Goal: Task Accomplishment & Management: Manage account settings

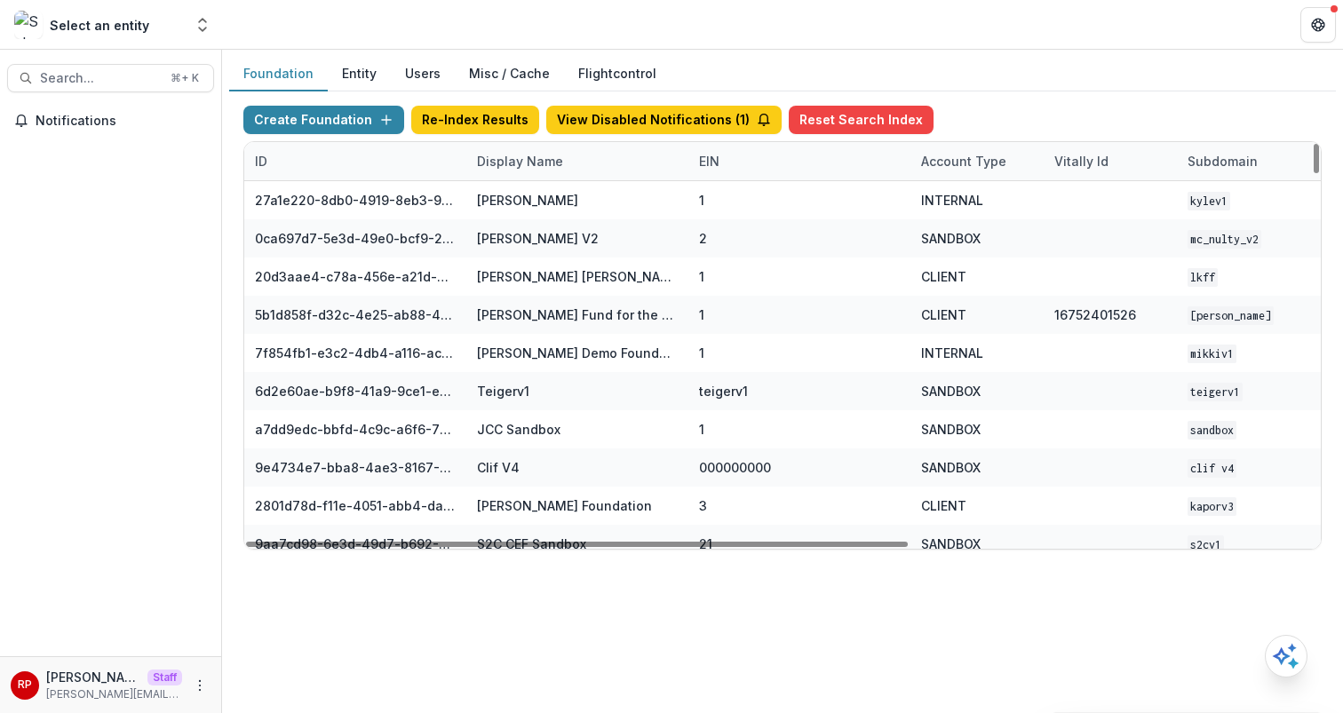
click at [569, 150] on div "Display Name" at bounding box center [577, 161] width 222 height 38
click at [586, 212] on input at bounding box center [576, 201] width 213 height 28
type input "***"
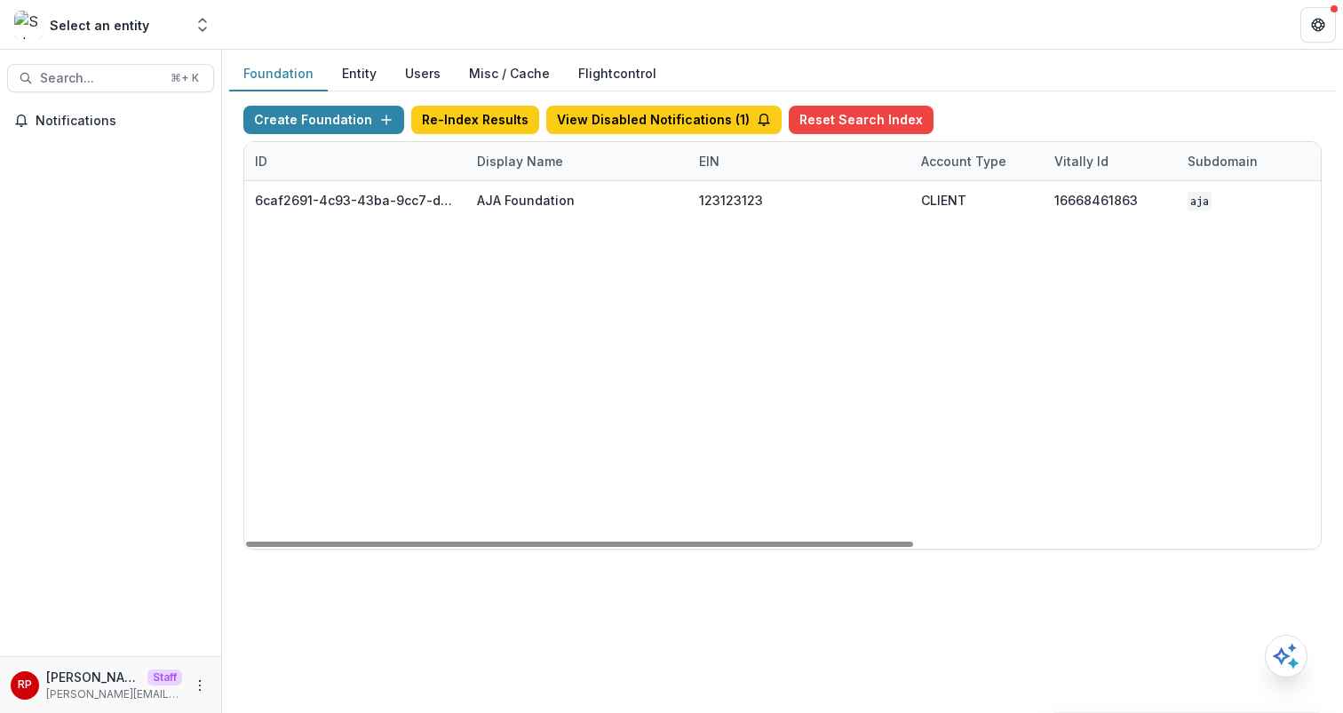
click at [1006, 411] on div "6caf2691-4c93-43ba-9cc7-d5f282fee6a4 AJA Foundation 123123123 CLIENT 1666846186…" at bounding box center [1110, 365] width 1732 height 368
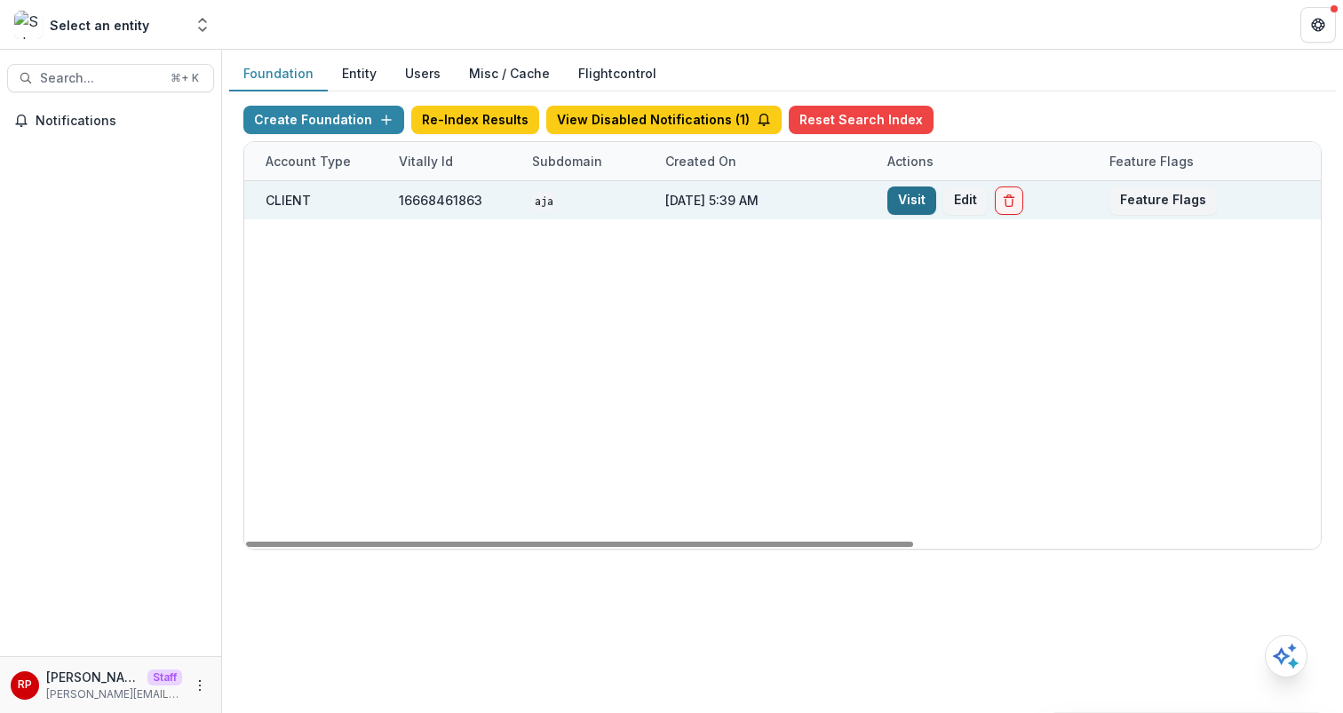
click at [909, 197] on link "Visit" at bounding box center [911, 201] width 49 height 28
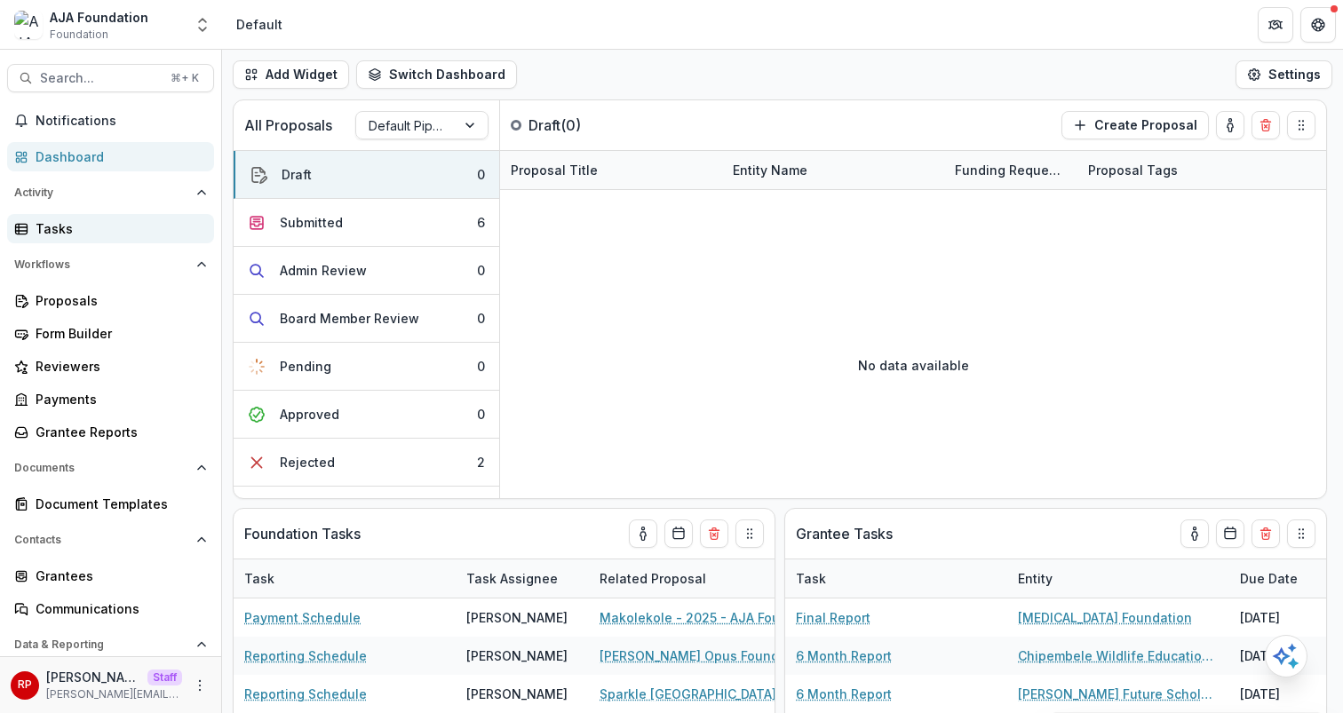
click at [136, 226] on div "Tasks" at bounding box center [118, 228] width 164 height 19
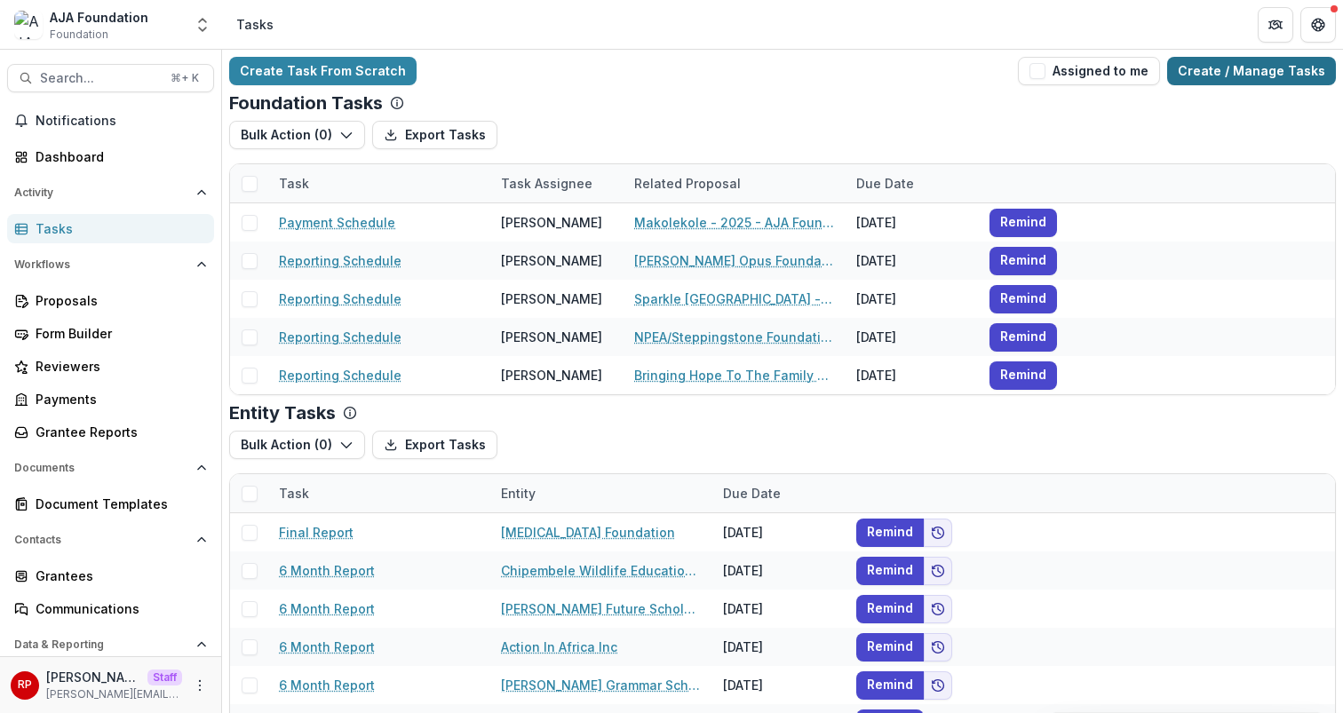
click at [1252, 69] on link "Create / Manage Tasks" at bounding box center [1251, 71] width 169 height 28
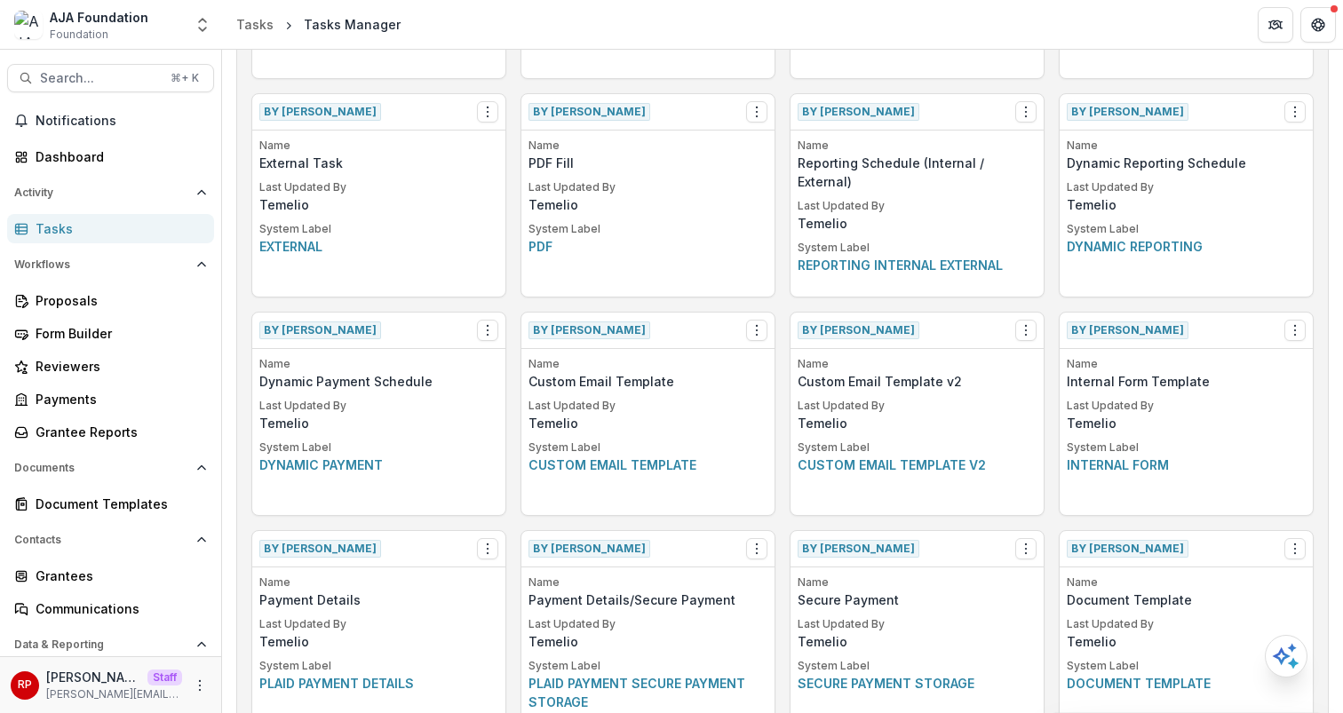
scroll to position [982, 0]
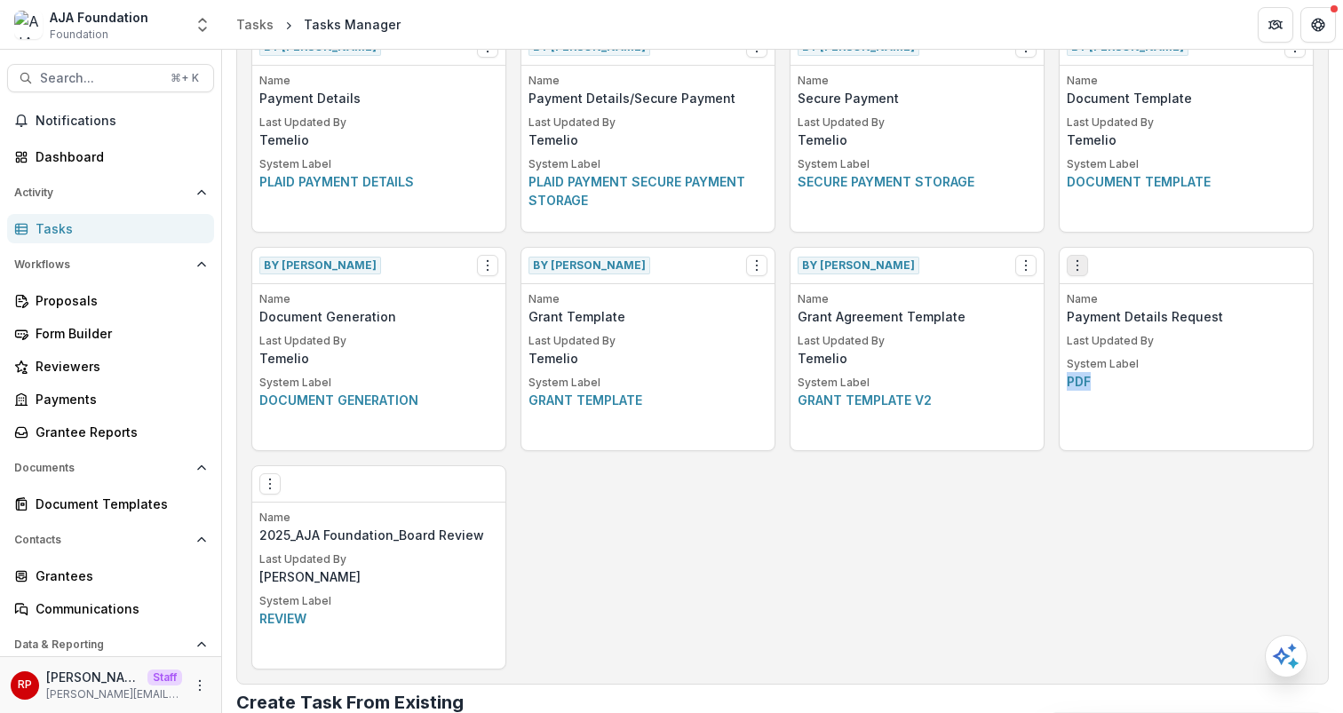
click at [1073, 255] on button "Options" at bounding box center [1077, 265] width 21 height 21
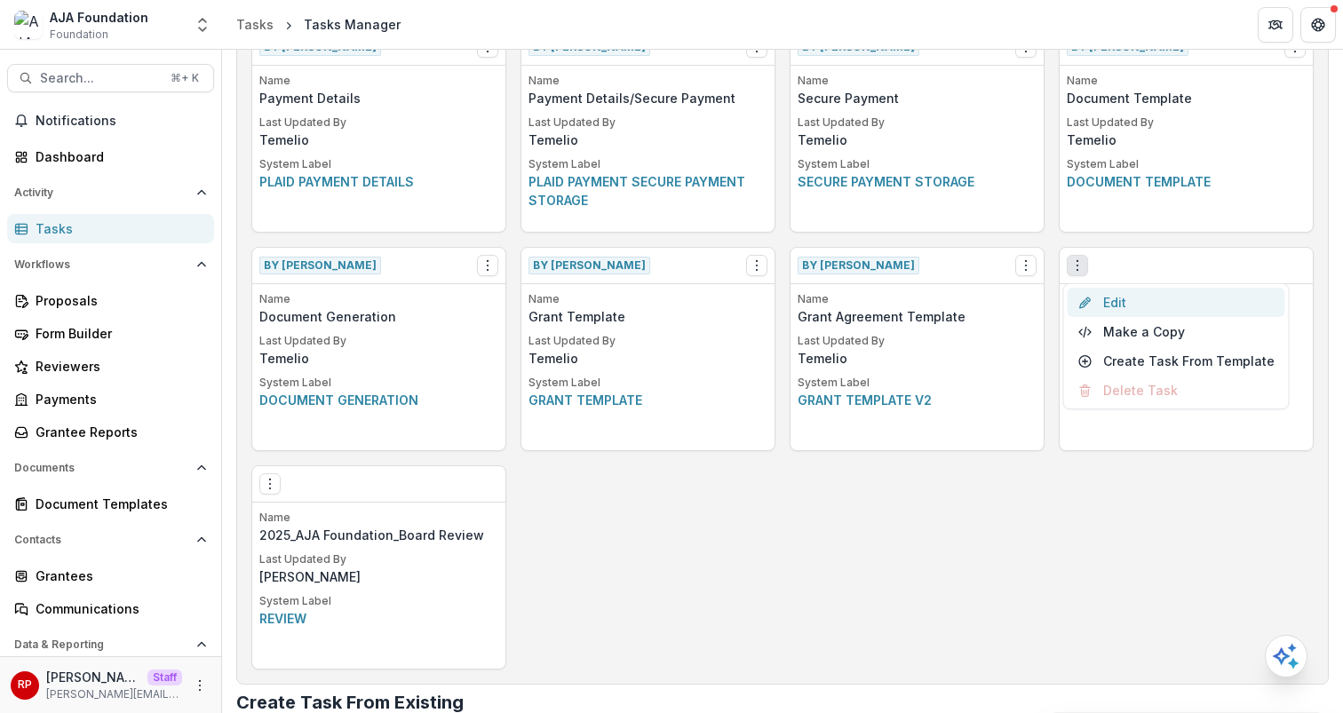
click at [1117, 300] on link "Edit" at bounding box center [1177, 302] width 218 height 29
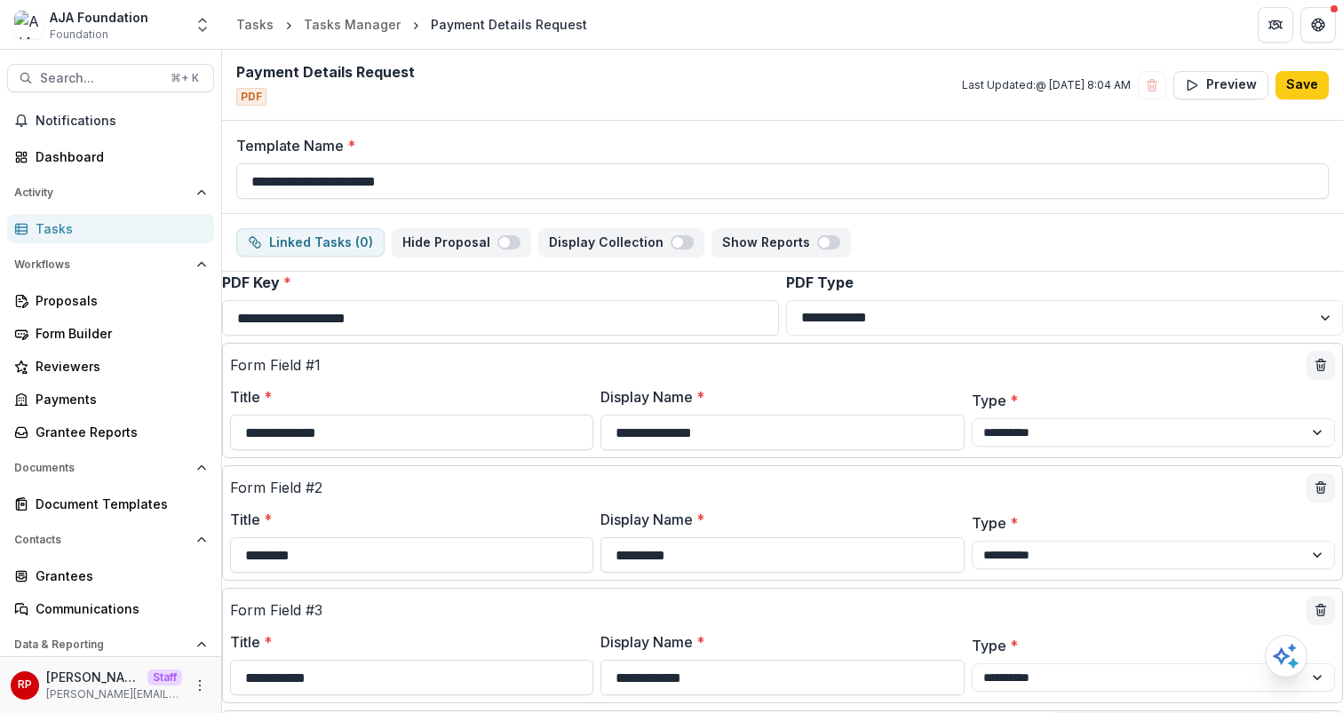
click at [861, 120] on div "Payment Details Request PDF Last Updated: @ Jul 26, 2023, 8:04 AM Preview Save" at bounding box center [782, 85] width 1121 height 71
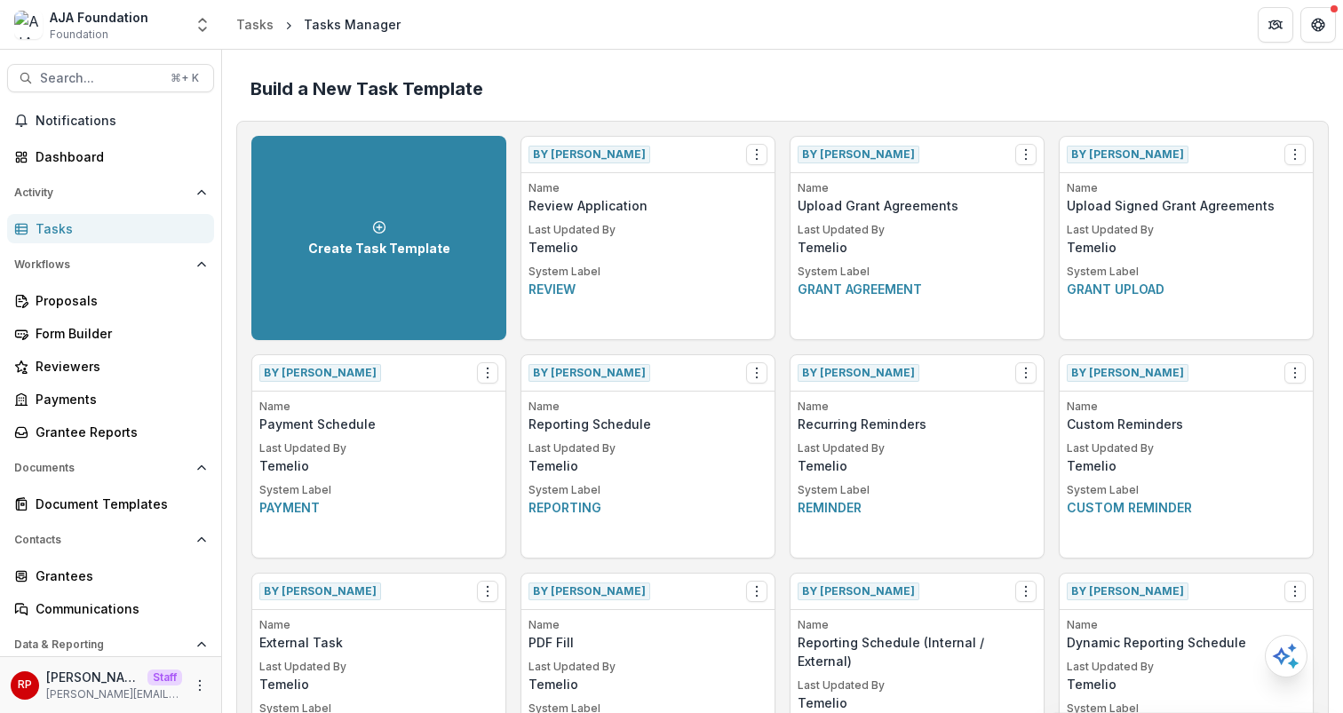
click at [184, 694] on div "RP [PERSON_NAME] Staff [PERSON_NAME][EMAIL_ADDRESS][DOMAIN_NAME]" at bounding box center [111, 685] width 200 height 35
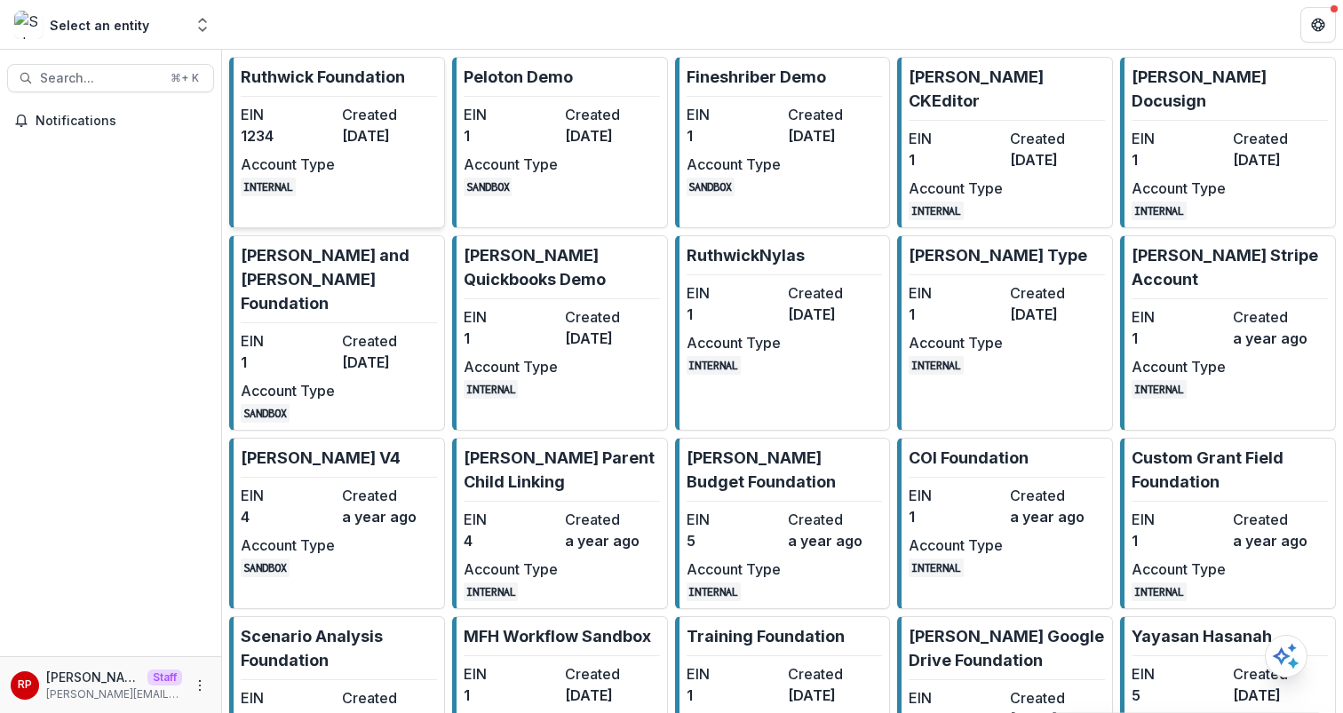
click at [306, 118] on dt "EIN" at bounding box center [288, 114] width 94 height 21
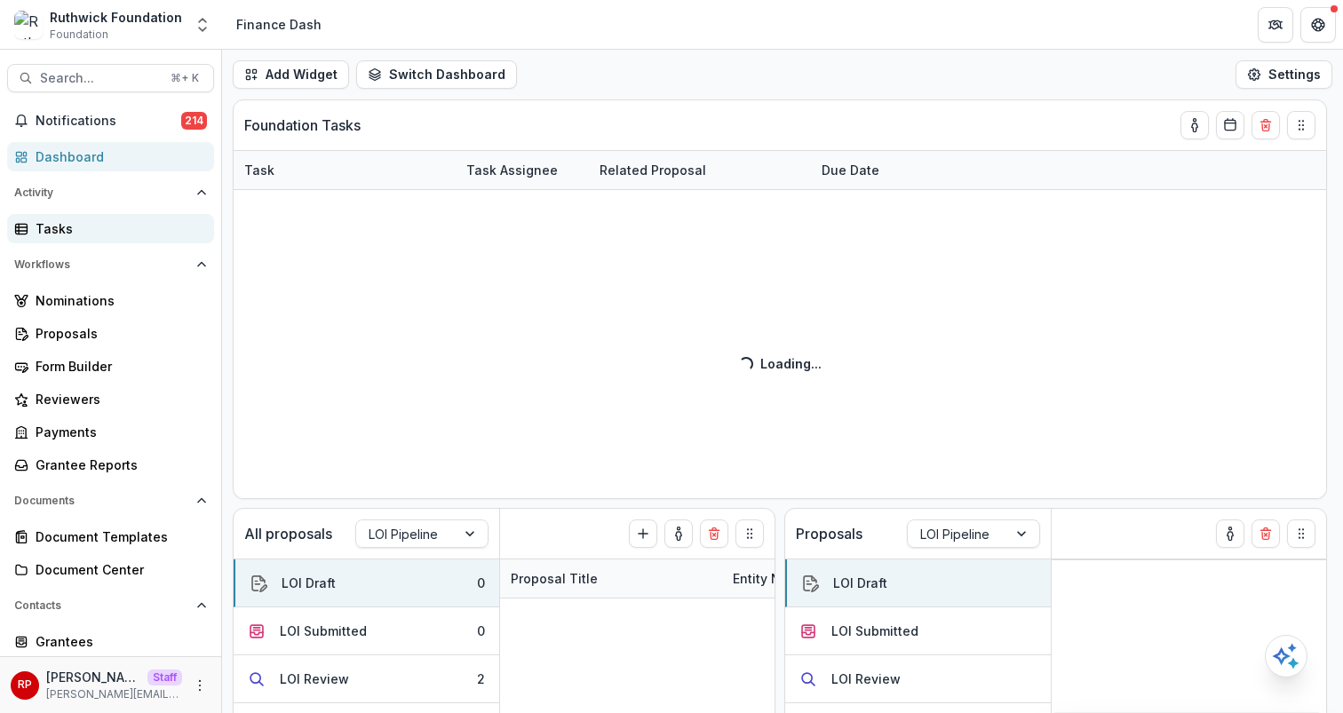
click at [147, 229] on div "Tasks" at bounding box center [118, 228] width 164 height 19
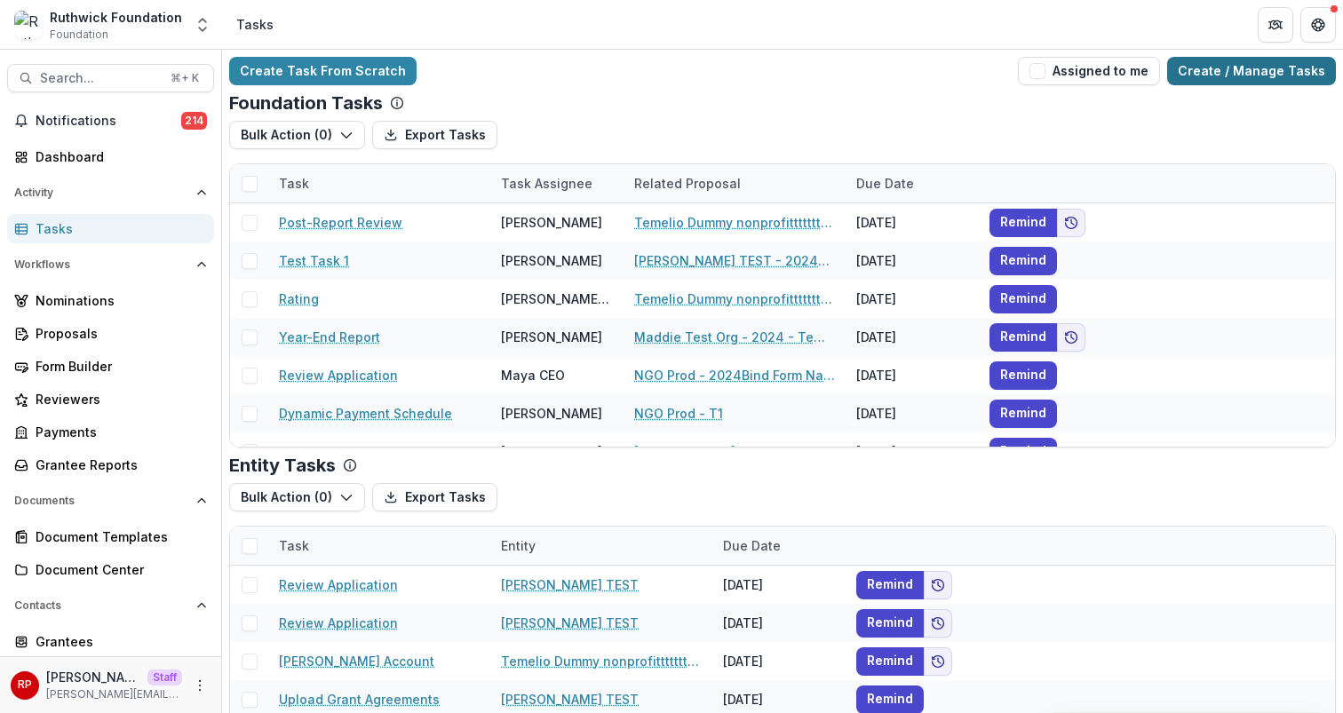
click at [1278, 82] on link "Create / Manage Tasks" at bounding box center [1251, 71] width 169 height 28
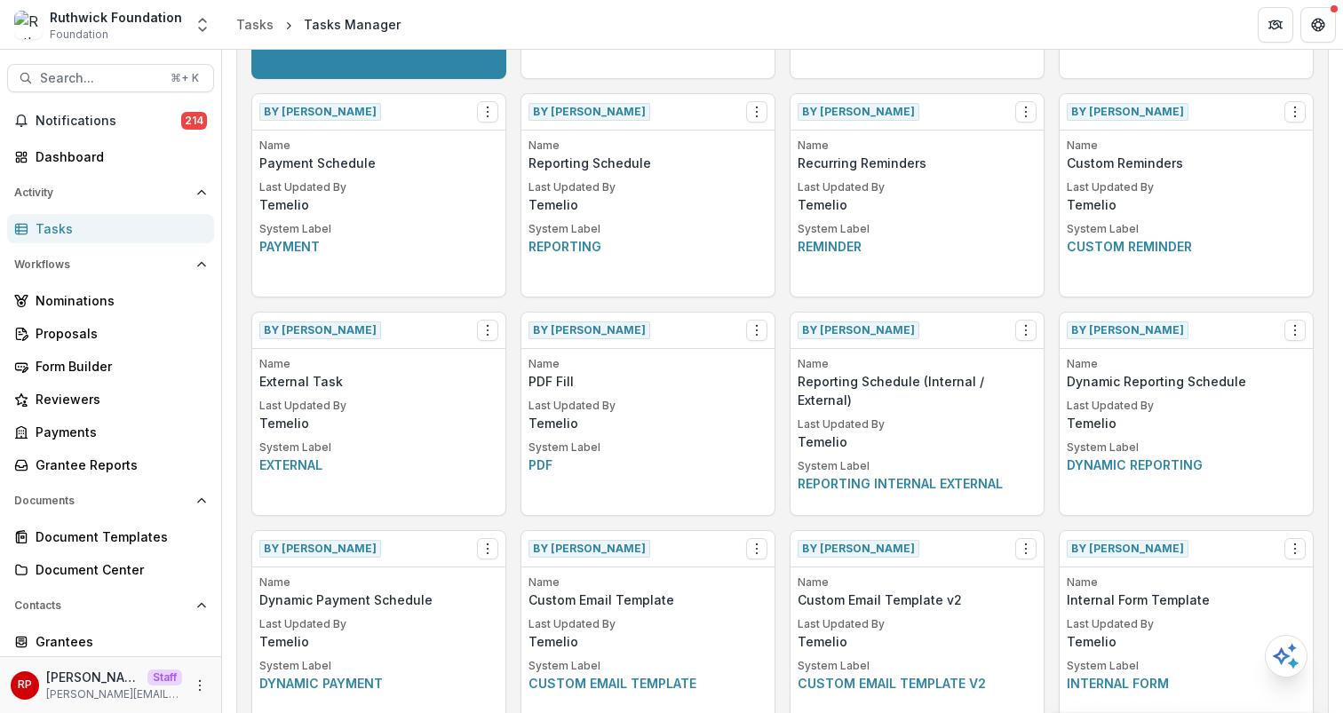
scroll to position [1354, 0]
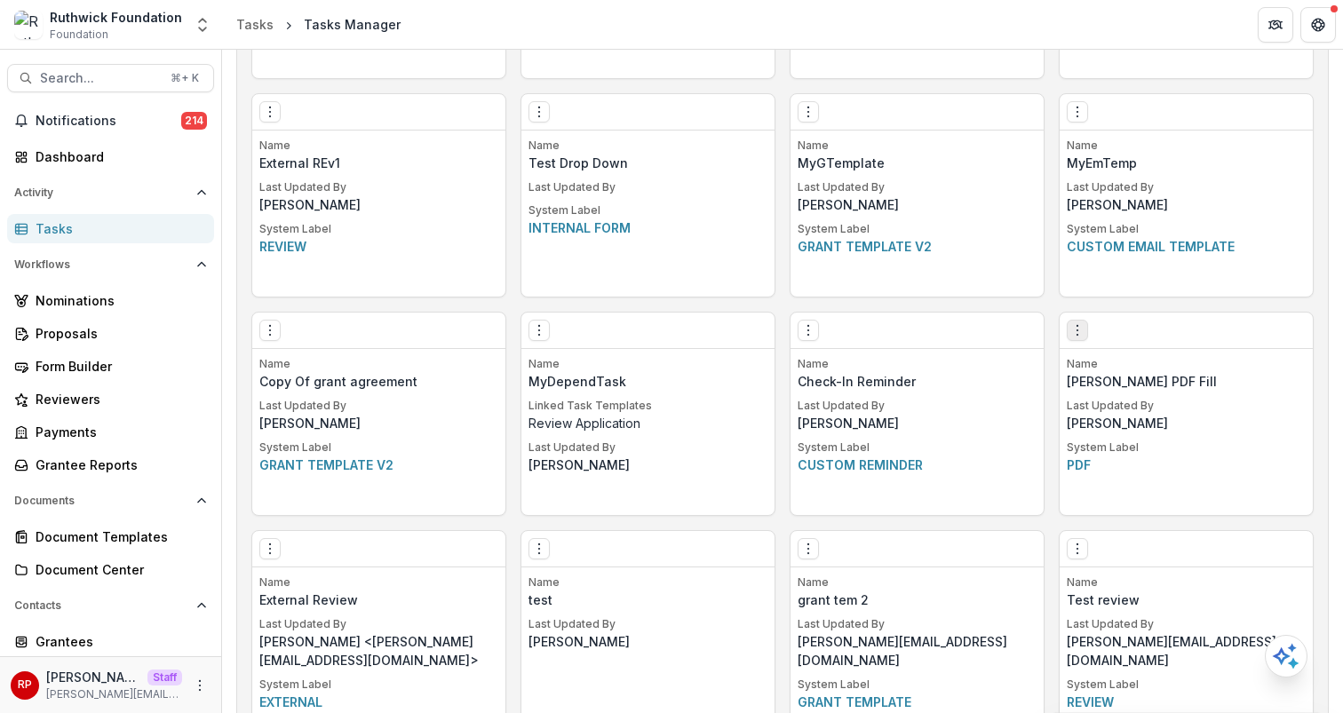
click at [1075, 333] on icon "Options" at bounding box center [1078, 330] width 14 height 14
click at [1092, 362] on link "Edit" at bounding box center [1177, 367] width 218 height 29
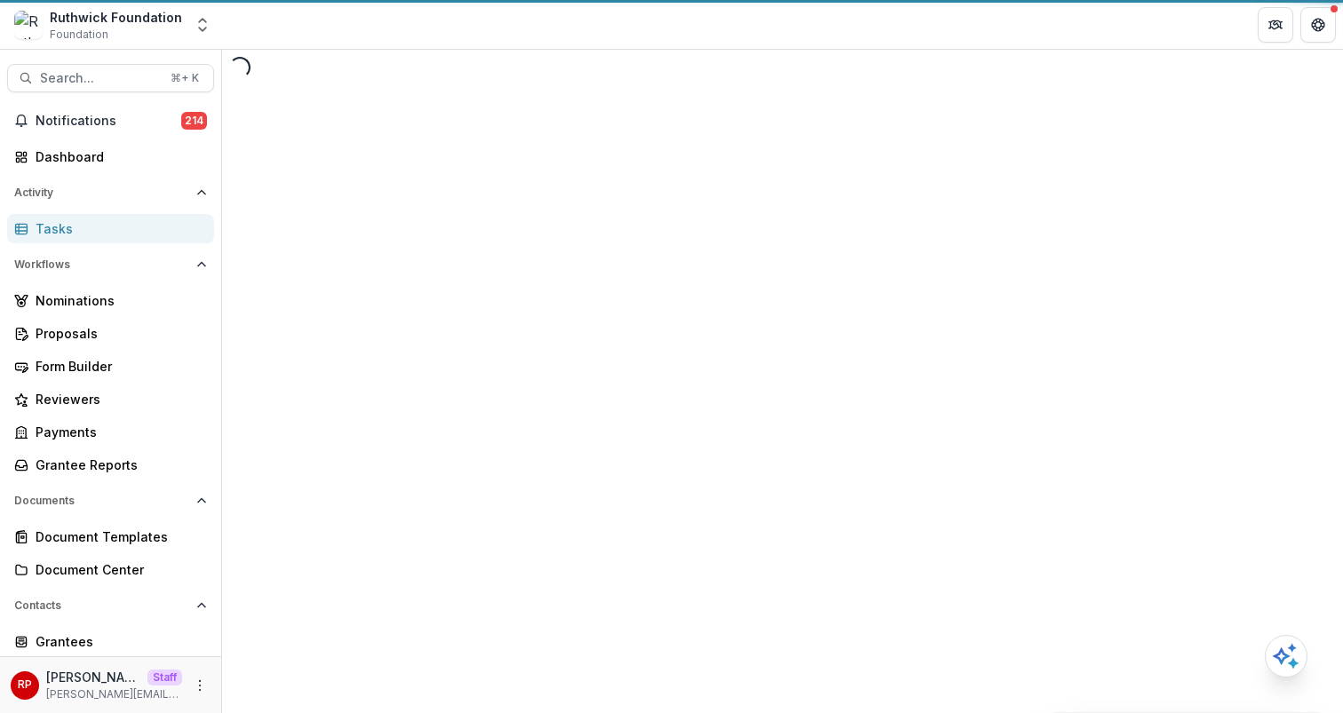
select select
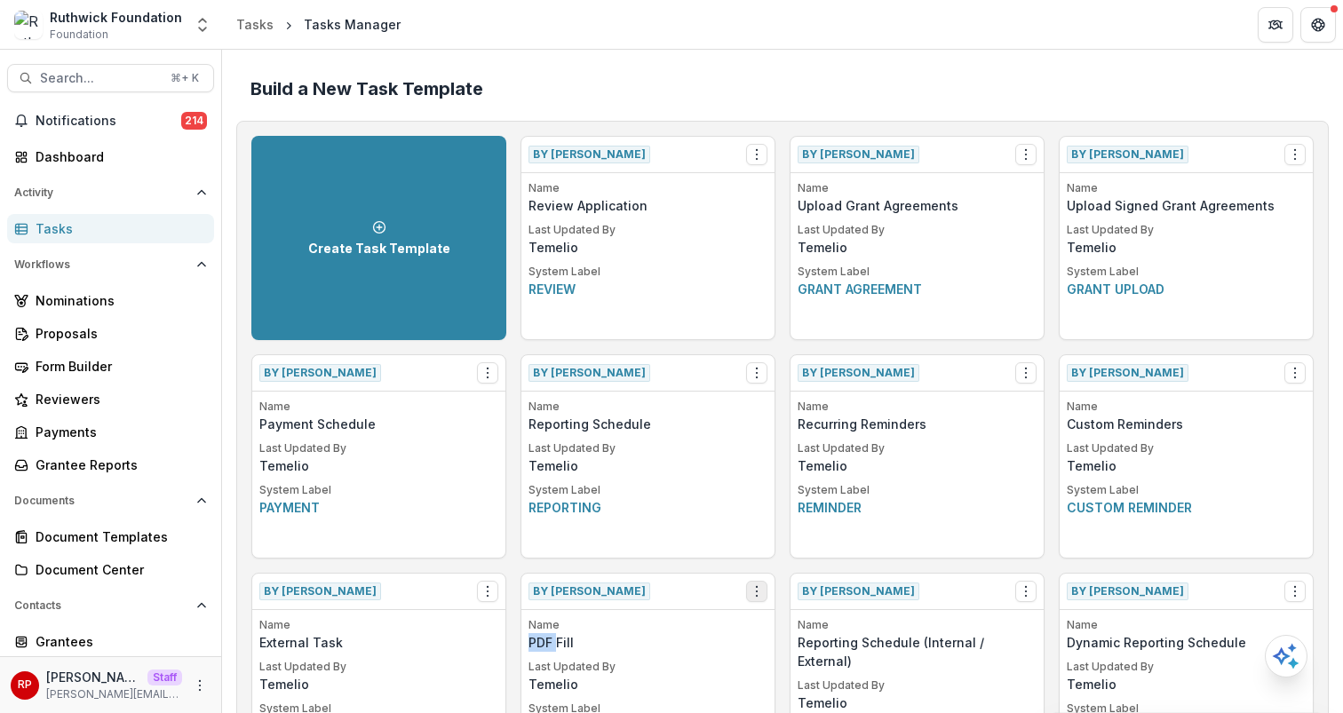
click at [760, 596] on icon "Options" at bounding box center [757, 592] width 14 height 14
click at [772, 583] on div "By Temelio View Make a Copy Create Task From Template Name PDF Fill Last Update…" at bounding box center [648, 675] width 255 height 204
select select
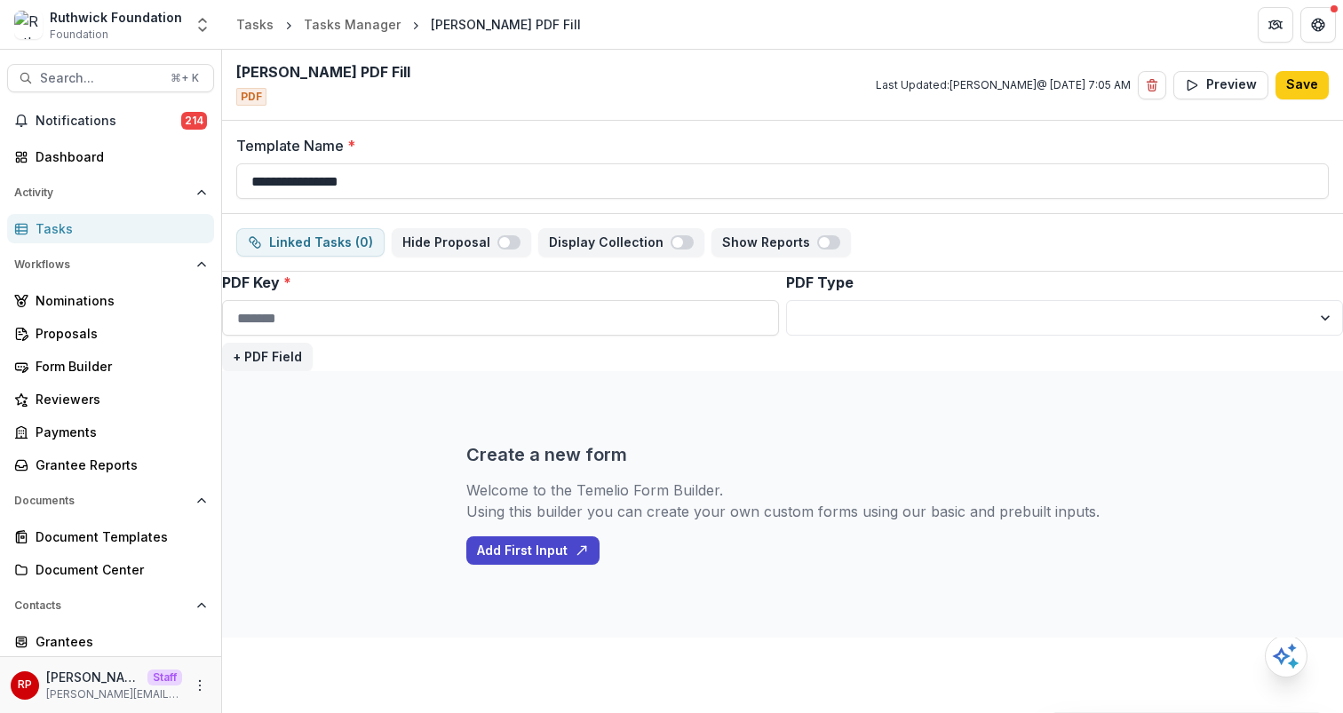
click at [537, 351] on div "**********" at bounding box center [782, 321] width 1121 height 99
click at [264, 357] on button "+ PDF Field" at bounding box center [267, 357] width 91 height 28
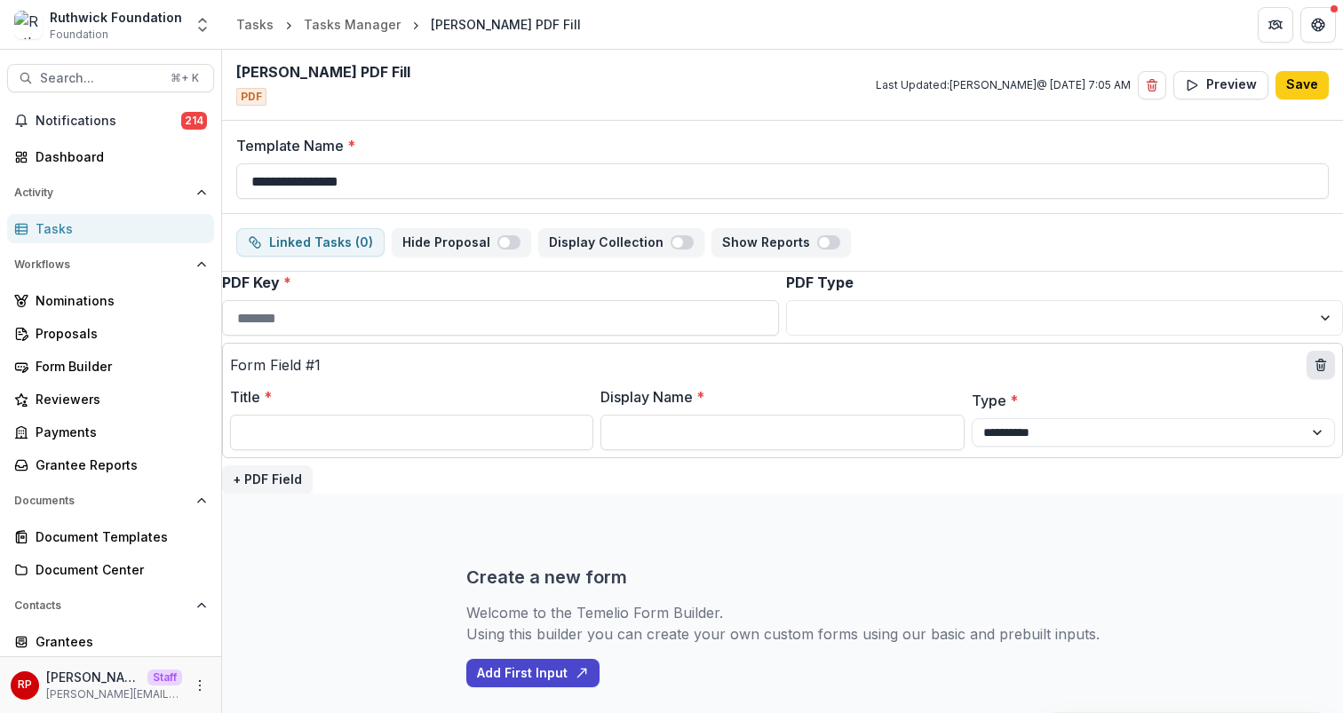
click at [1323, 359] on button "delete" at bounding box center [1321, 365] width 28 height 28
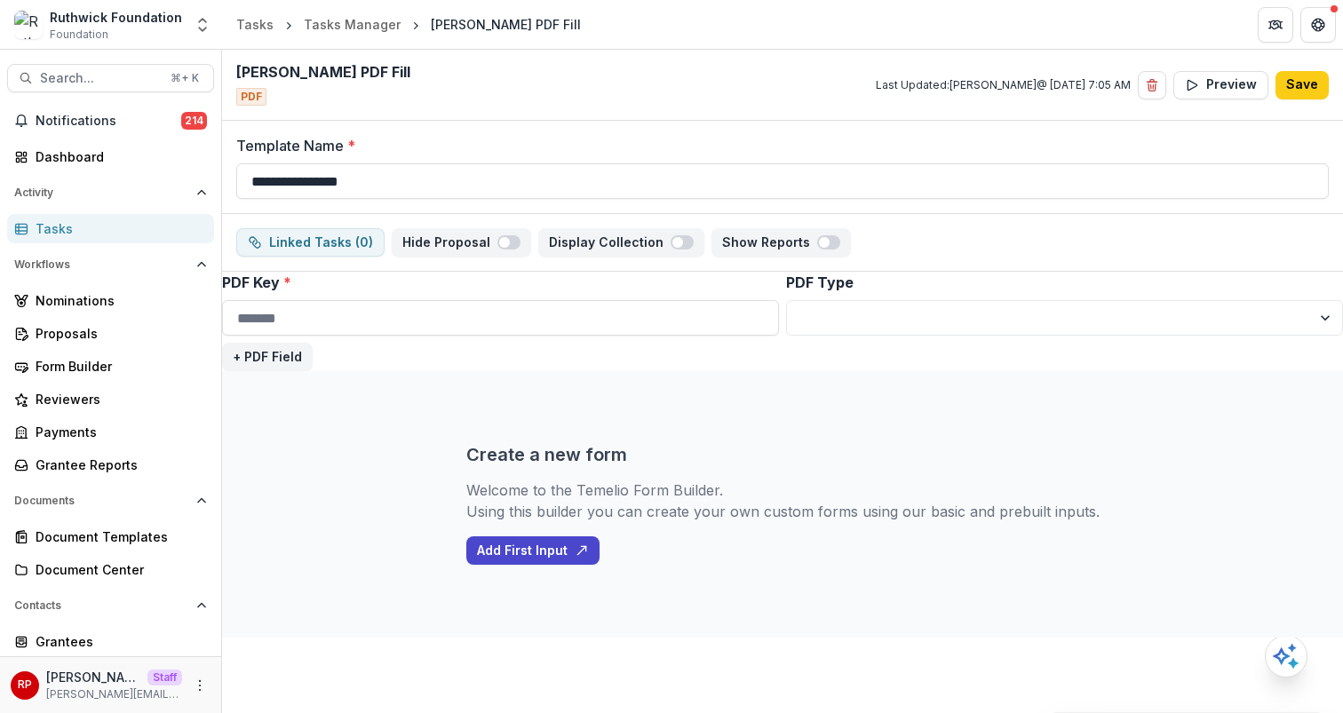
click at [1082, 373] on div "Create a new form Welcome to the Temelio Form Builder. Using this builder you c…" at bounding box center [782, 504] width 633 height 267
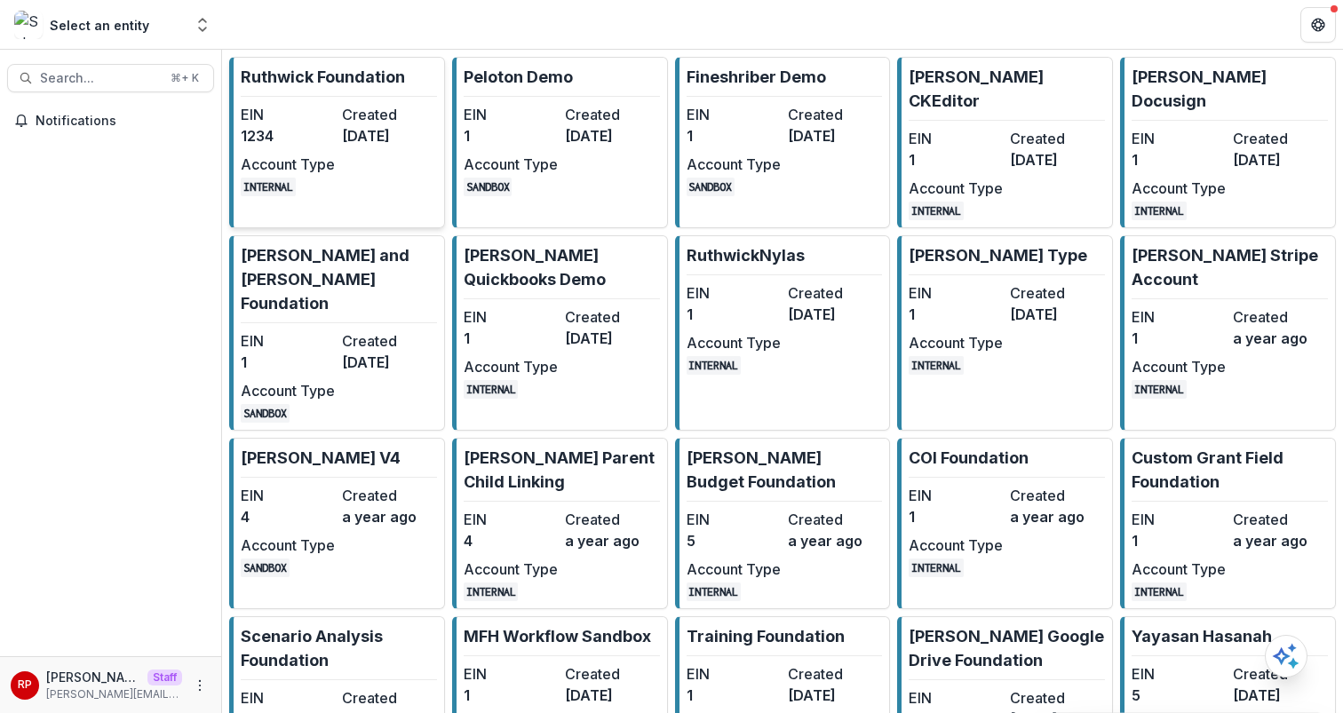
click at [349, 164] on div "EIN 1234 Created 3 years ago Account Type INTERNAL" at bounding box center [338, 150] width 195 height 92
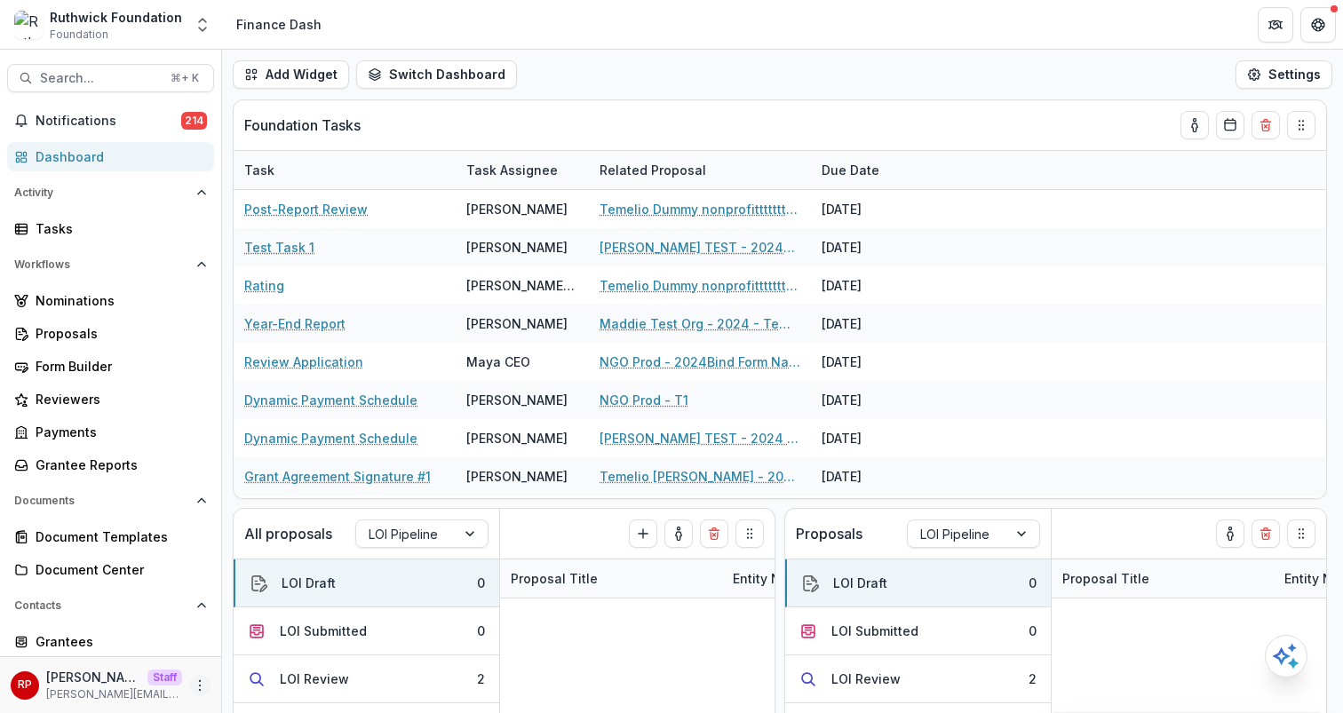
click at [197, 695] on div "RP Ruthwick Pathireddy Staff ruthwick@trytemelio.com" at bounding box center [111, 685] width 200 height 35
click at [197, 692] on button "More" at bounding box center [199, 685] width 21 height 21
click at [307, 647] on link "User Settings" at bounding box center [312, 647] width 190 height 29
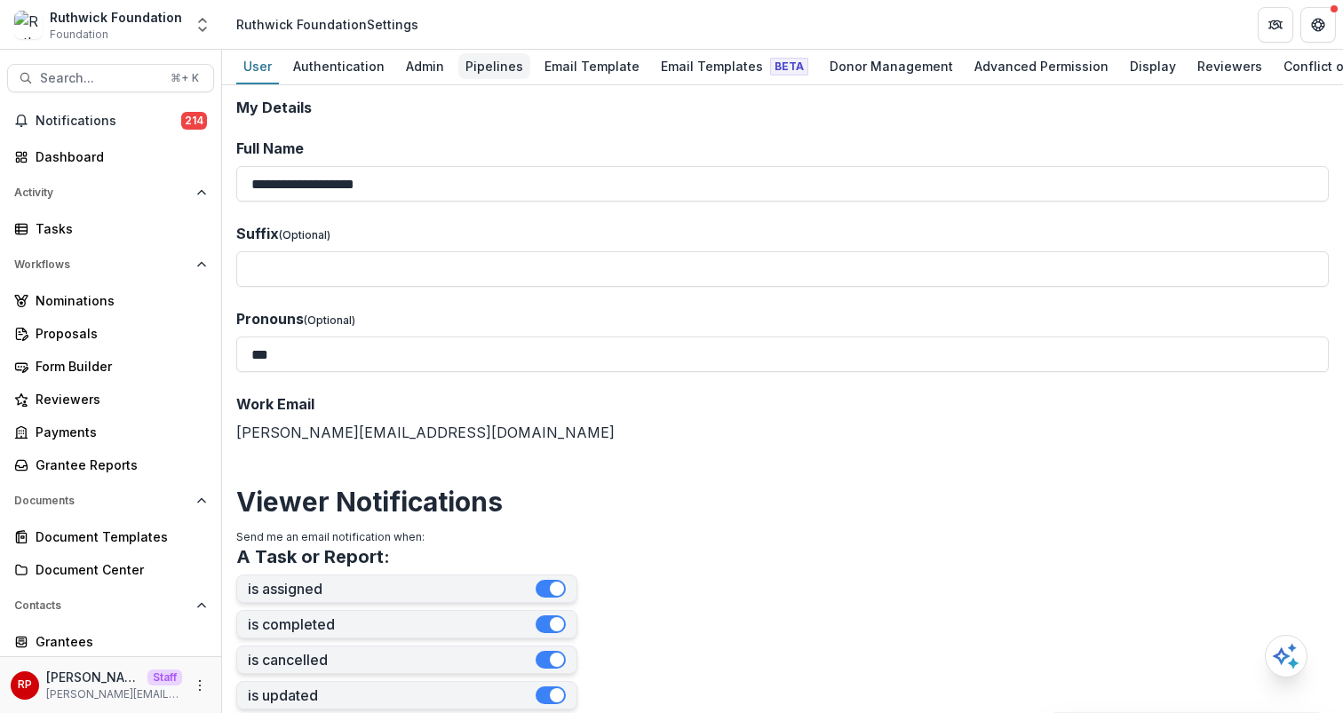
click at [495, 64] on div "Pipelines" at bounding box center [494, 66] width 72 height 26
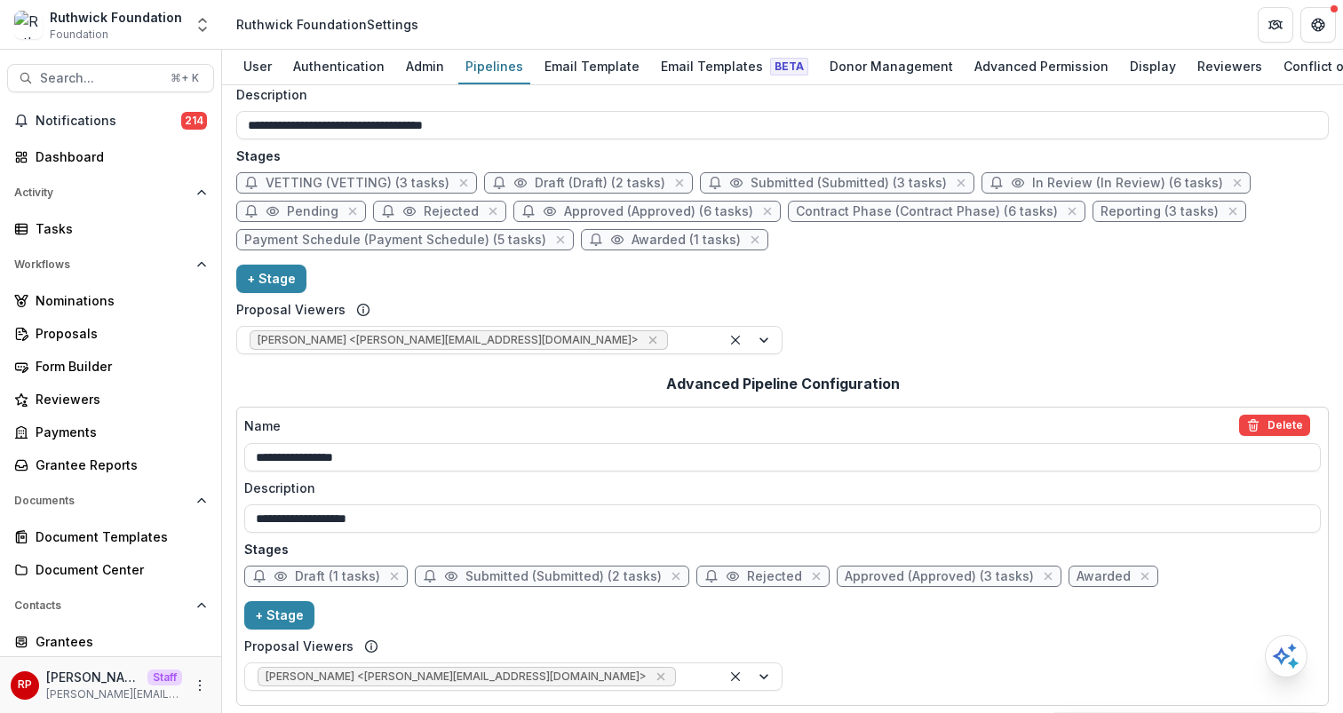
scroll to position [77, 0]
click at [366, 242] on span "Payment Schedule (Payment Schedule) (5 tasks)" at bounding box center [395, 238] width 302 height 15
select select "*******"
select select
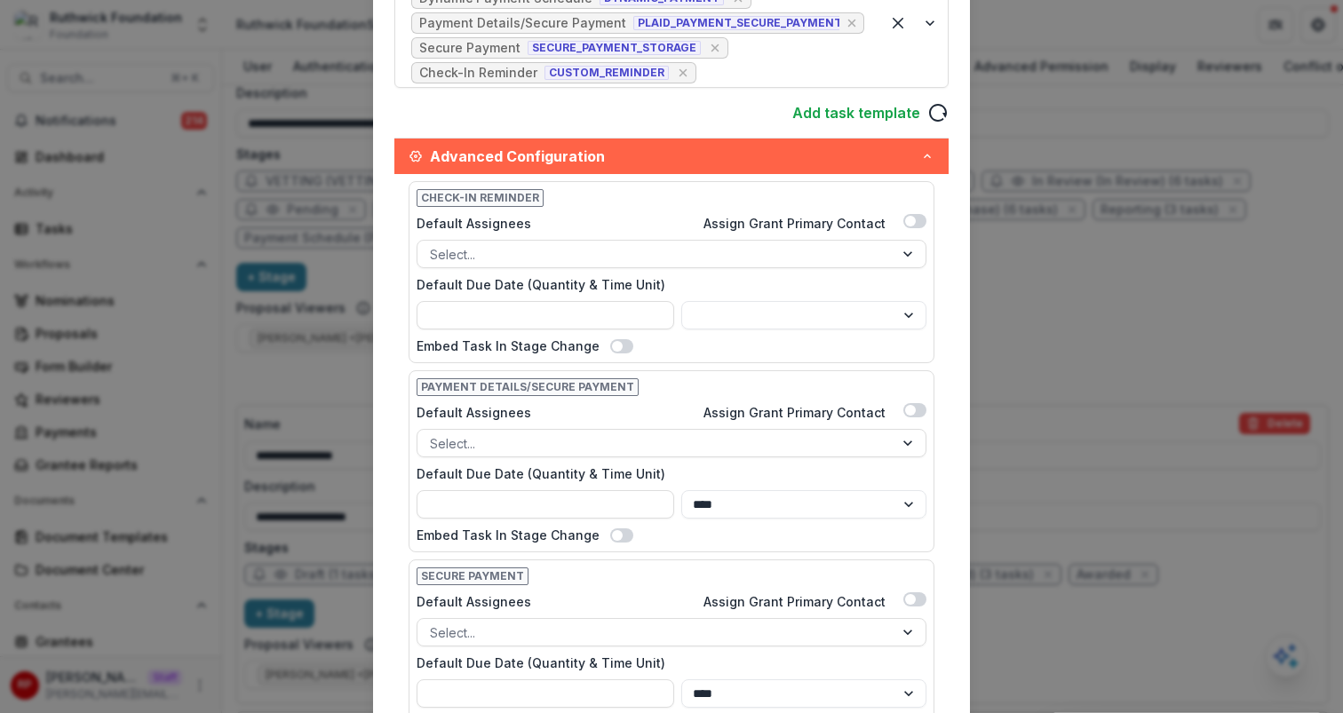
scroll to position [444, 0]
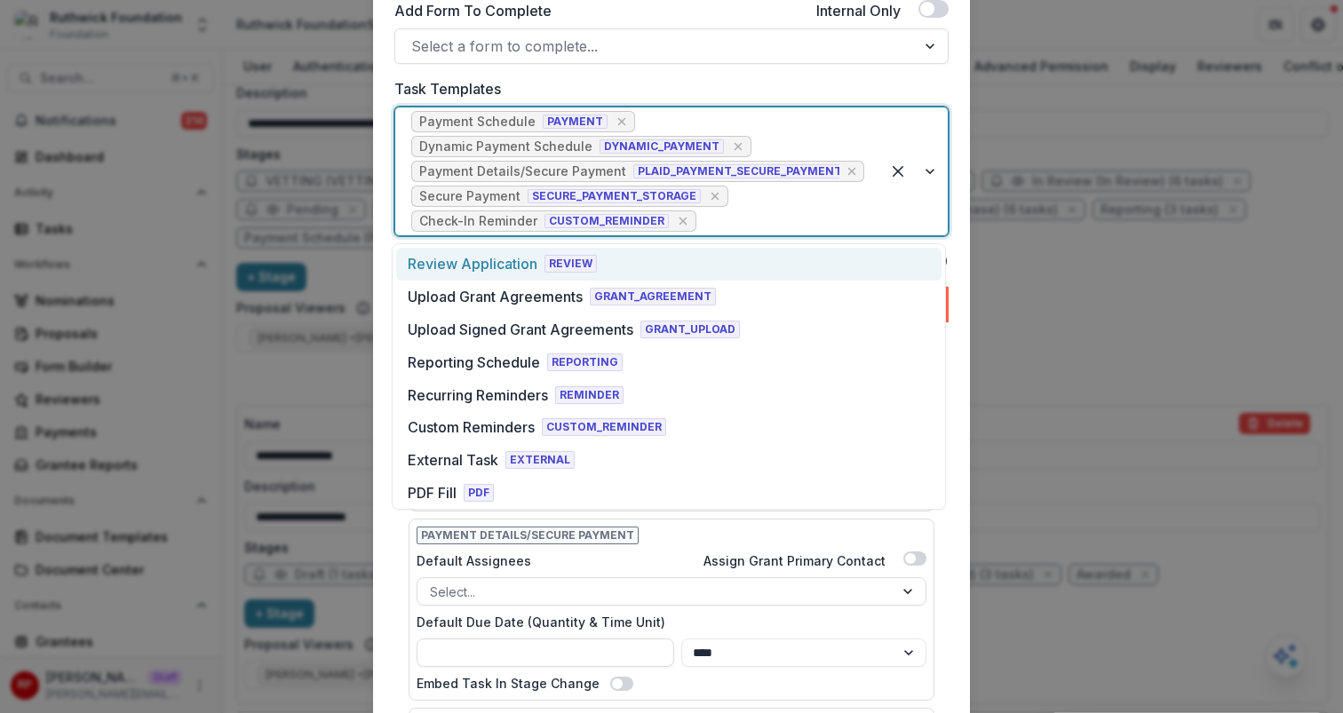
click at [725, 217] on div at bounding box center [782, 221] width 164 height 25
type input "***"
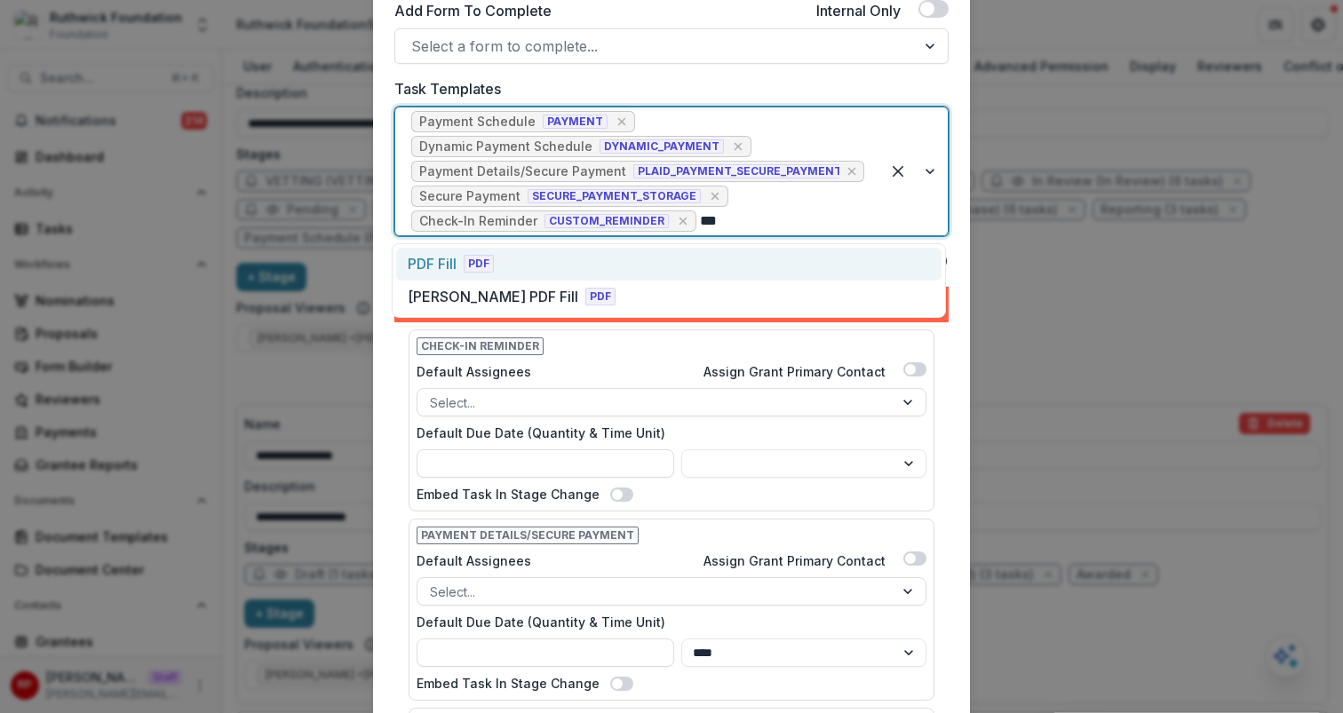
click at [756, 267] on div "PDF Fill PDF" at bounding box center [668, 264] width 545 height 33
select select
select select "****"
select select
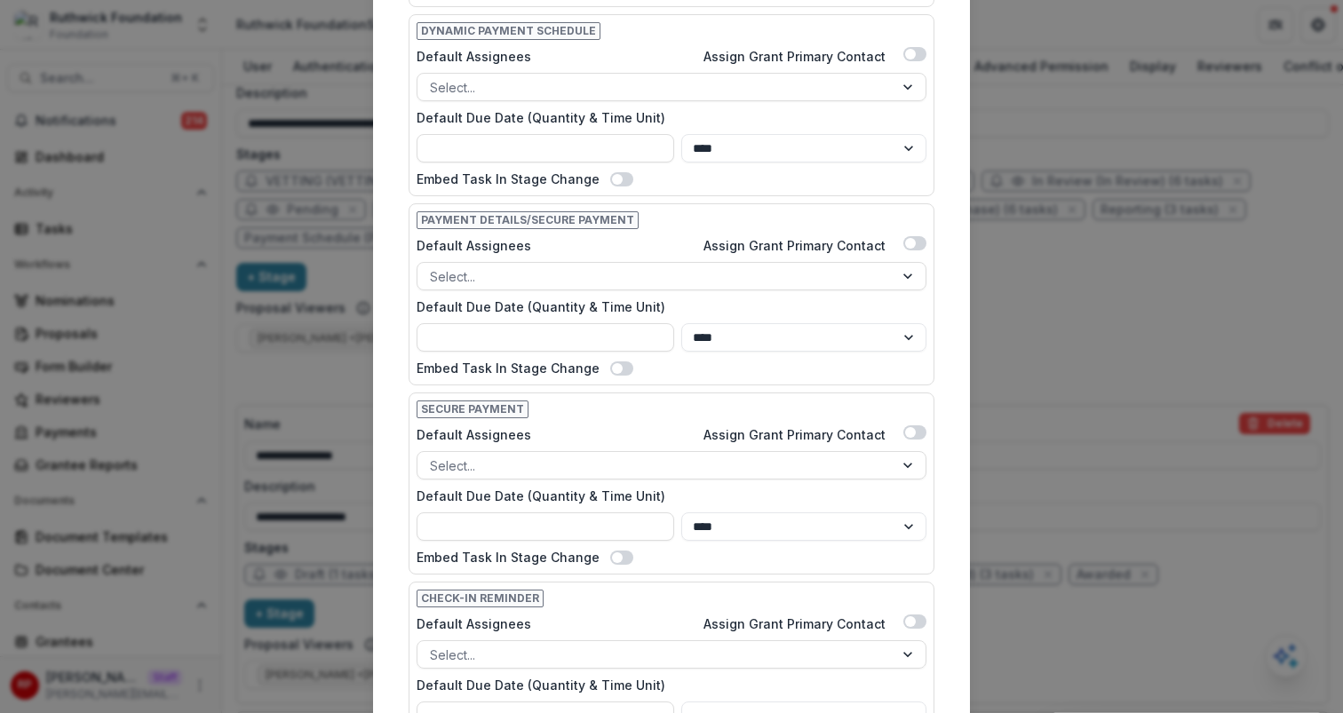
scroll to position [1553, 0]
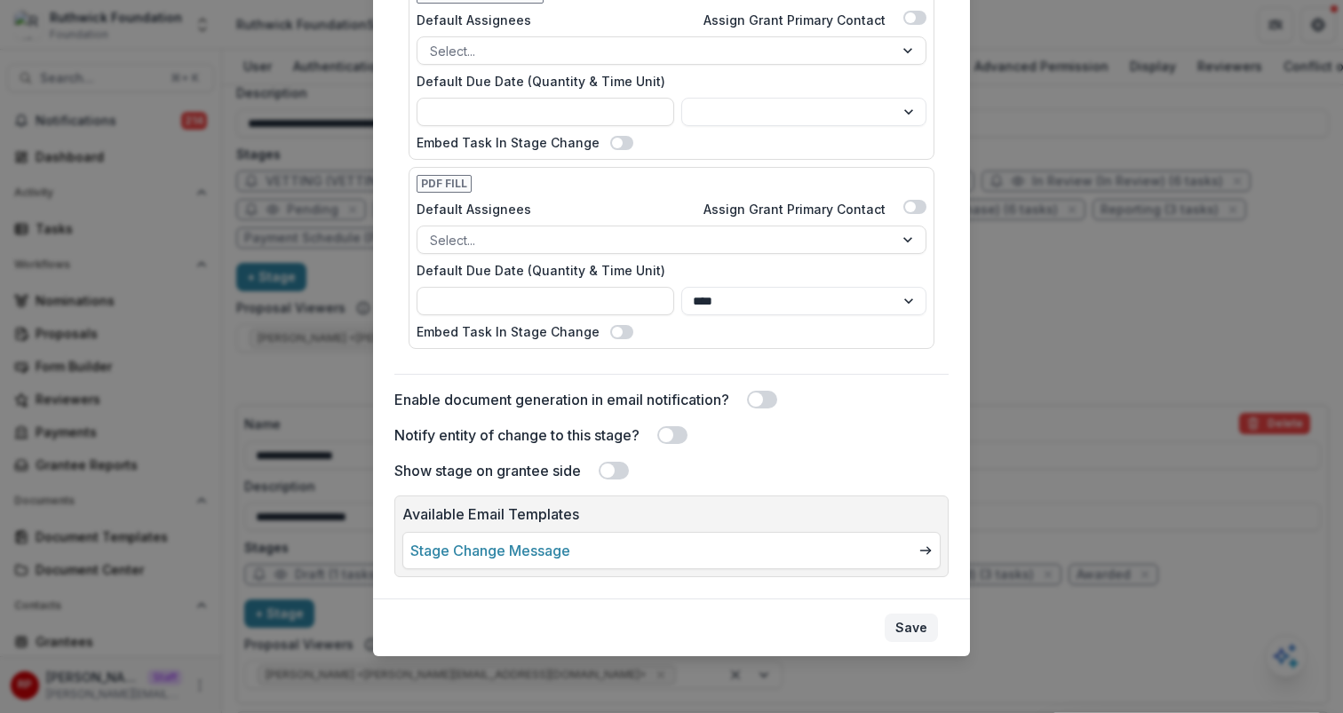
click at [911, 628] on button "Save" at bounding box center [911, 628] width 53 height 28
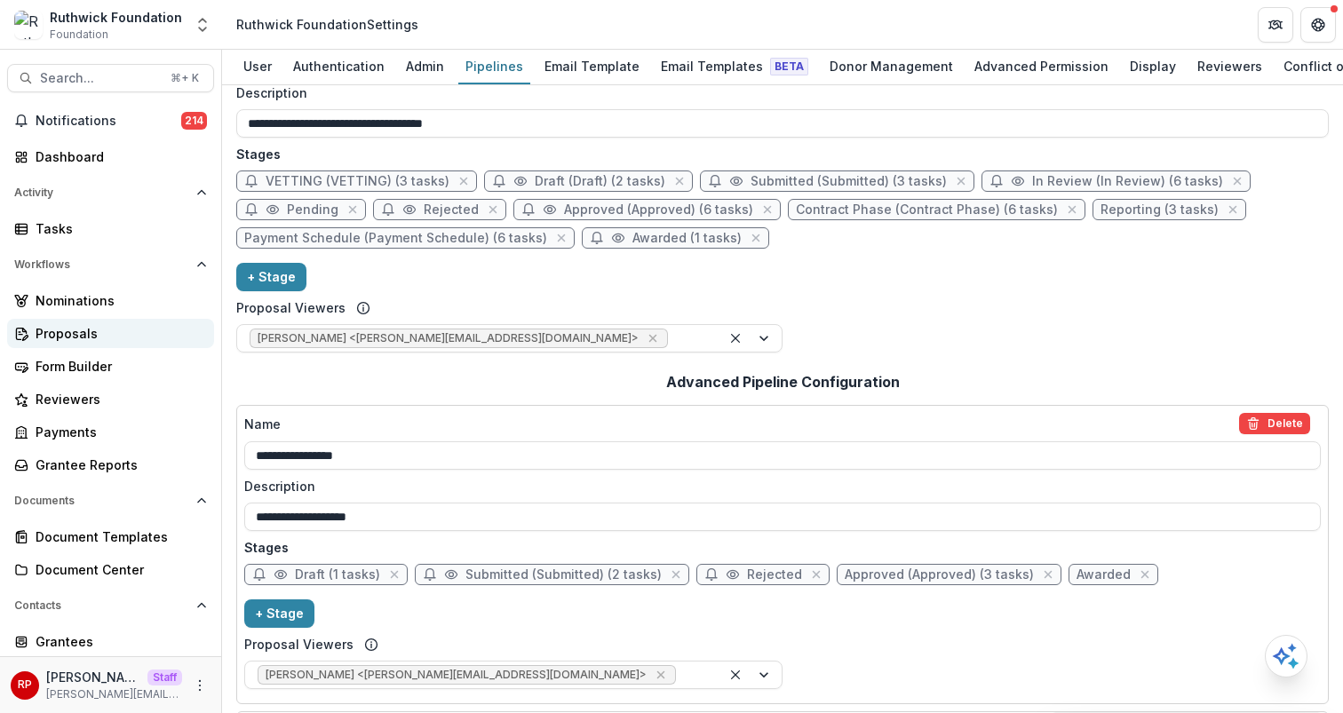
click at [101, 337] on div "Proposals" at bounding box center [118, 333] width 164 height 19
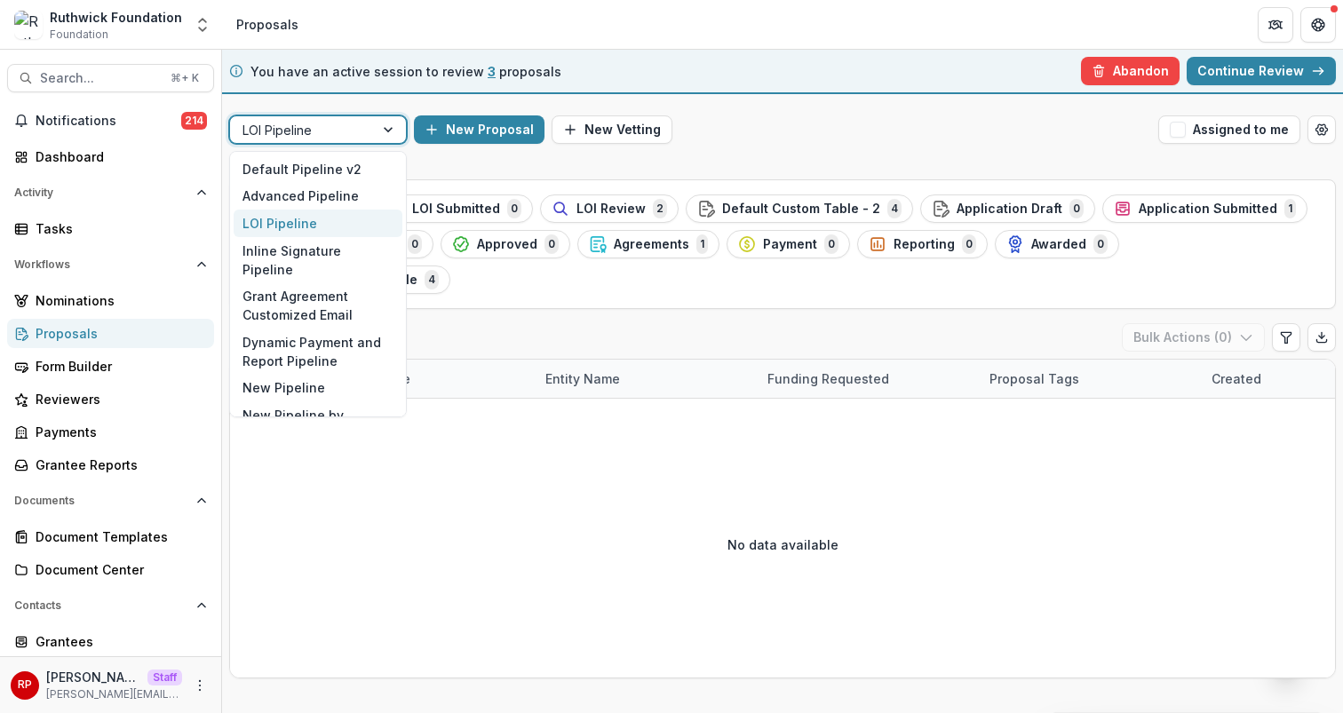
click at [326, 137] on div at bounding box center [302, 130] width 119 height 22
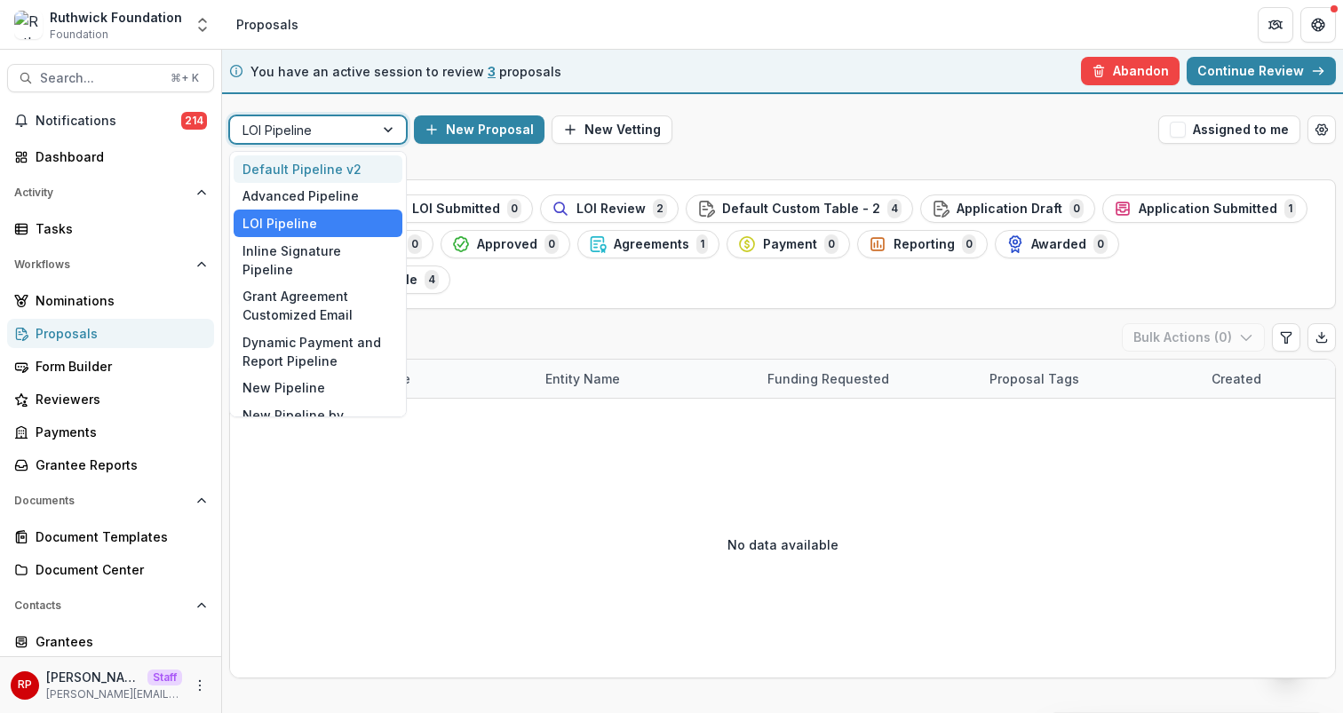
click at [340, 163] on div "Default Pipeline v2" at bounding box center [318, 169] width 169 height 28
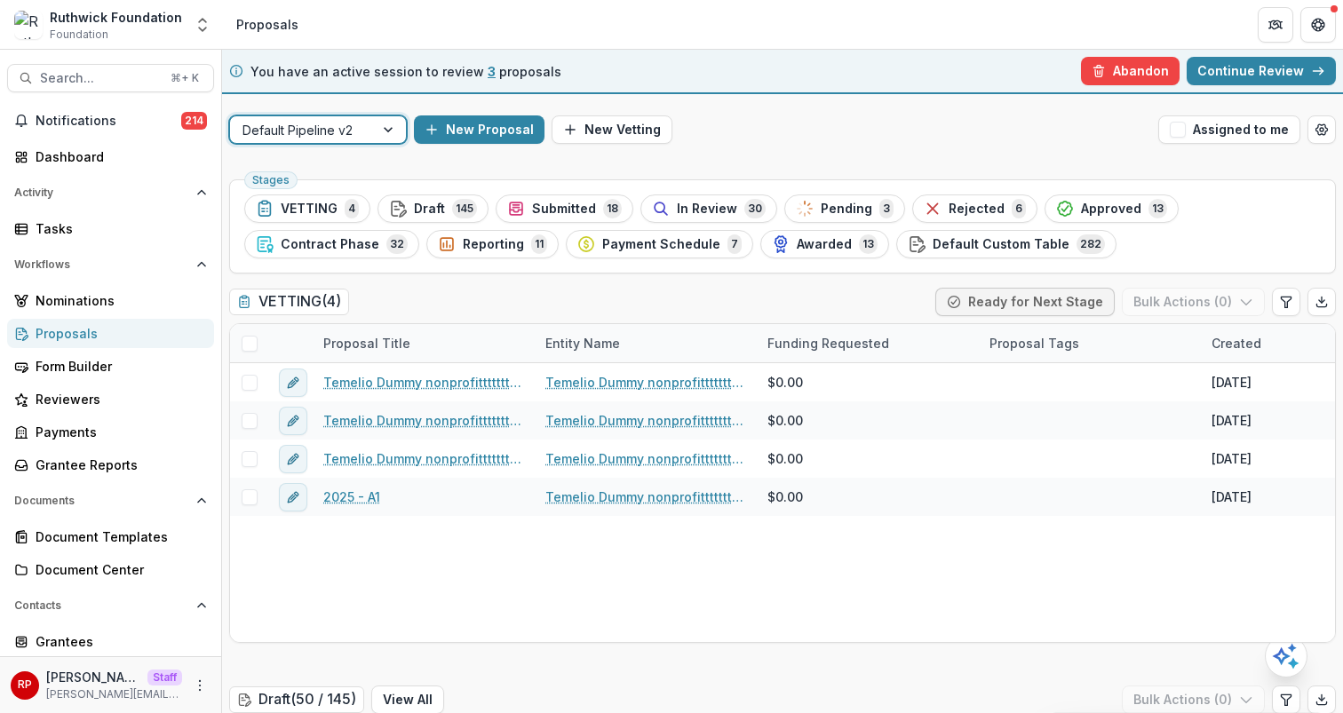
click at [351, 125] on div at bounding box center [302, 130] width 119 height 22
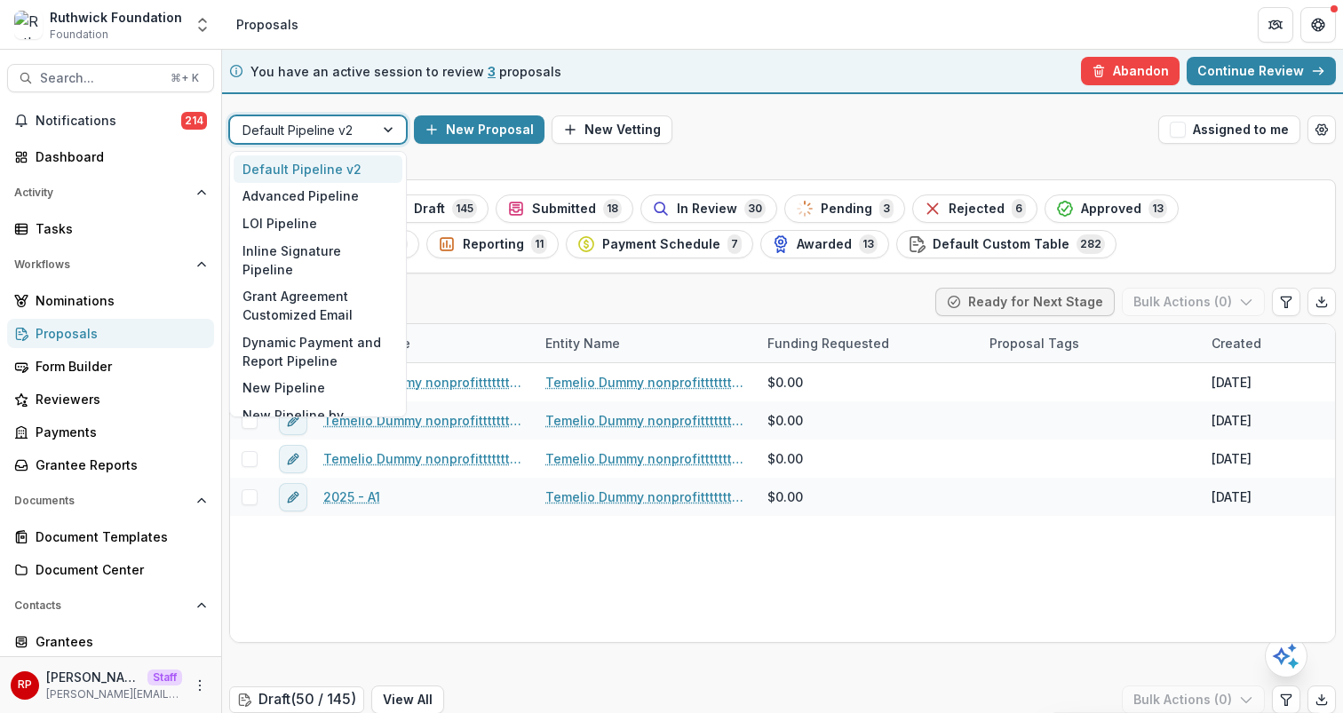
click at [351, 125] on div at bounding box center [302, 130] width 119 height 22
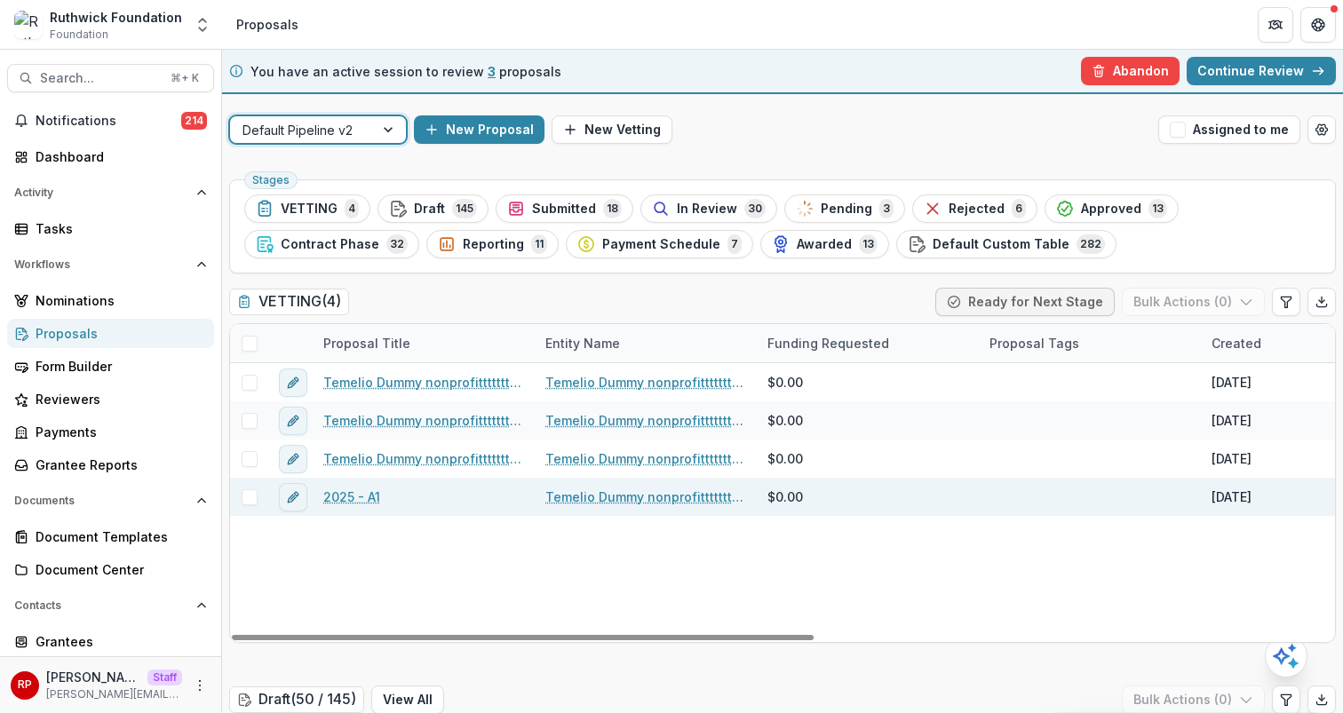
click at [369, 495] on link "2025 - A1" at bounding box center [351, 497] width 57 height 19
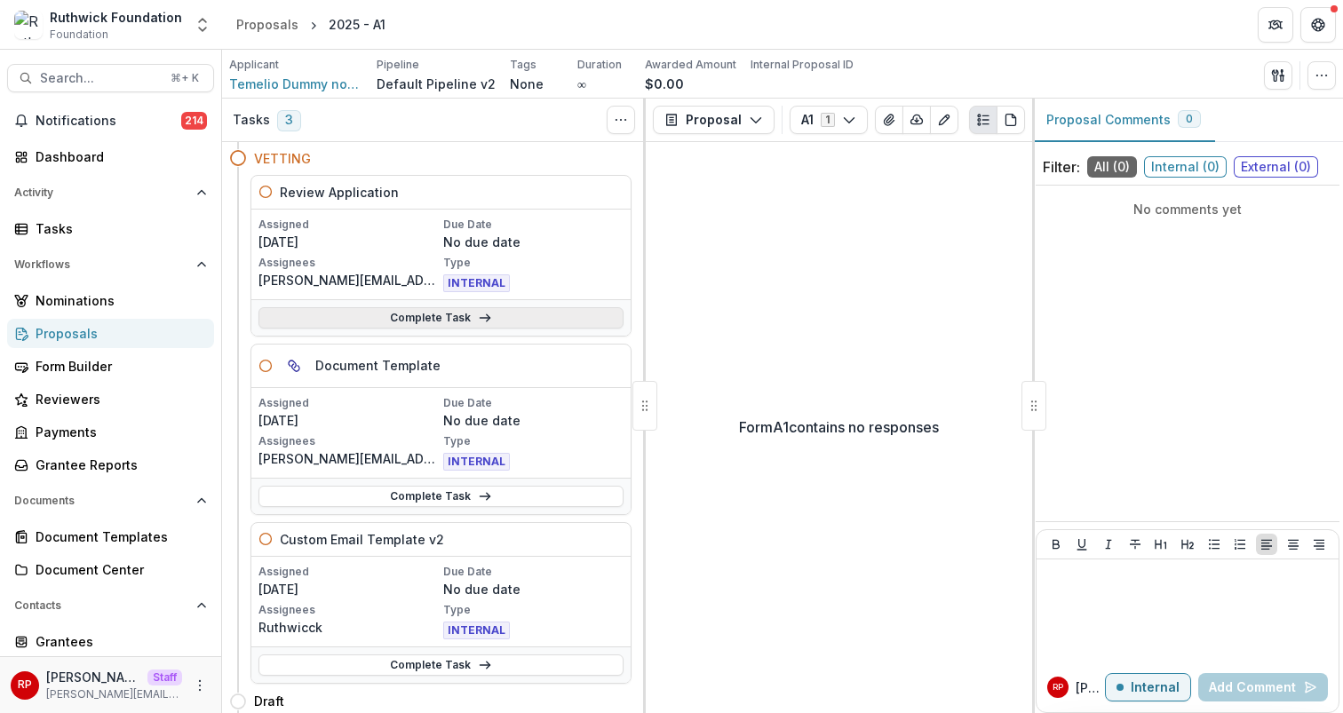
click at [564, 314] on link "Complete Task" at bounding box center [441, 317] width 365 height 21
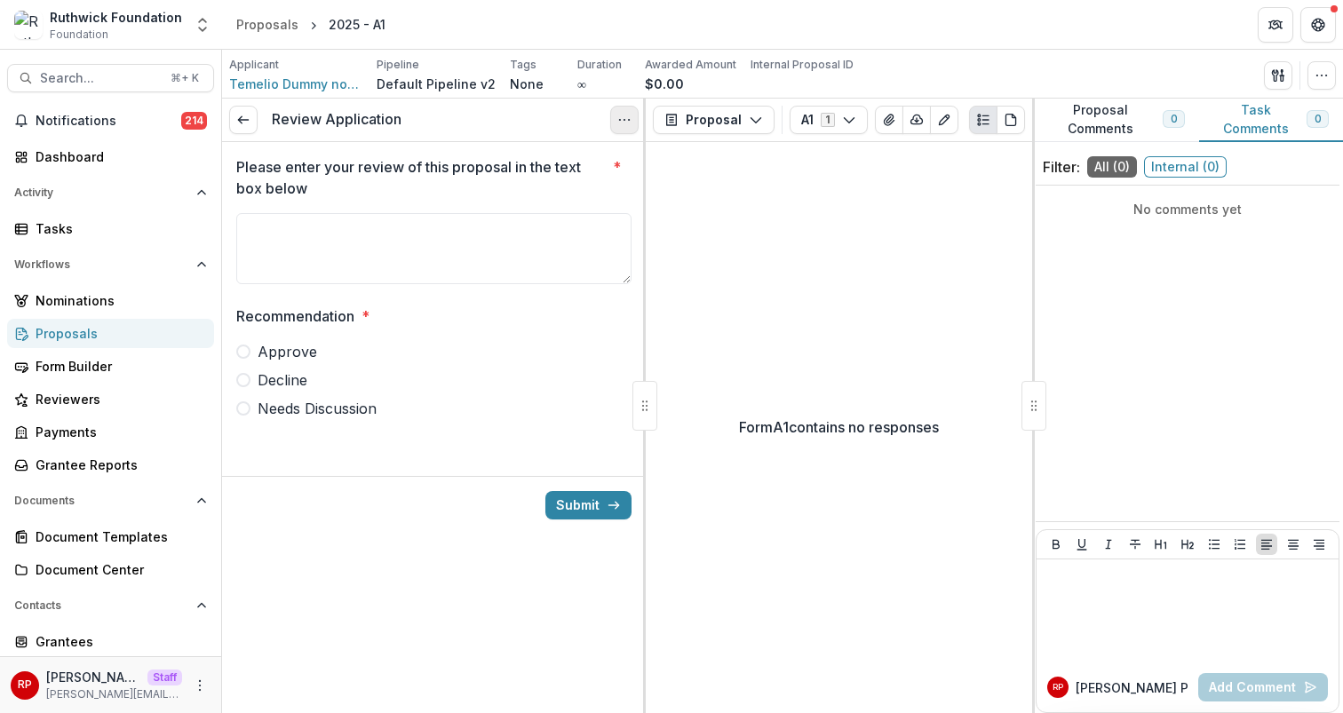
click at [619, 124] on icon "Options" at bounding box center [624, 120] width 14 height 14
click at [590, 203] on button "Cancel Task" at bounding box center [539, 197] width 190 height 29
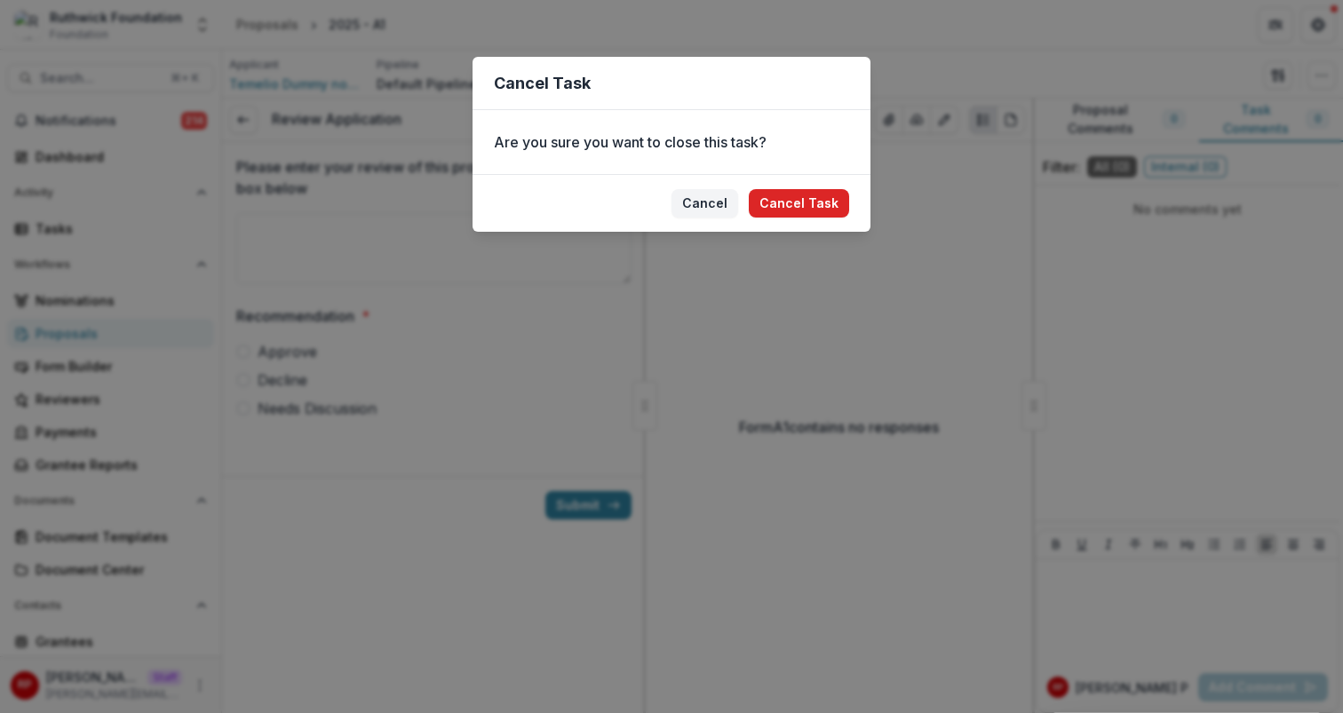
click at [832, 198] on button "Cancel Task" at bounding box center [799, 203] width 100 height 28
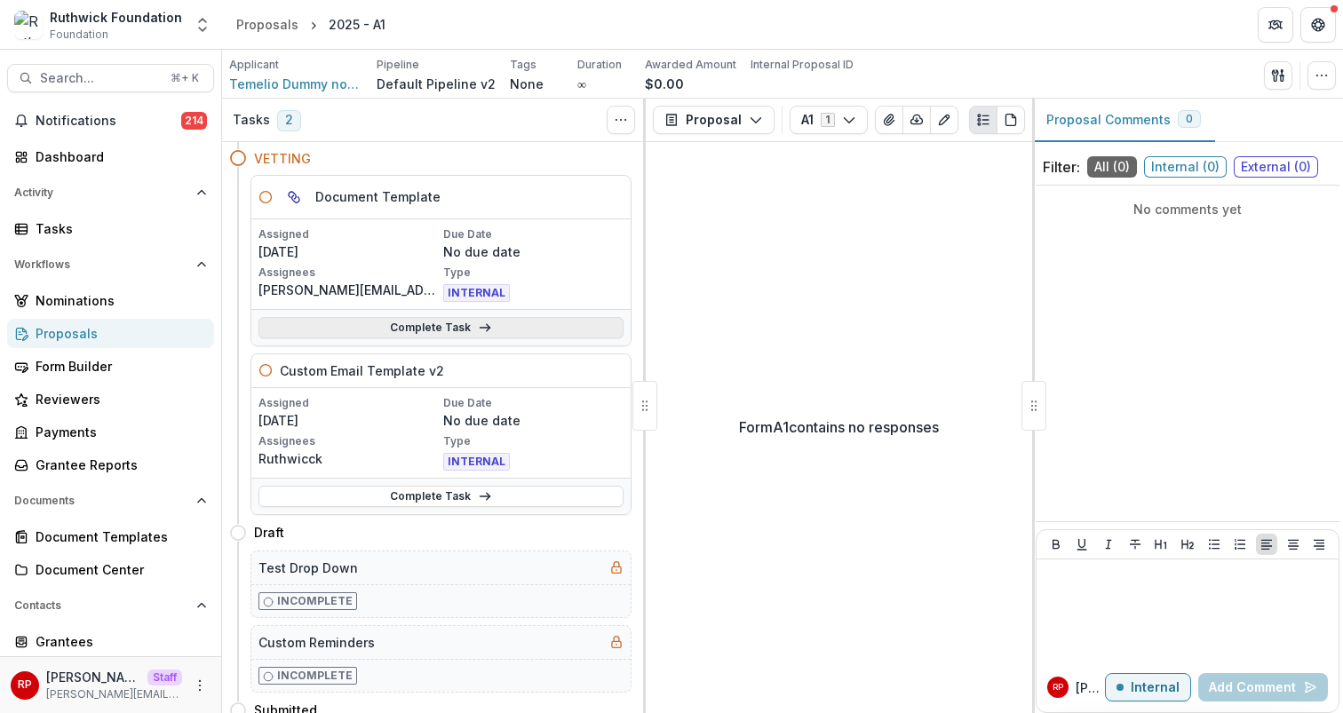
click at [584, 331] on link "Complete Task" at bounding box center [441, 327] width 365 height 21
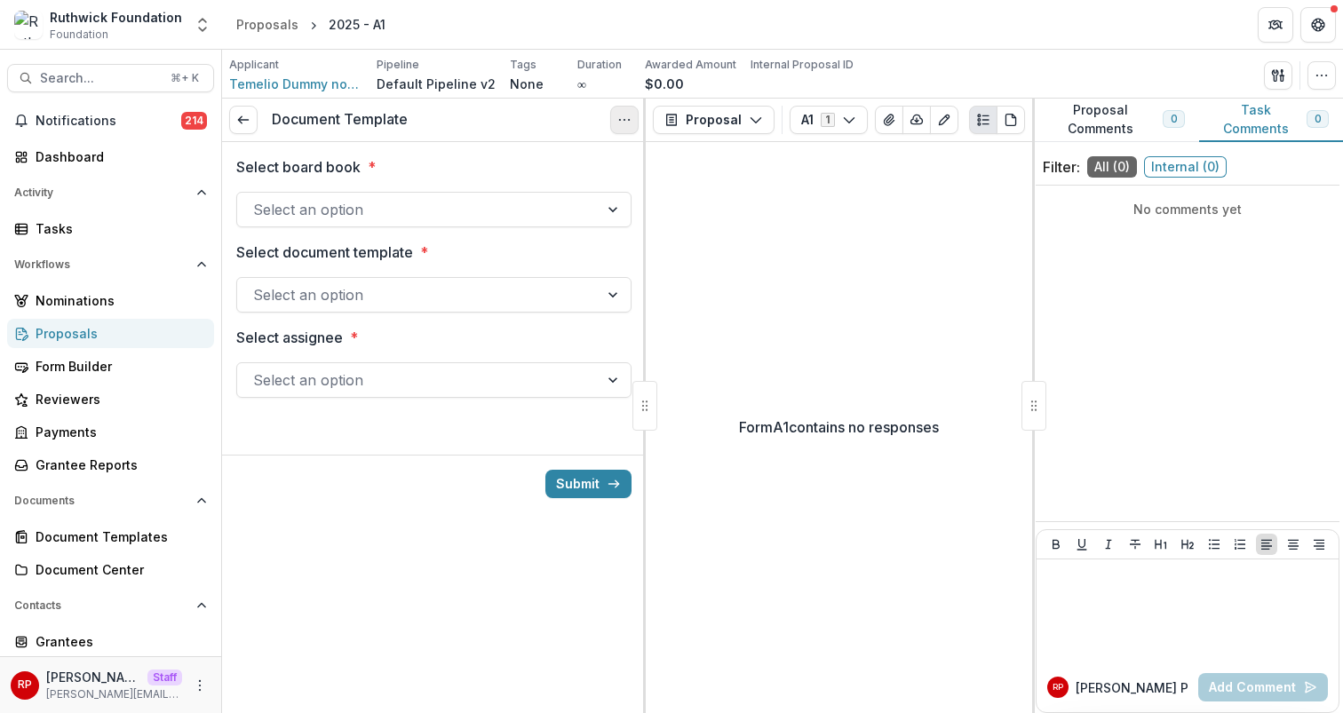
click at [619, 117] on icon "Options" at bounding box center [624, 120] width 14 height 14
click at [600, 196] on button "Cancel Task" at bounding box center [539, 197] width 190 height 29
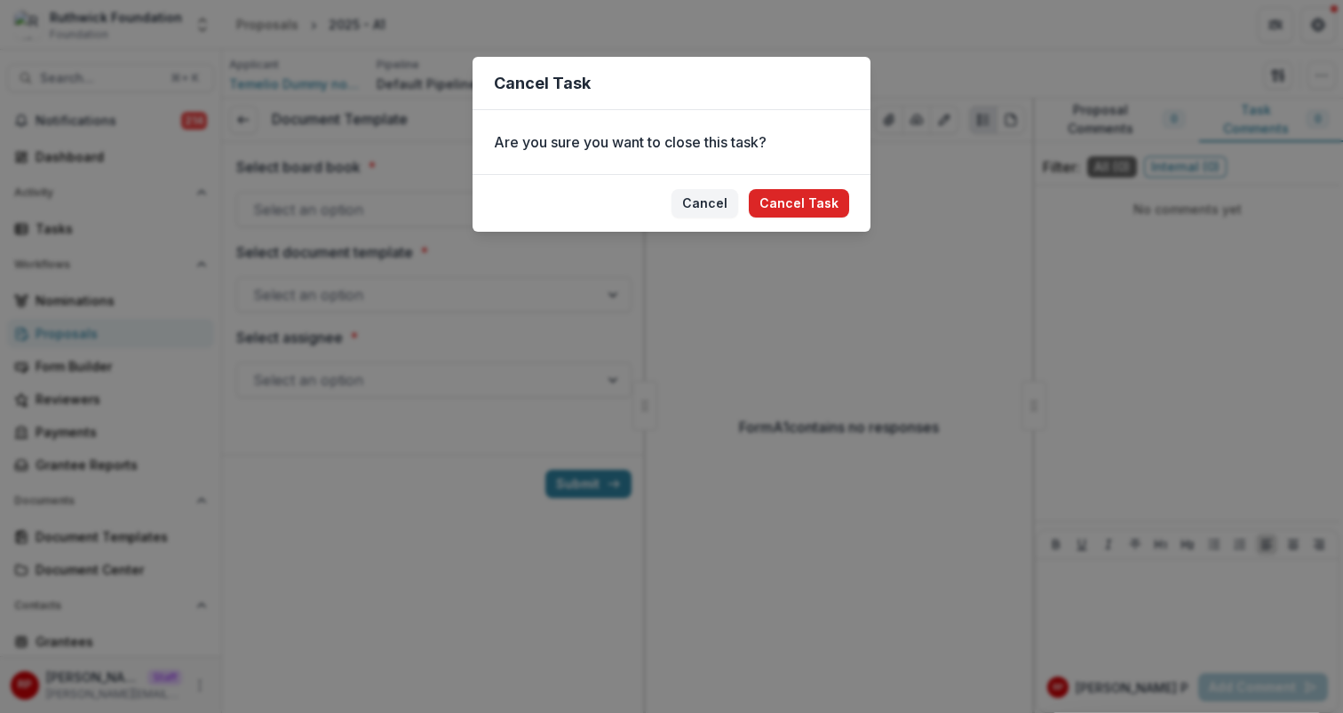
click at [832, 193] on button "Cancel Task" at bounding box center [799, 203] width 100 height 28
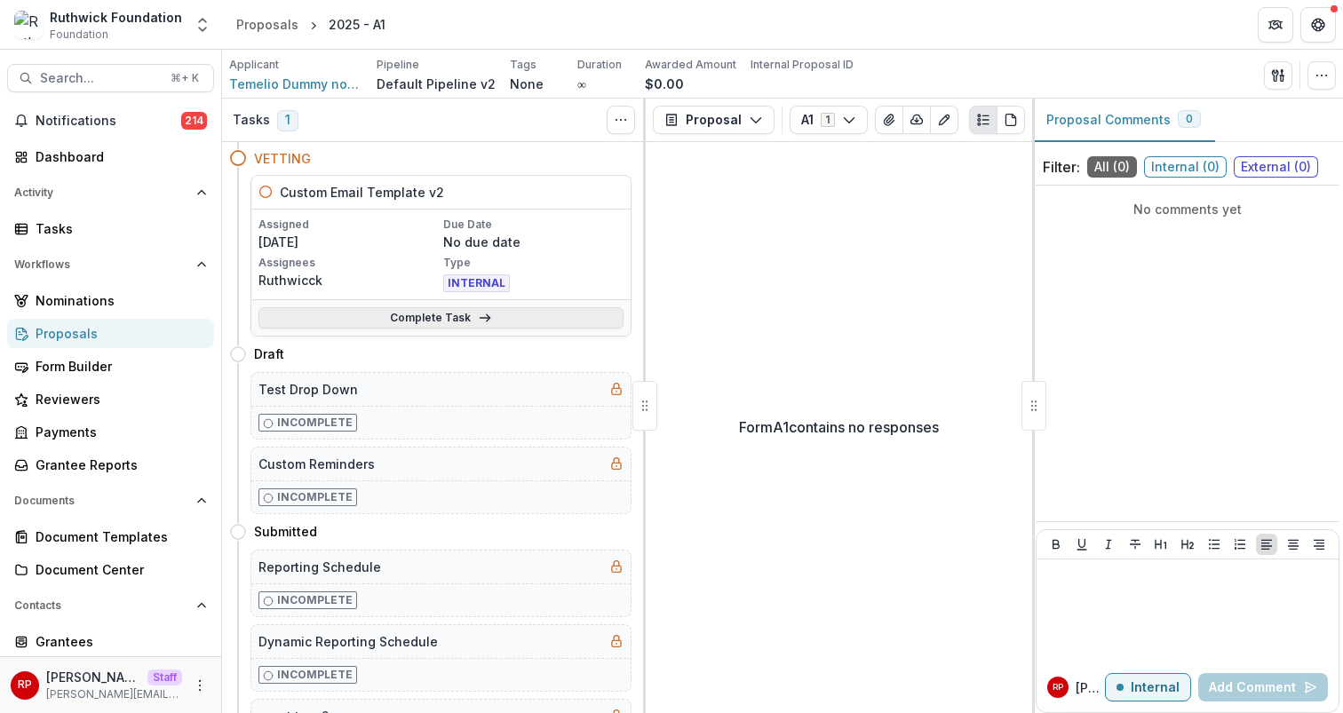
click at [591, 322] on link "Complete Task" at bounding box center [441, 317] width 365 height 21
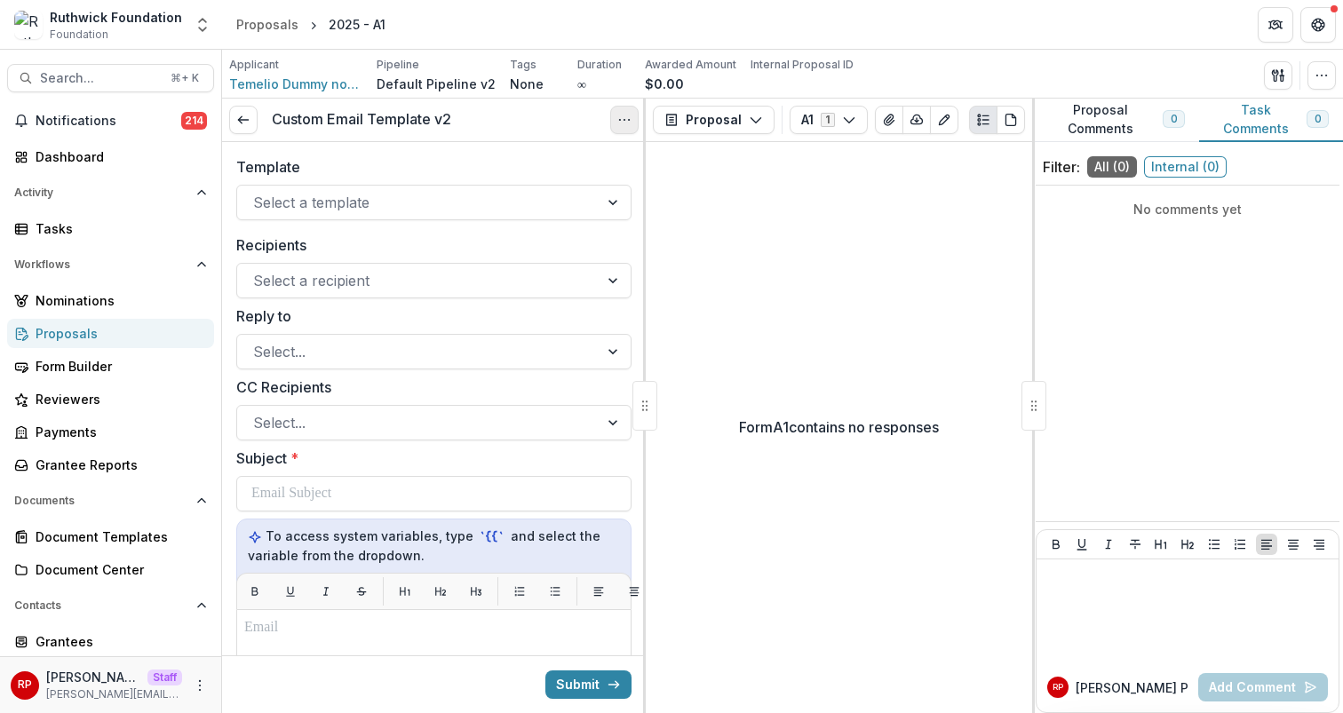
click at [629, 120] on circle "Options" at bounding box center [629, 120] width 1 height 1
click at [608, 201] on button "Cancel Task" at bounding box center [539, 197] width 190 height 29
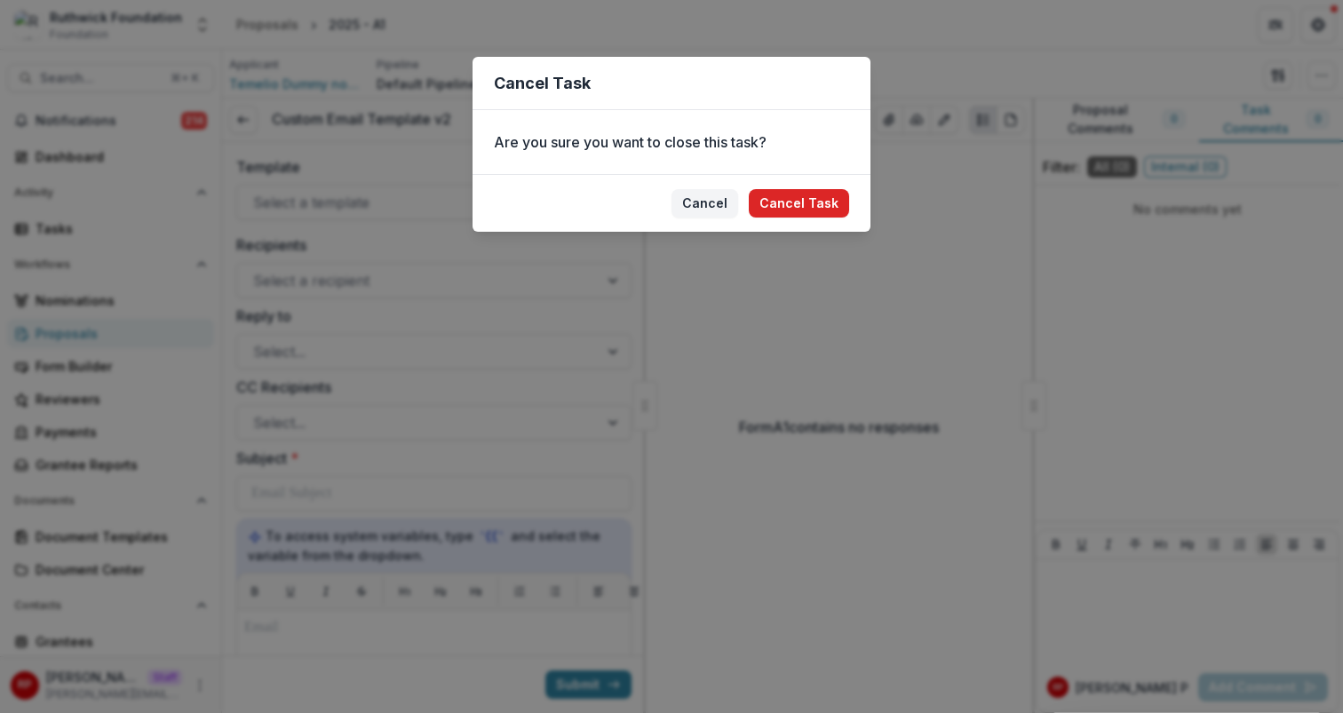
click at [826, 202] on button "Cancel Task" at bounding box center [799, 203] width 100 height 28
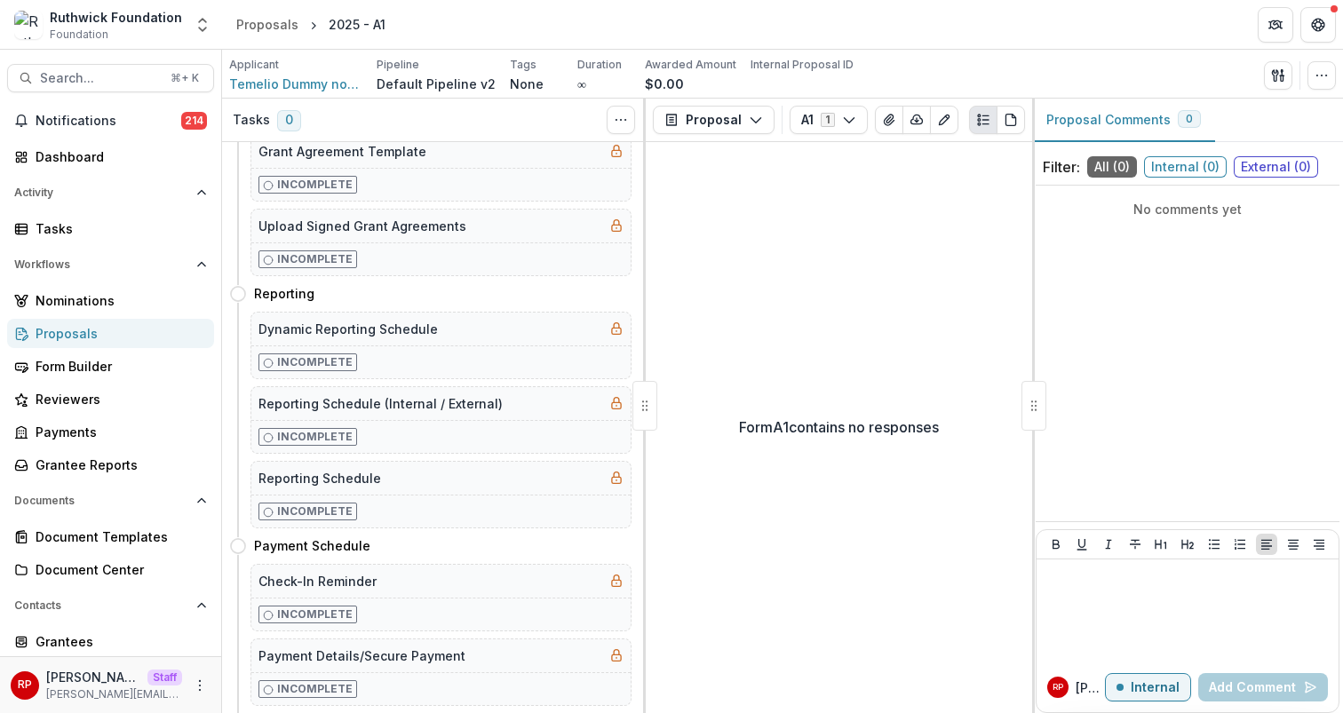
scroll to position [1946, 0]
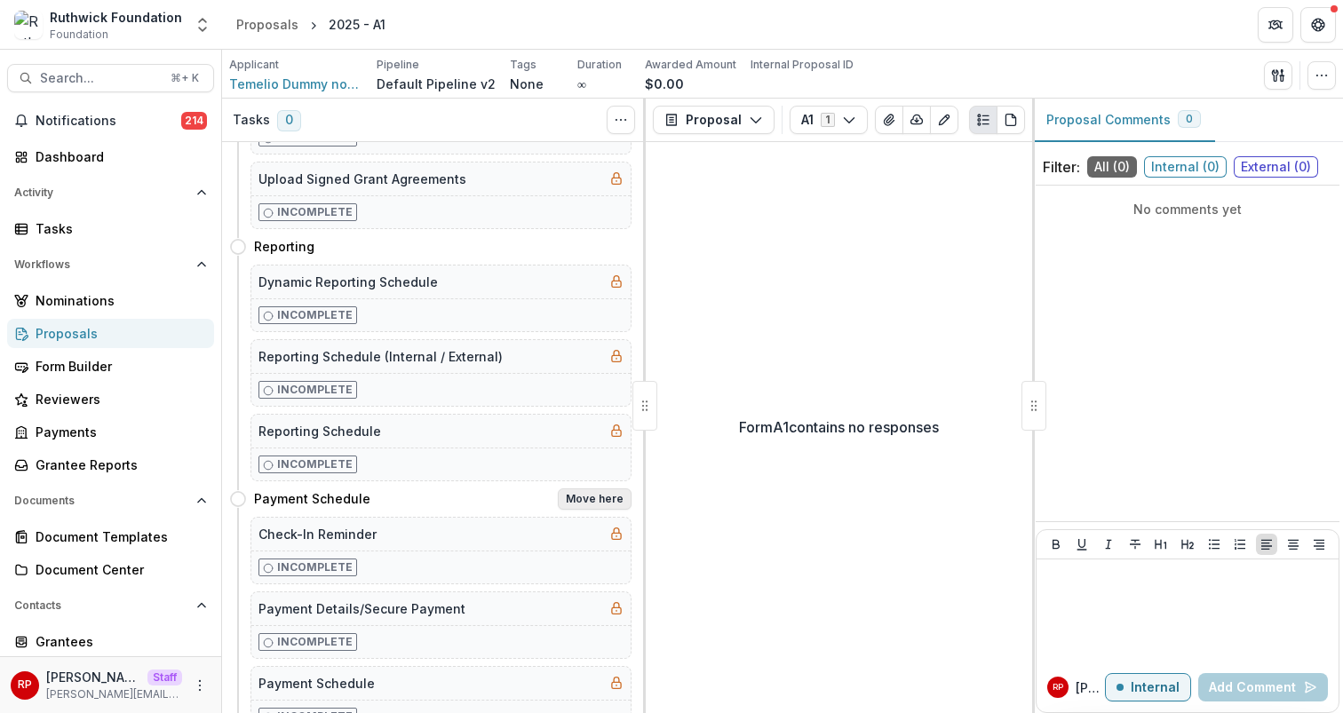
click at [595, 499] on button "Move here" at bounding box center [595, 499] width 74 height 21
select select "**********"
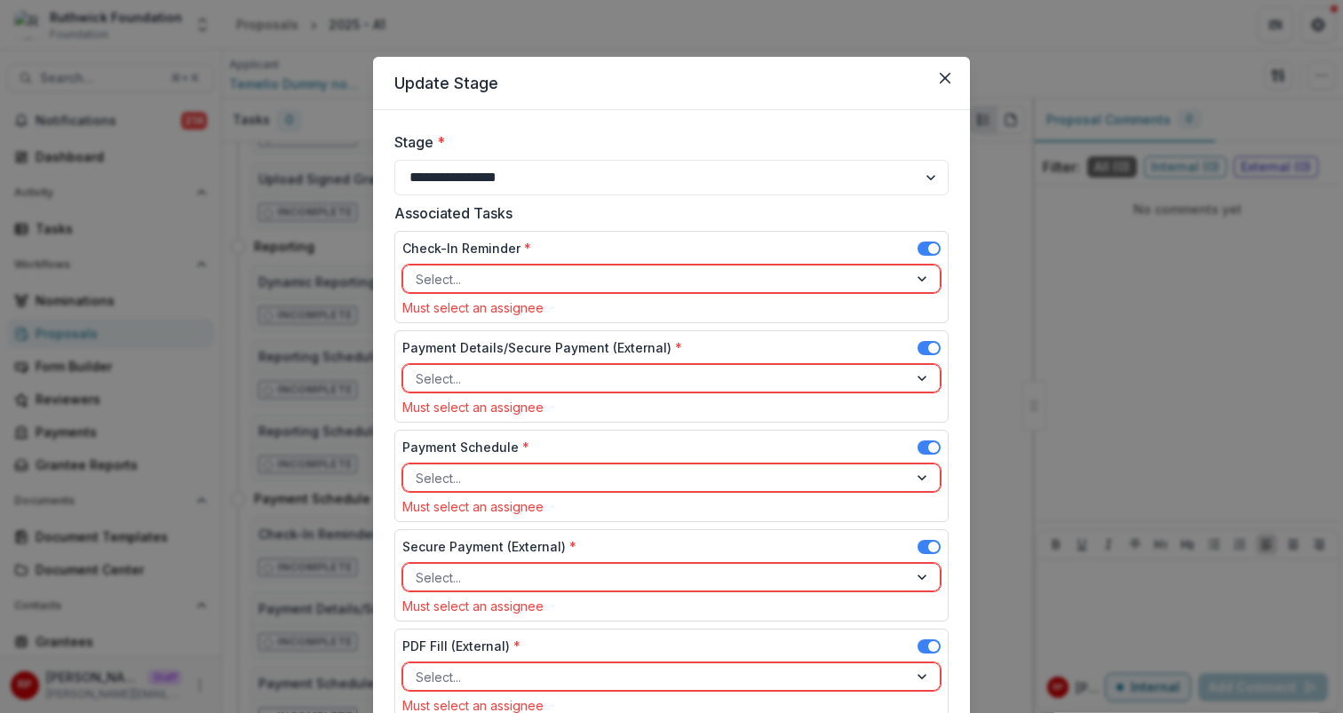
click at [936, 246] on span at bounding box center [929, 249] width 23 height 14
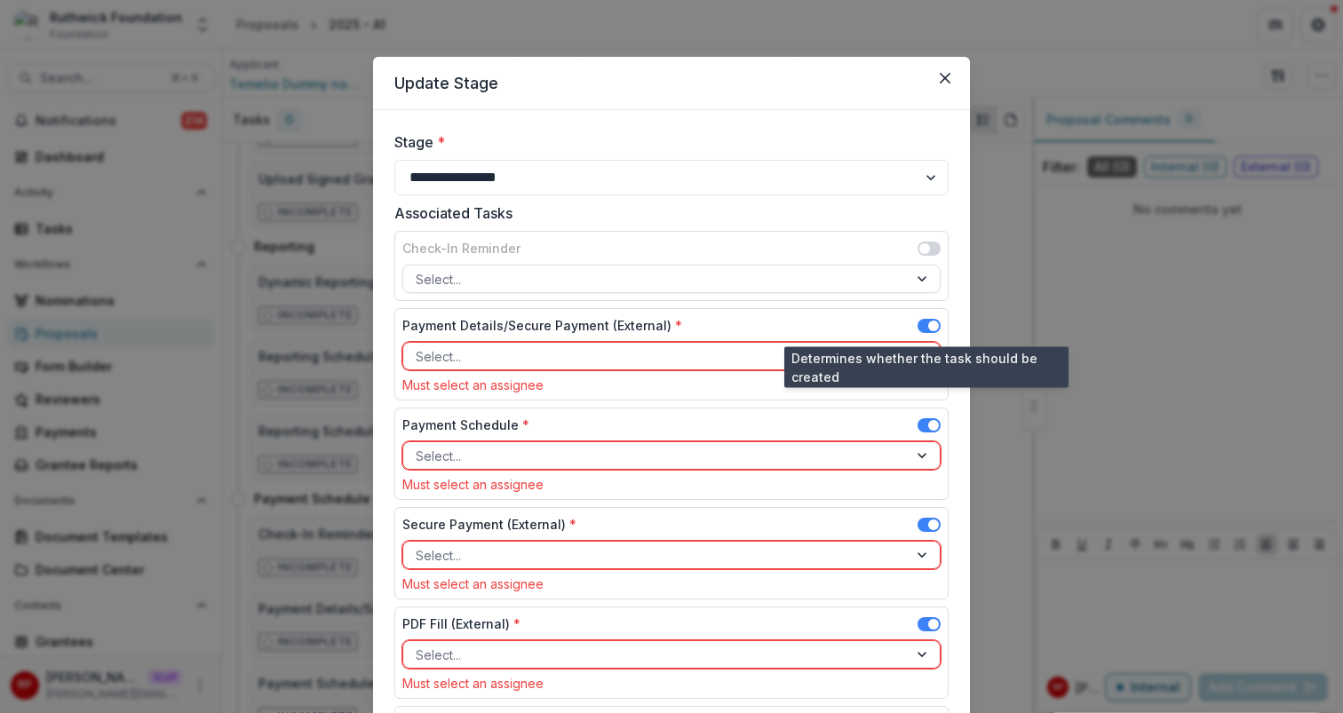
click at [930, 321] on span at bounding box center [933, 326] width 11 height 11
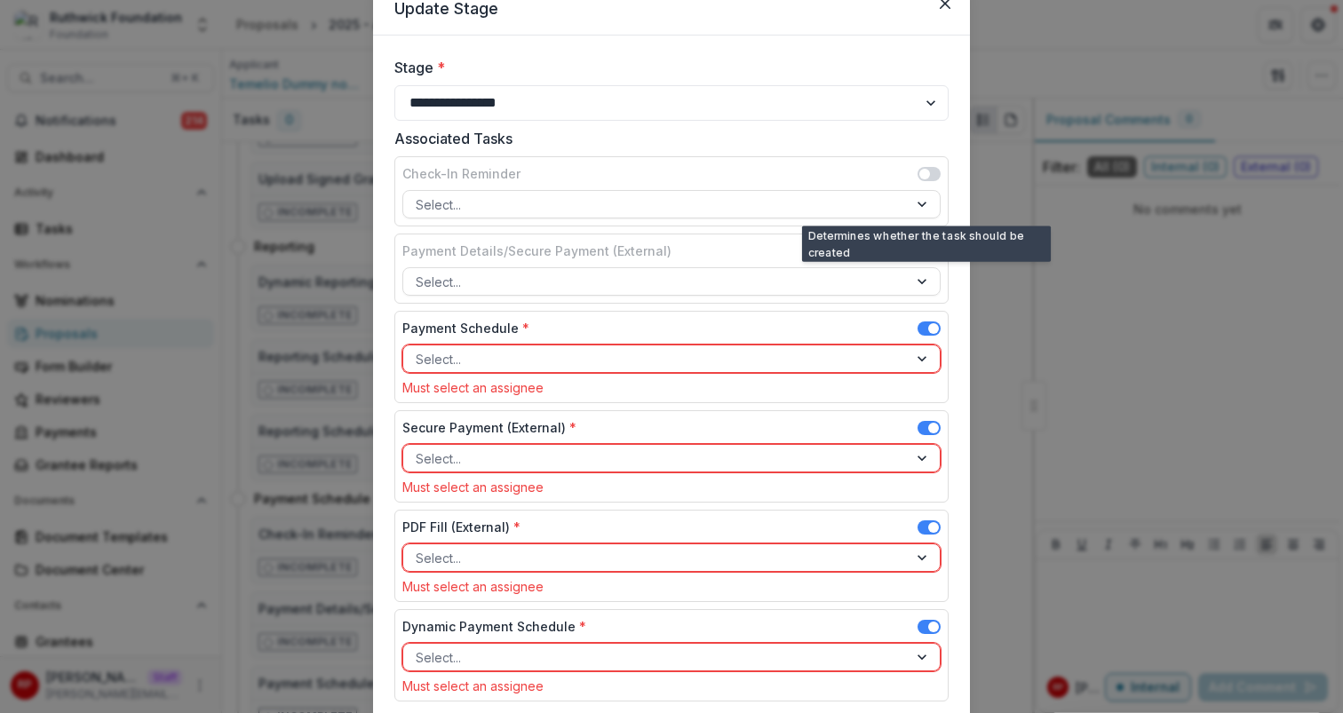
scroll to position [121, 0]
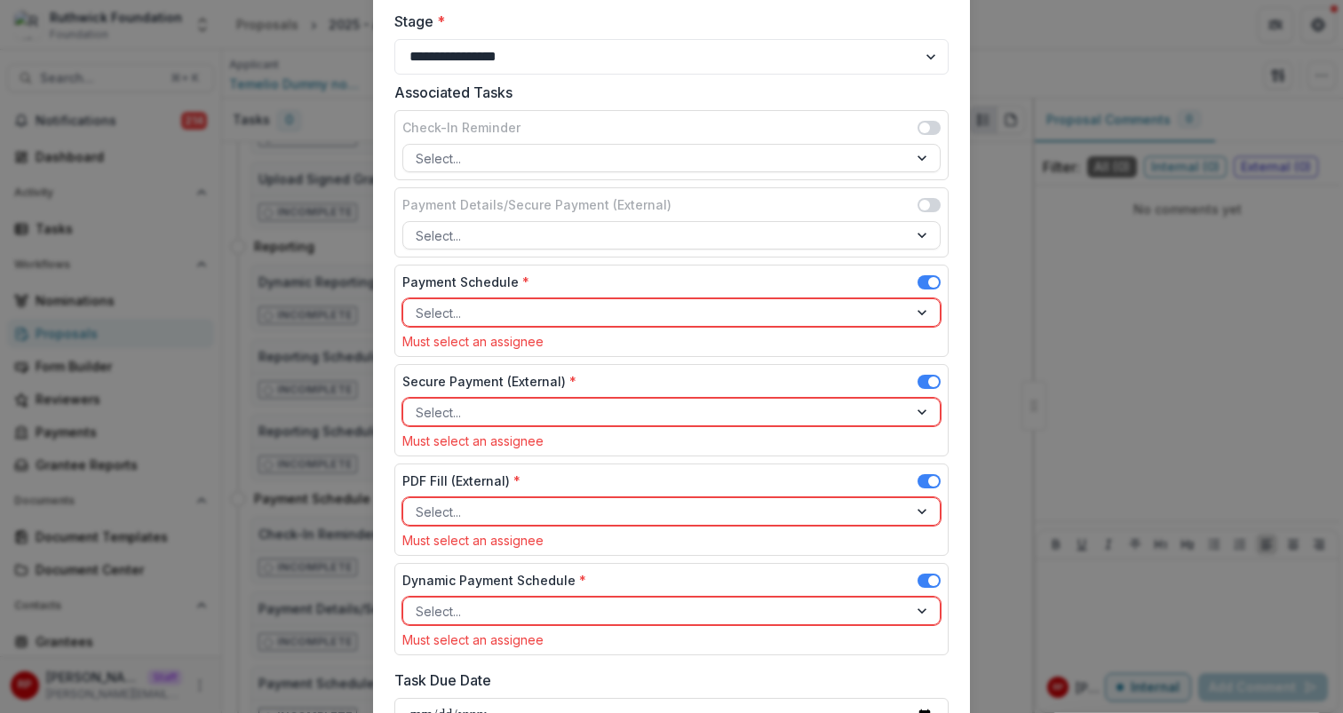
click at [926, 291] on span at bounding box center [929, 285] width 23 height 21
click at [930, 278] on span at bounding box center [933, 282] width 11 height 11
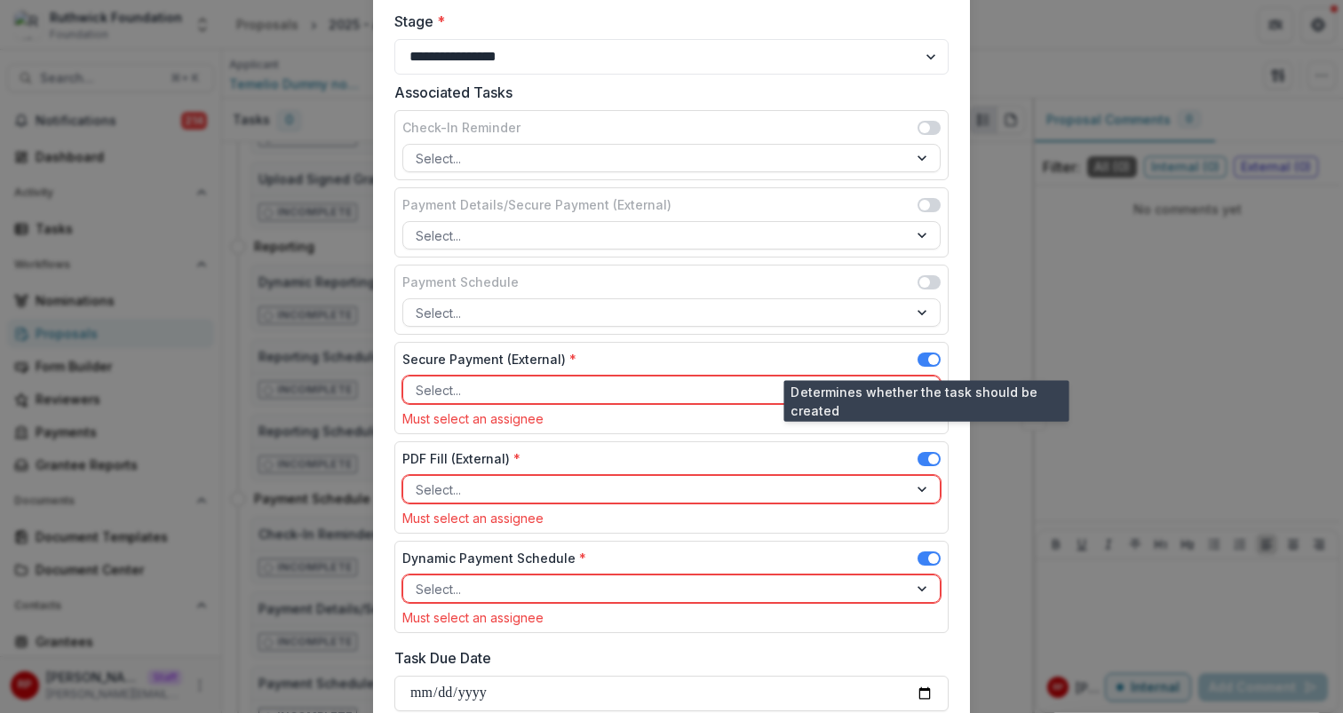
click at [927, 363] on span at bounding box center [929, 360] width 23 height 14
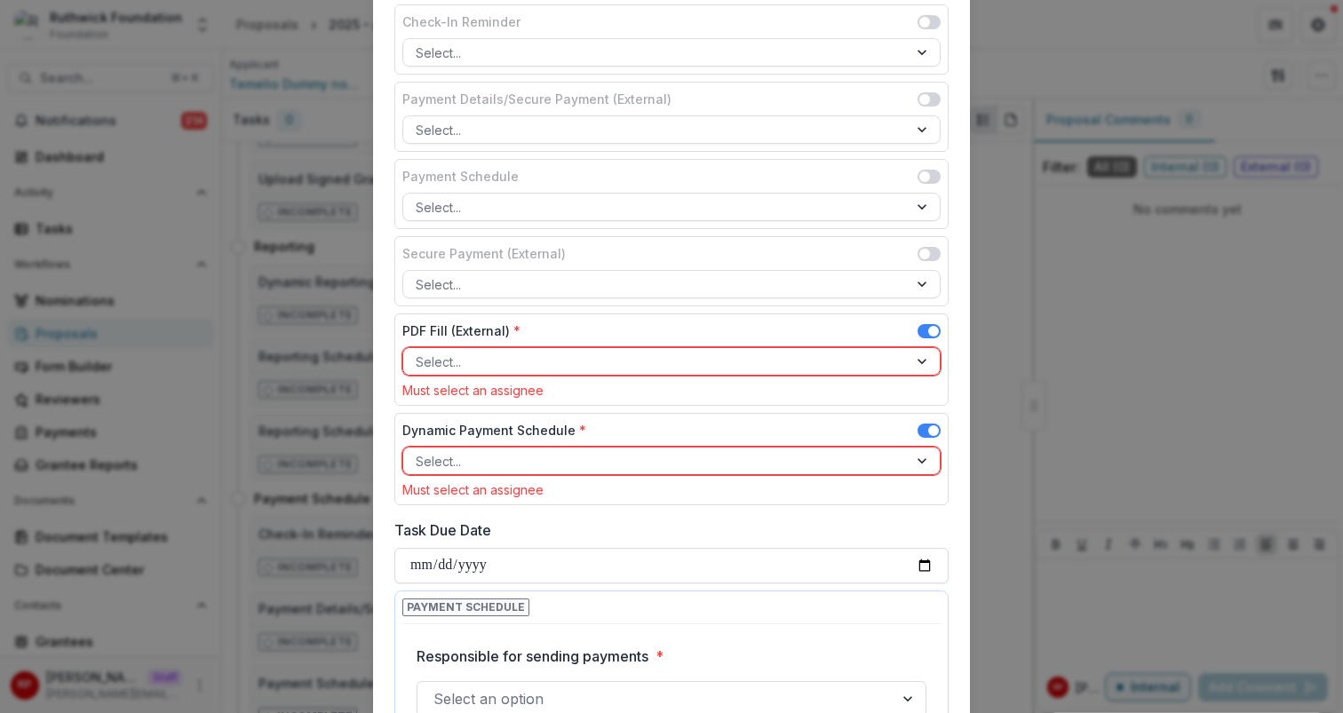
scroll to position [264, 0]
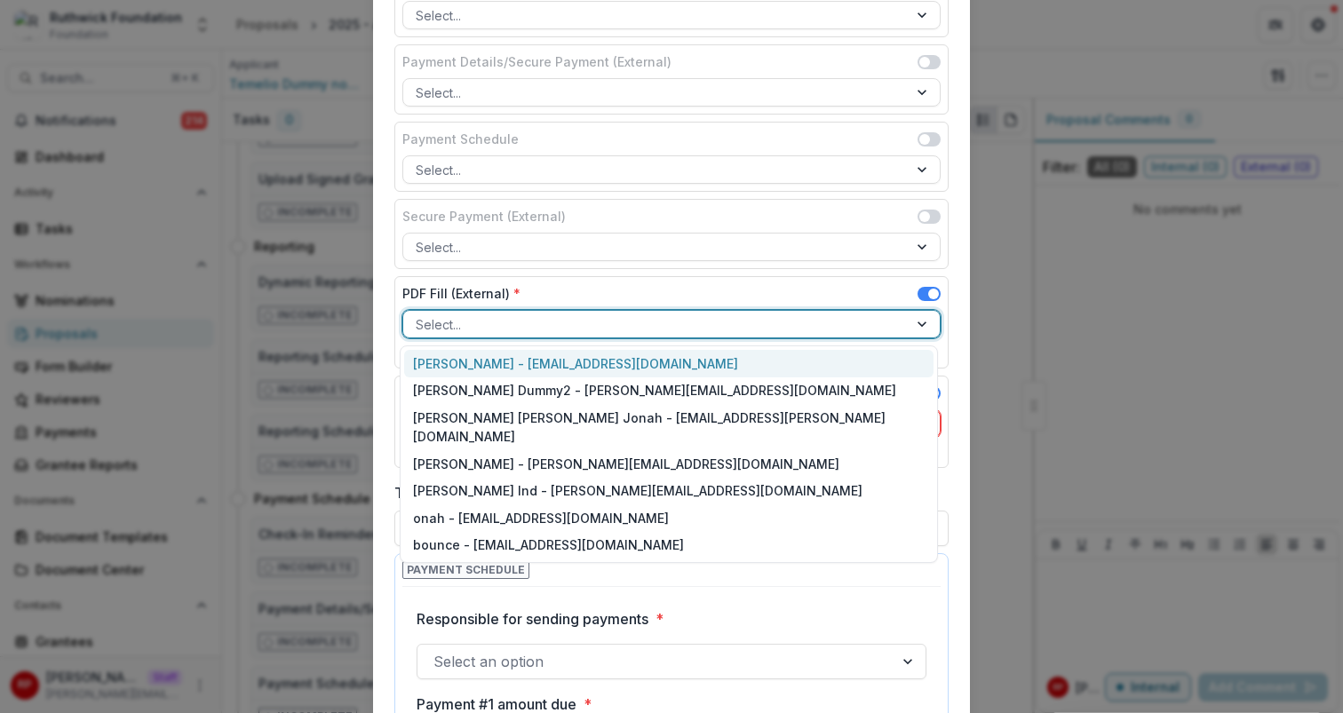
click at [806, 335] on div at bounding box center [656, 325] width 480 height 22
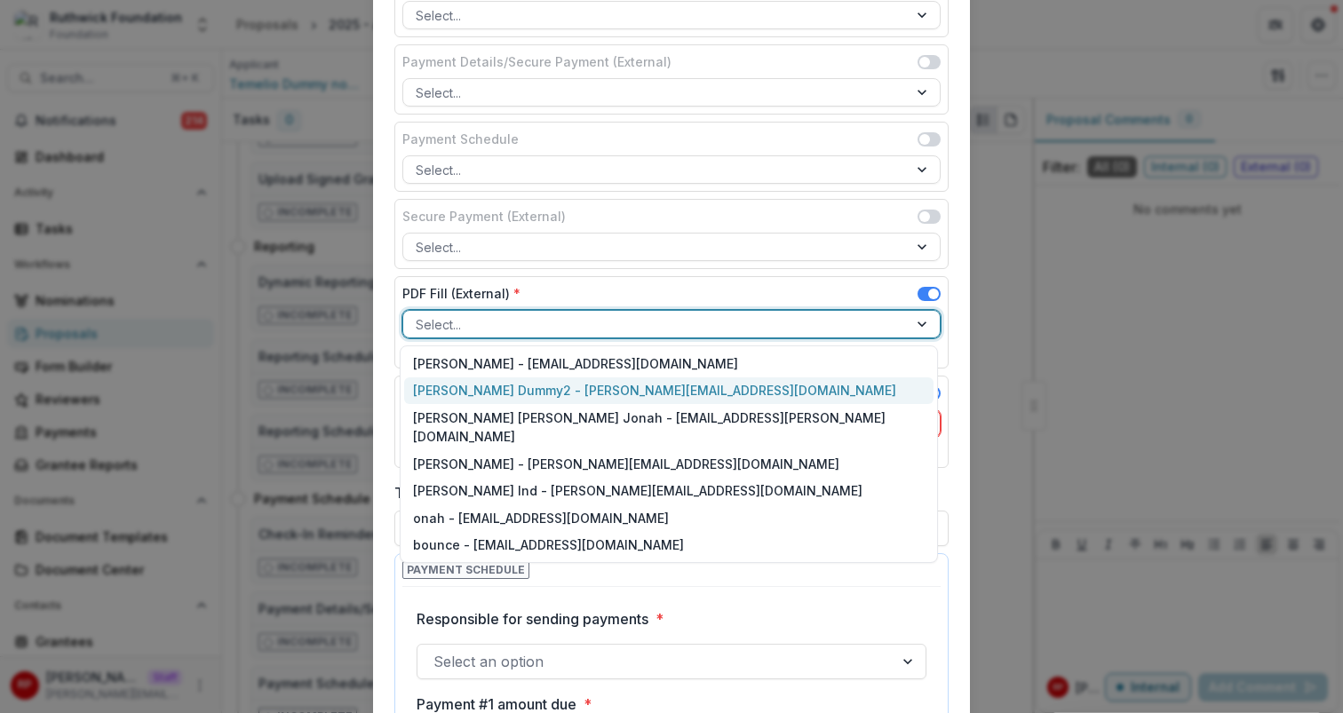
click at [811, 395] on div "Ruth Dummy2 - ruthwick+dummy2@trytemelio.com" at bounding box center [668, 392] width 529 height 28
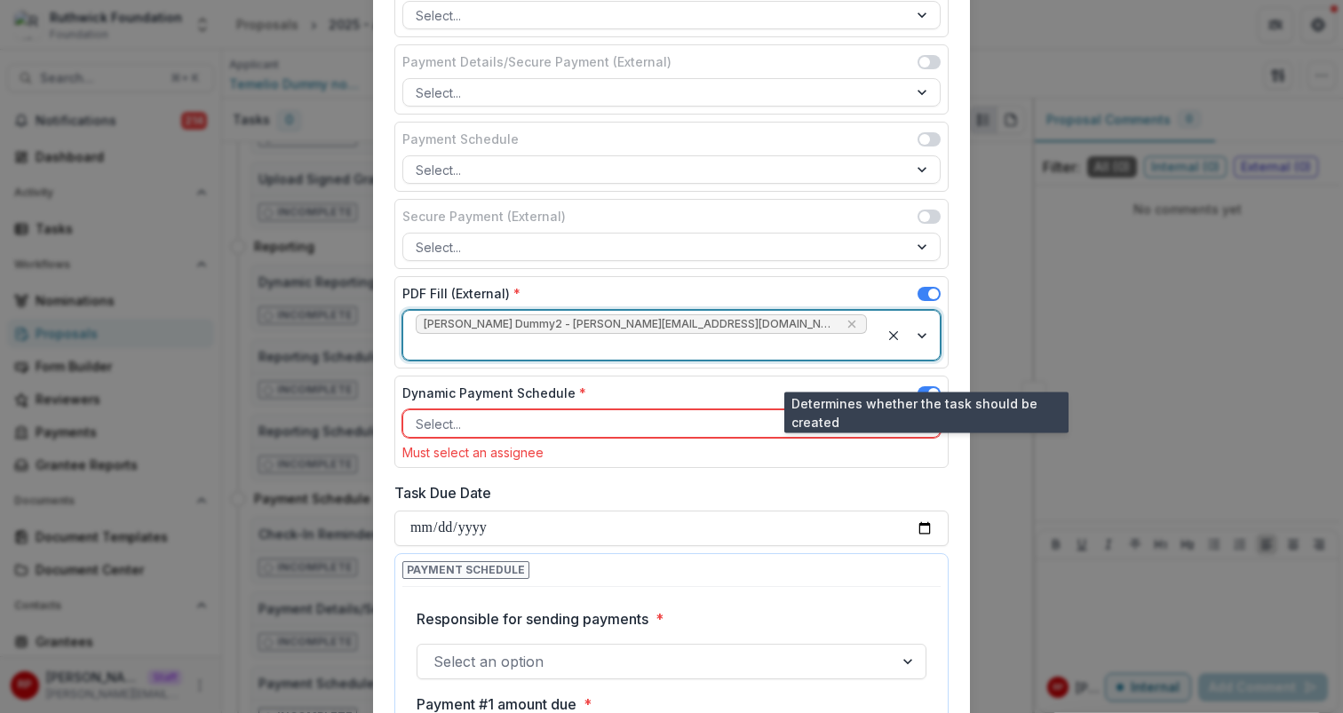
click at [928, 388] on span at bounding box center [933, 393] width 11 height 11
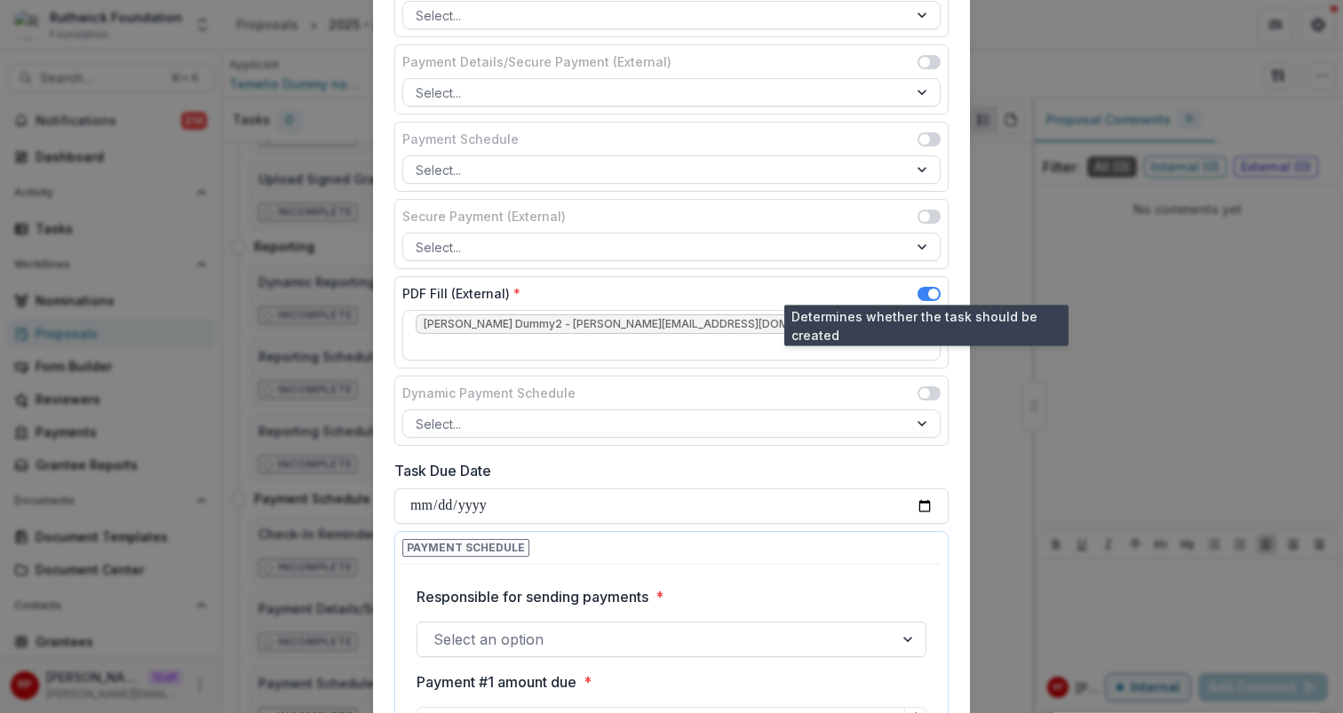
scroll to position [399, 0]
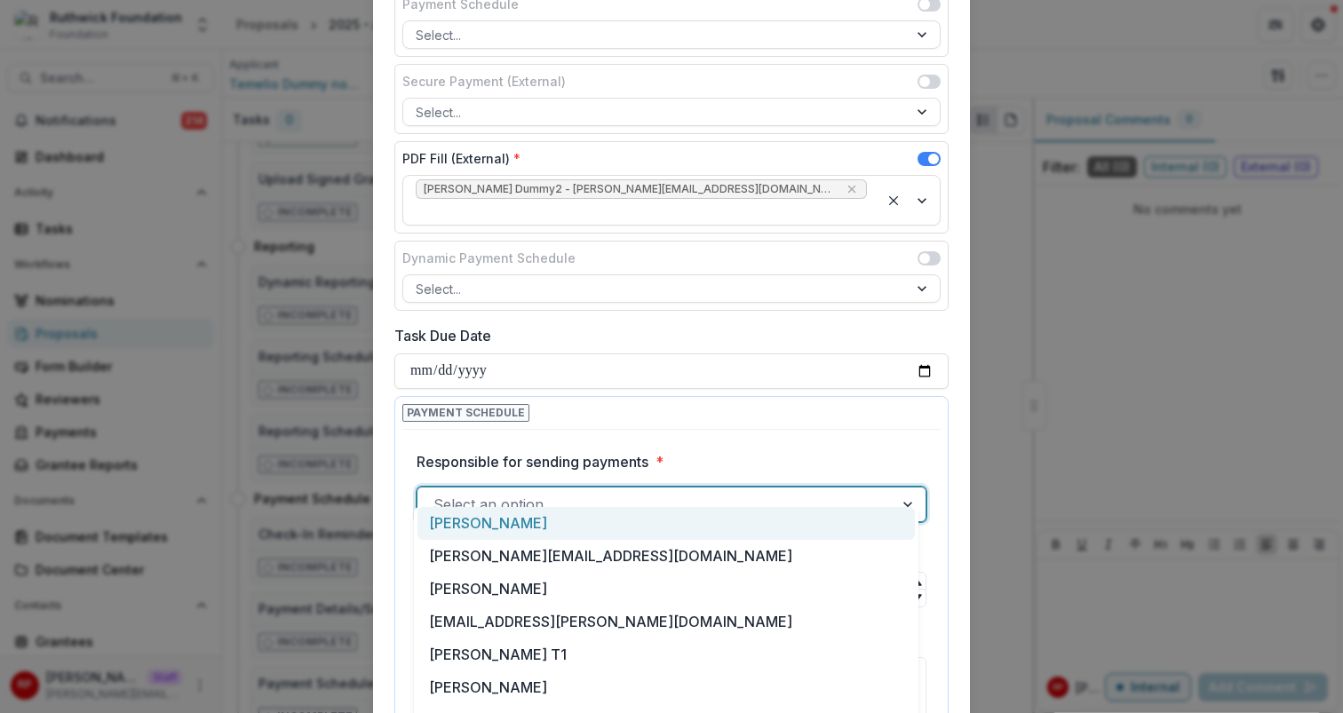
click at [843, 492] on div at bounding box center [656, 504] width 444 height 25
click at [848, 517] on div "[PERSON_NAME]" at bounding box center [666, 523] width 497 height 33
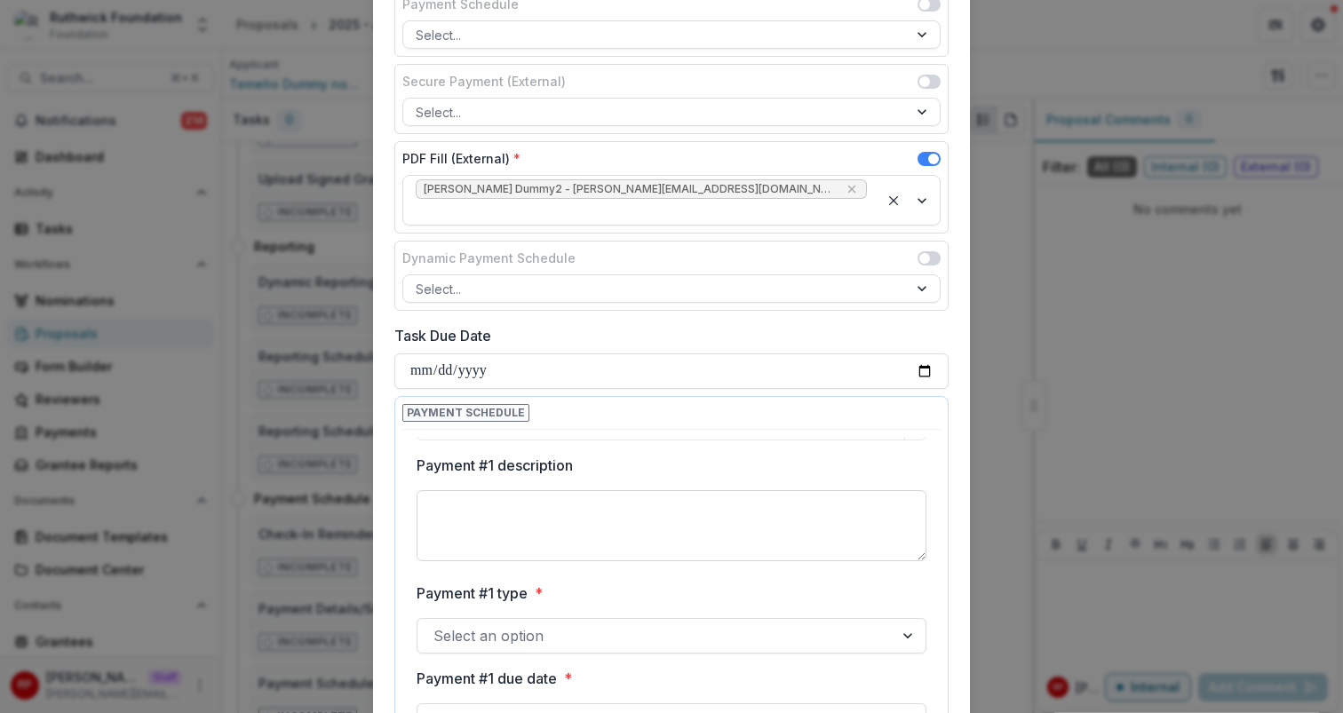
scroll to position [93, 0]
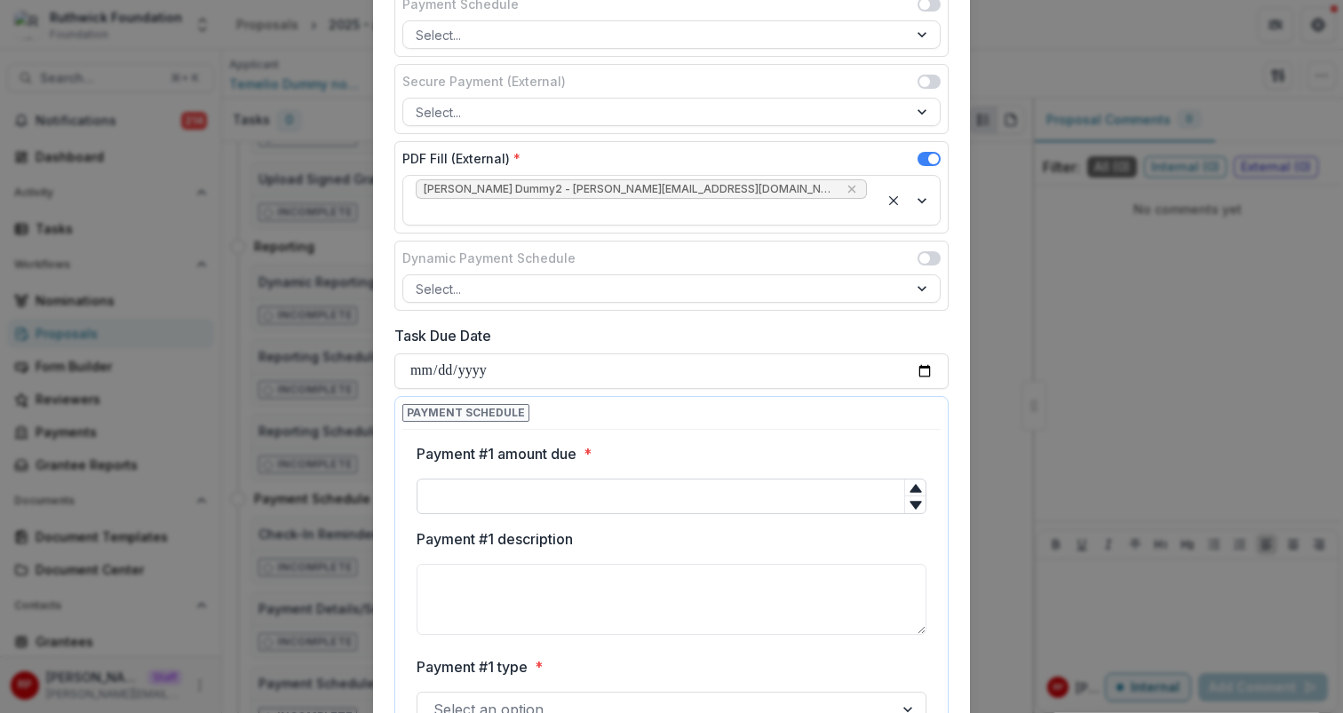
click at [798, 479] on input "Payment #1 amount due *" at bounding box center [672, 497] width 510 height 36
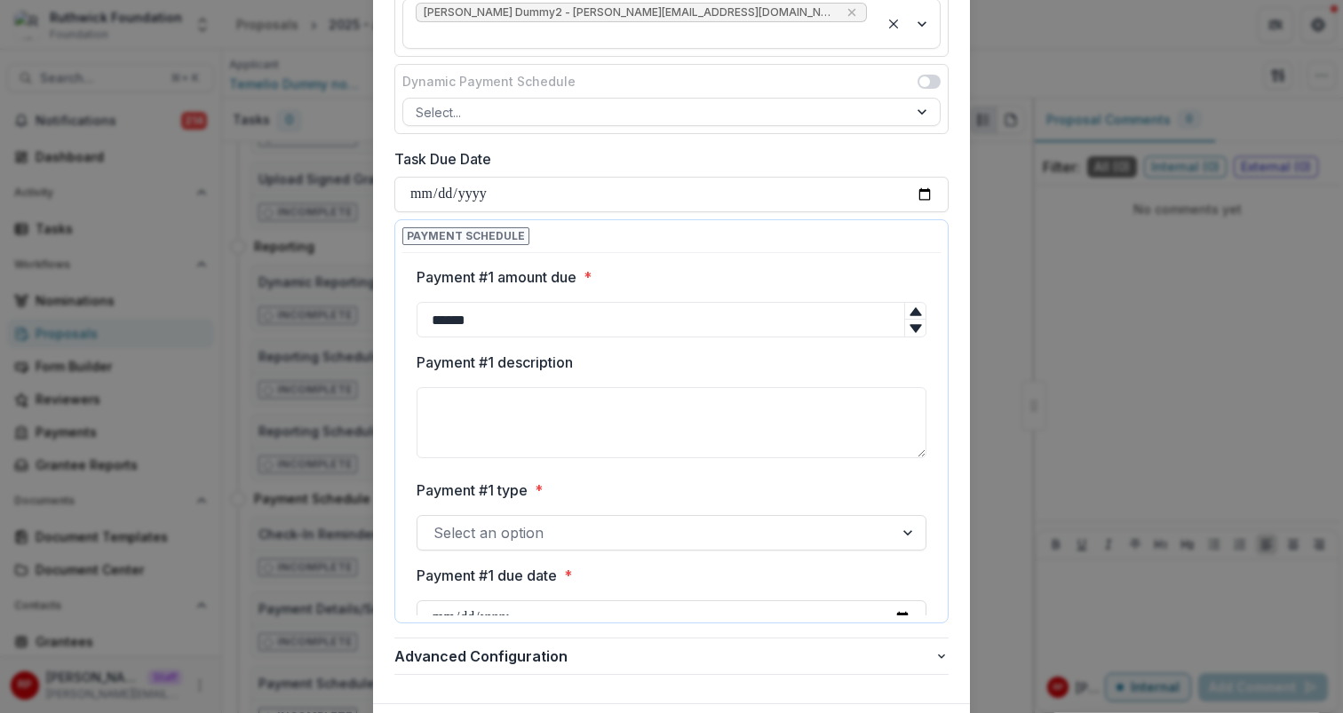
scroll to position [577, 0]
type input "******"
click at [650, 521] on div at bounding box center [656, 532] width 444 height 25
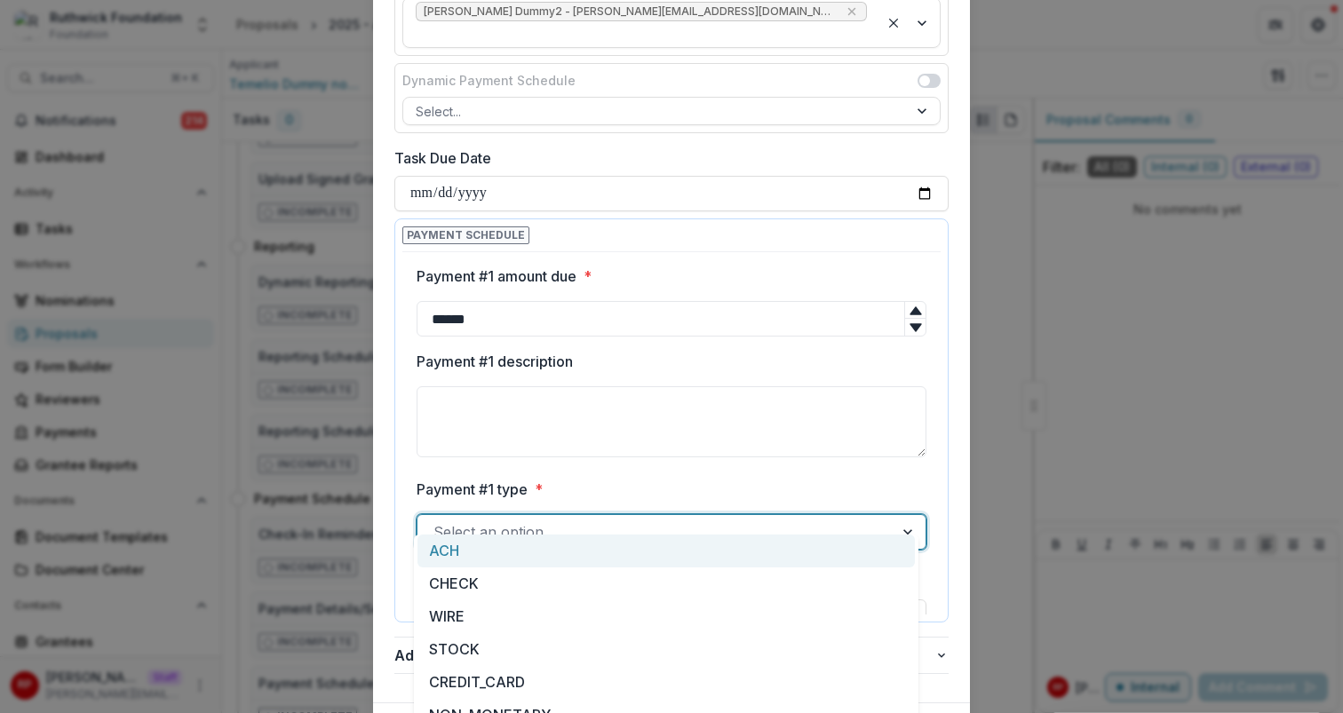
click at [657, 560] on div "ACH" at bounding box center [666, 551] width 497 height 33
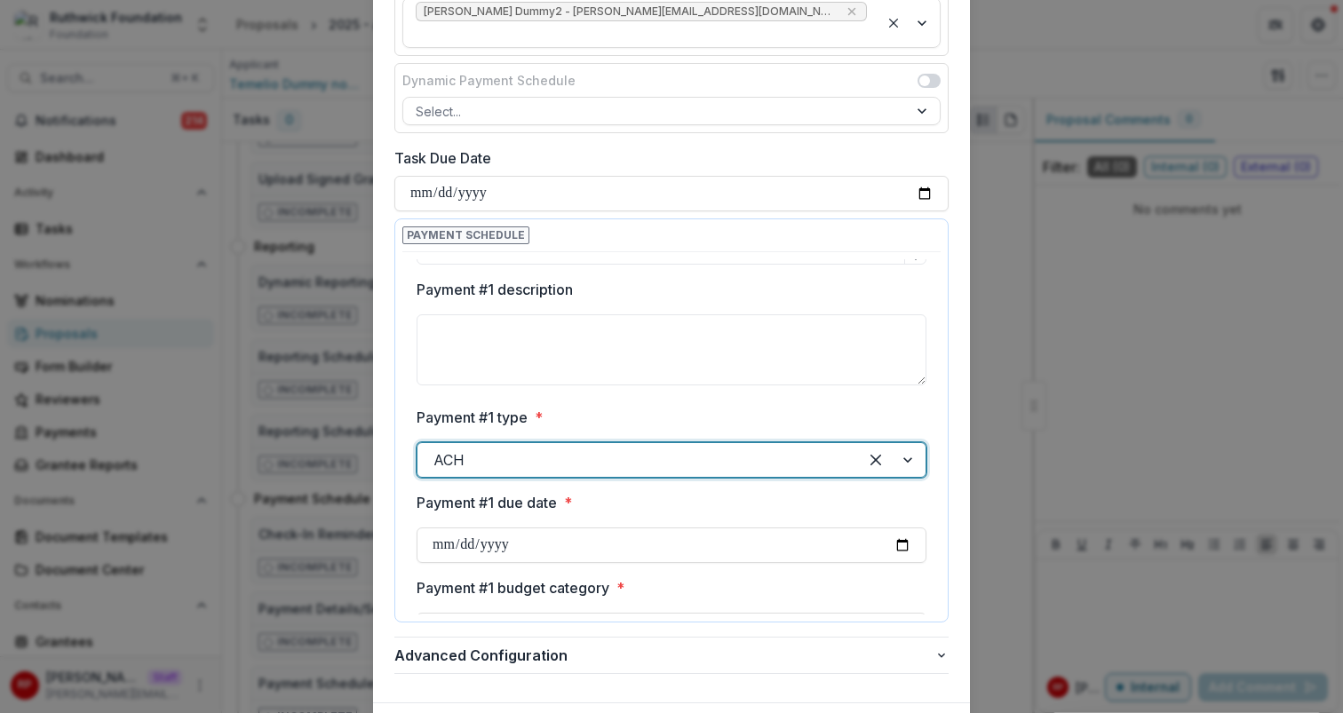
scroll to position [194, 0]
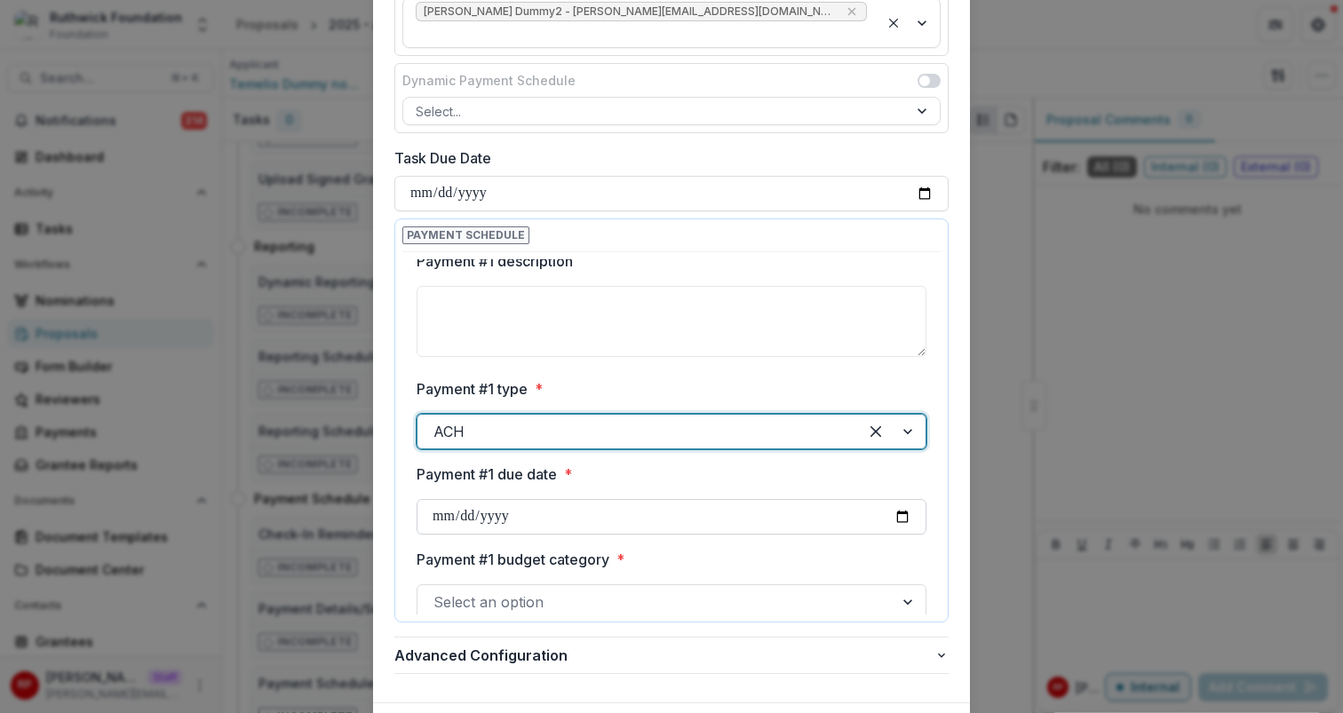
click at [899, 499] on input "Payment #1 due date *" at bounding box center [672, 517] width 510 height 36
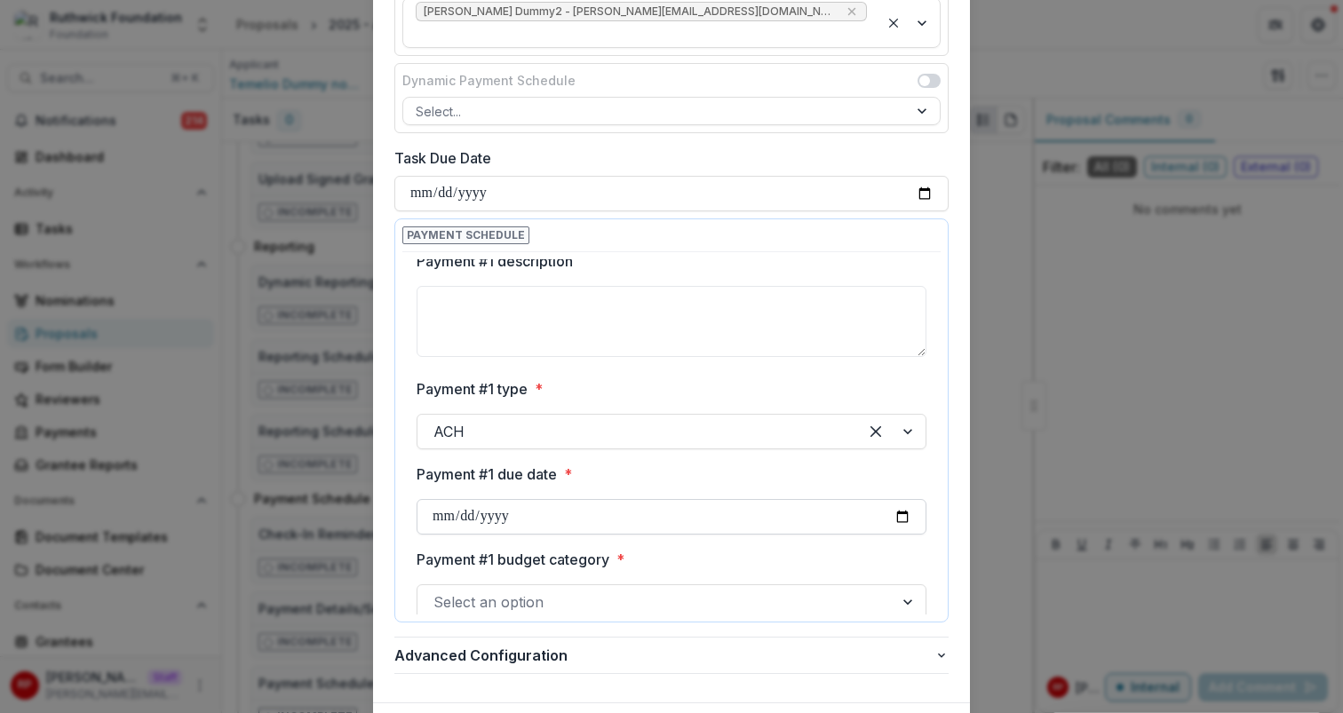
type input "**********"
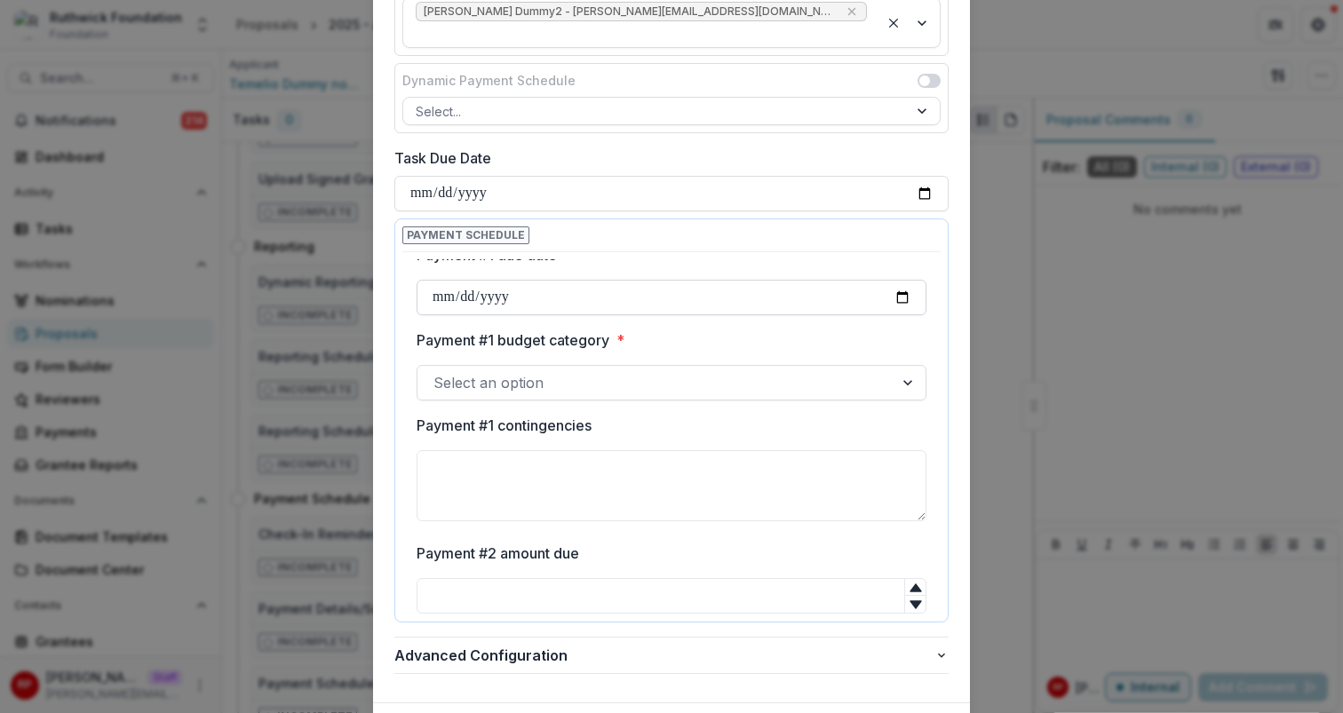
scroll to position [410, 0]
click at [509, 373] on div at bounding box center [656, 385] width 444 height 25
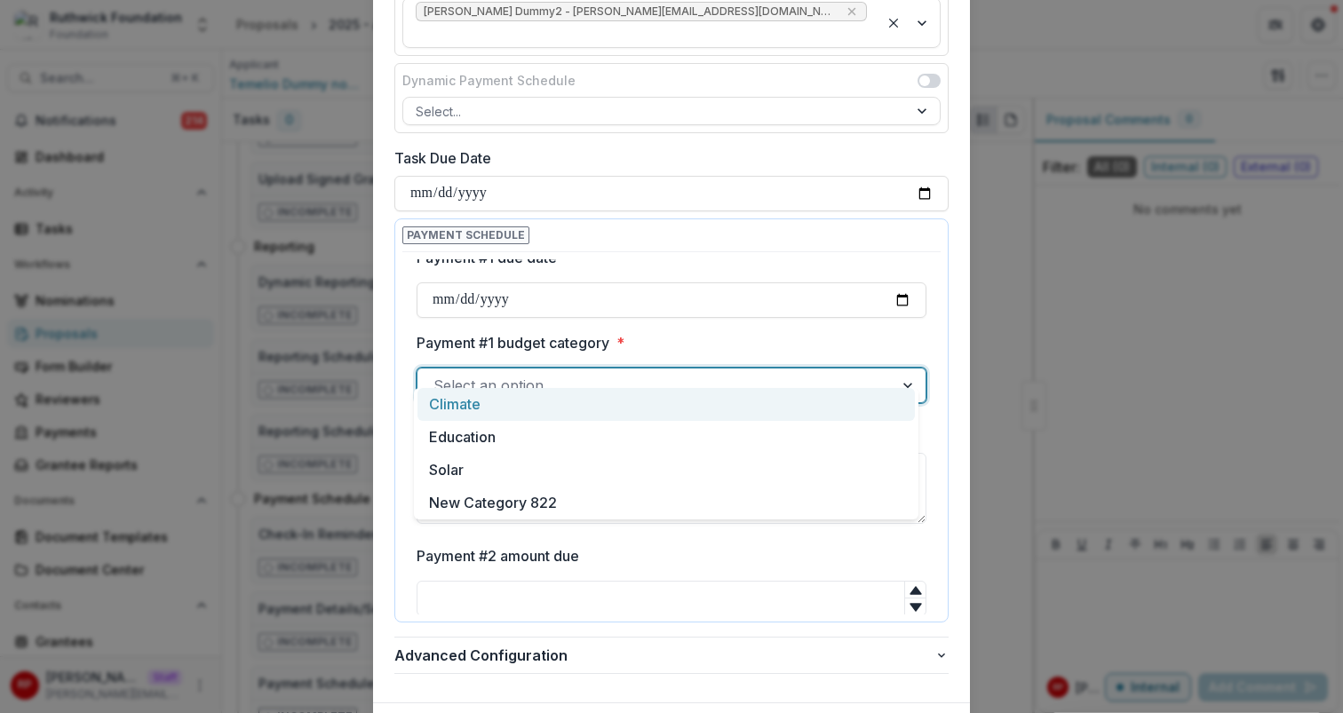
click at [525, 399] on div "Climate" at bounding box center [666, 404] width 497 height 33
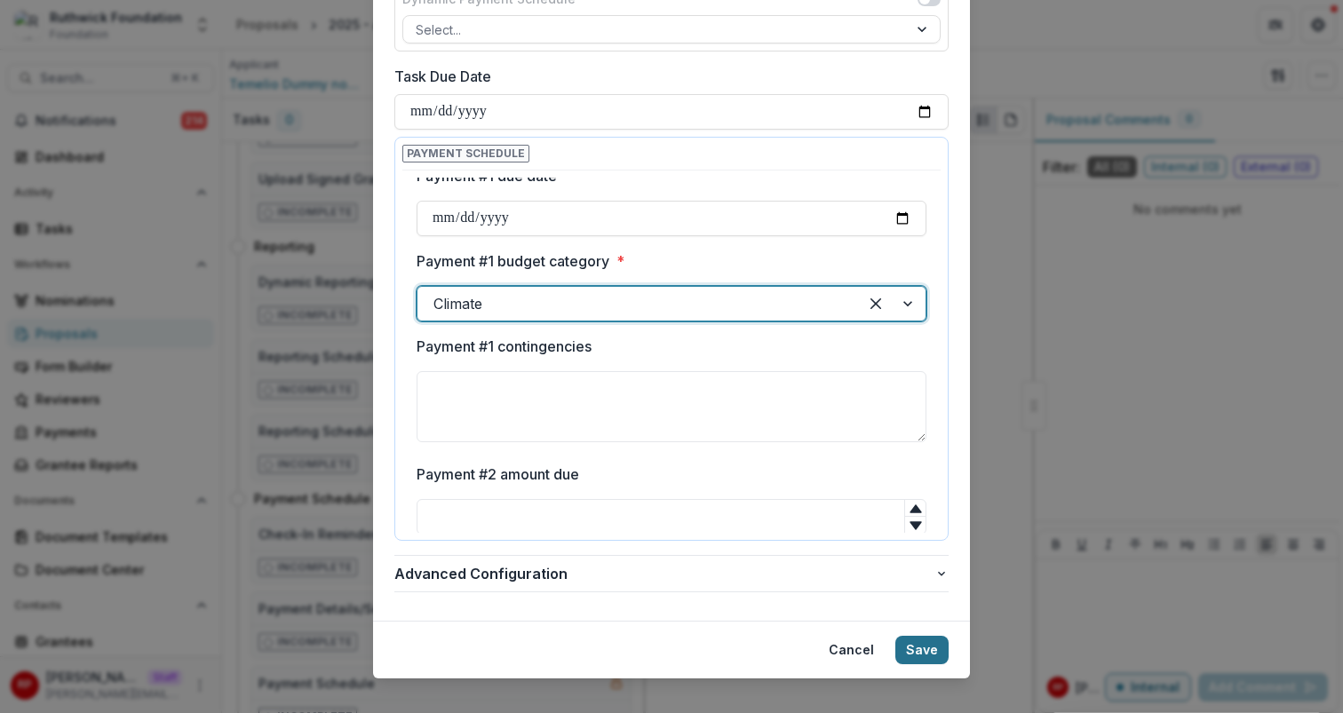
click at [939, 636] on button "Save" at bounding box center [921, 650] width 53 height 28
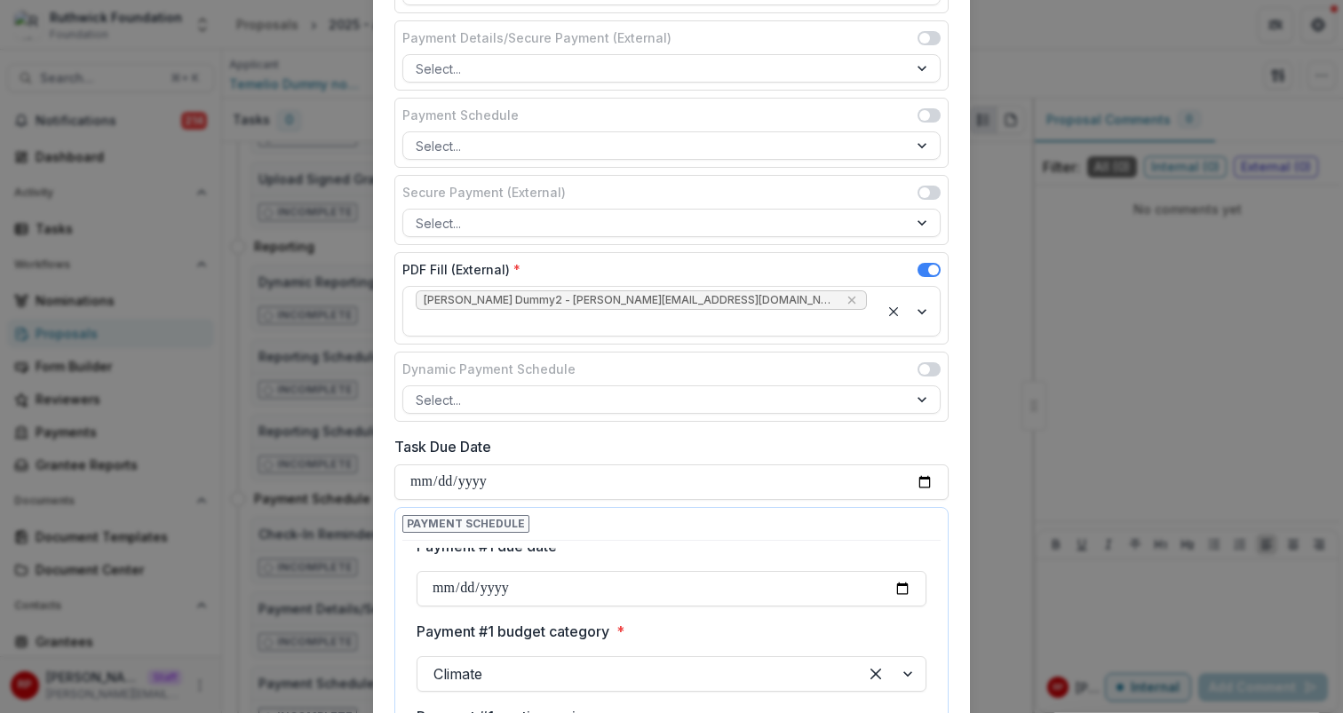
scroll to position [193, 0]
click at [263, 588] on div "**********" at bounding box center [671, 356] width 1343 height 713
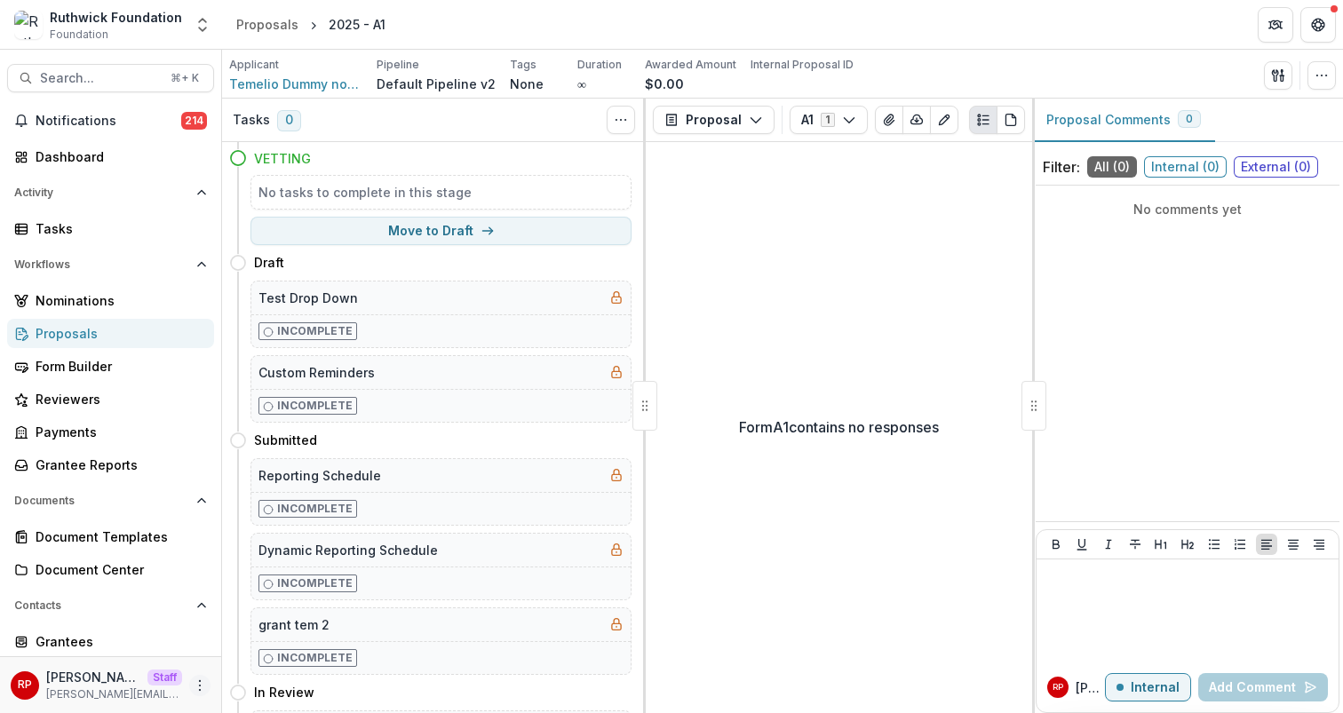
click at [193, 688] on icon "More" at bounding box center [200, 686] width 14 height 14
click at [305, 641] on link "User Settings" at bounding box center [312, 647] width 190 height 29
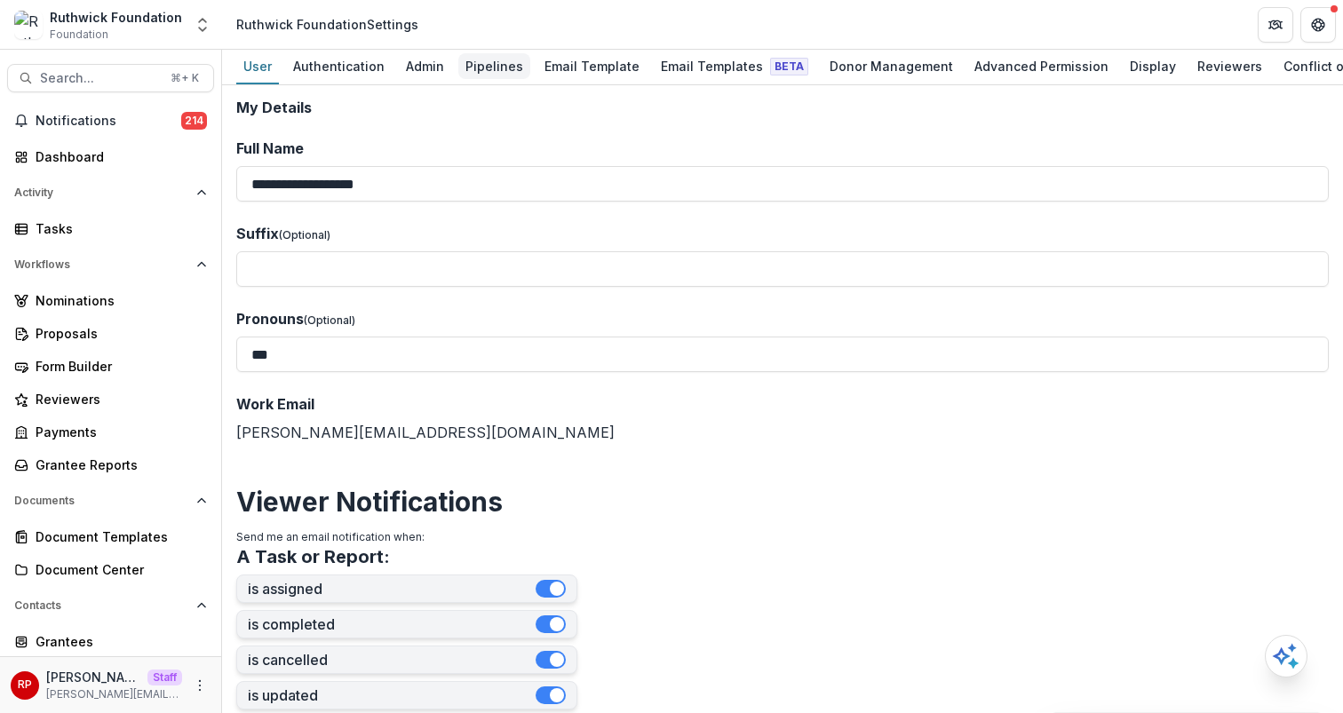
click at [502, 65] on div "Pipelines" at bounding box center [494, 66] width 72 height 26
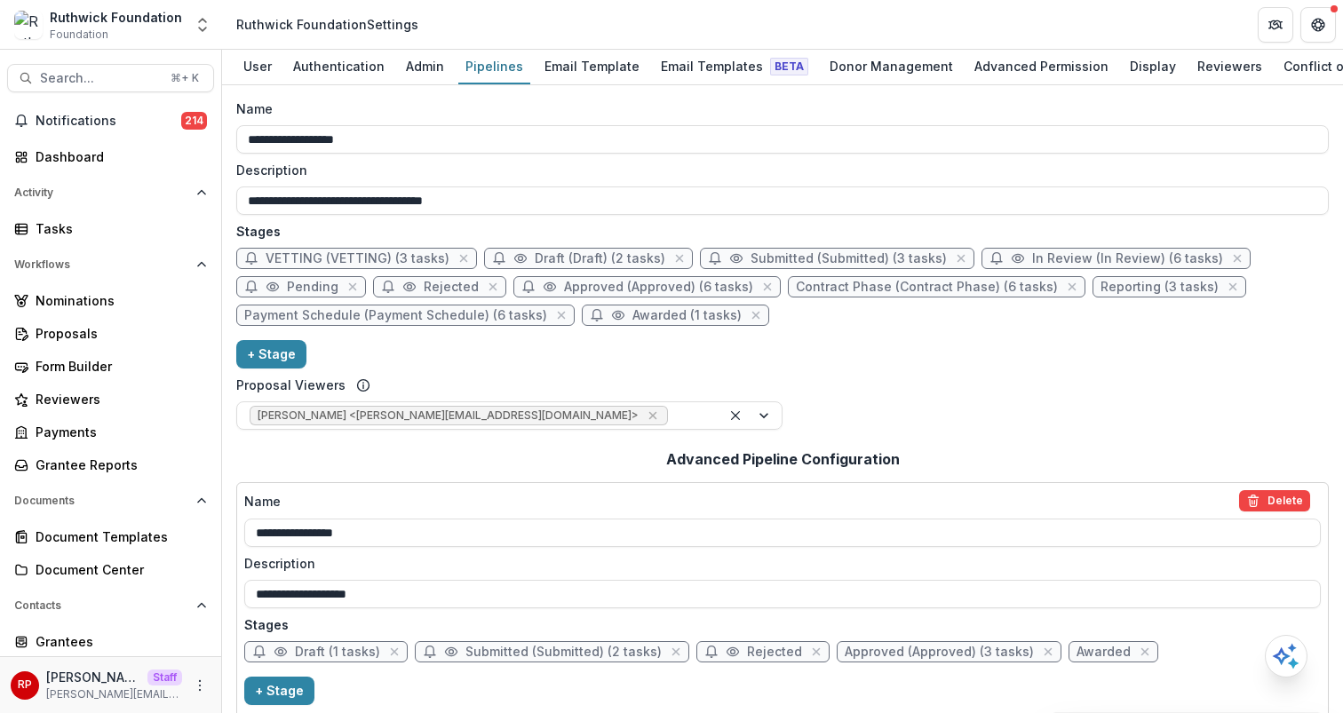
click at [467, 321] on span "Payment Schedule (Payment Schedule) (6 tasks)" at bounding box center [395, 315] width 303 height 15
select select "*******"
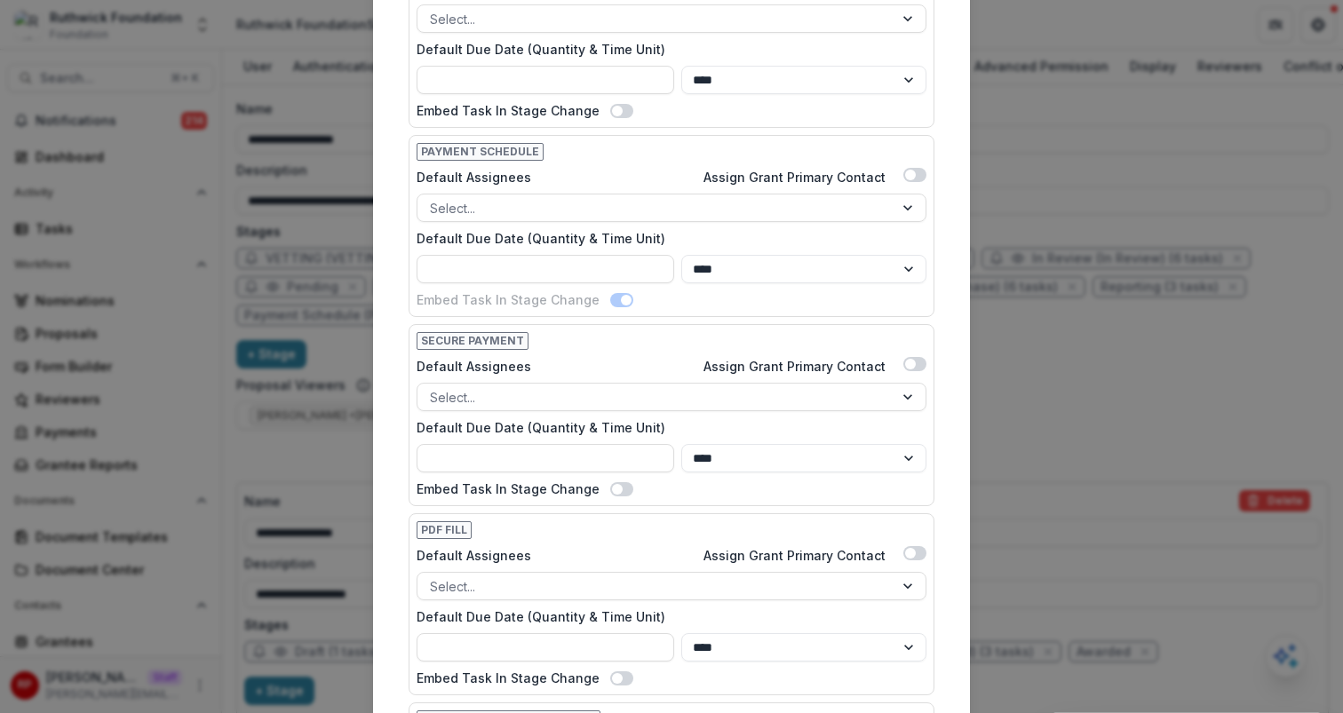
scroll to position [1026, 0]
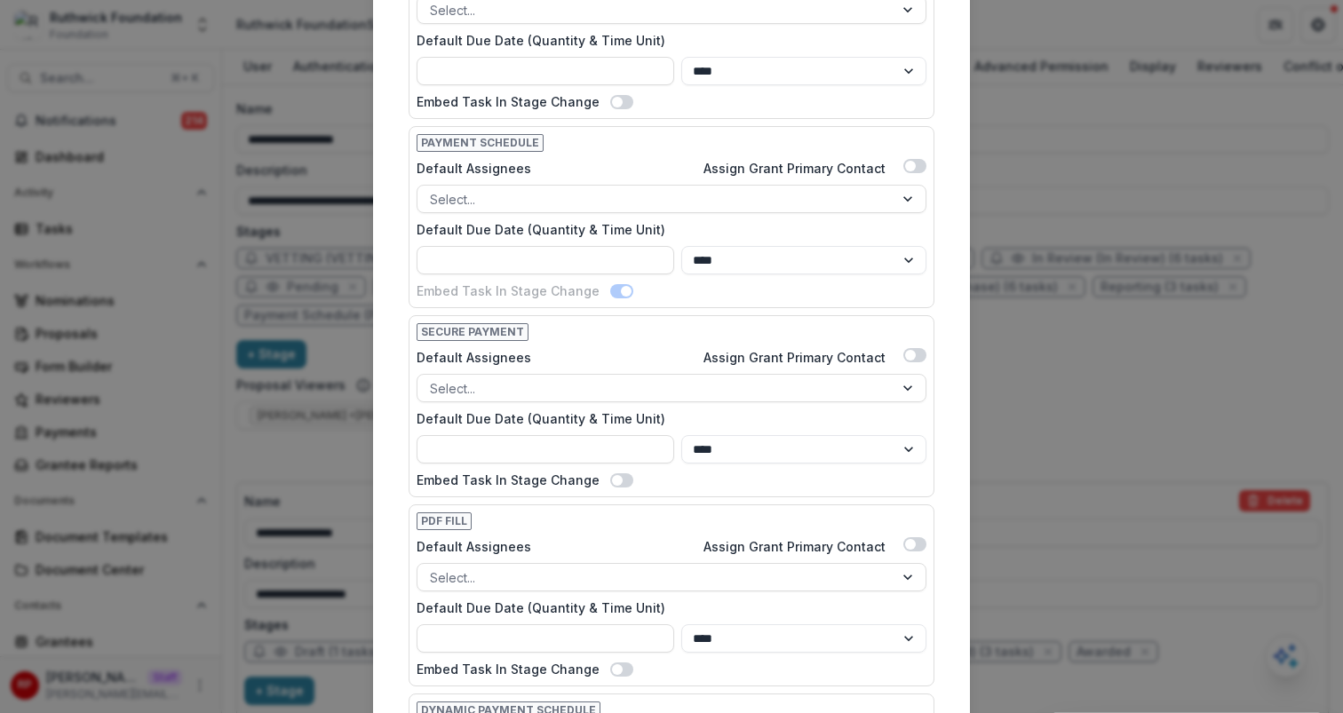
click at [607, 303] on div "Payment Schedule Default Assignees Assign Grant Primary Contact Select... Defau…" at bounding box center [672, 217] width 526 height 182
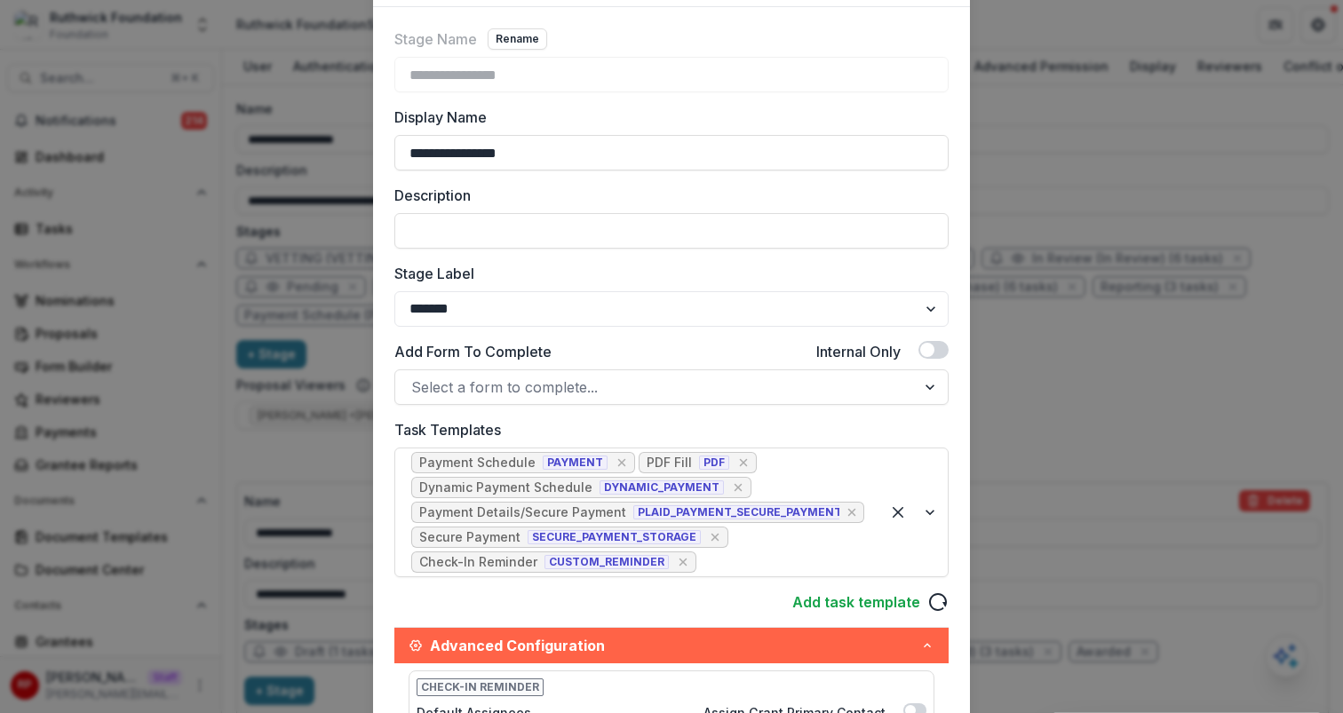
scroll to position [115, 0]
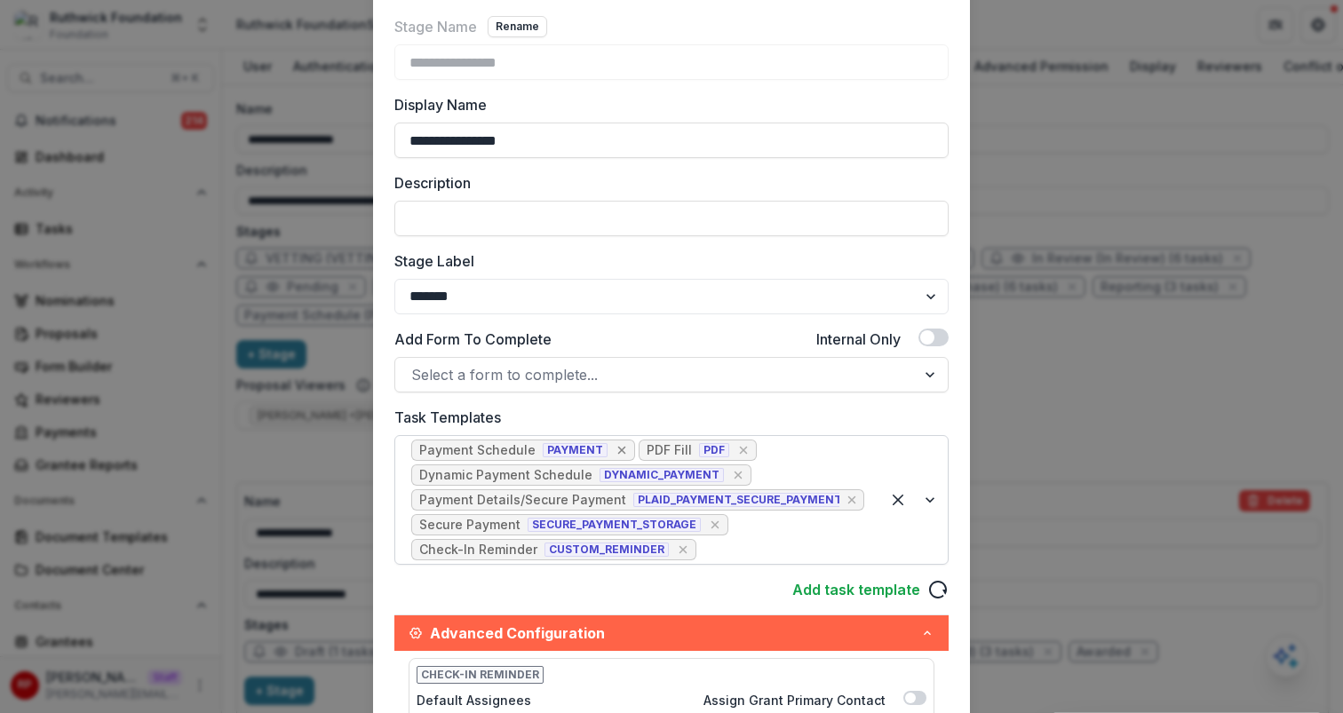
click at [618, 450] on icon "Remove [object Object]" at bounding box center [622, 451] width 8 height 8
select select
select select "****"
select select
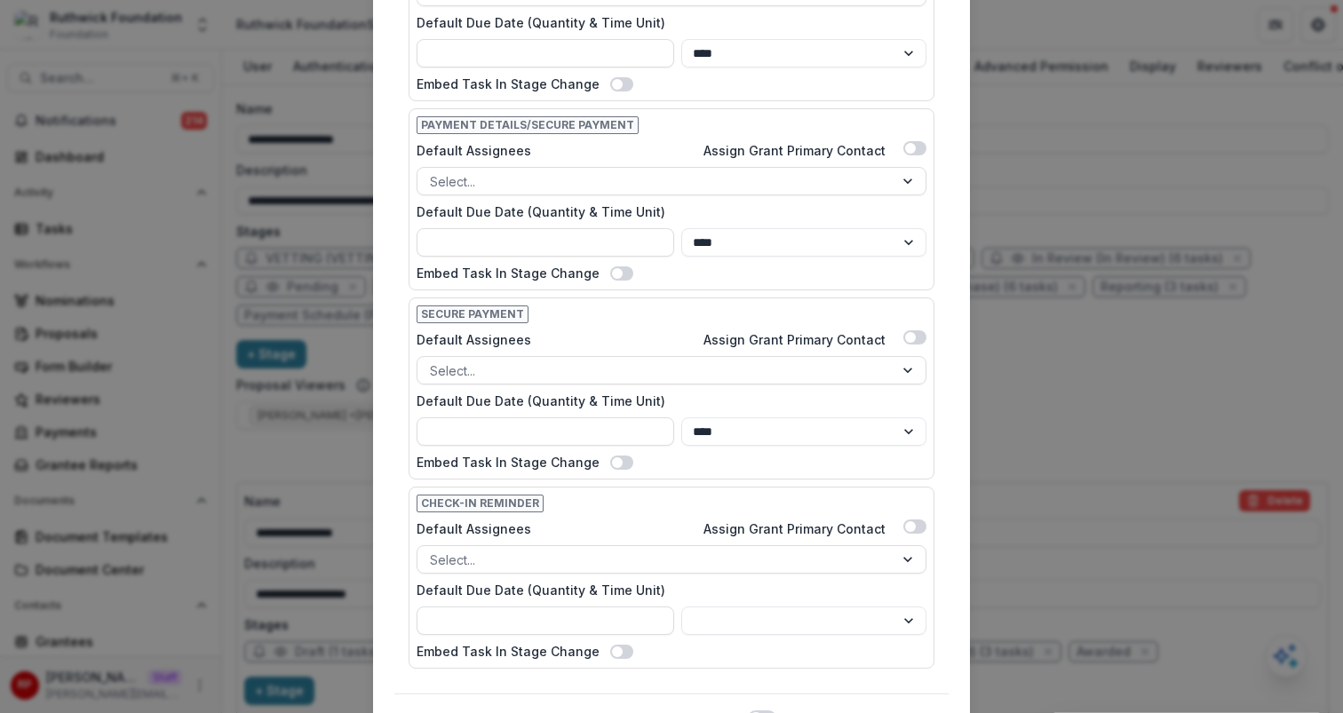
scroll to position [1339, 0]
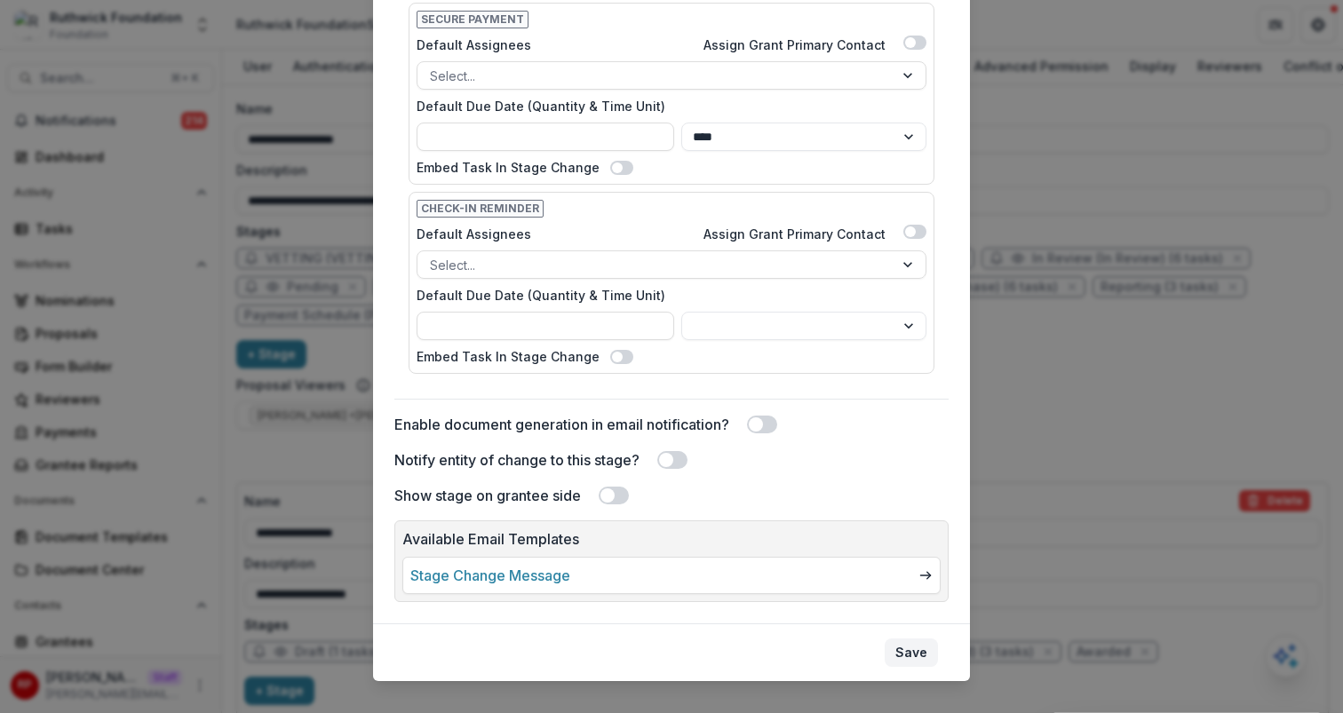
click at [925, 639] on button "Save" at bounding box center [911, 653] width 53 height 28
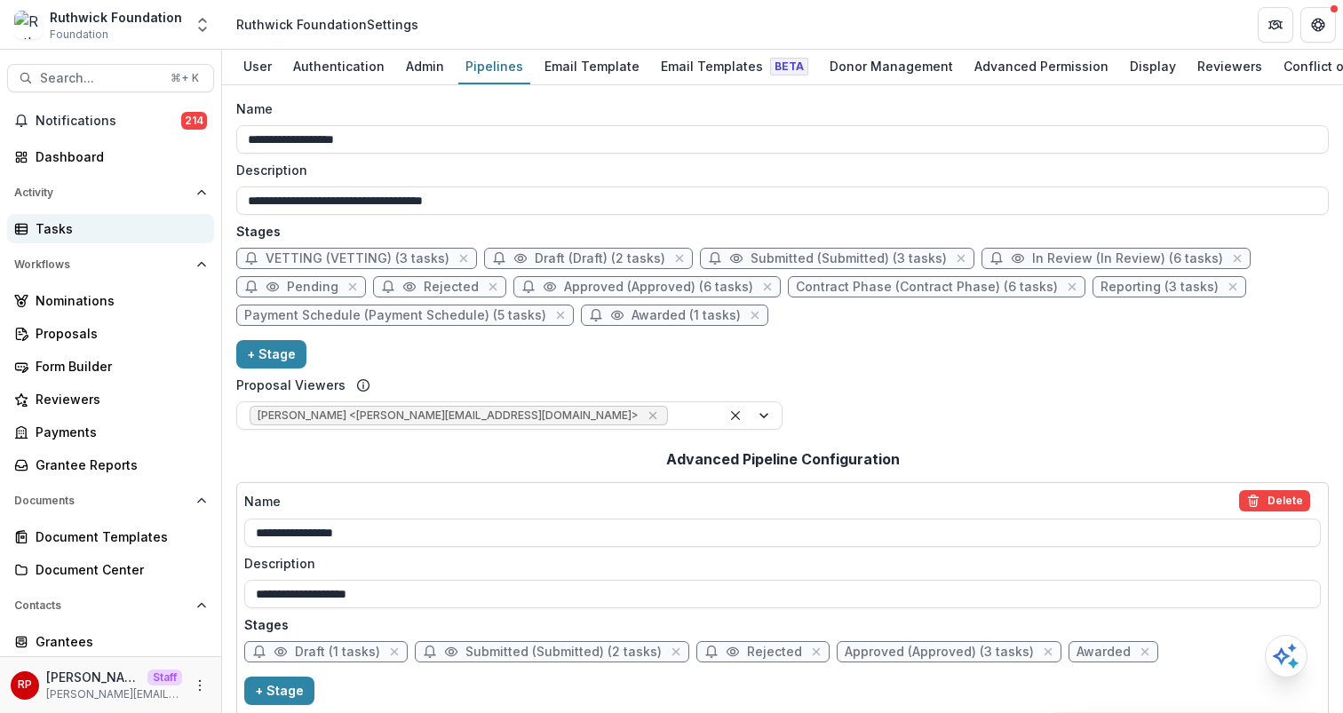
click at [167, 231] on div "Tasks" at bounding box center [118, 228] width 164 height 19
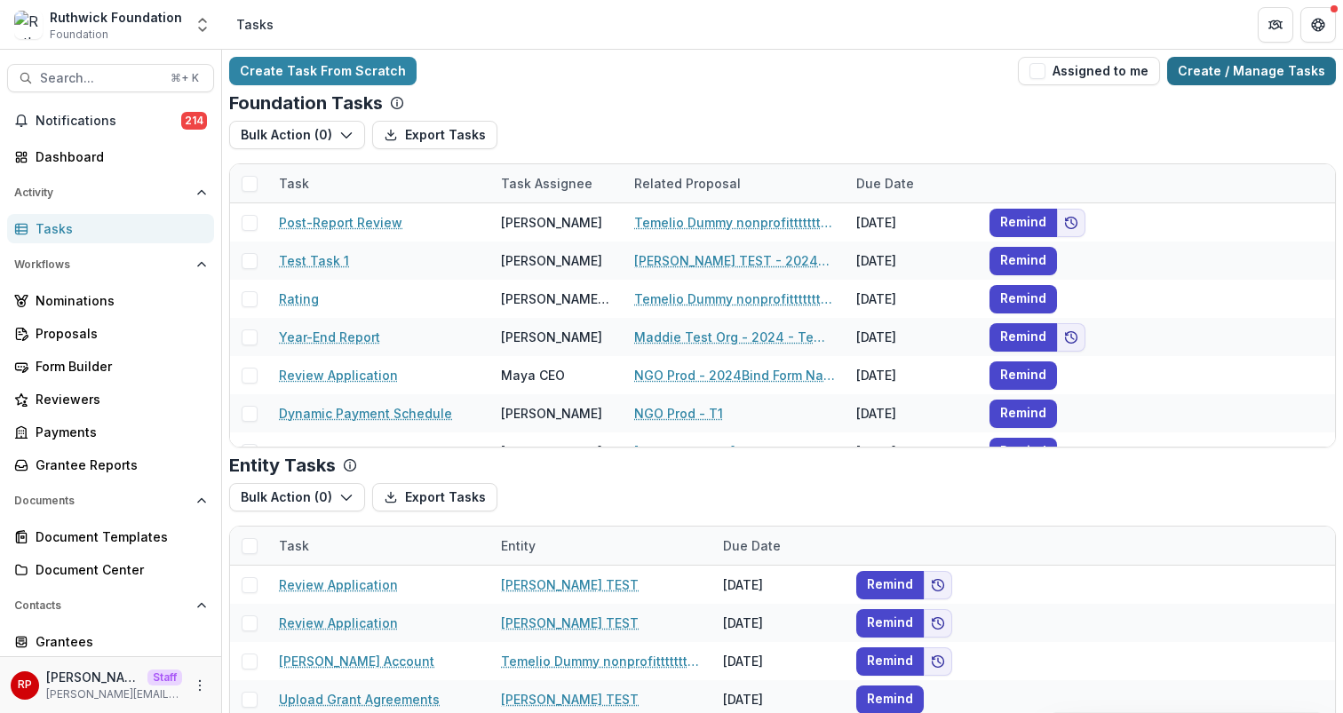
click at [1266, 76] on link "Create / Manage Tasks" at bounding box center [1251, 71] width 169 height 28
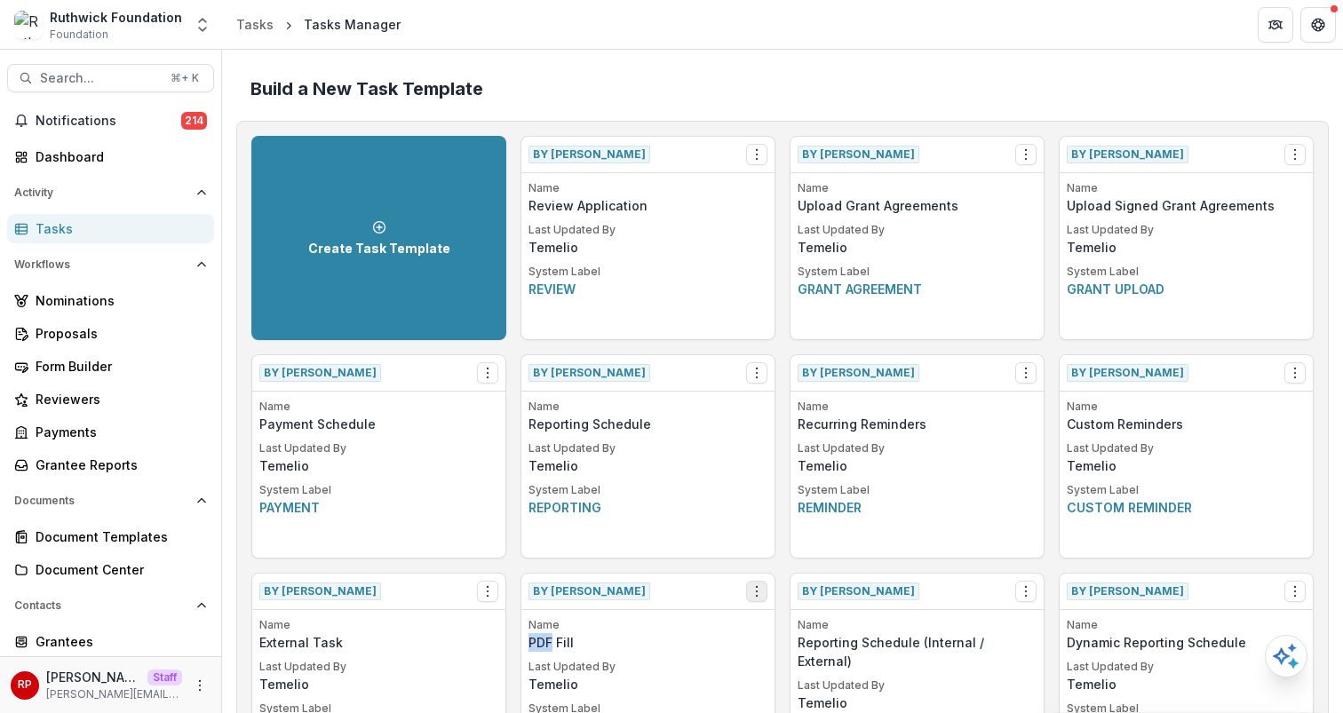
click at [763, 592] on button "Options" at bounding box center [756, 591] width 21 height 21
click at [844, 666] on button "Make a Copy" at bounding box center [857, 657] width 218 height 29
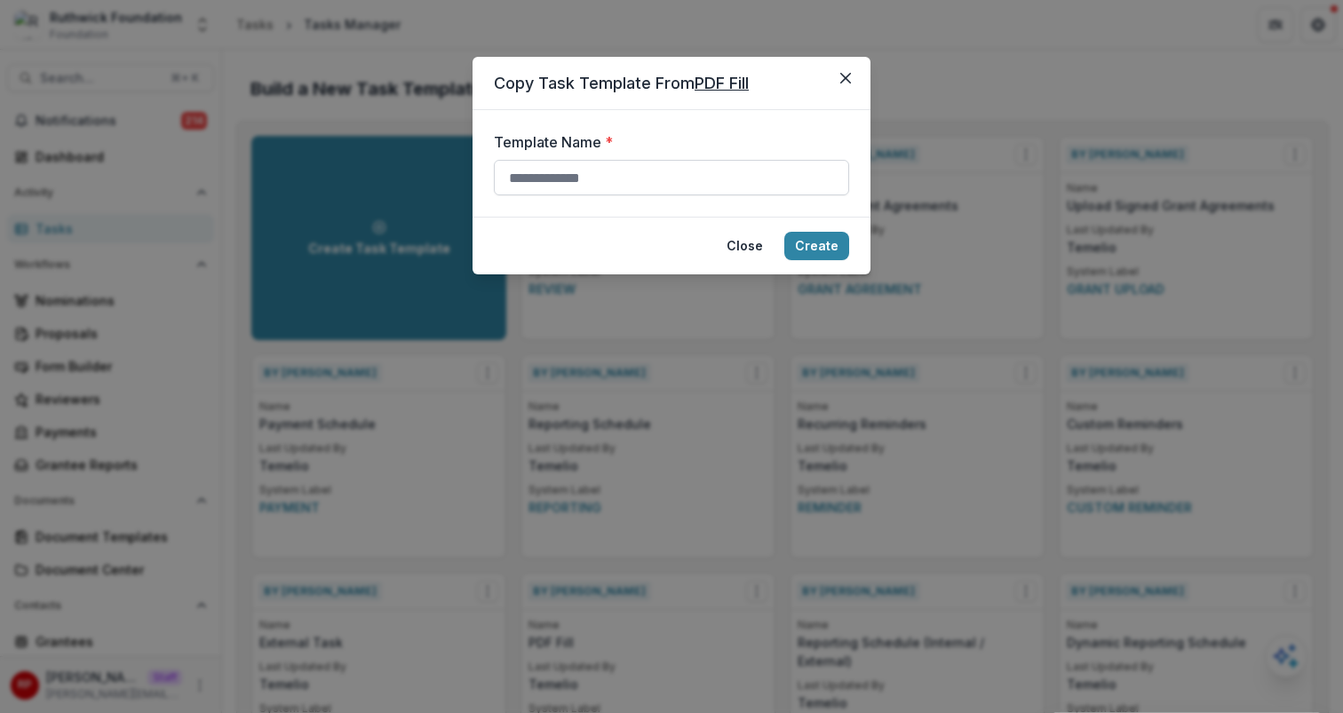
click at [628, 184] on input "Template Name *" at bounding box center [671, 178] width 355 height 36
type input "**********"
click at [784, 232] on button "Create" at bounding box center [816, 246] width 65 height 28
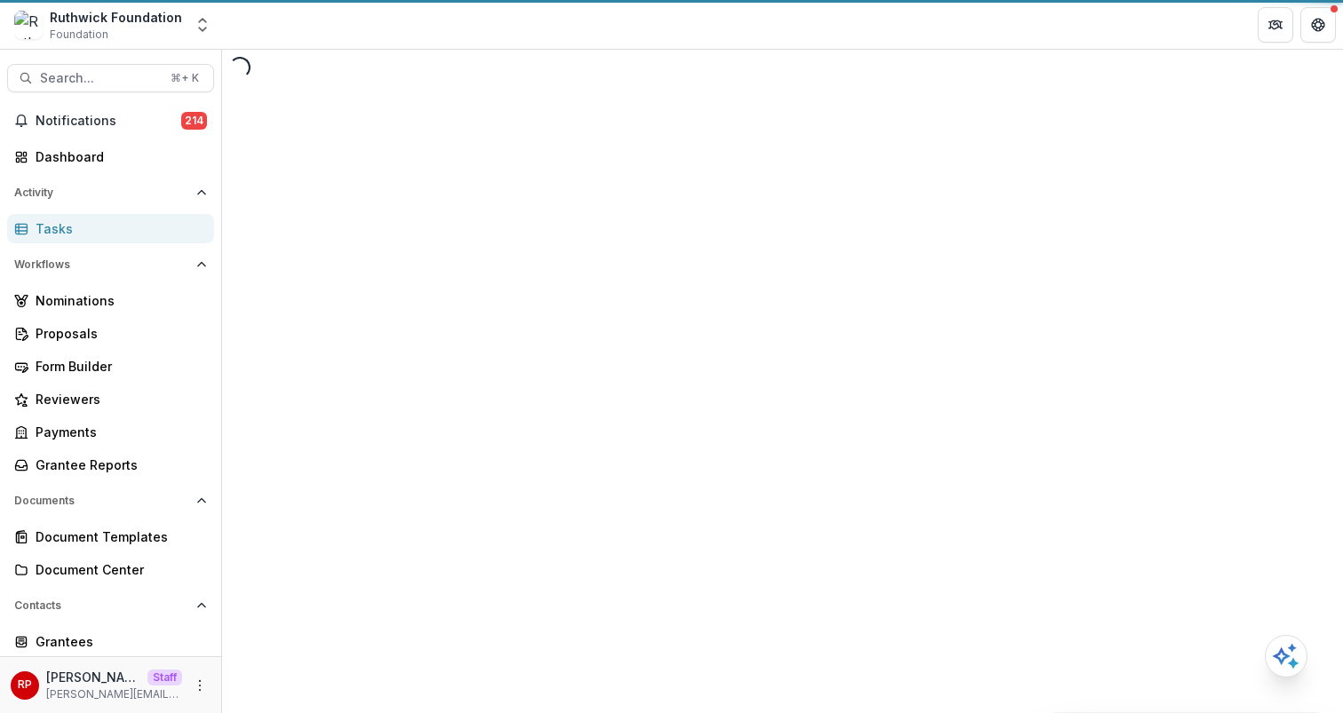
select select
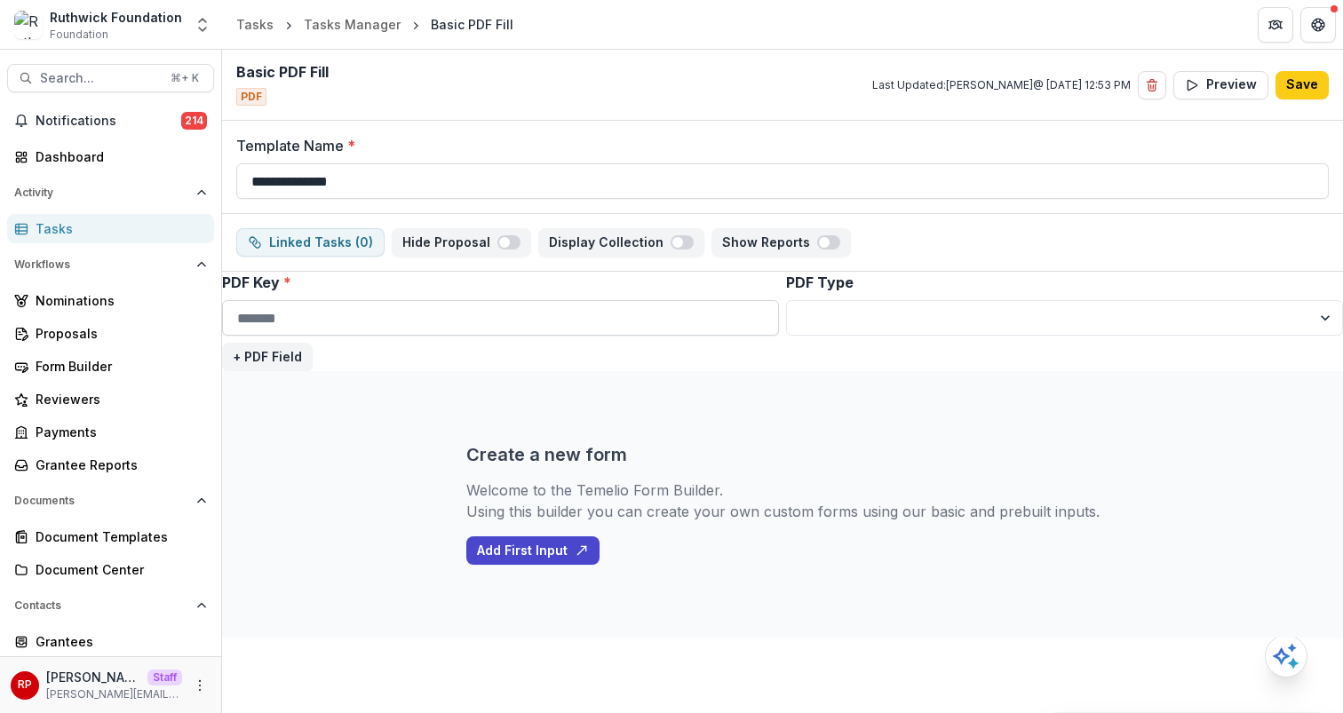
click at [463, 324] on input "PDF Key *" at bounding box center [500, 318] width 557 height 36
paste input "**********"
type input "**********"
click at [880, 322] on select "**********" at bounding box center [1064, 318] width 557 height 36
select select "**********"
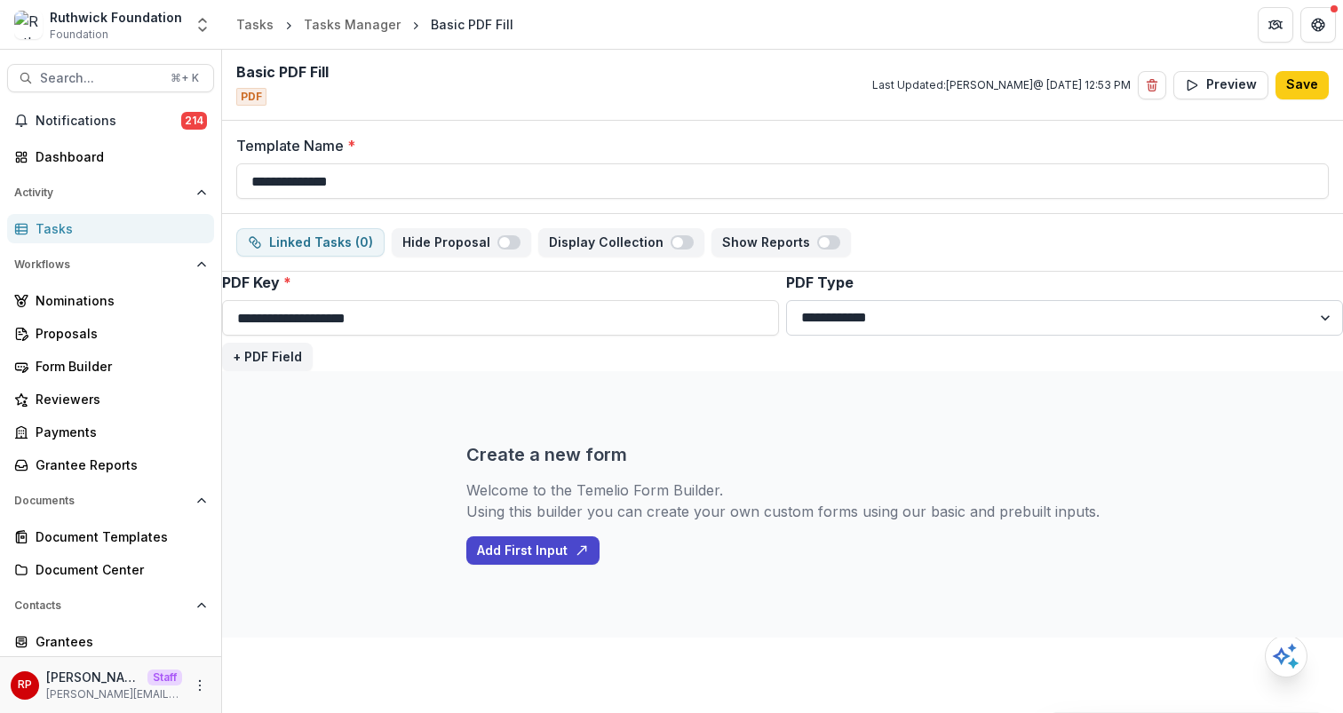
click at [786, 300] on select "**********" at bounding box center [1064, 318] width 557 height 36
click at [609, 375] on div "Create a new form Welcome to the Temelio Form Builder. Using this builder you c…" at bounding box center [782, 504] width 633 height 267
click at [278, 360] on button "+ PDF Field" at bounding box center [267, 357] width 91 height 28
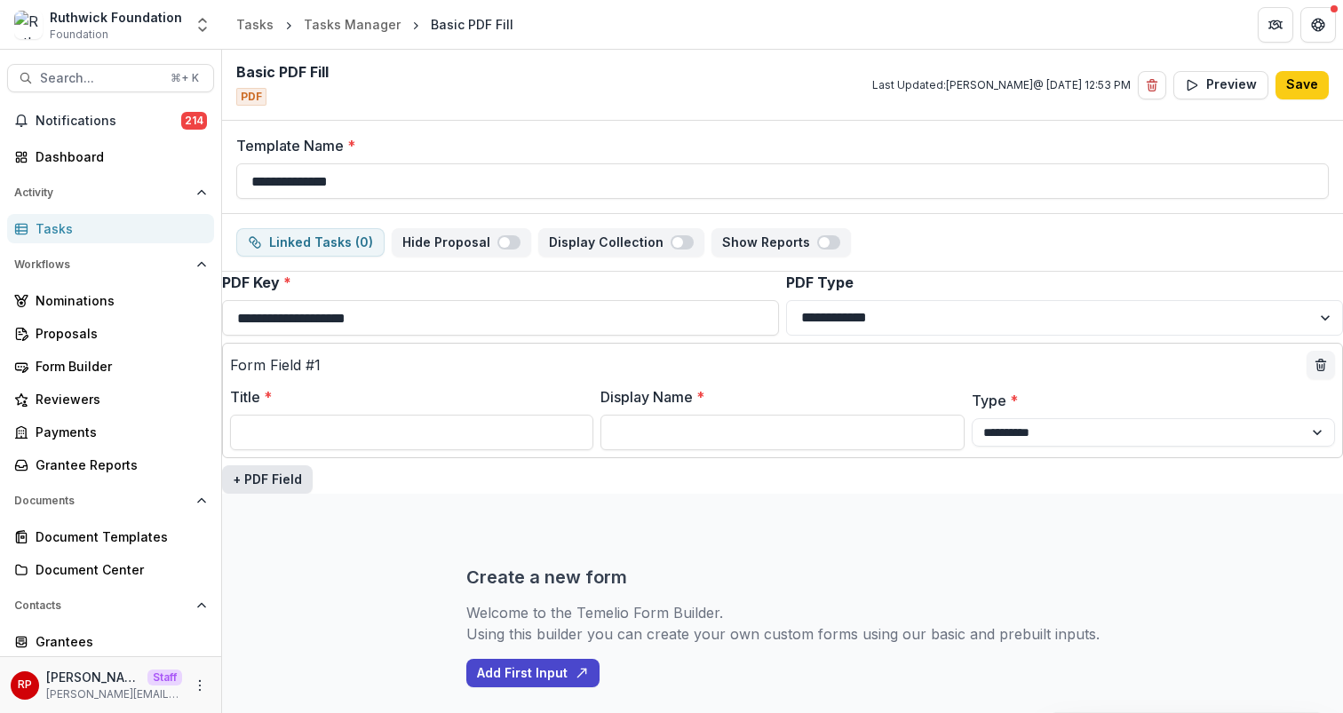
scroll to position [47, 0]
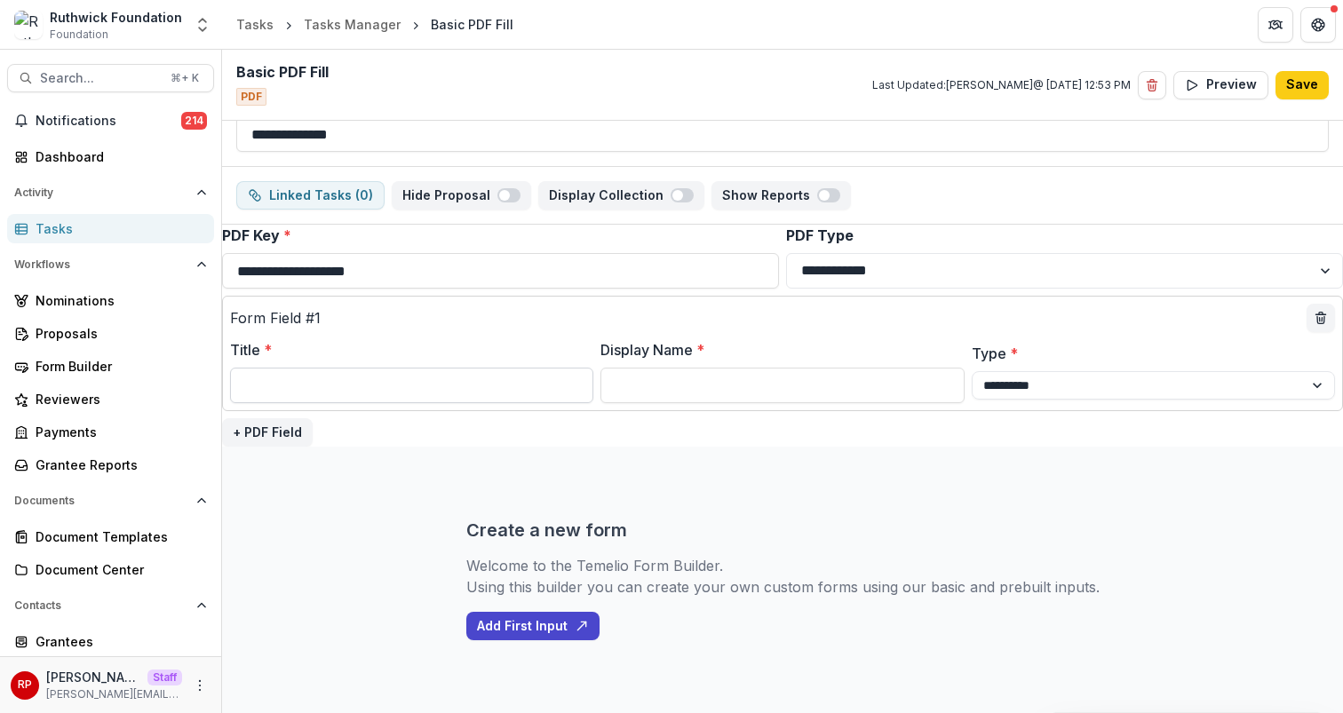
paste input "**********"
type input "**********"
click at [278, 438] on button "+ PDF Field" at bounding box center [267, 432] width 91 height 28
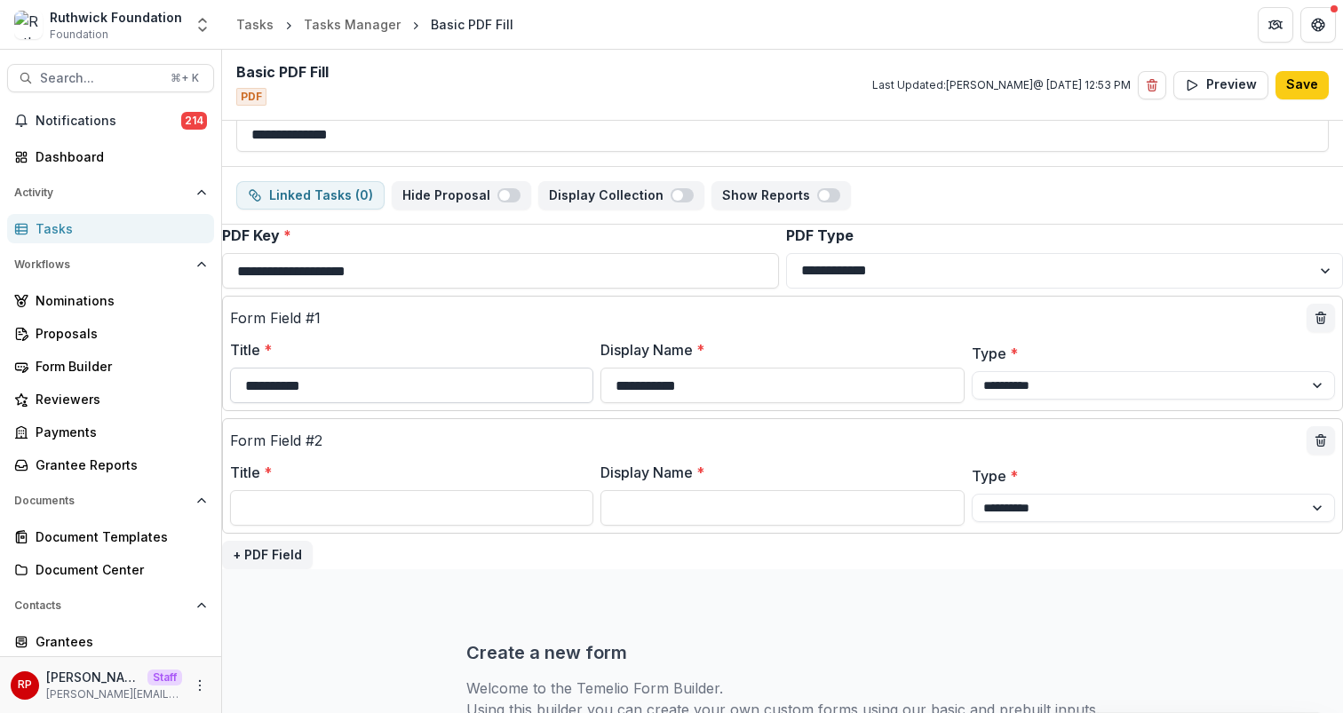
click at [409, 386] on input "**********" at bounding box center [411, 386] width 363 height 36
paste input
type input "********"
click at [712, 401] on input "**********" at bounding box center [782, 386] width 363 height 36
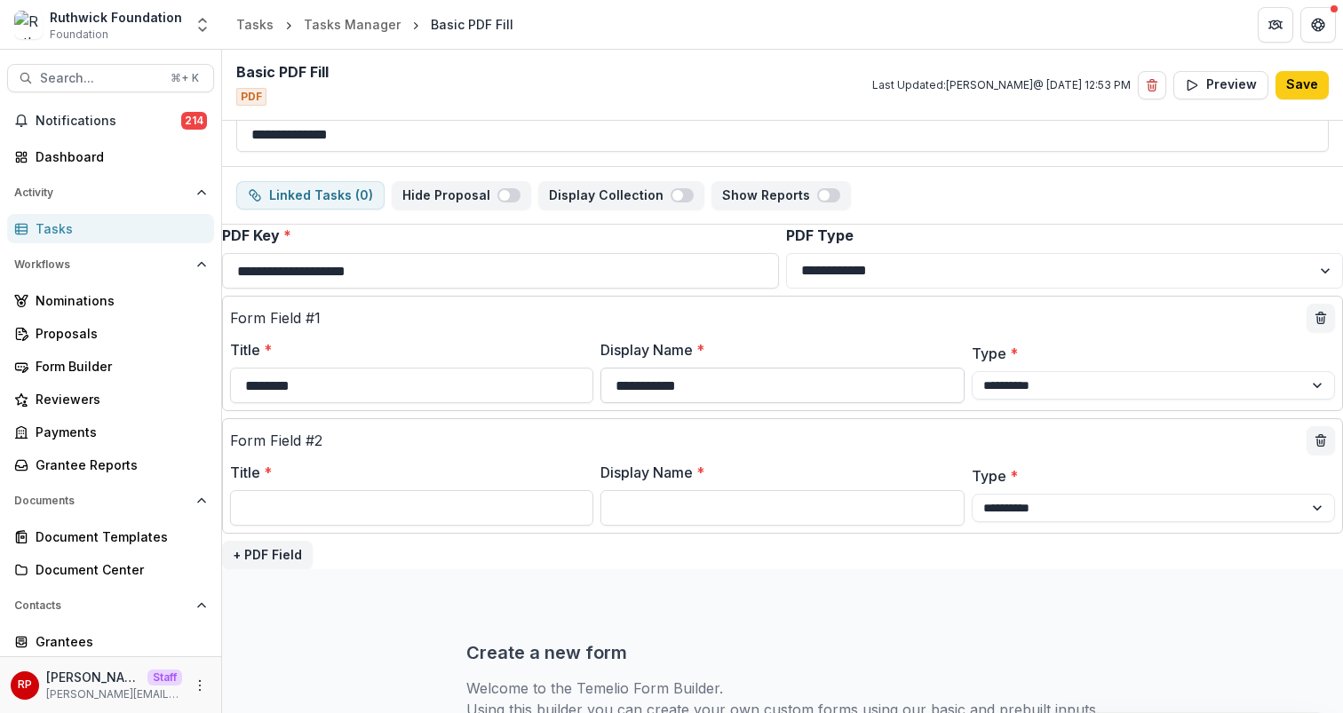
click at [712, 401] on input "**********" at bounding box center [782, 386] width 363 height 36
type input "*********"
click at [479, 515] on input "Title *" at bounding box center [411, 508] width 363 height 36
paste input "**********"
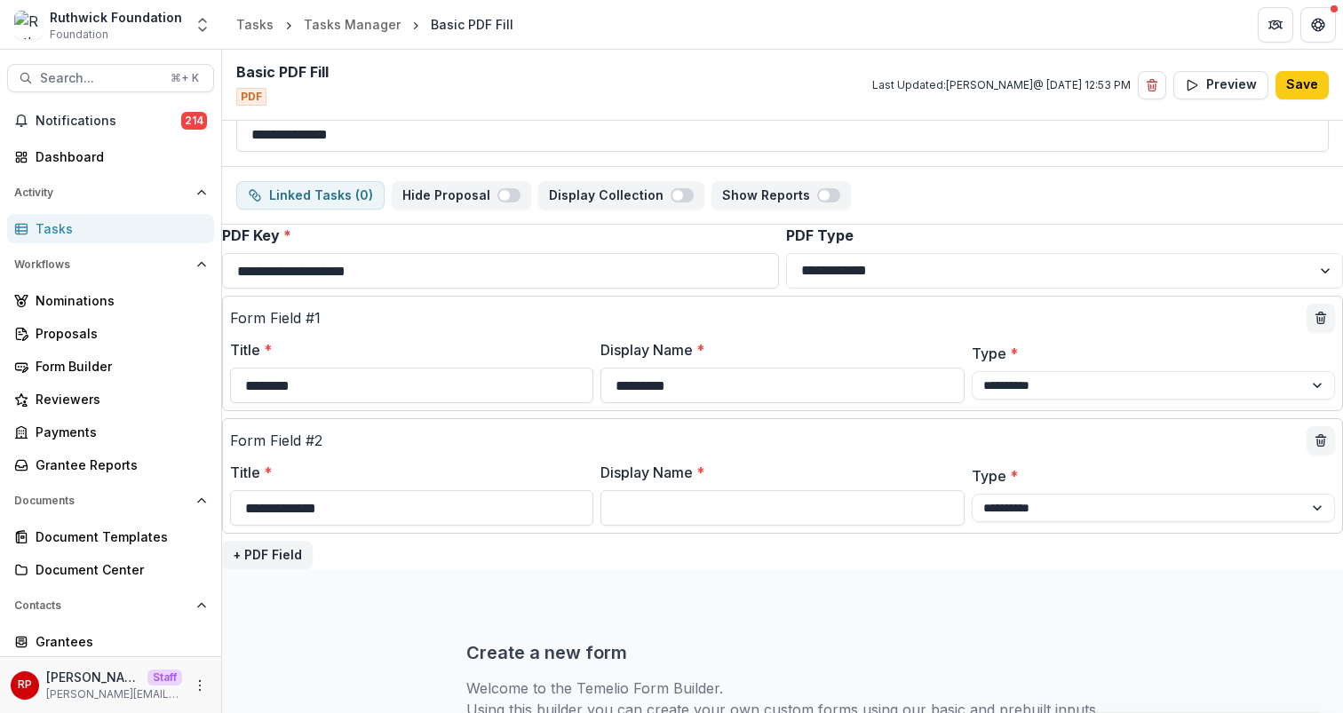
type input "**********"
click at [749, 468] on label "Display Name *" at bounding box center [777, 472] width 353 height 21
click at [749, 490] on input "Display Name *" at bounding box center [782, 508] width 363 height 36
click at [759, 482] on label "Display Name *" at bounding box center [777, 472] width 353 height 21
click at [759, 490] on input "Display Name *" at bounding box center [782, 508] width 363 height 36
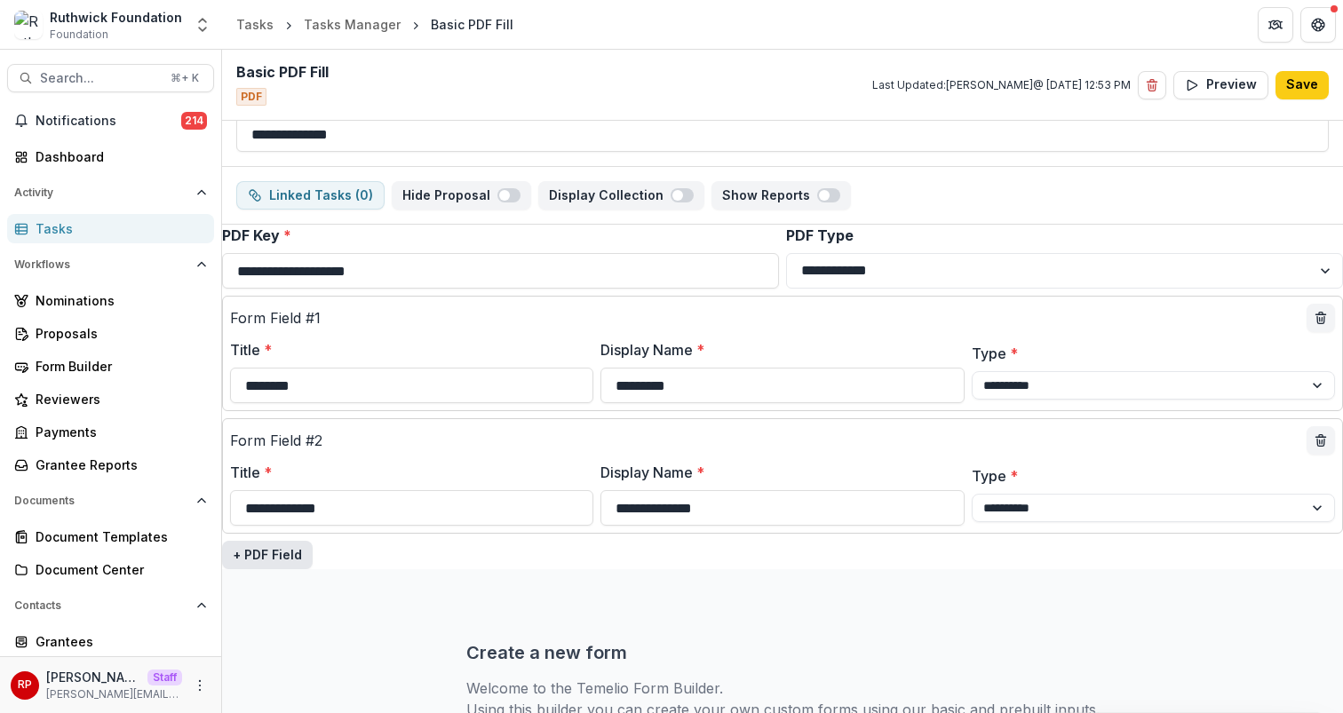
type input "**********"
click at [277, 554] on button "+ PDF Field" at bounding box center [267, 555] width 91 height 28
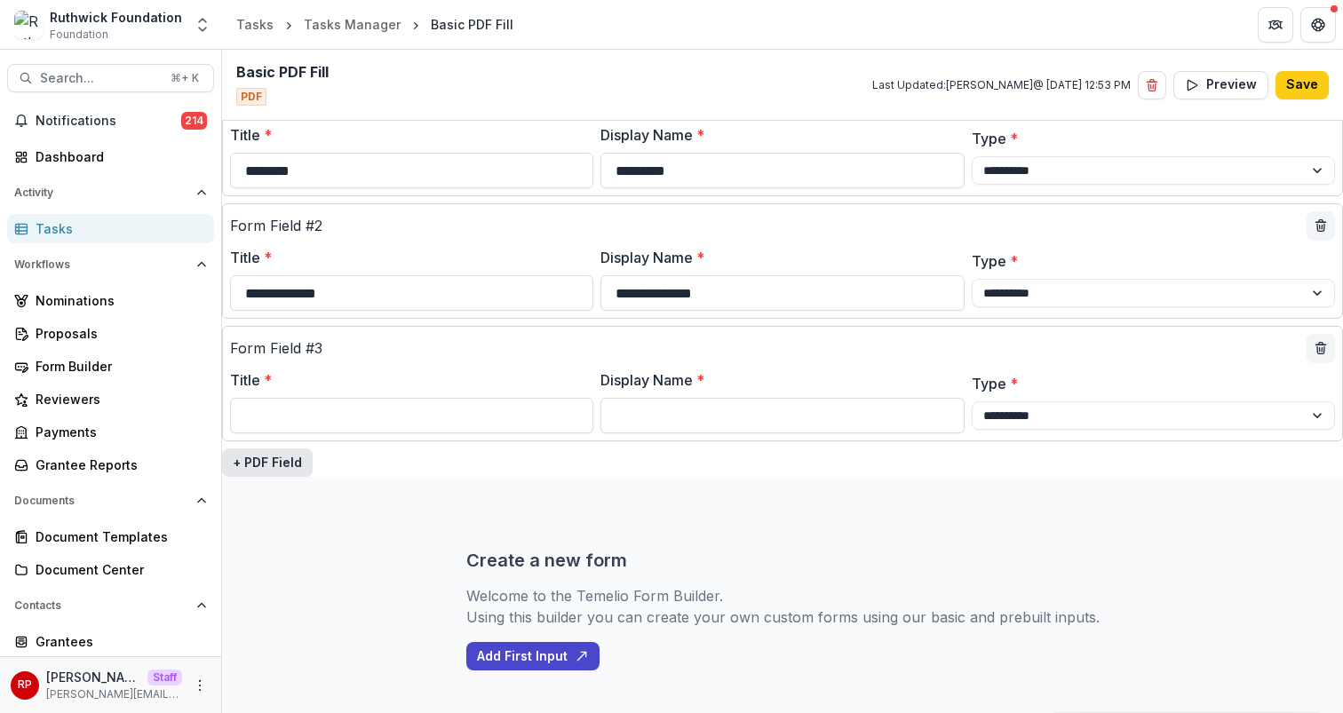
scroll to position [268, 0]
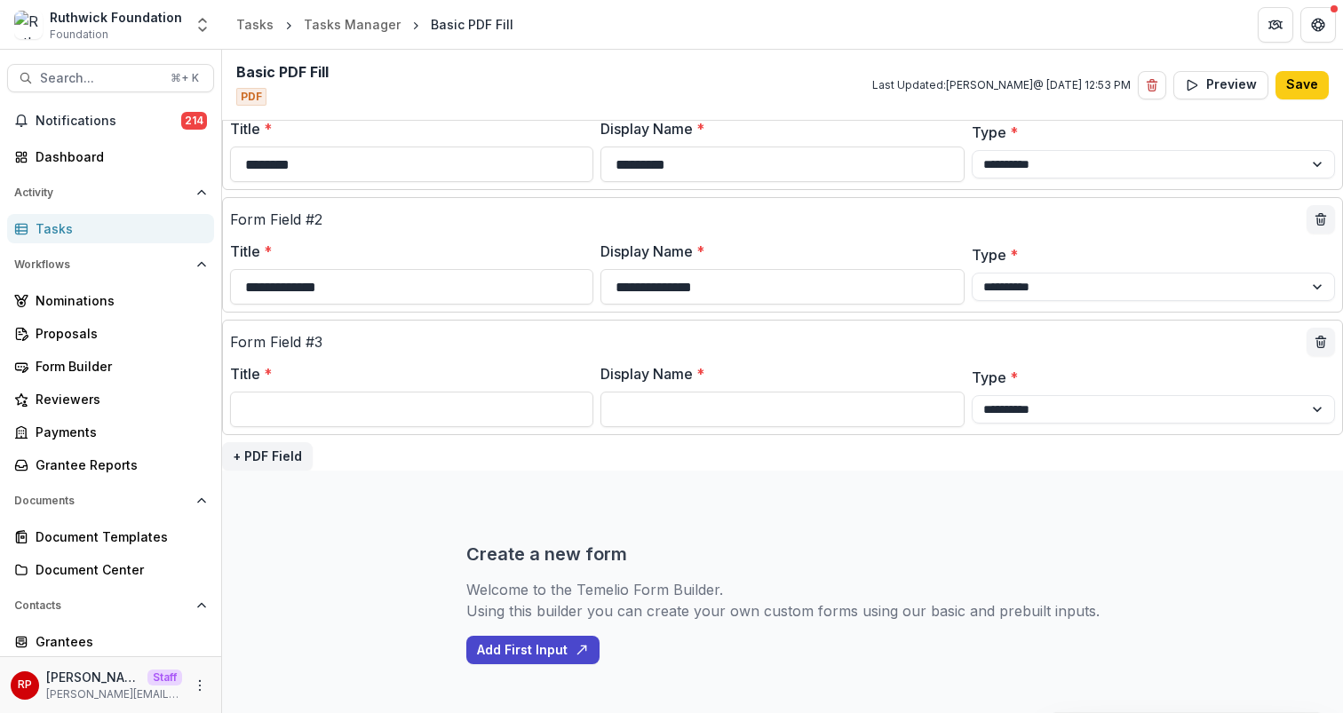
paste input "**********"
type input "**********"
type input "*******"
click at [251, 454] on button "+ PDF Field" at bounding box center [267, 456] width 91 height 28
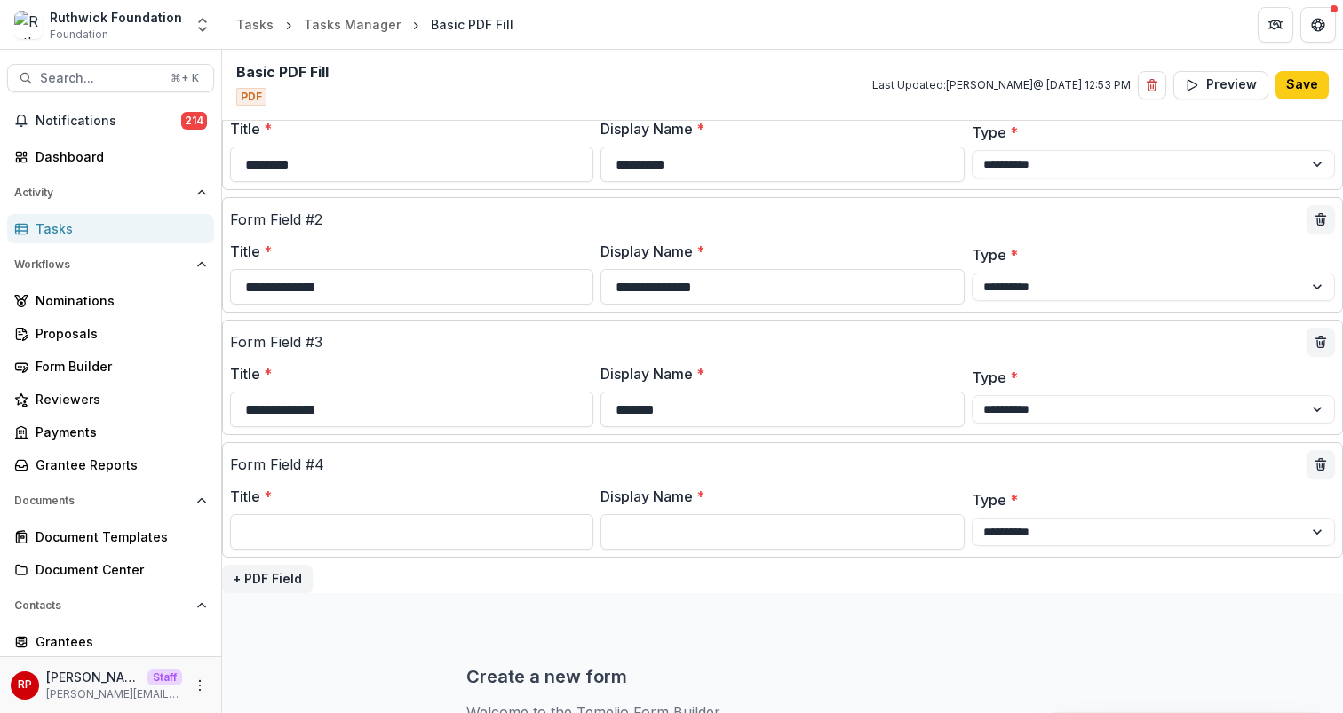
paste input "**********"
type input "**********"
type input "****"
click at [275, 588] on button "+ PDF Field" at bounding box center [267, 579] width 91 height 28
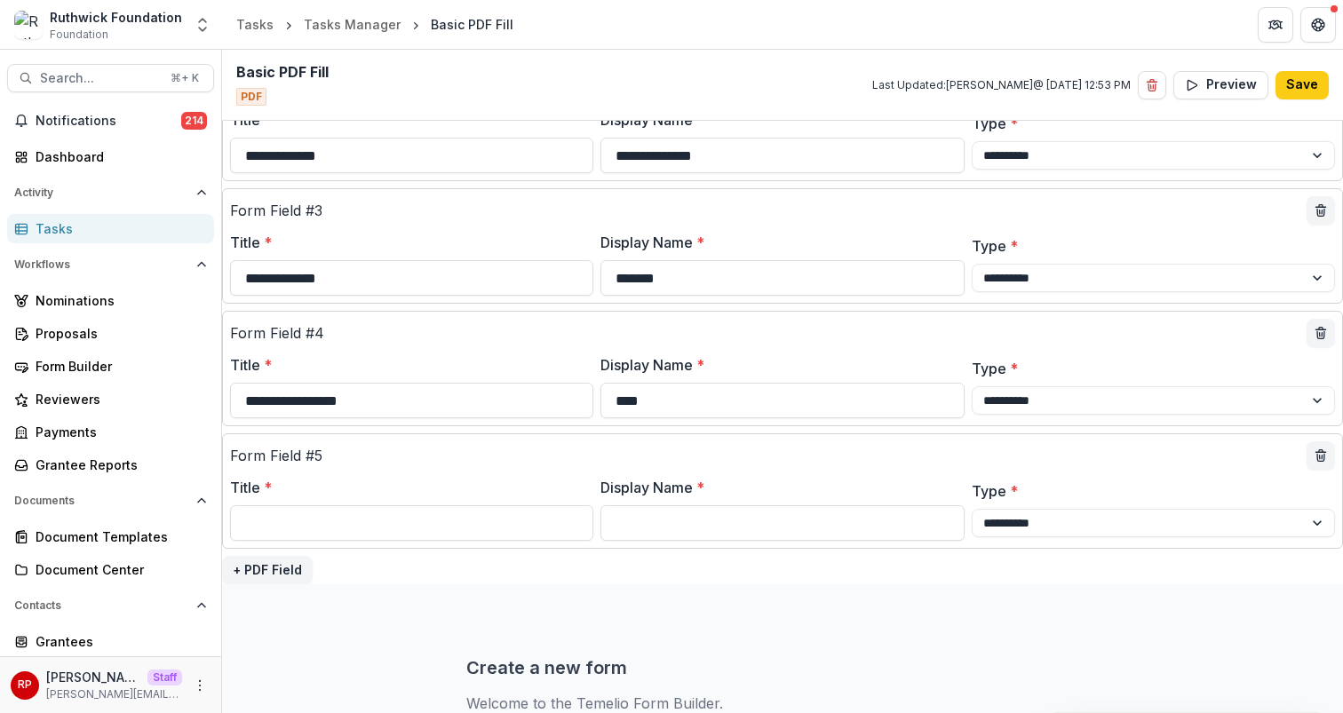
scroll to position [402, 0]
click at [1322, 454] on icon "delete" at bounding box center [1321, 454] width 14 height 14
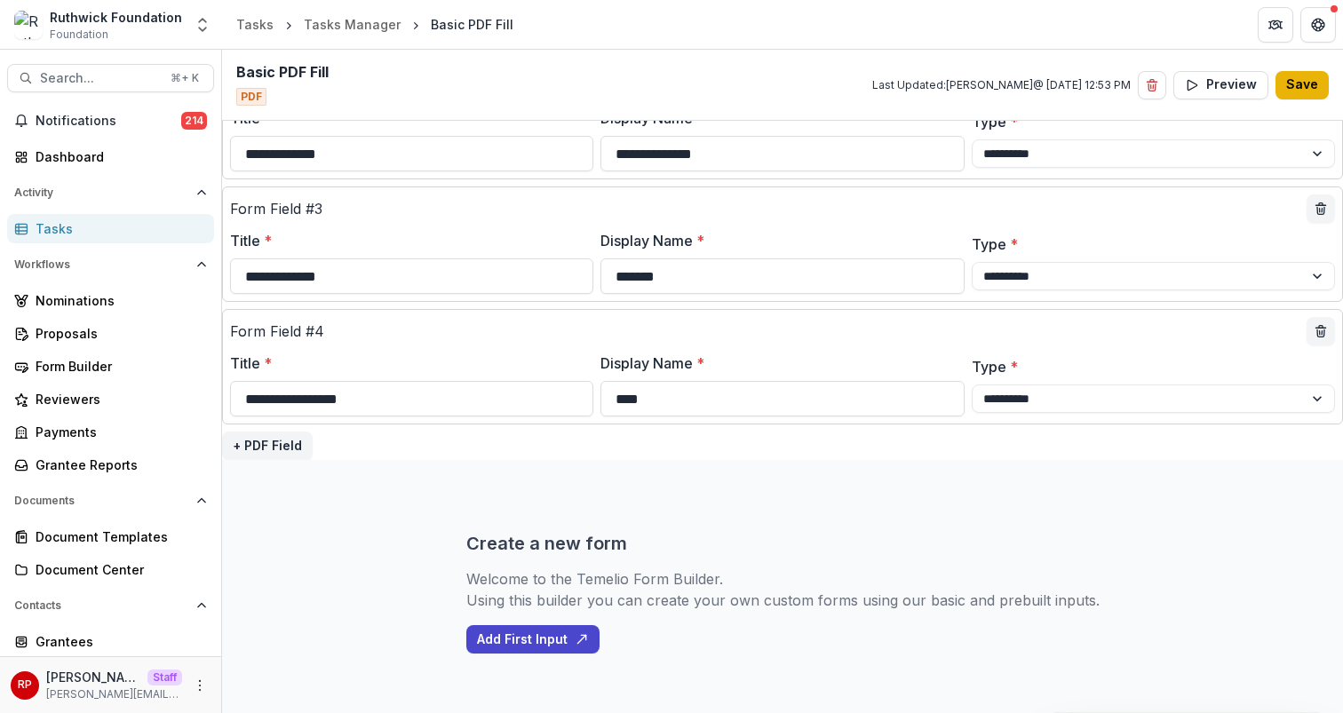
click at [1318, 90] on button "Save" at bounding box center [1302, 85] width 53 height 28
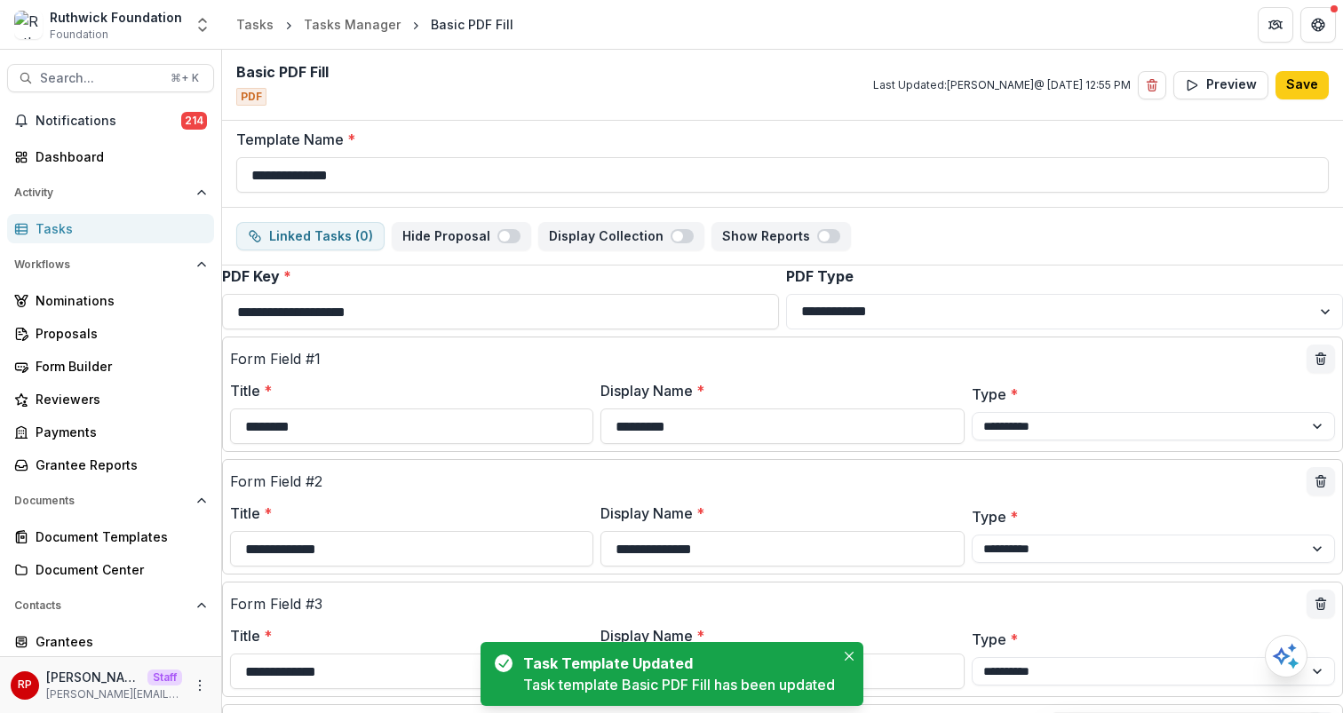
scroll to position [0, 0]
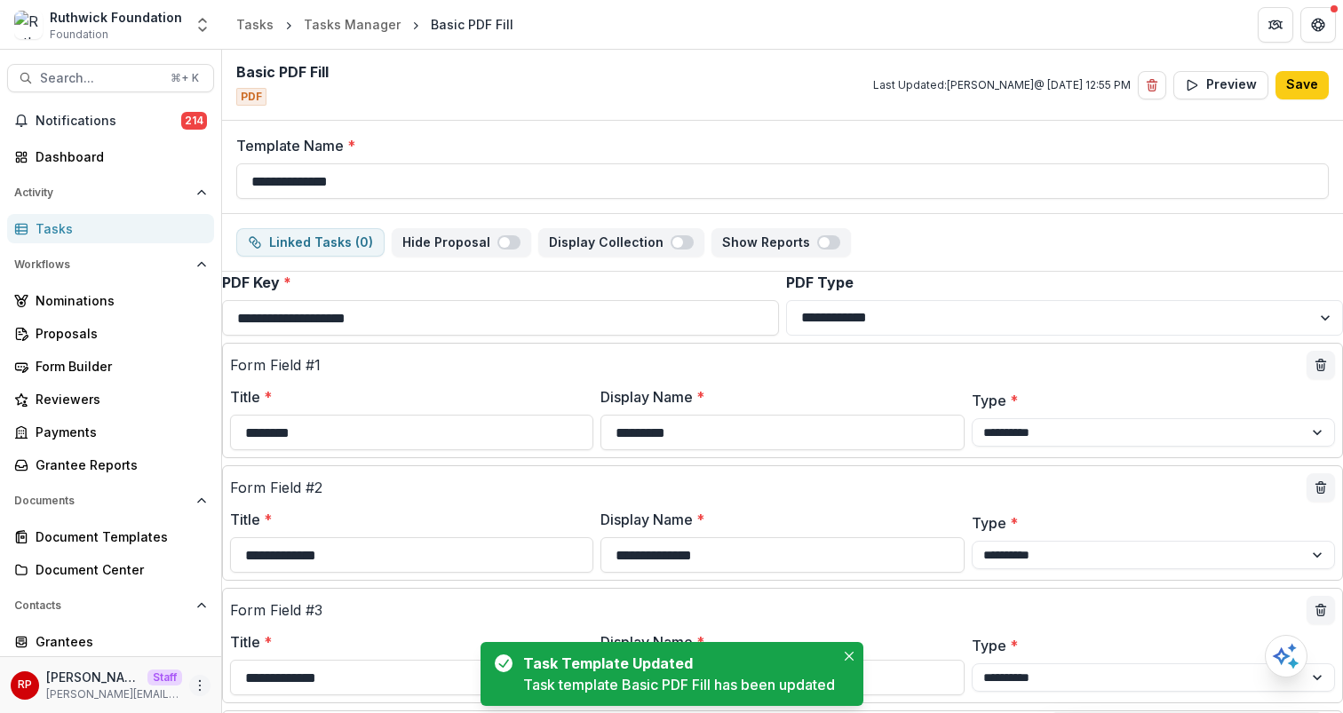
click at [189, 677] on button "More" at bounding box center [199, 685] width 21 height 21
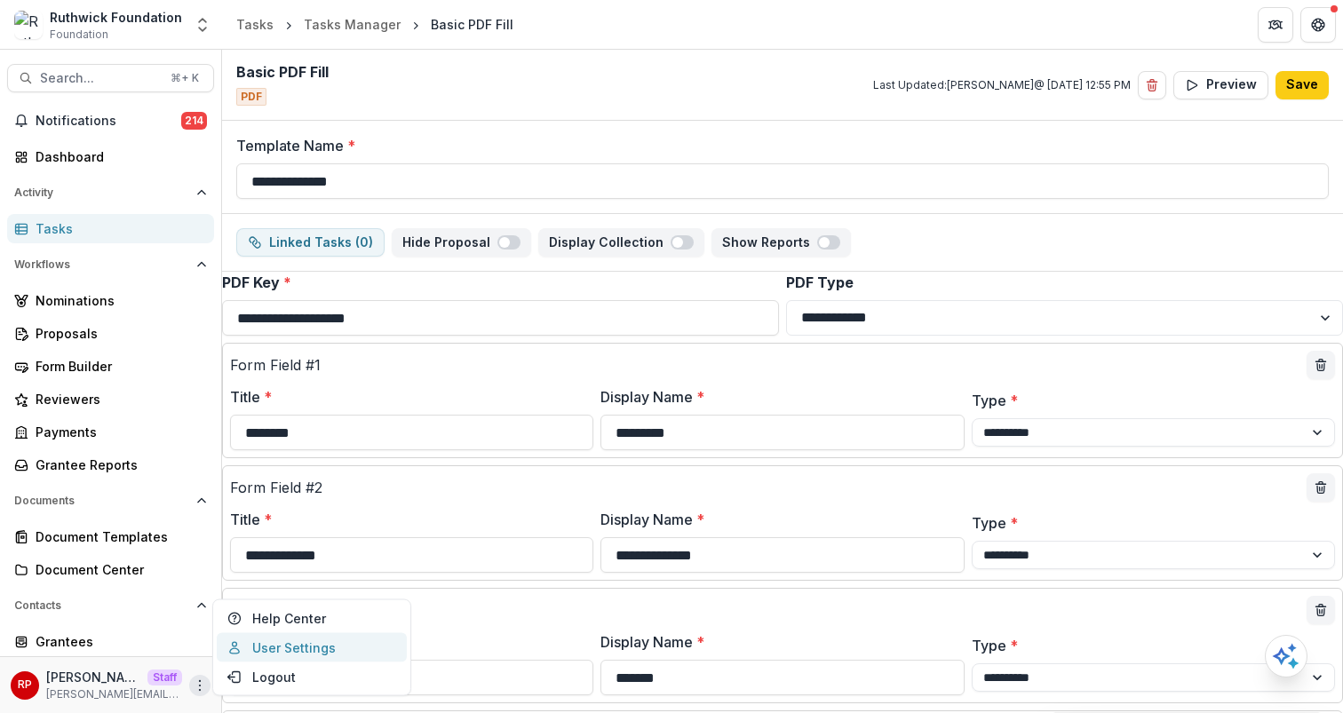
click at [287, 641] on link "User Settings" at bounding box center [312, 647] width 190 height 29
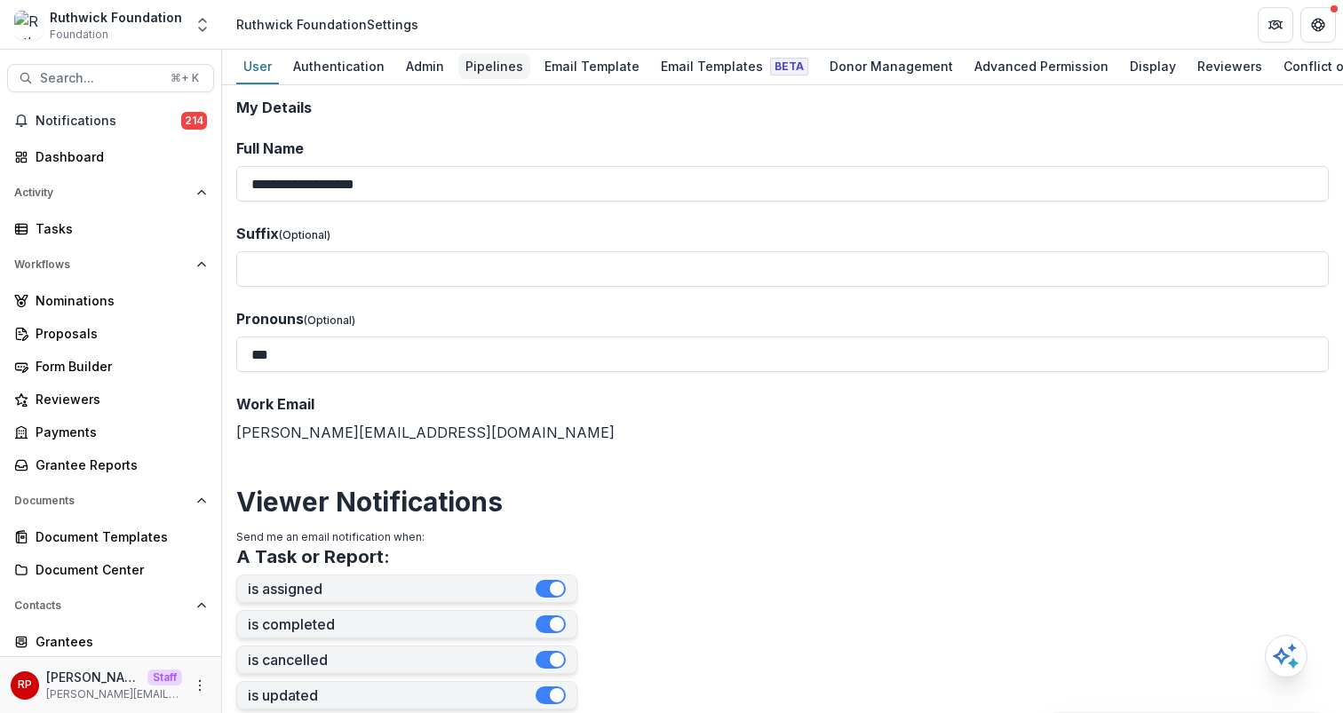
click at [491, 69] on div "Pipelines" at bounding box center [494, 66] width 72 height 26
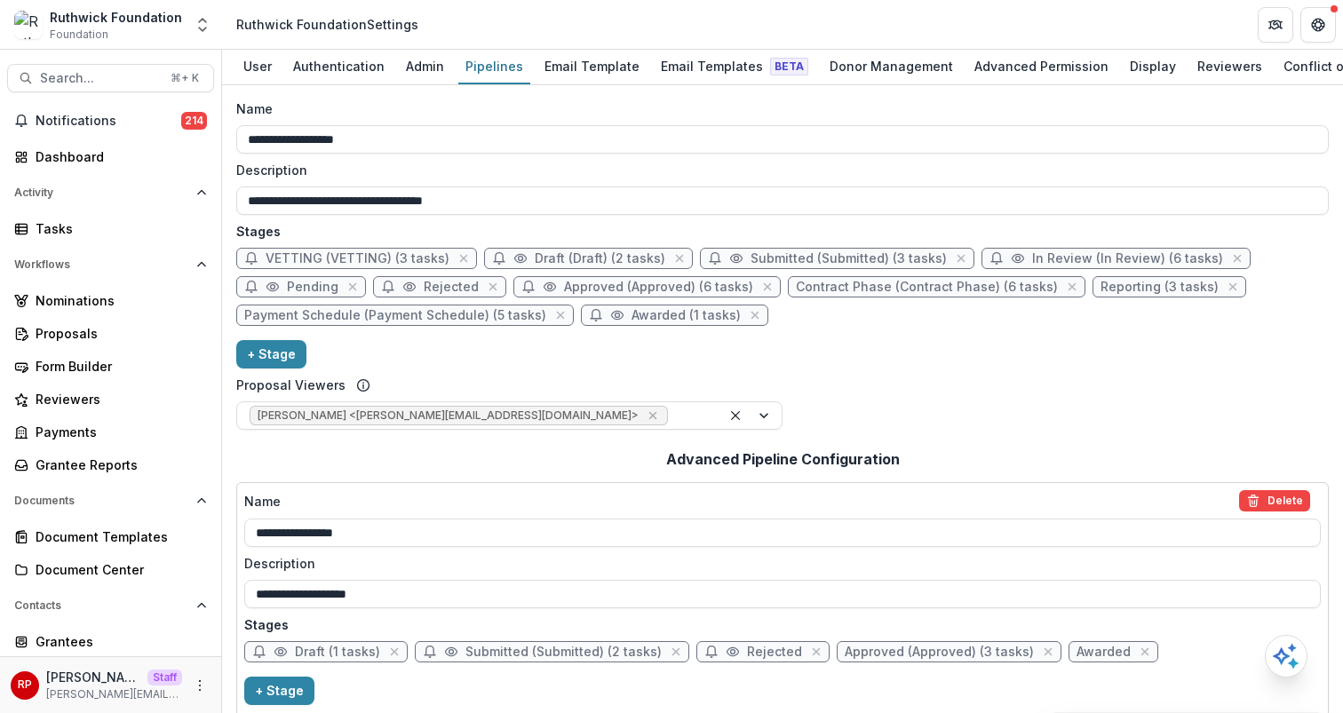
click at [444, 323] on span "Payment Schedule (Payment Schedule) (5 tasks)" at bounding box center [395, 315] width 302 height 15
select select "*******"
select select
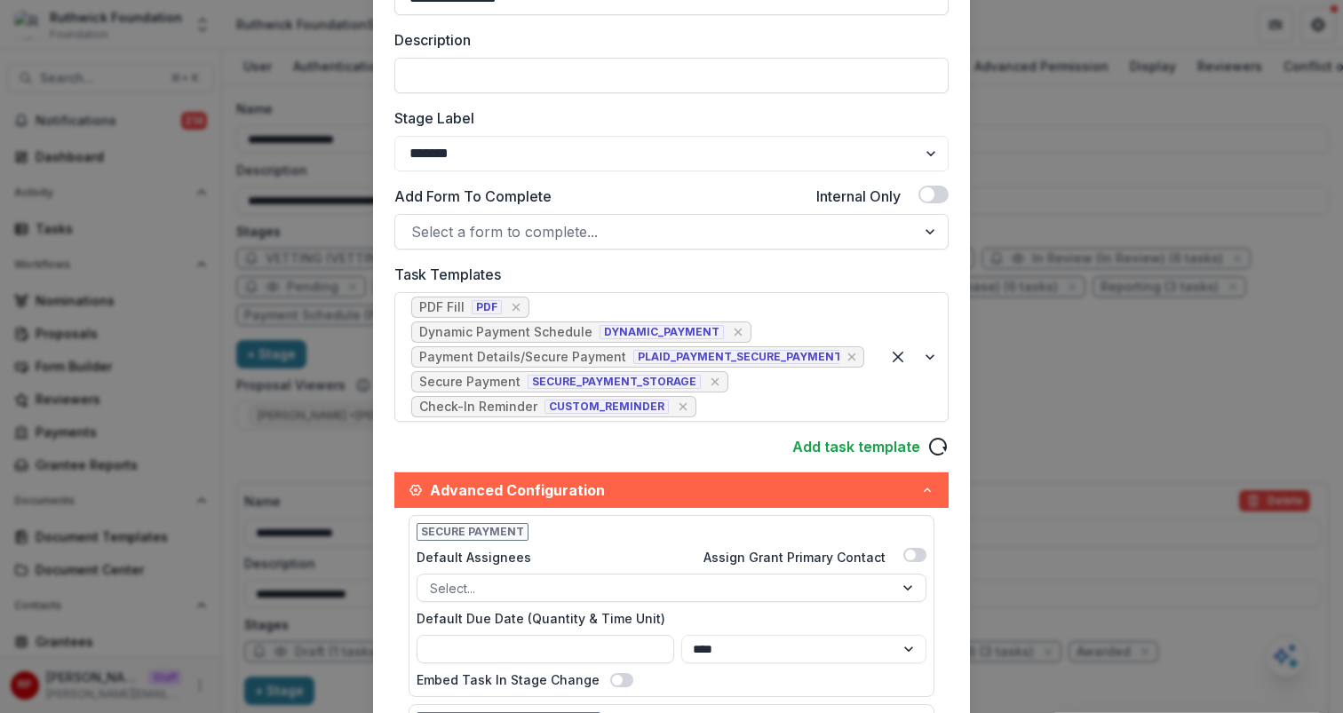
scroll to position [262, 0]
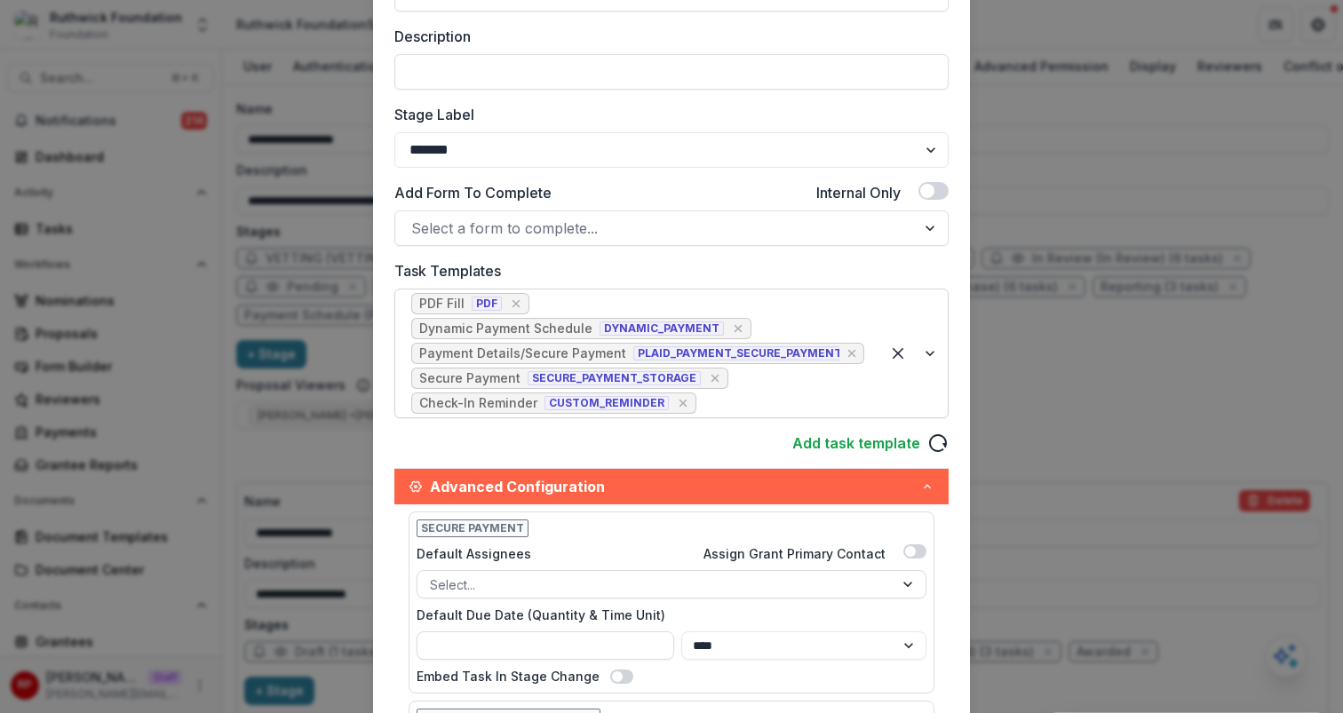
click at [728, 391] on div at bounding box center [782, 403] width 164 height 25
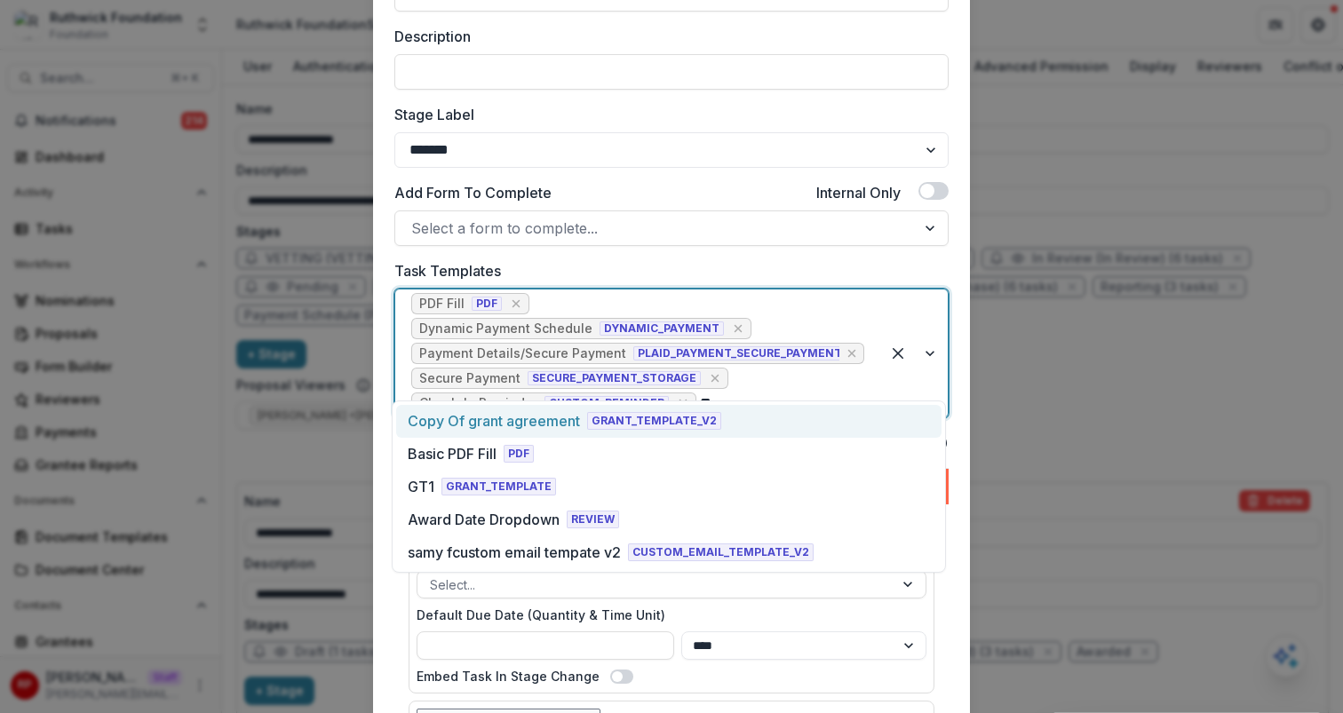
type input "***"
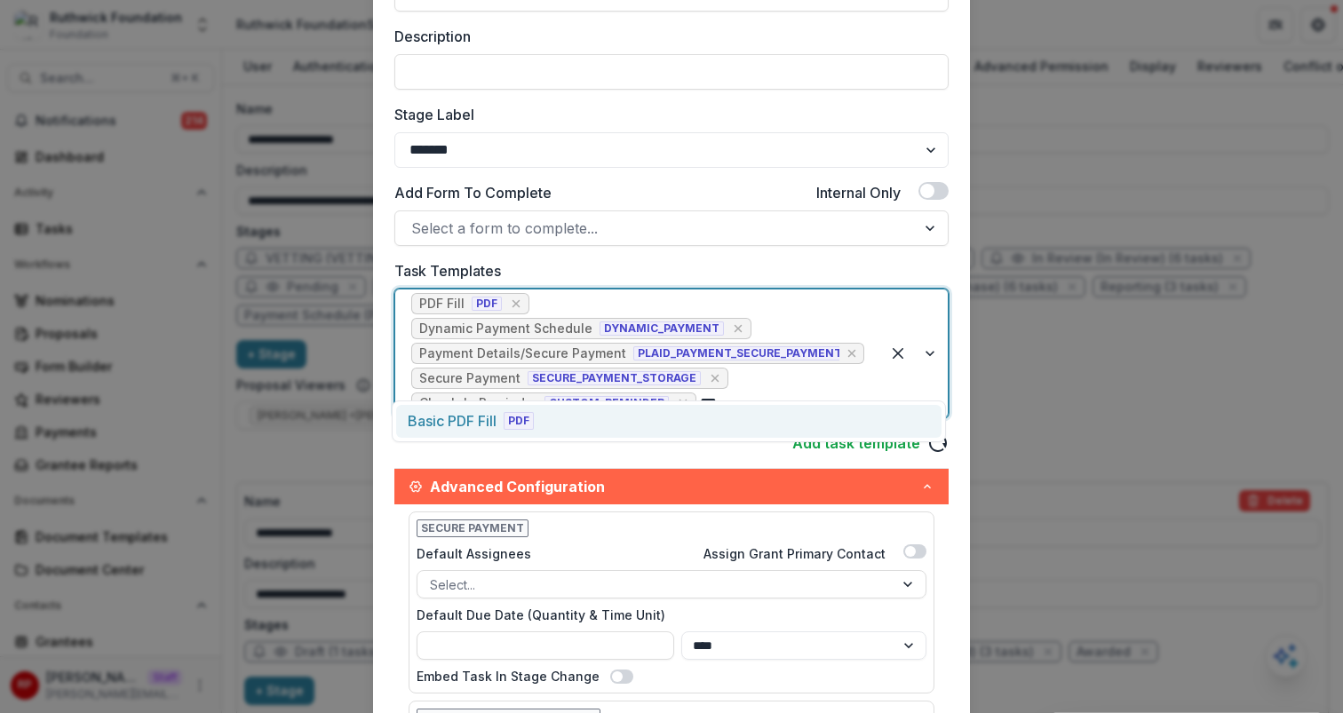
click at [721, 410] on div "Basic PDF Fill PDF" at bounding box center [668, 421] width 545 height 33
select select
select select "****"
select select
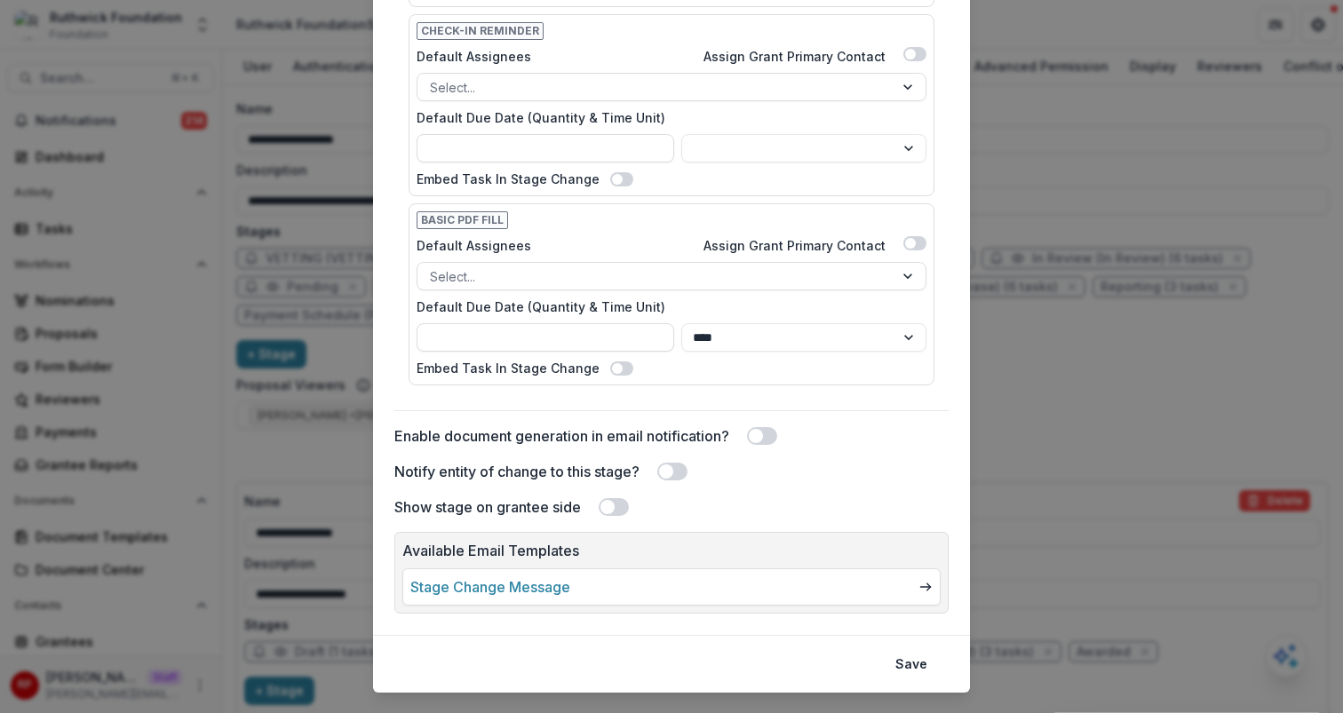
scroll to position [1528, 0]
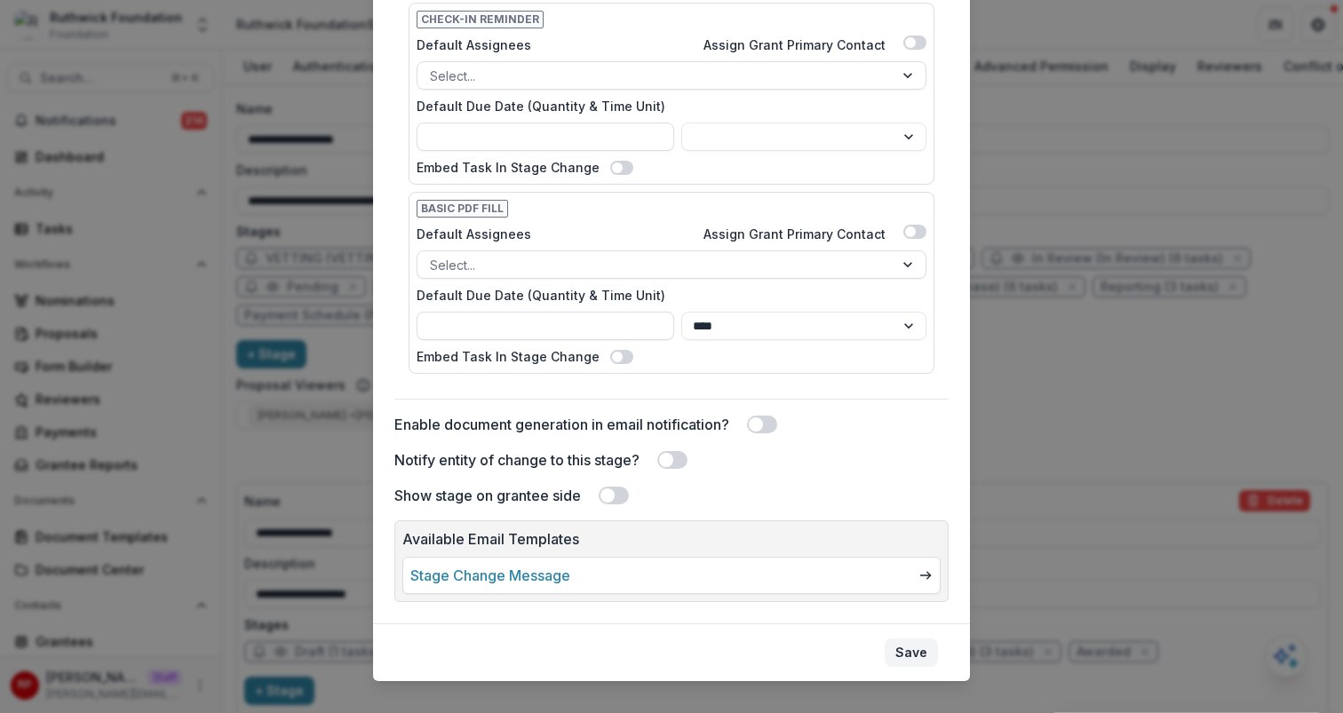
click at [906, 639] on button "Save" at bounding box center [911, 653] width 53 height 28
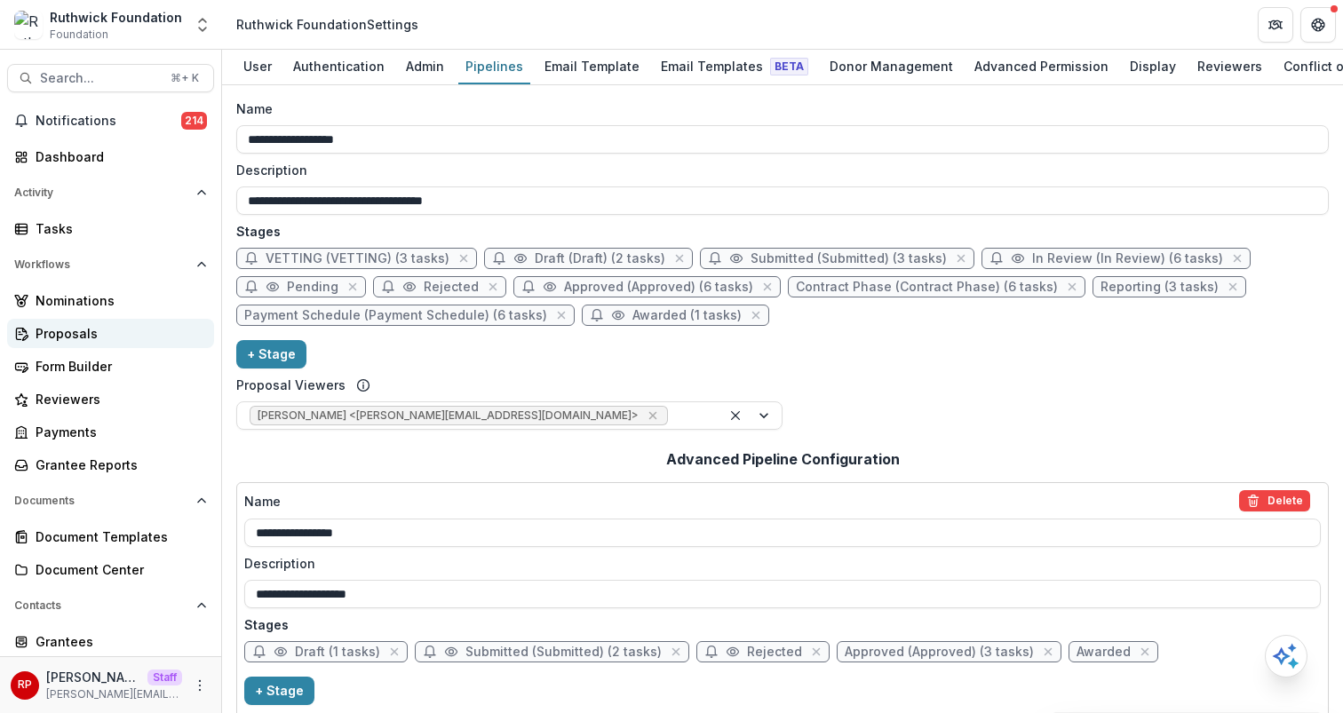
click at [106, 332] on div "Proposals" at bounding box center [118, 333] width 164 height 19
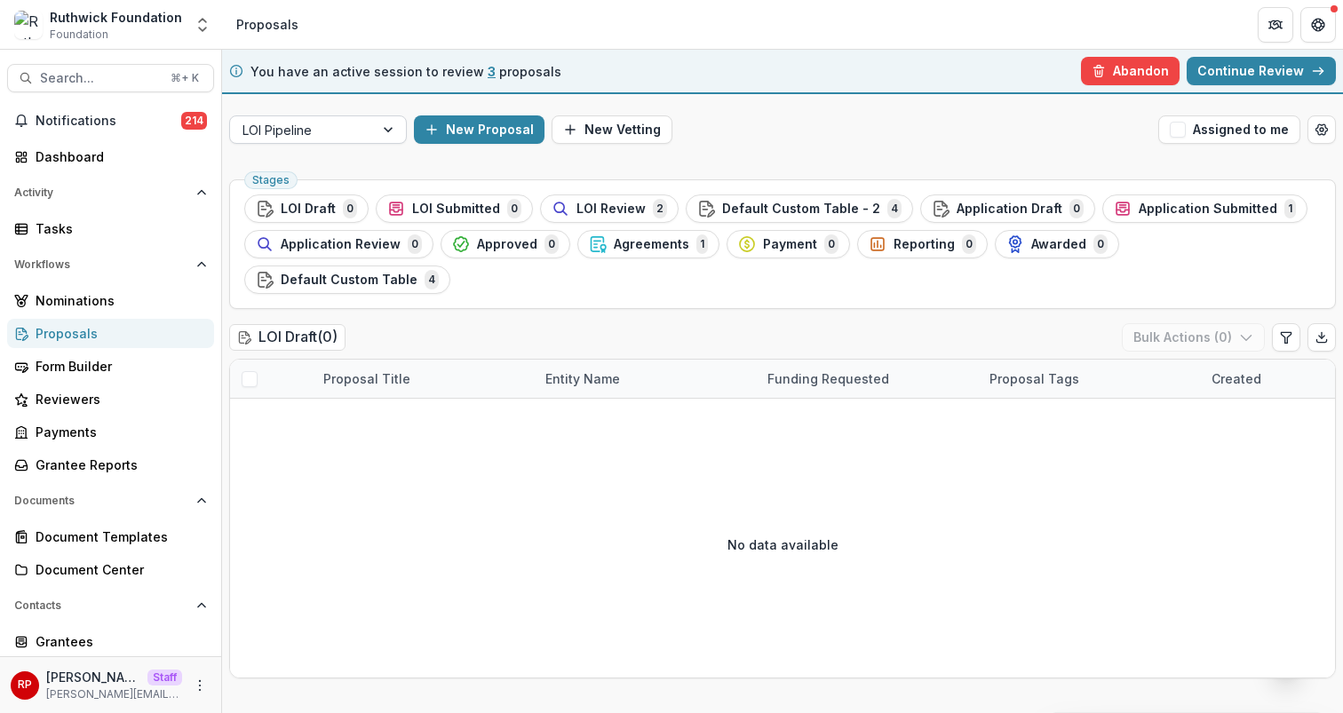
click at [375, 131] on div at bounding box center [390, 129] width 32 height 27
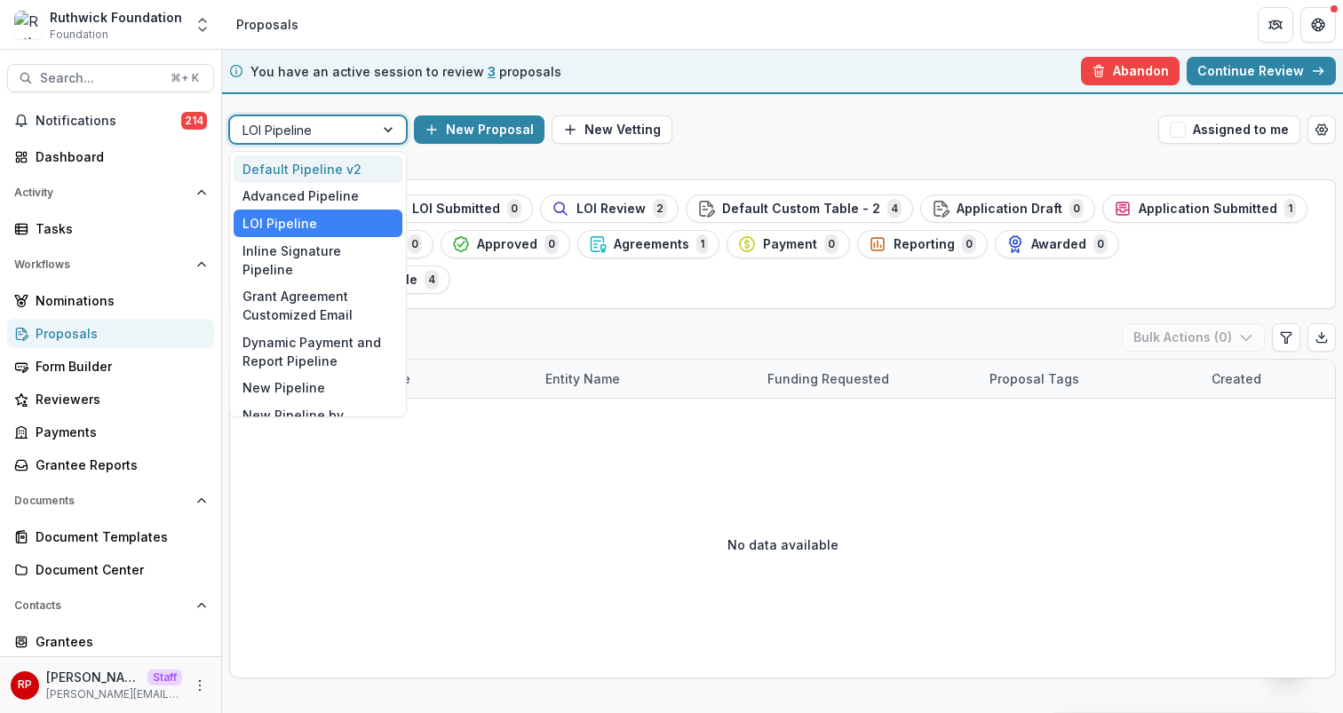
click at [379, 157] on div "Default Pipeline v2" at bounding box center [318, 169] width 169 height 28
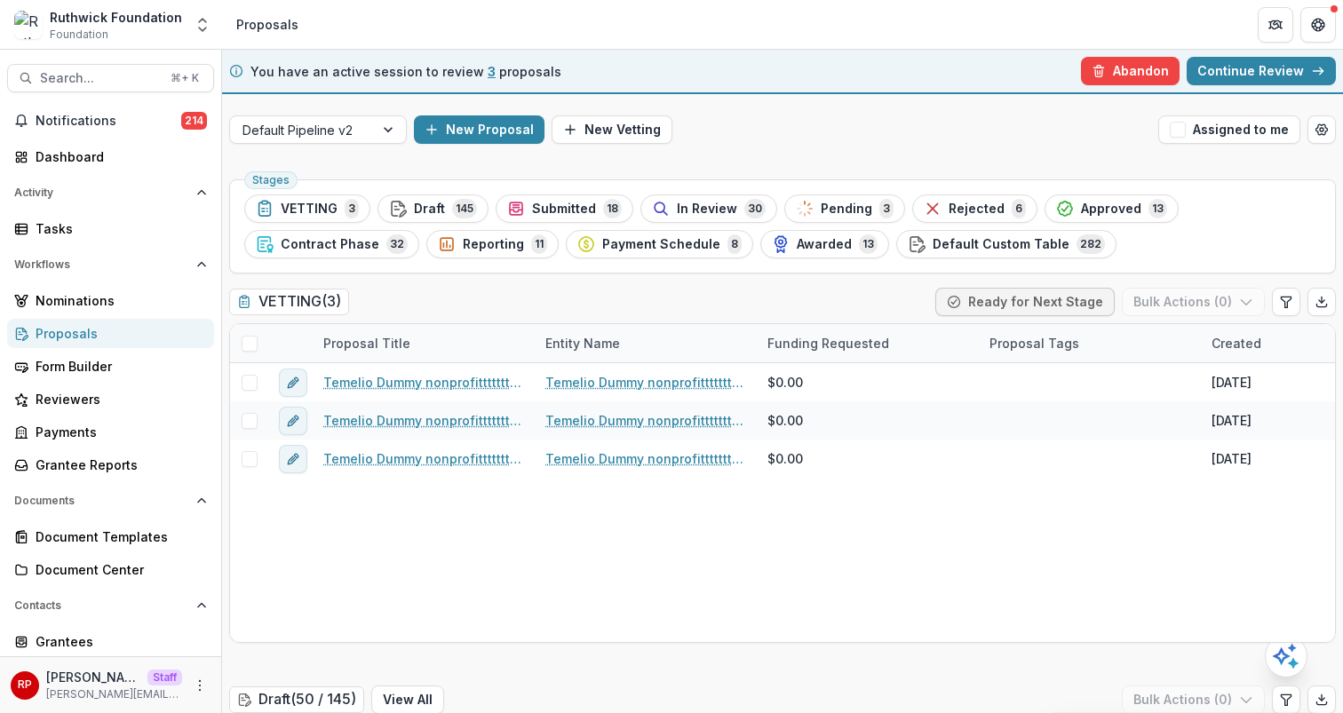
scroll to position [175, 0]
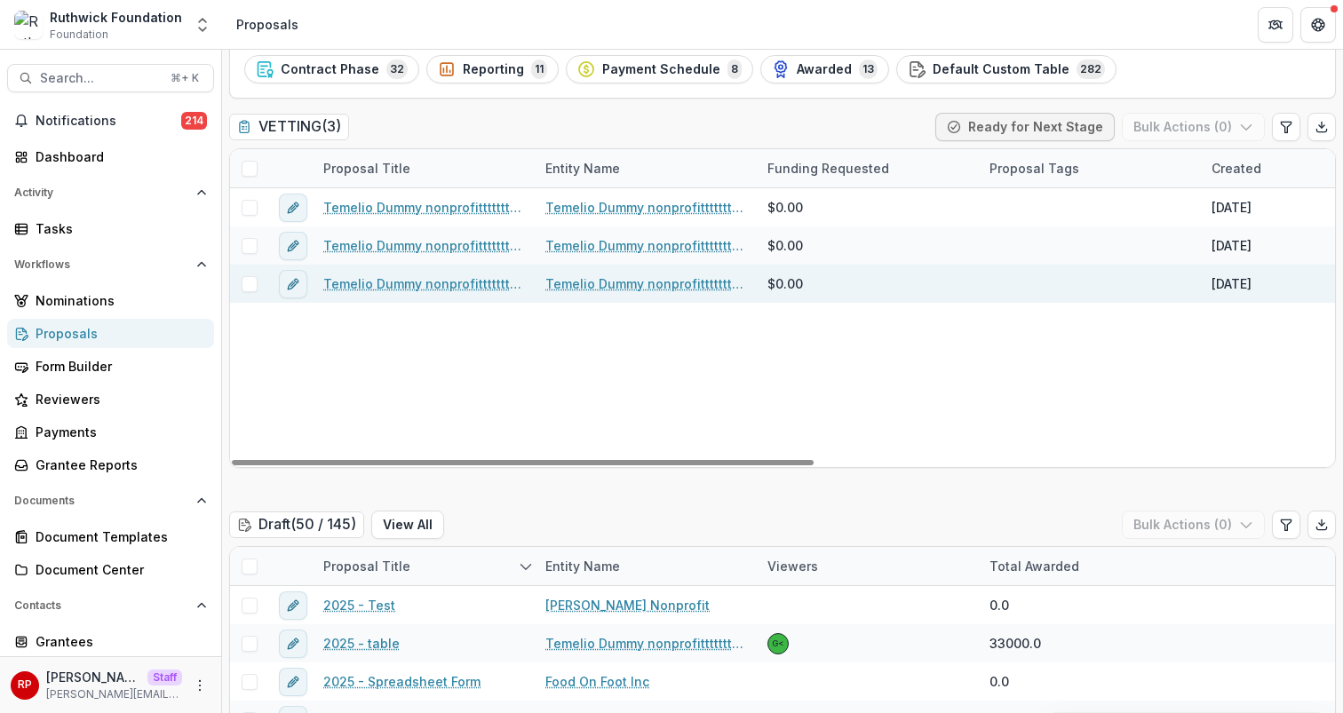
click at [418, 290] on link "Temelio Dummy nonprofittttttttt a4 sda16s5d - 2025 - A1" at bounding box center [423, 284] width 201 height 19
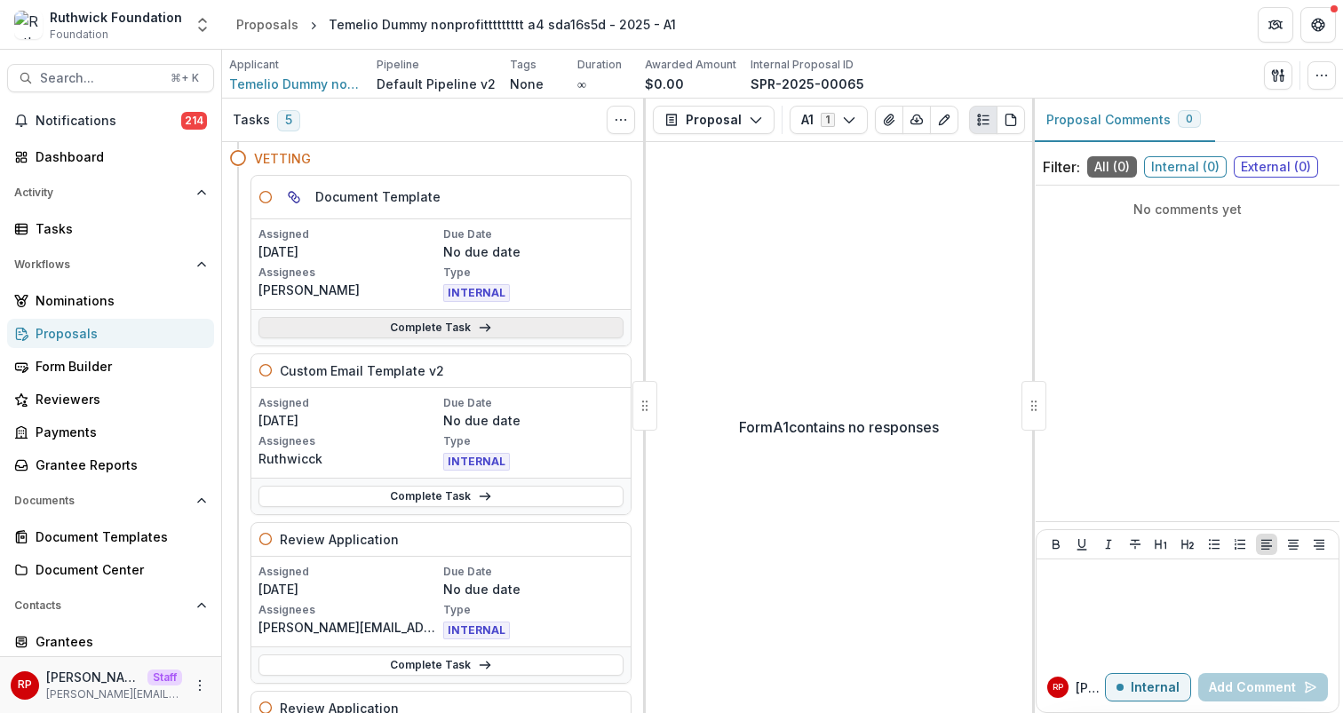
click at [513, 325] on link "Complete Task" at bounding box center [441, 327] width 365 height 21
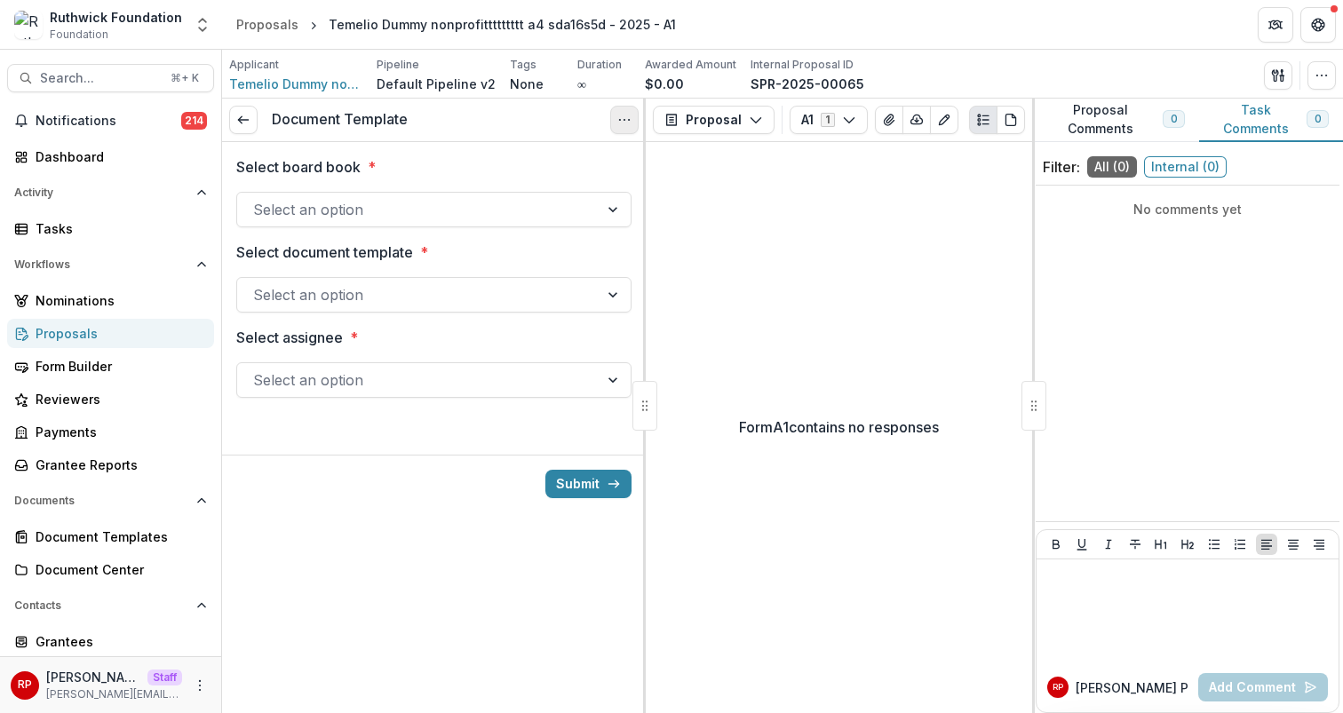
click at [627, 112] on button "Options" at bounding box center [624, 120] width 28 height 28
click at [585, 203] on button "Cancel Task" at bounding box center [539, 197] width 190 height 29
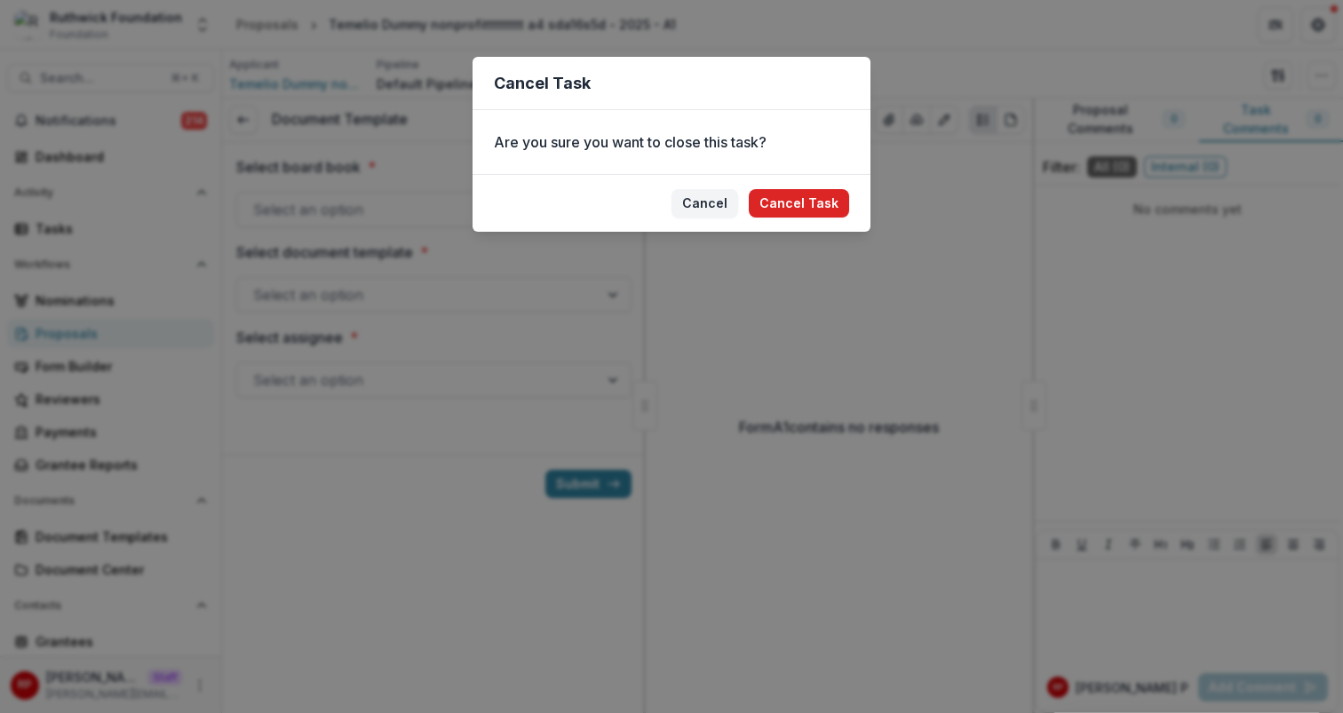
click at [825, 205] on button "Cancel Task" at bounding box center [799, 203] width 100 height 28
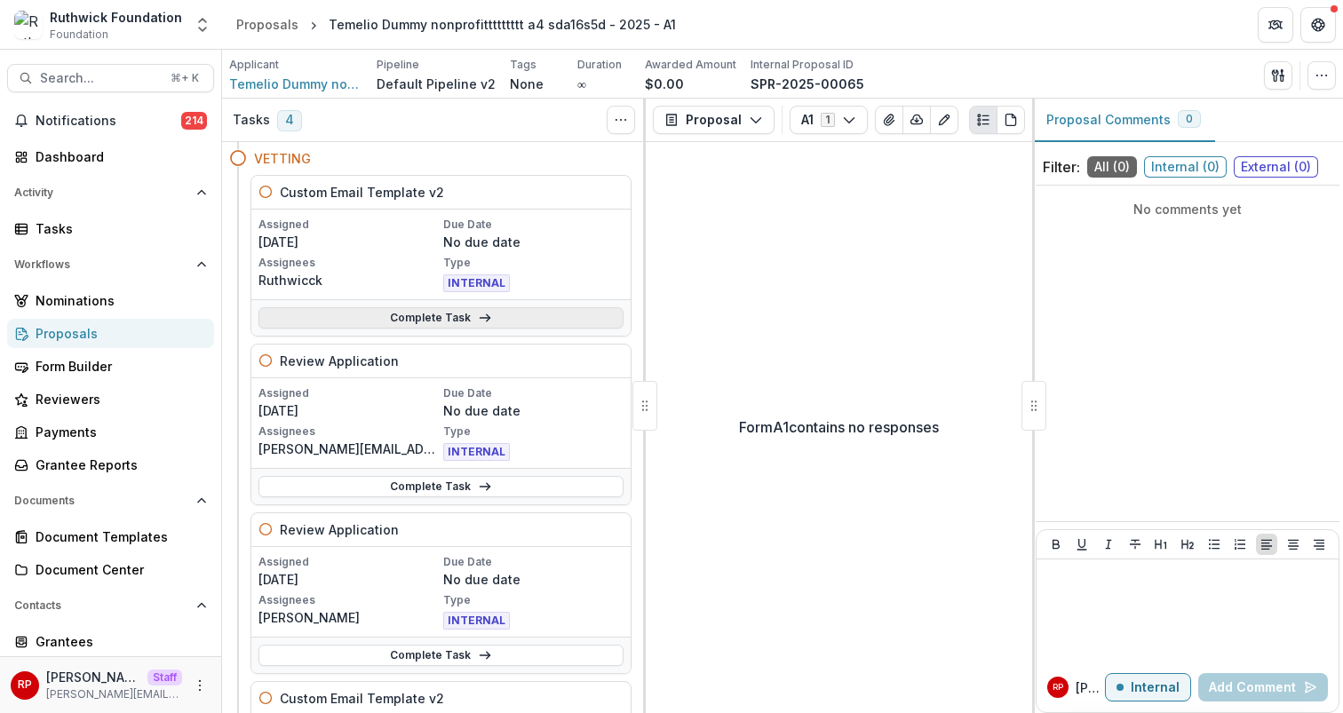
click at [555, 323] on link "Complete Task" at bounding box center [441, 317] width 365 height 21
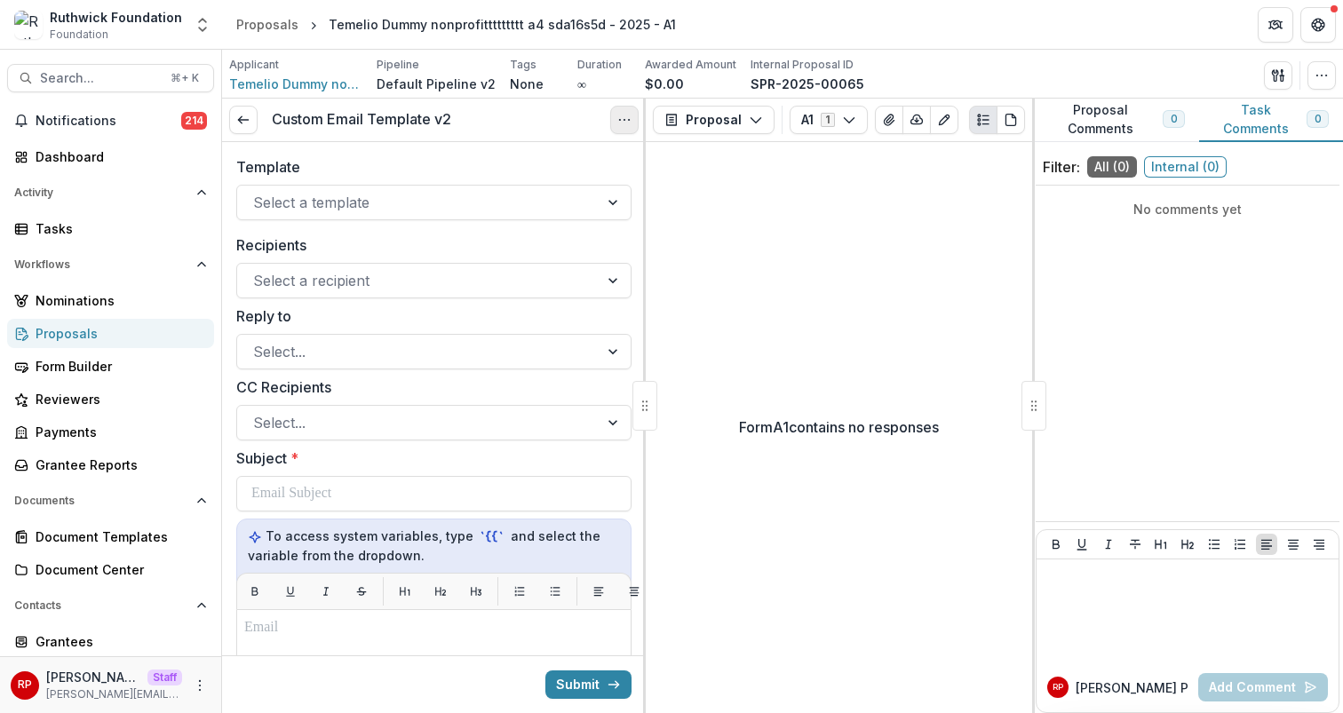
click at [627, 117] on icon "Options" at bounding box center [624, 120] width 14 height 14
click at [593, 195] on button "Cancel Task" at bounding box center [539, 197] width 190 height 29
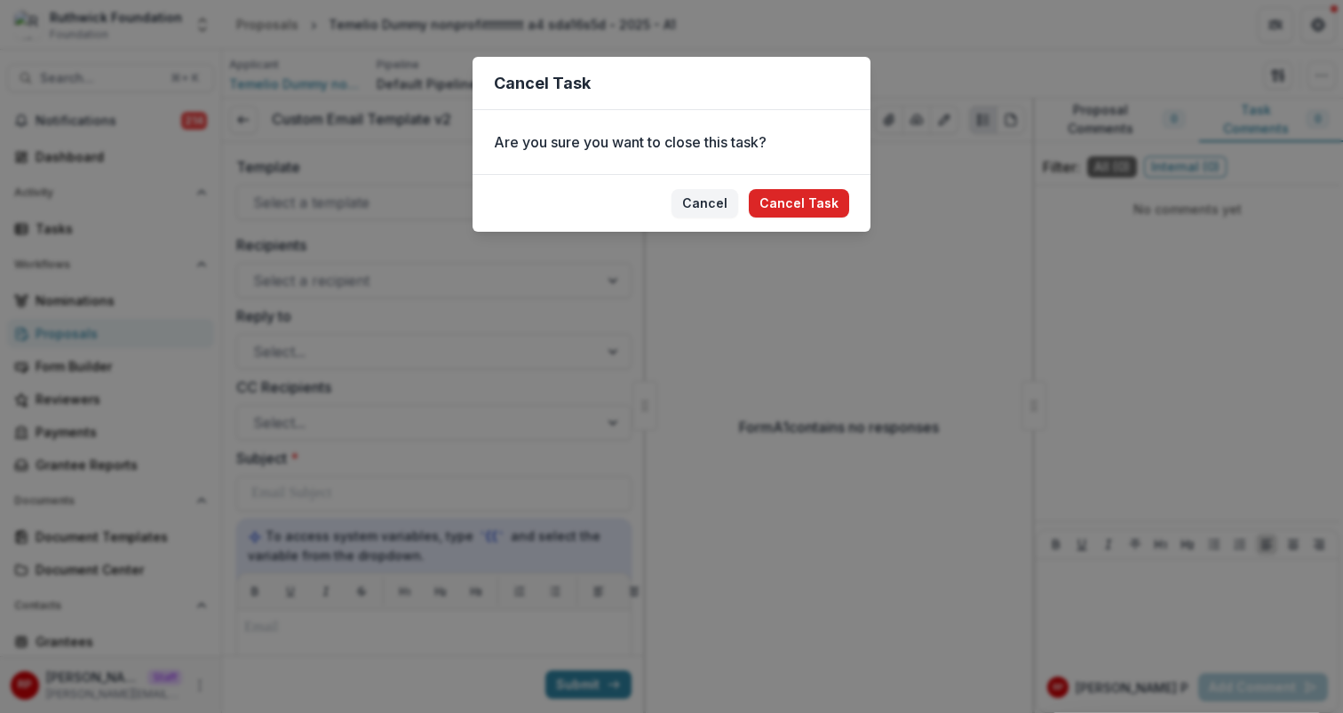
click at [827, 205] on button "Cancel Task" at bounding box center [799, 203] width 100 height 28
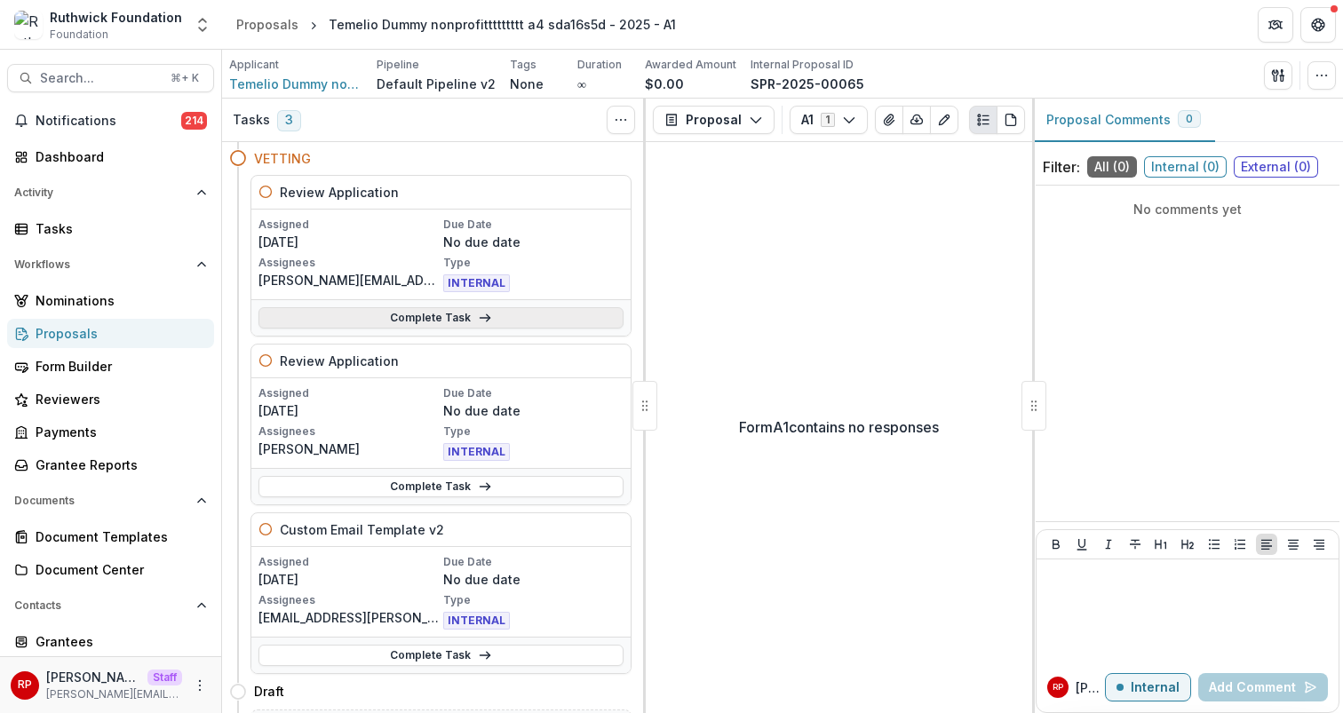
click at [575, 319] on link "Complete Task" at bounding box center [441, 317] width 365 height 21
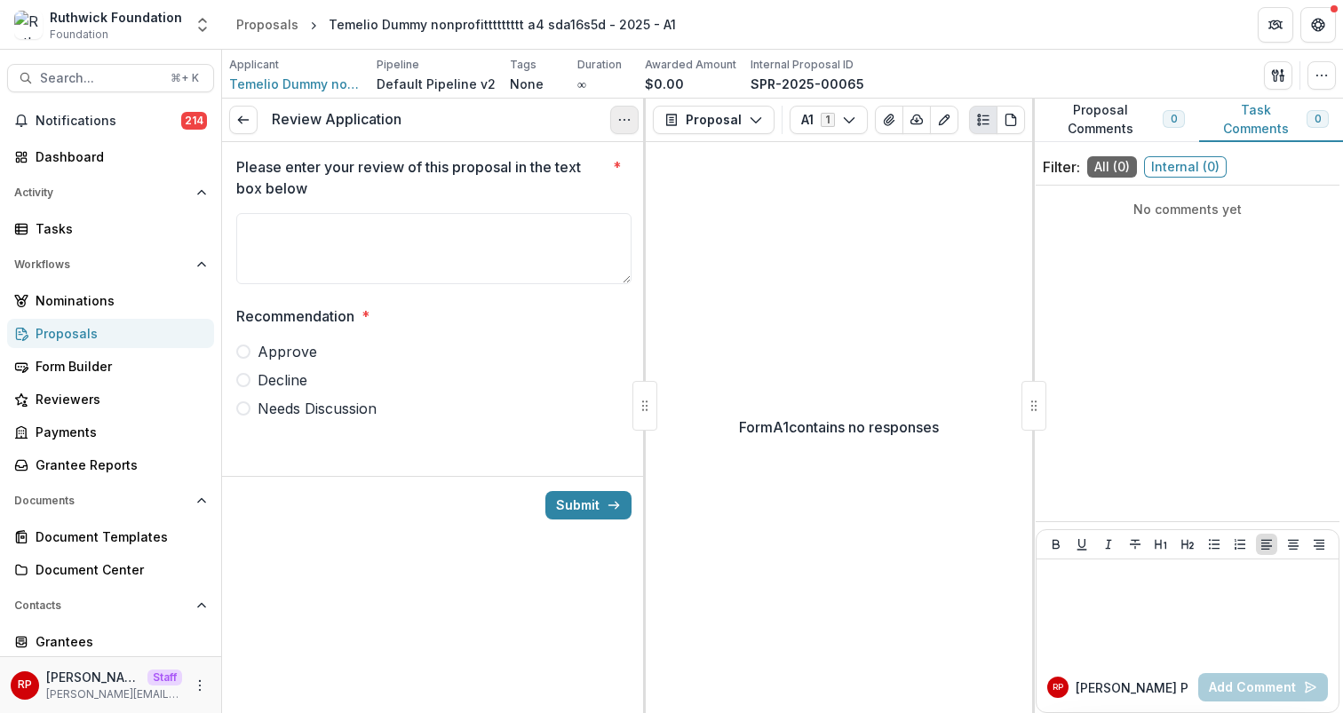
click at [625, 115] on icon "Options" at bounding box center [624, 120] width 14 height 14
click at [588, 203] on button "Cancel Task" at bounding box center [539, 197] width 190 height 29
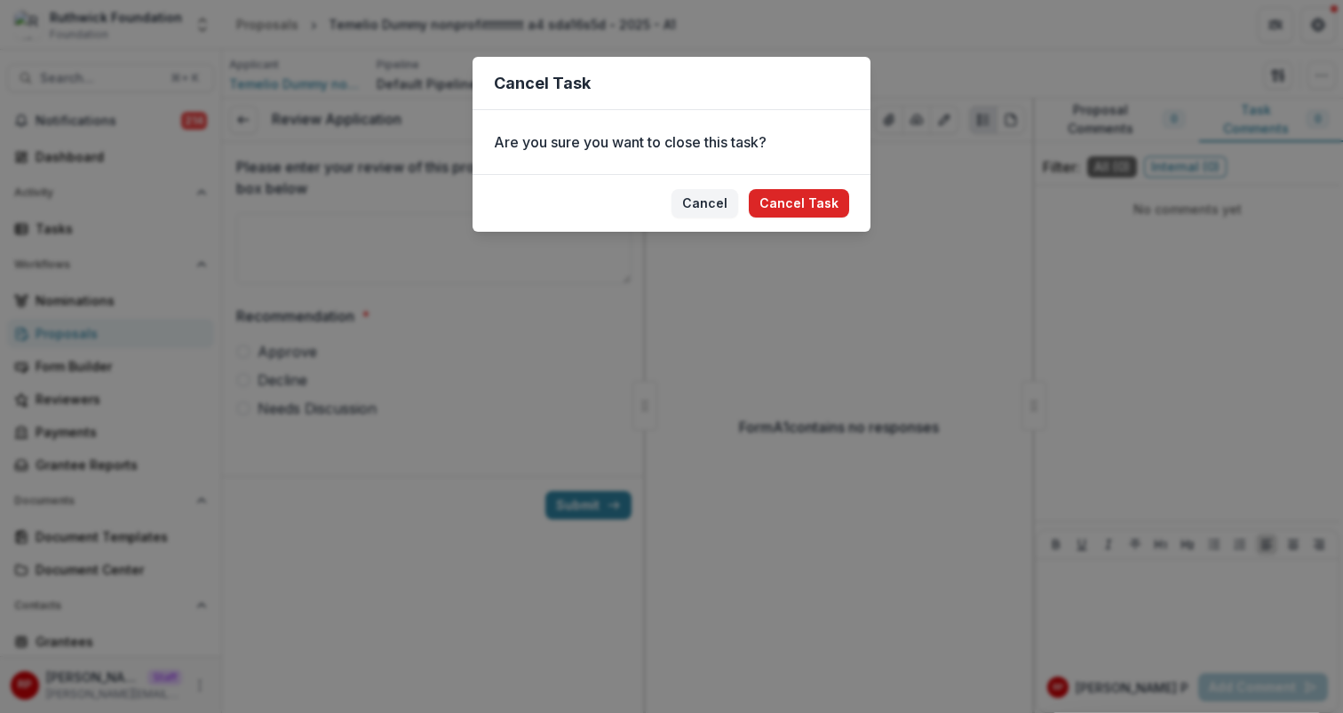
click at [820, 212] on button "Cancel Task" at bounding box center [799, 203] width 100 height 28
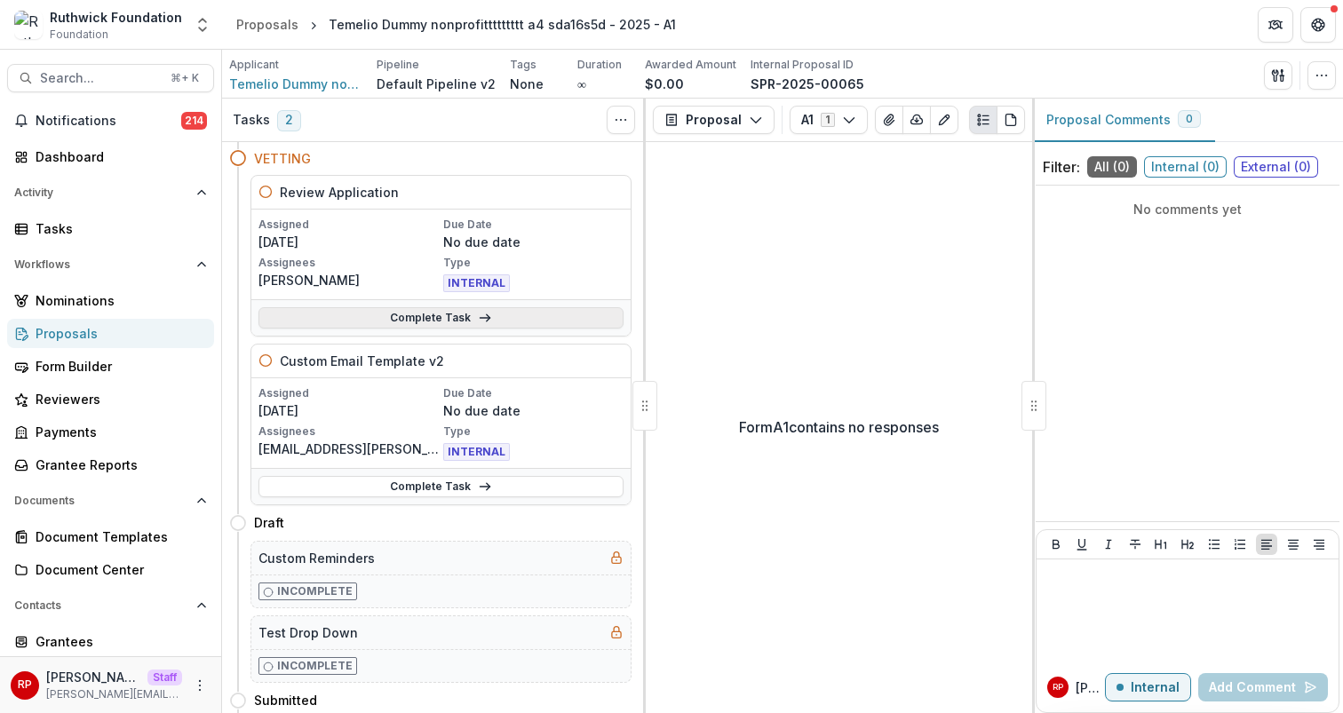
click at [531, 312] on link "Complete Task" at bounding box center [441, 317] width 365 height 21
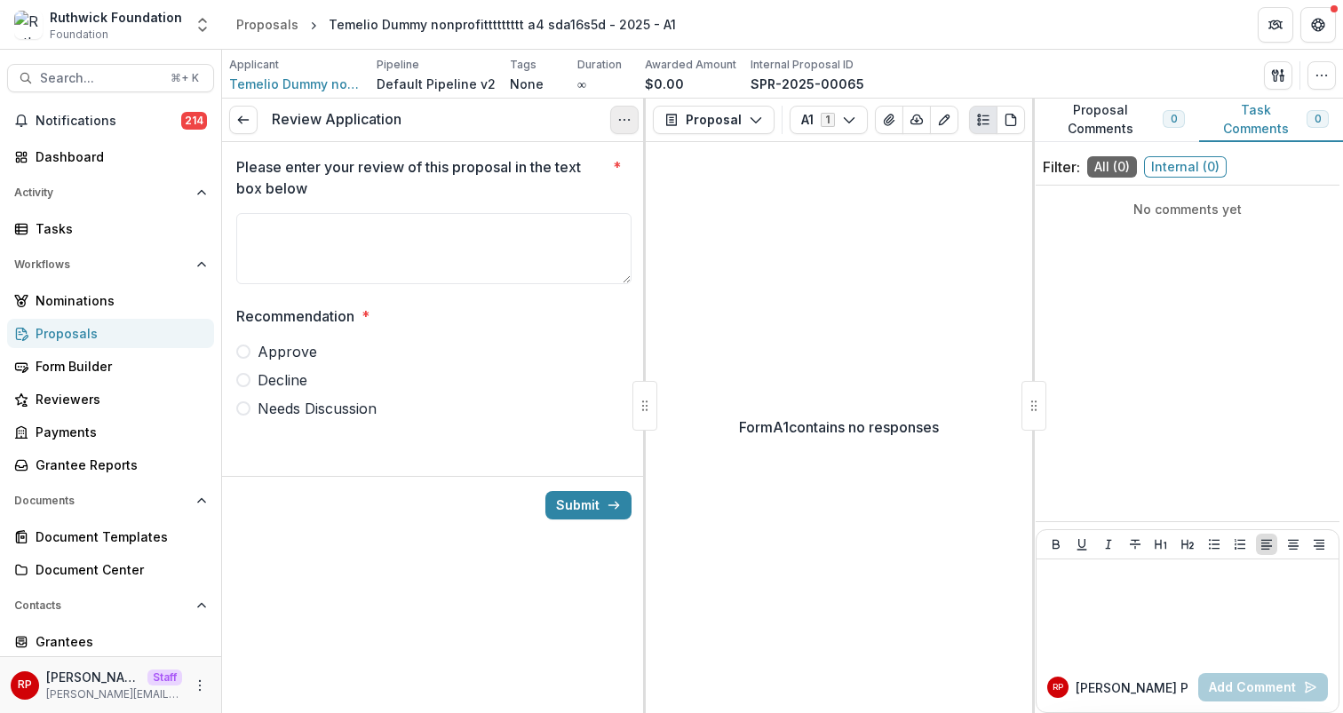
click at [617, 120] on button "Options" at bounding box center [624, 120] width 28 height 28
click at [614, 195] on button "Cancel Task" at bounding box center [539, 197] width 190 height 29
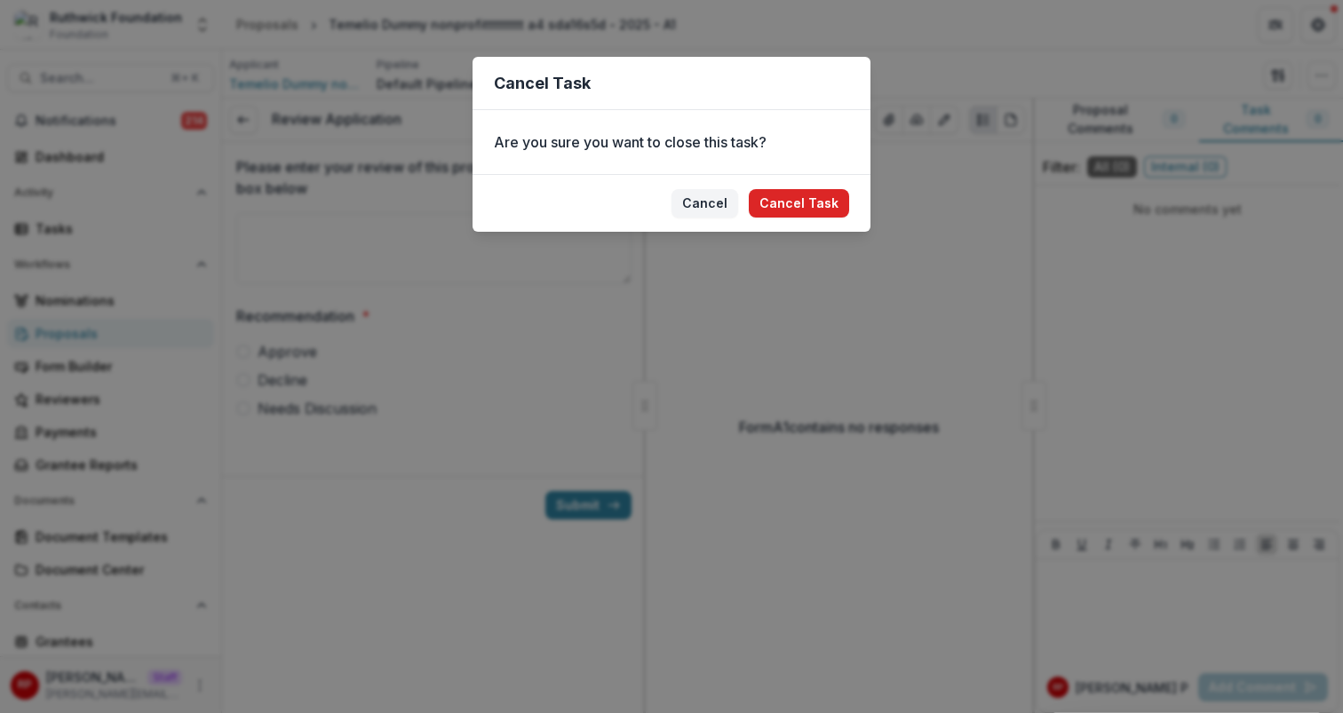
click at [826, 199] on button "Cancel Task" at bounding box center [799, 203] width 100 height 28
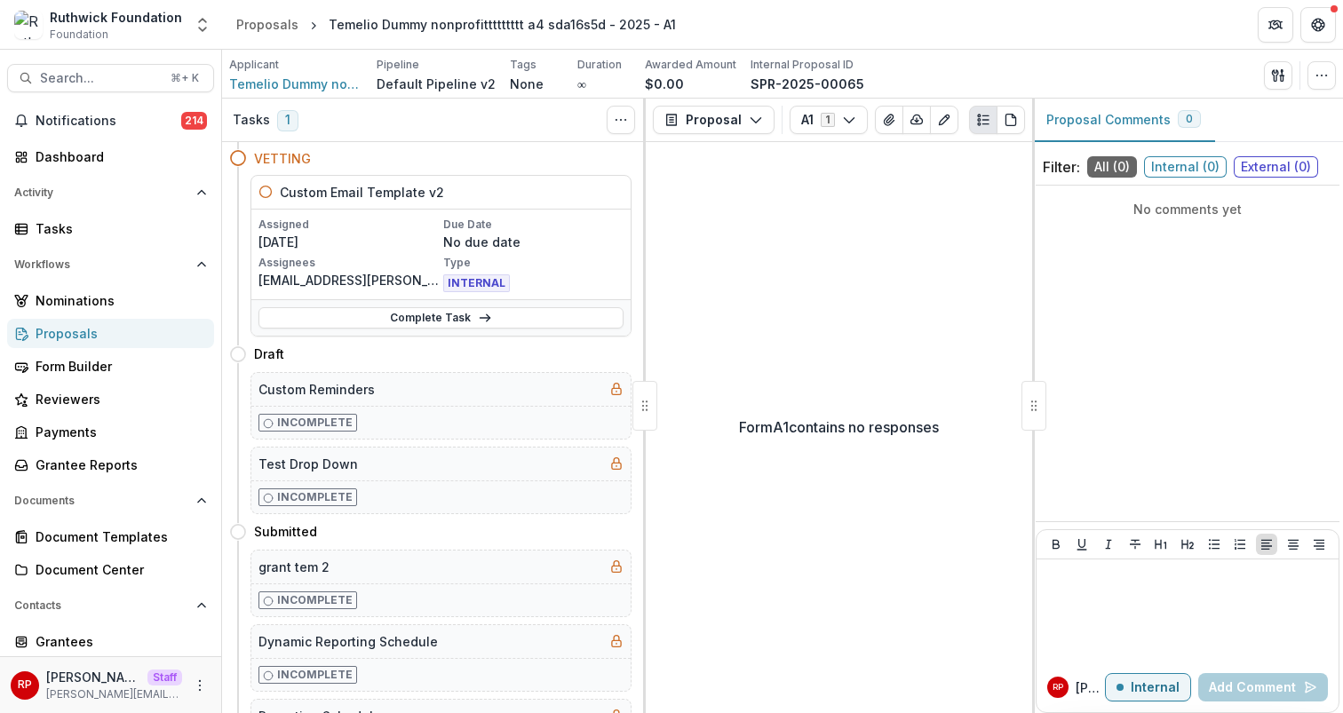
click at [589, 299] on div "Complete Task" at bounding box center [440, 317] width 379 height 36
click at [596, 325] on link "Complete Task" at bounding box center [441, 317] width 365 height 21
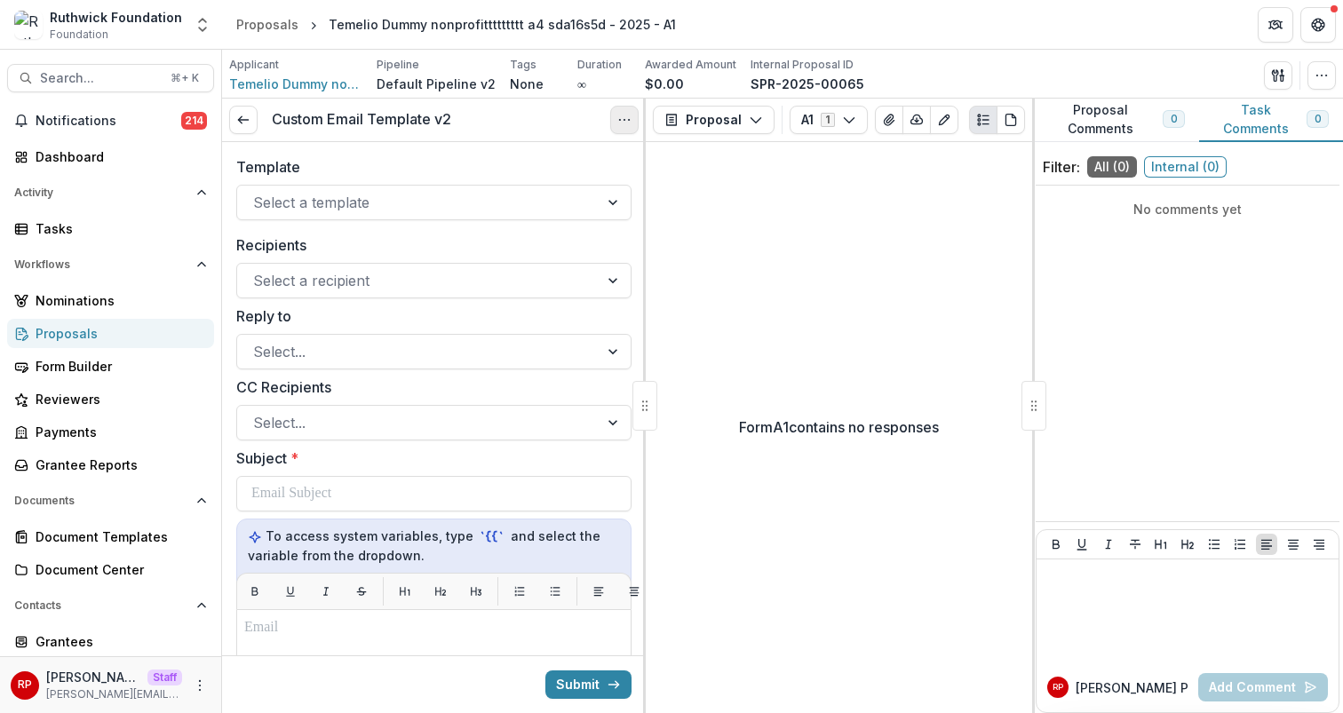
click at [625, 121] on icon "Options" at bounding box center [624, 120] width 14 height 14
click at [627, 195] on button "Cancel Task" at bounding box center [539, 197] width 190 height 29
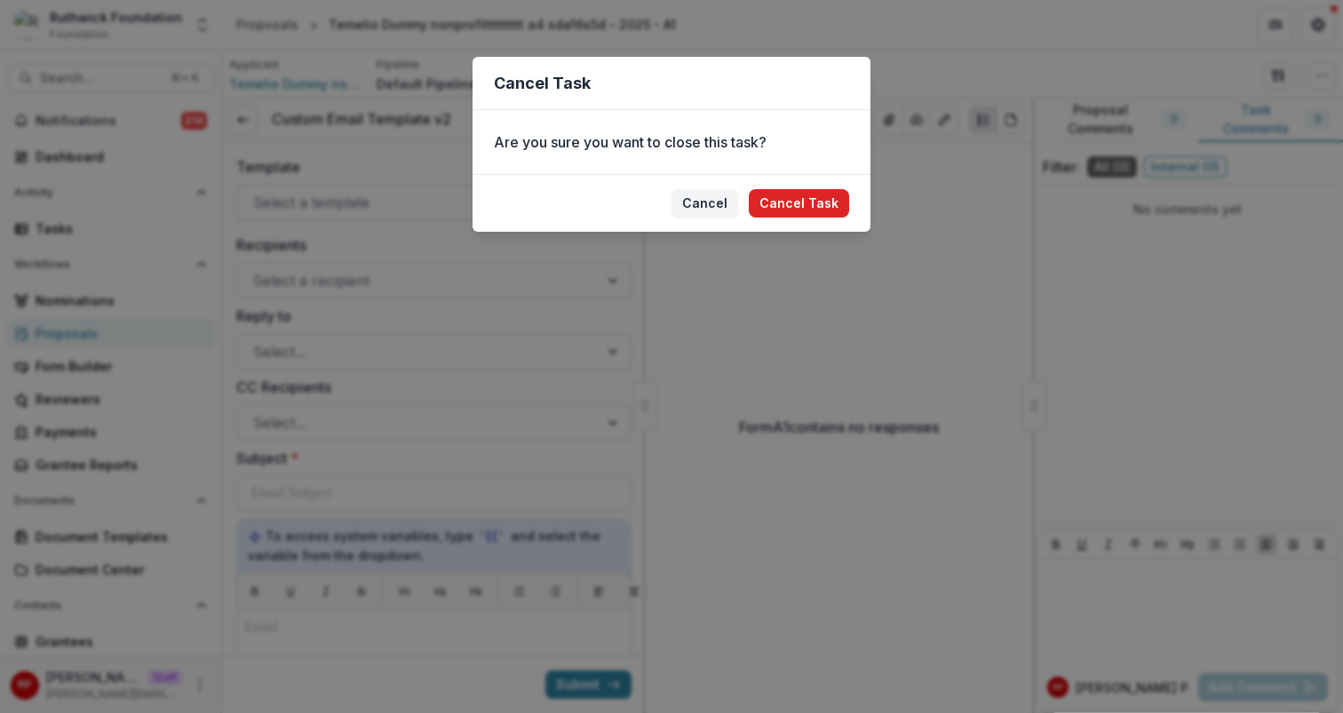
click at [803, 197] on button "Cancel Task" at bounding box center [799, 203] width 100 height 28
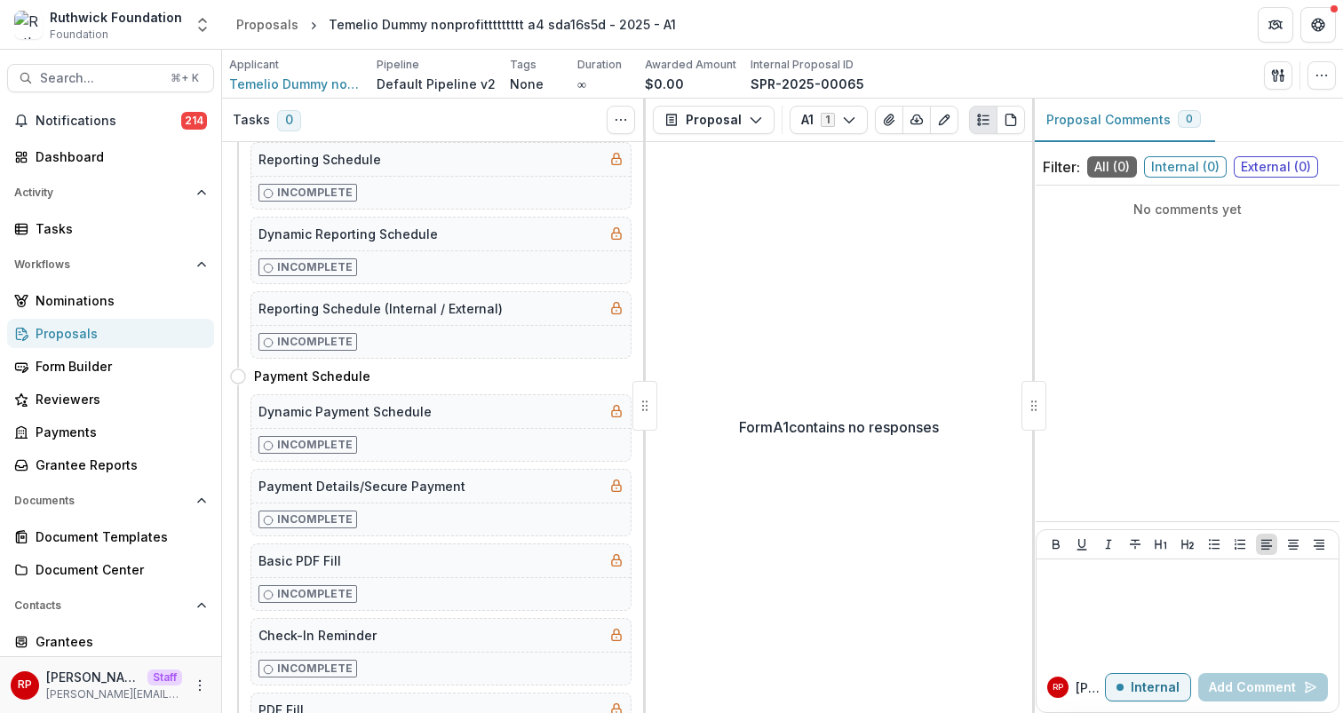
scroll to position [2091, 0]
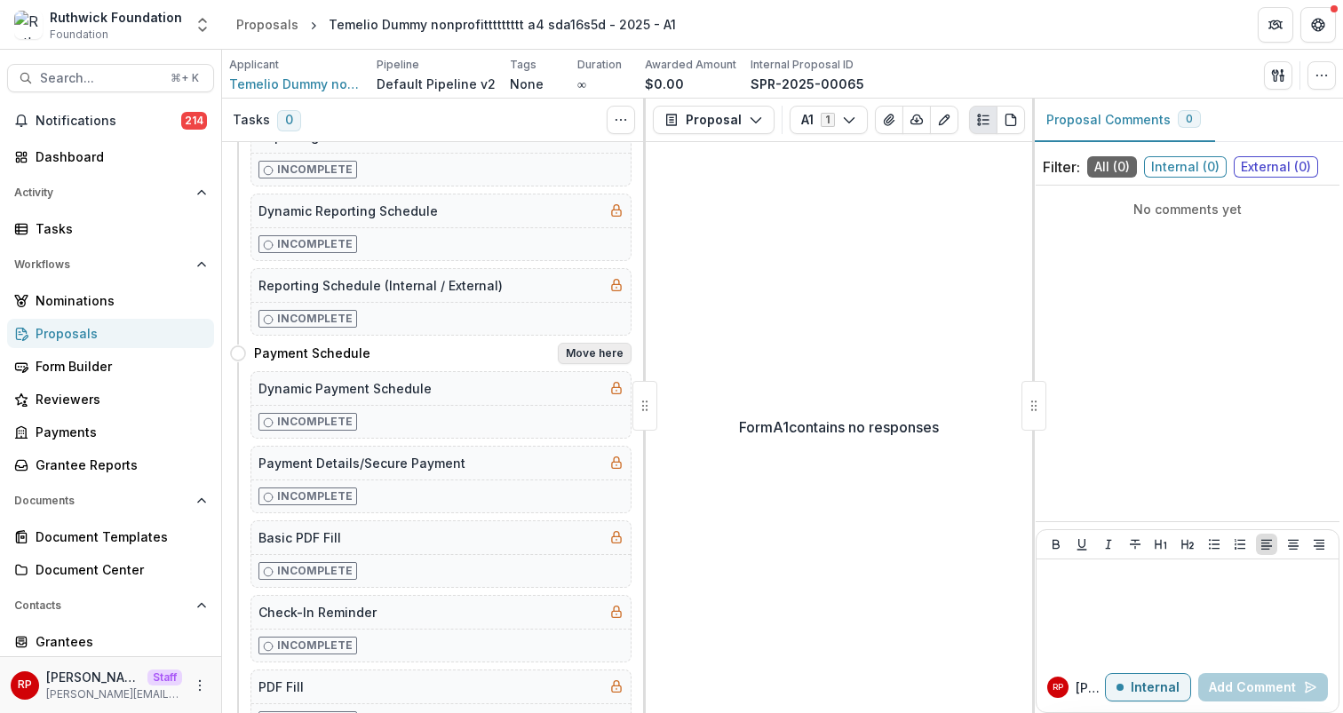
click at [561, 353] on button "Move here" at bounding box center [595, 353] width 74 height 21
select select "**********"
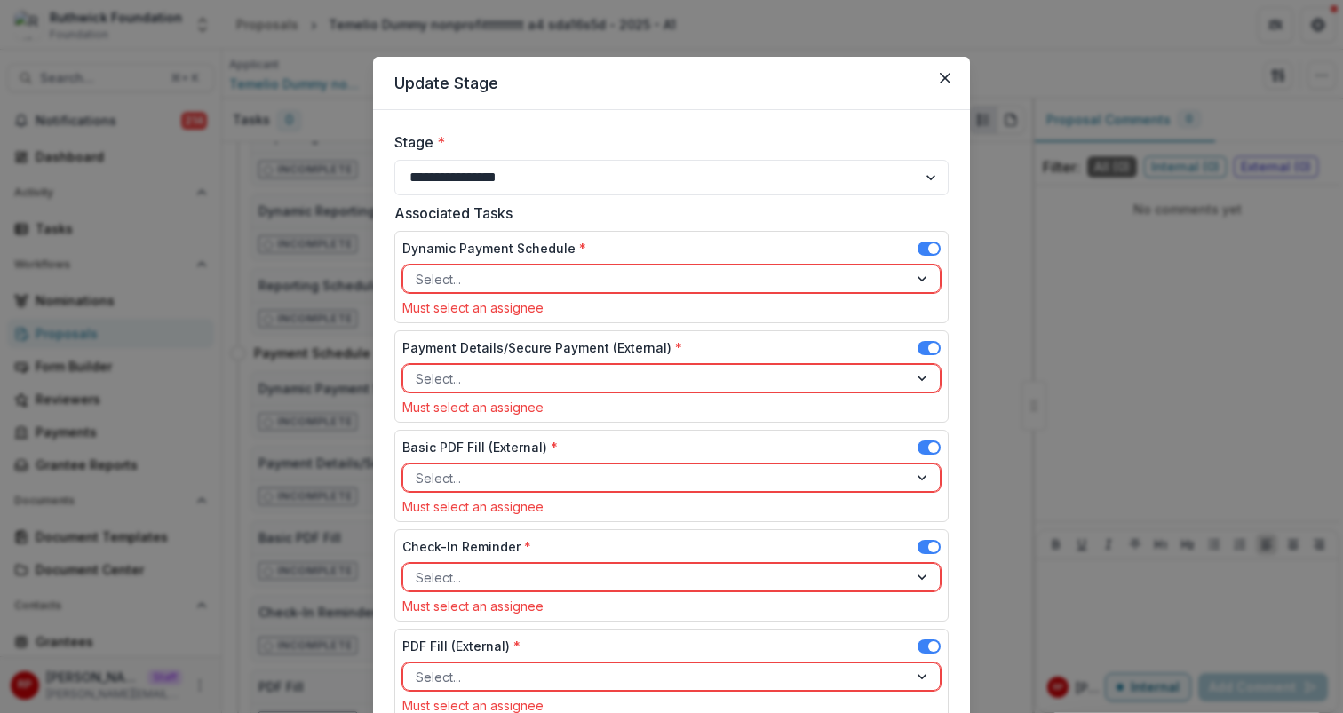
click at [922, 245] on span at bounding box center [929, 249] width 23 height 14
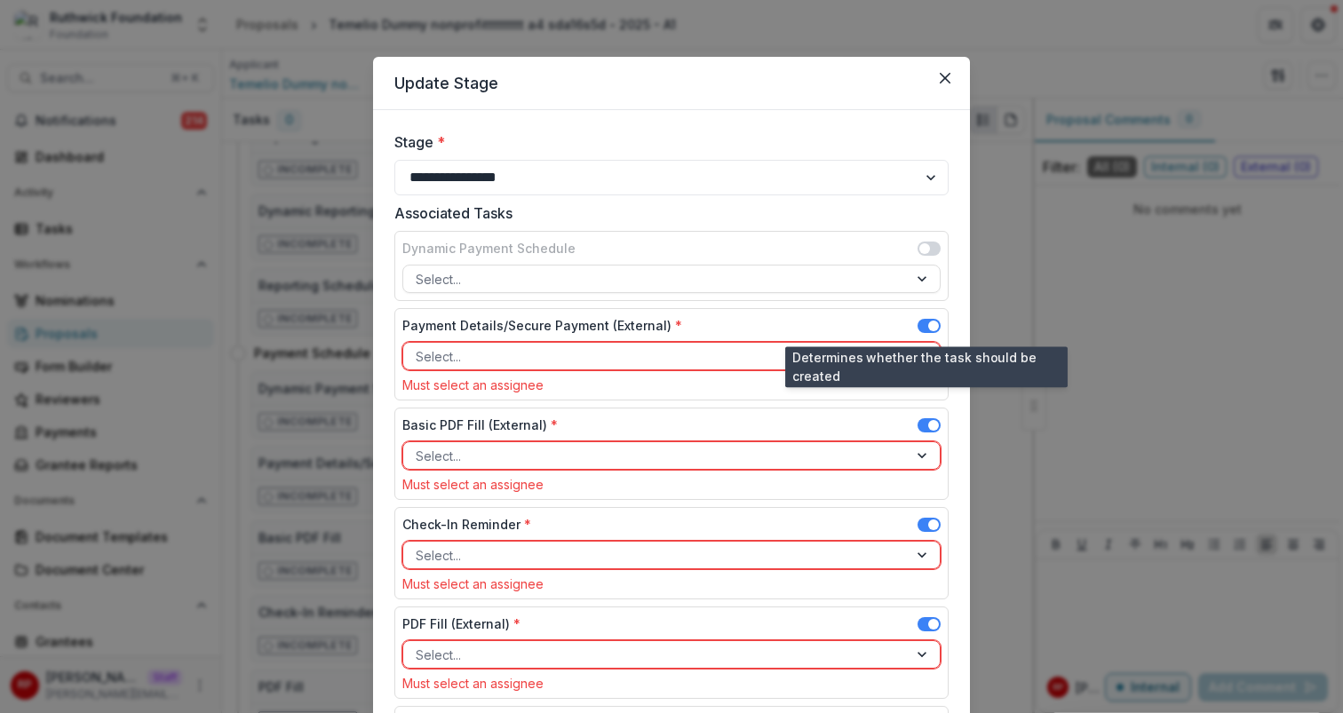
click at [929, 322] on span at bounding box center [933, 326] width 11 height 11
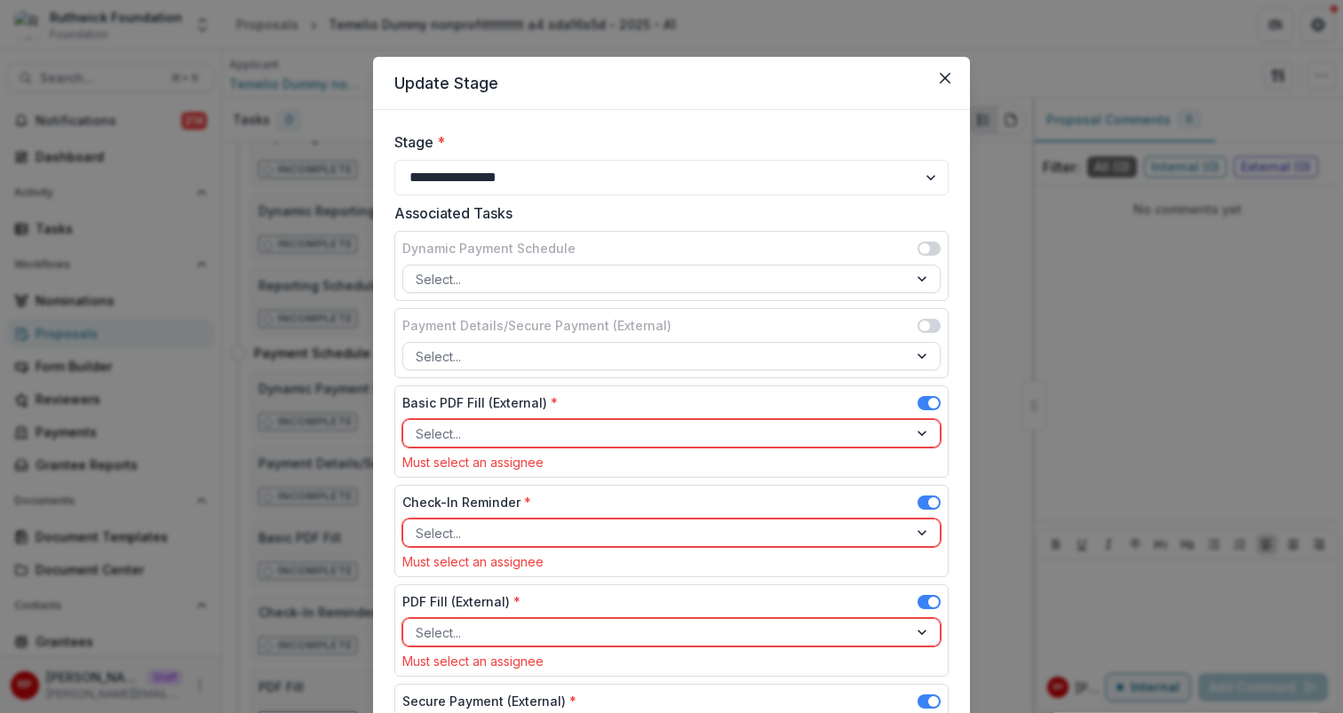
click at [837, 440] on div at bounding box center [656, 434] width 480 height 22
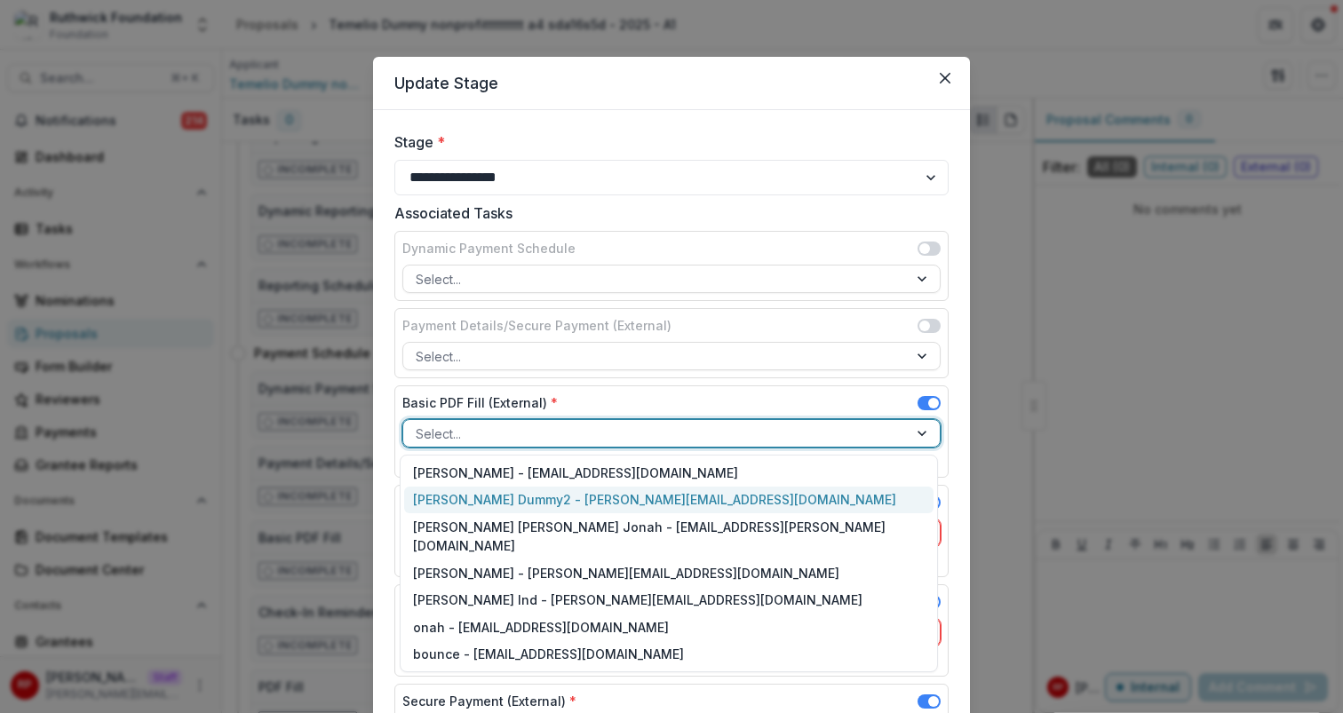
click at [841, 491] on div "Ruth Dummy2 - ruthwick+dummy2@trytemelio.com" at bounding box center [668, 501] width 529 height 28
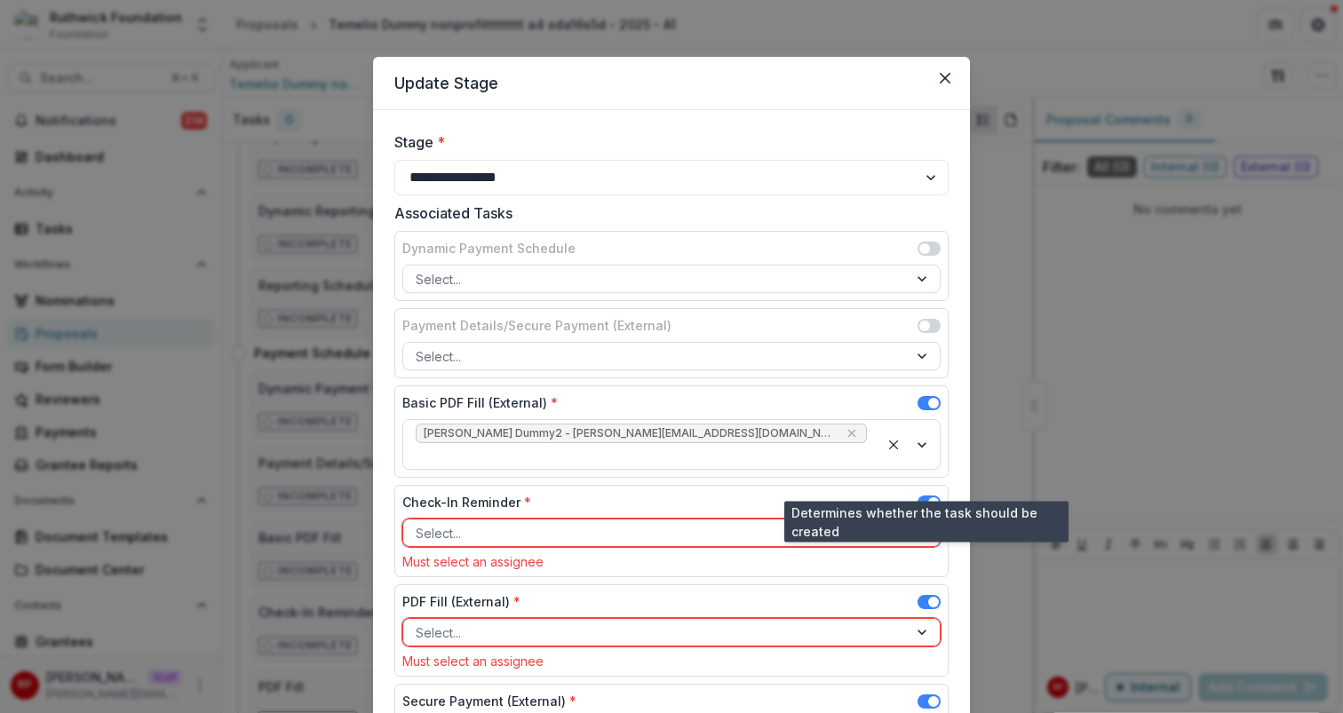
click at [931, 497] on span at bounding box center [933, 502] width 11 height 11
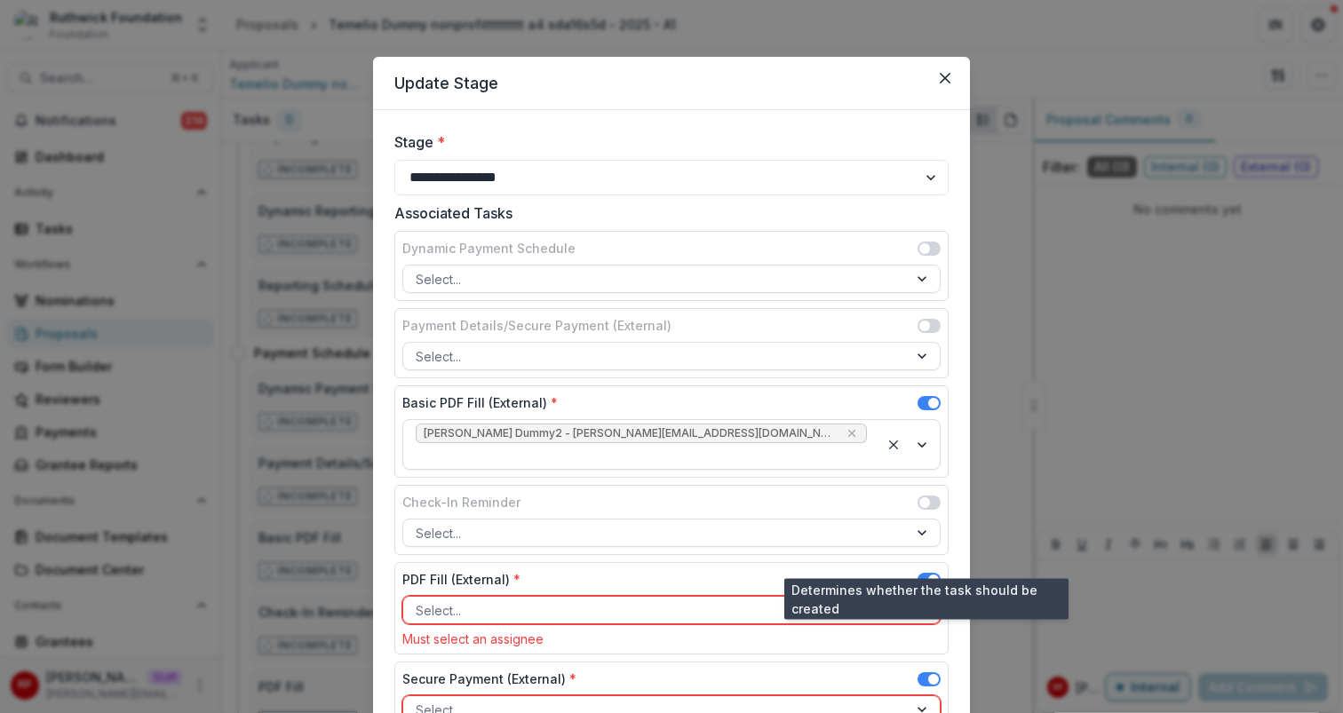
click at [924, 573] on span at bounding box center [929, 580] width 23 height 14
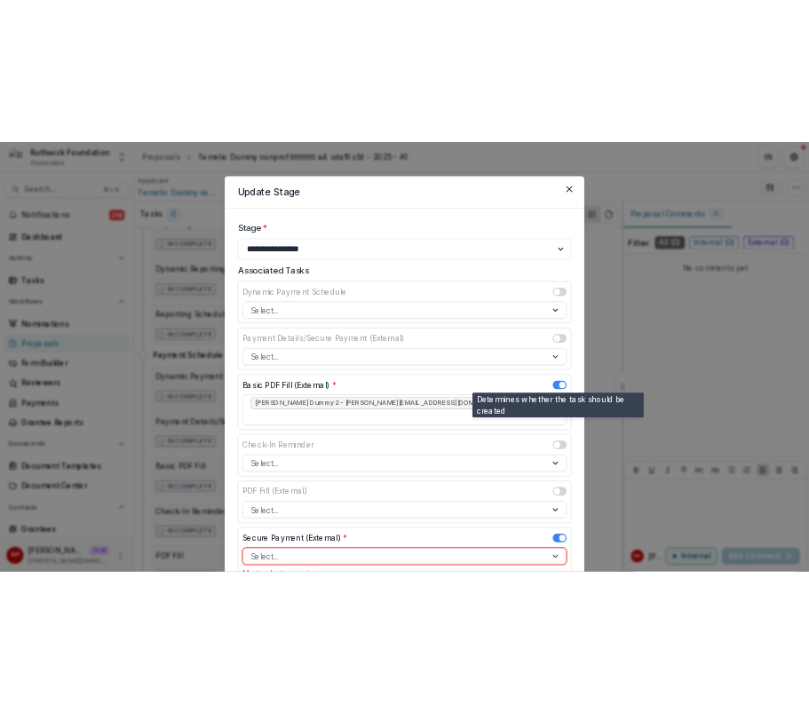
scroll to position [183, 0]
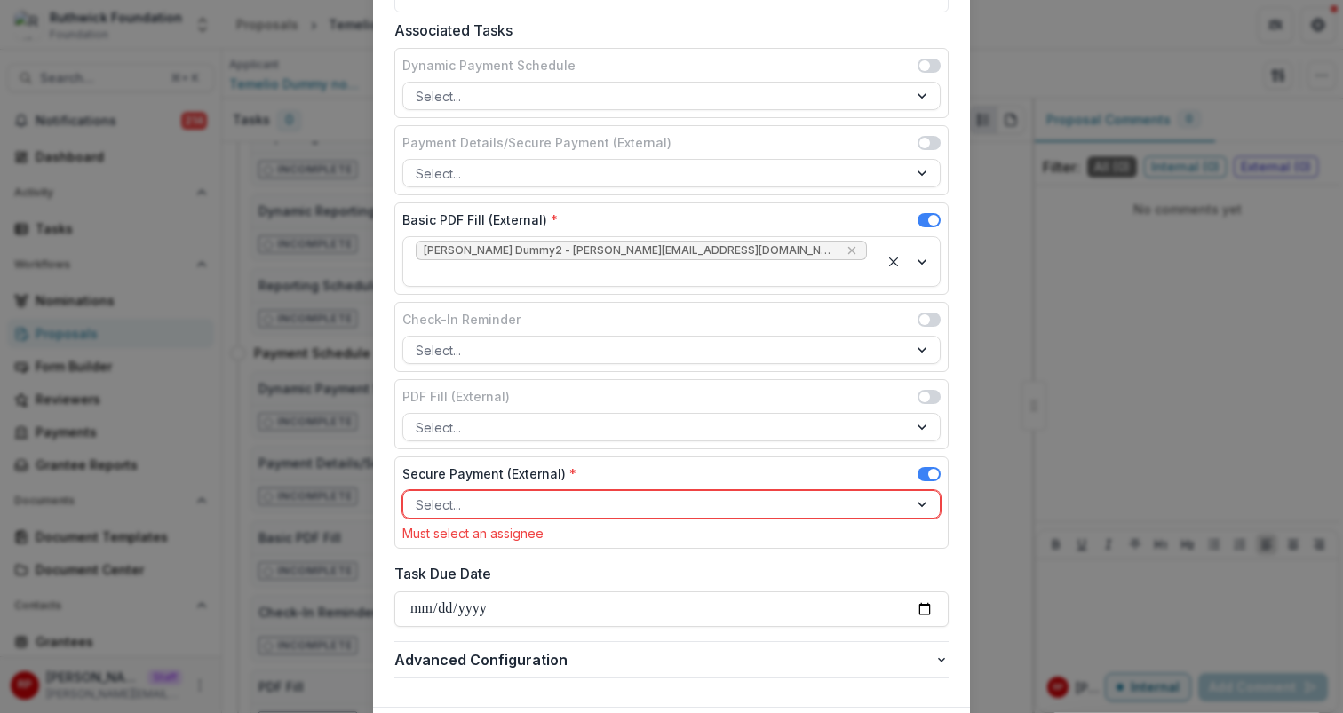
click at [928, 469] on span at bounding box center [933, 474] width 11 height 11
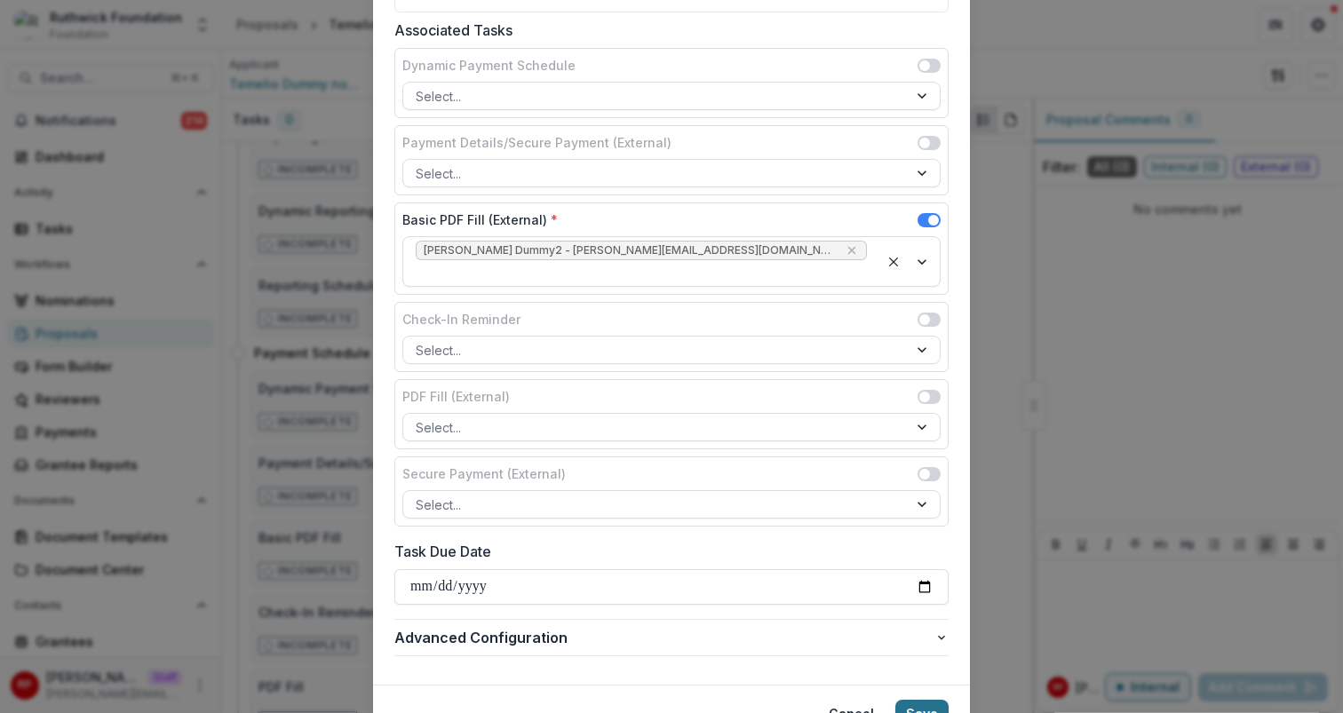
click at [918, 700] on button "Save" at bounding box center [921, 714] width 53 height 28
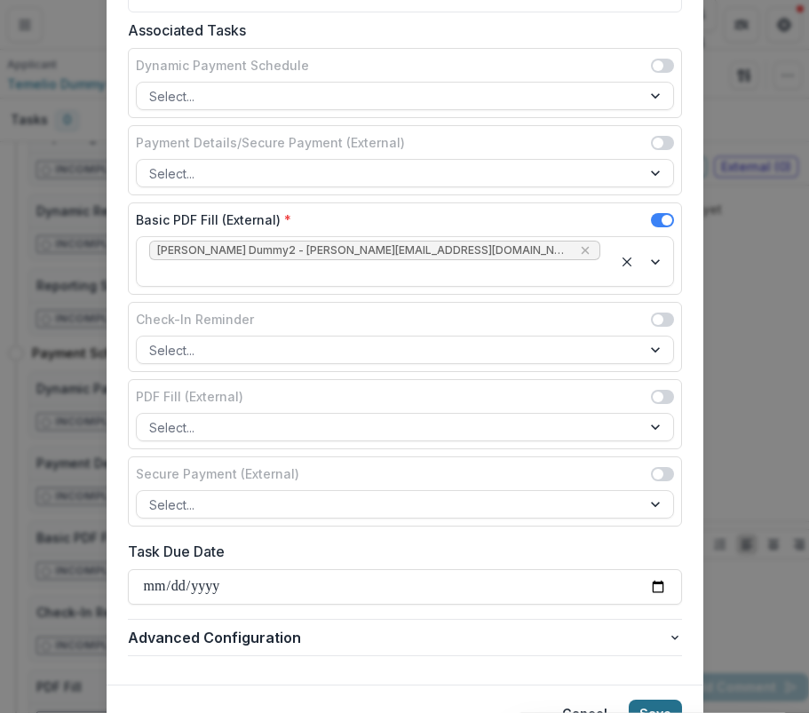
click at [658, 700] on button "Save" at bounding box center [655, 714] width 53 height 28
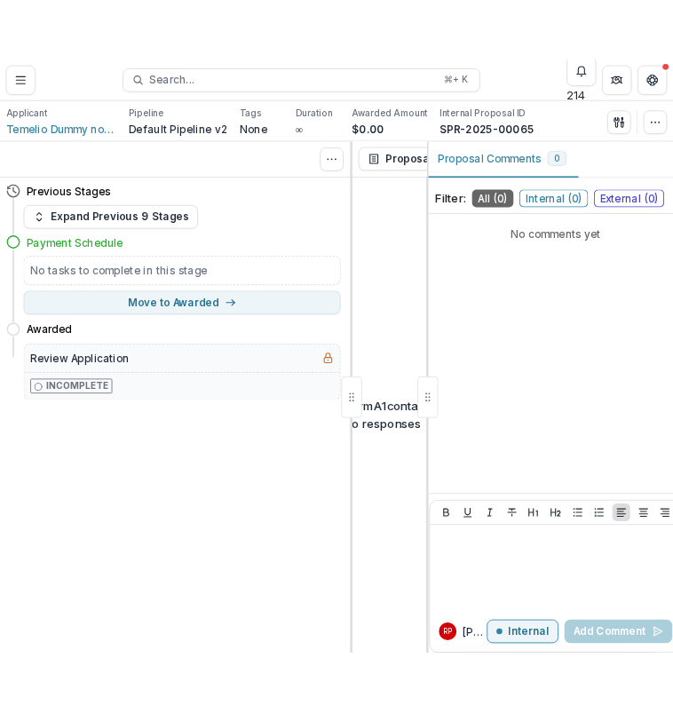
scroll to position [0, 0]
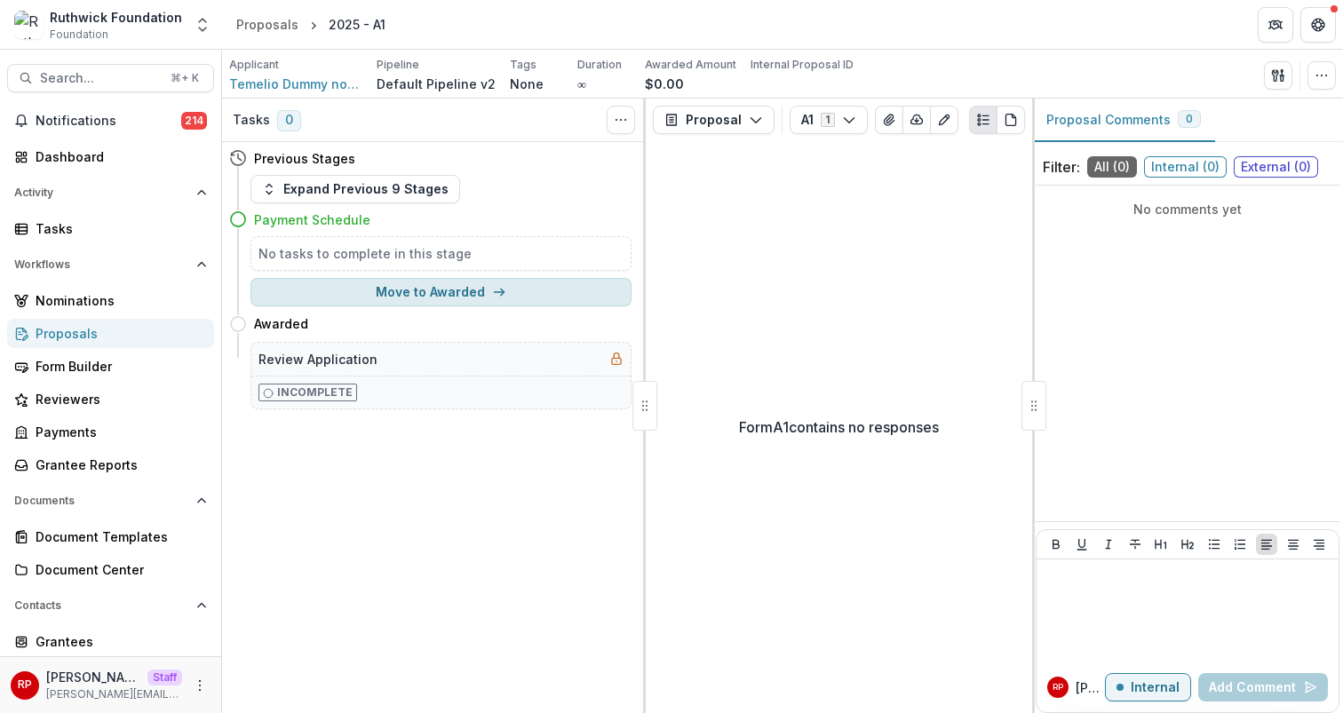
click at [527, 291] on button "Move to Awarded" at bounding box center [441, 292] width 381 height 28
select select "*******"
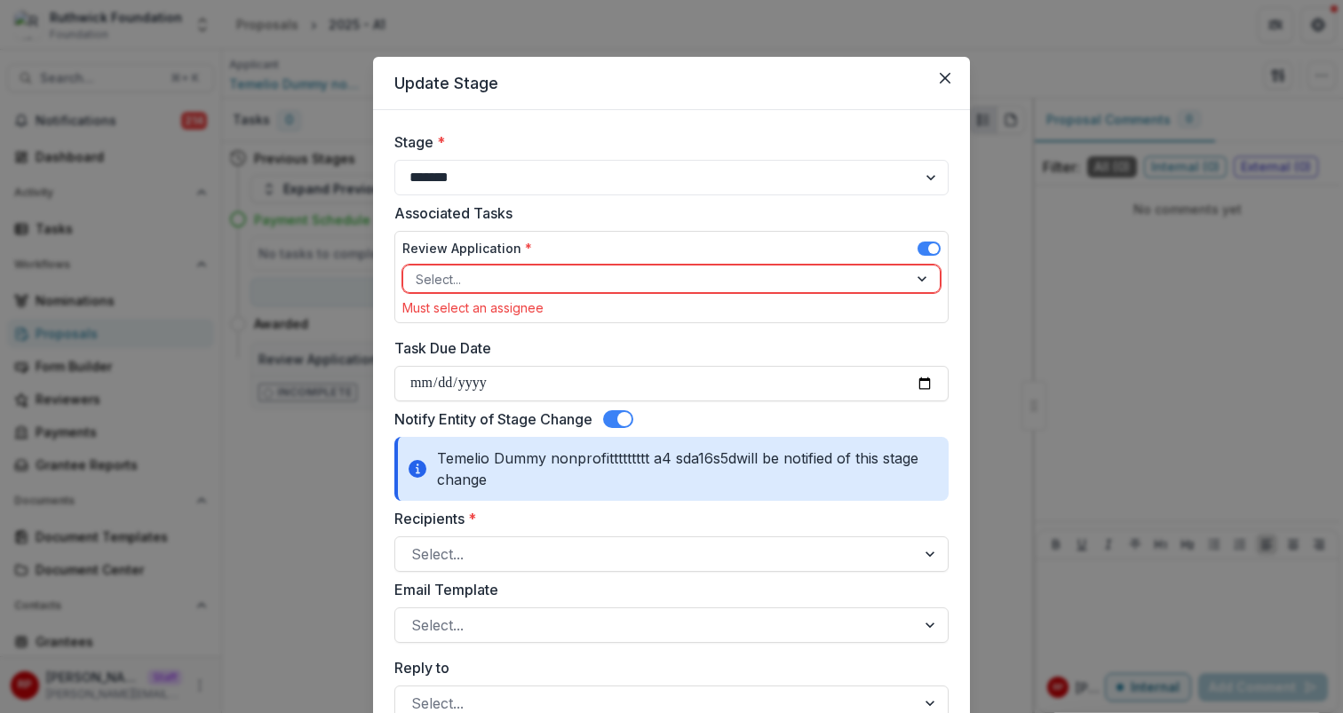
click at [932, 244] on span at bounding box center [933, 248] width 11 height 11
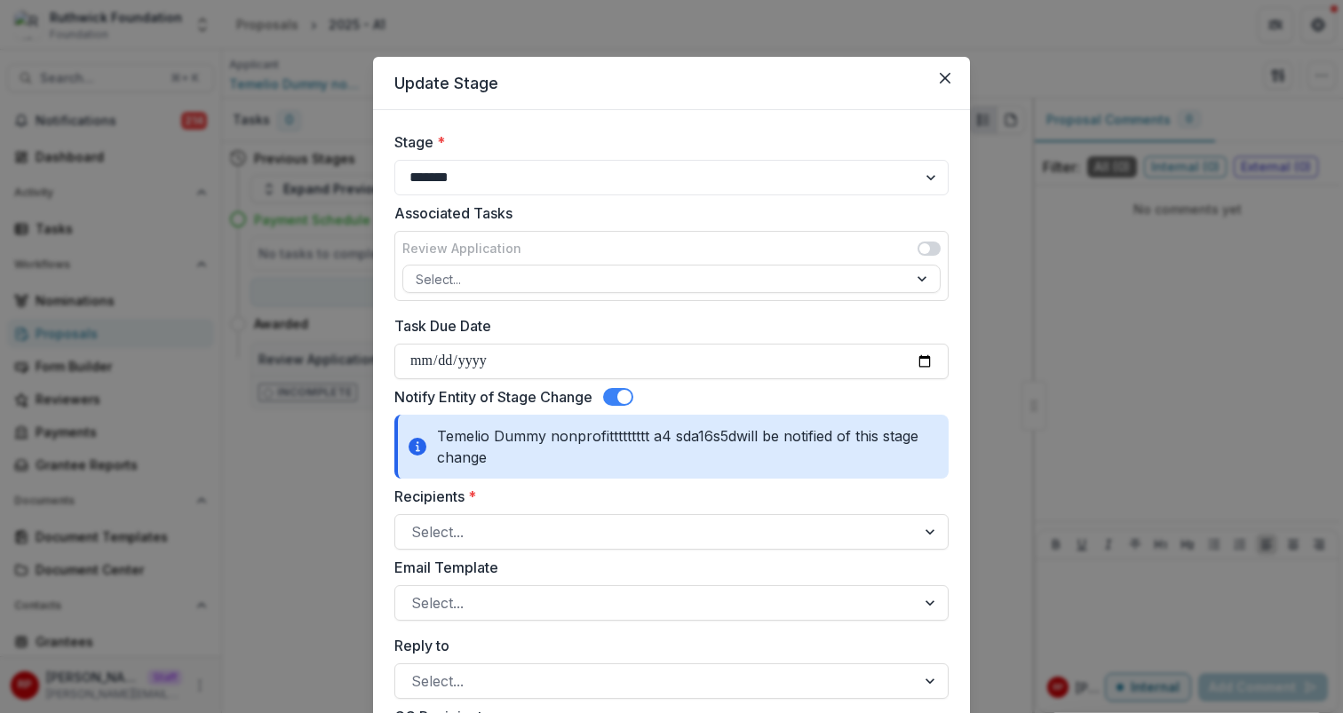
click at [627, 396] on span at bounding box center [624, 397] width 14 height 14
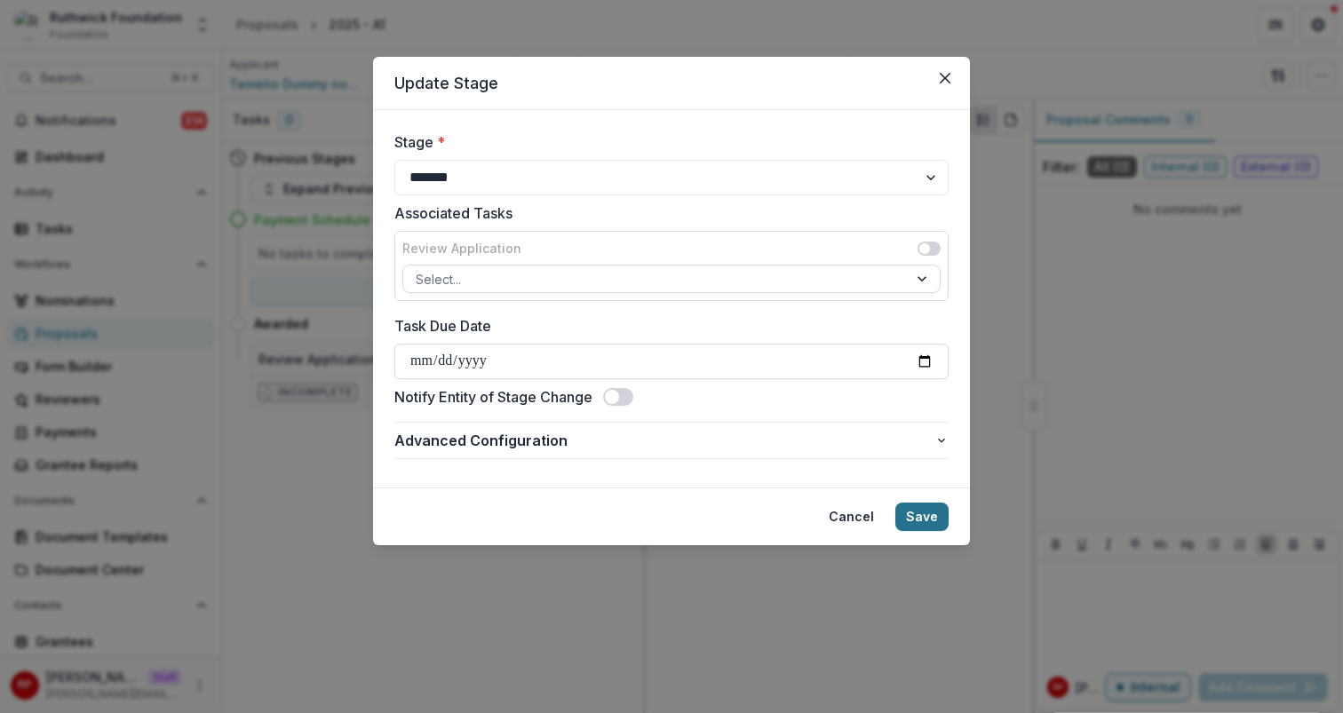
click at [927, 515] on button "Save" at bounding box center [921, 517] width 53 height 28
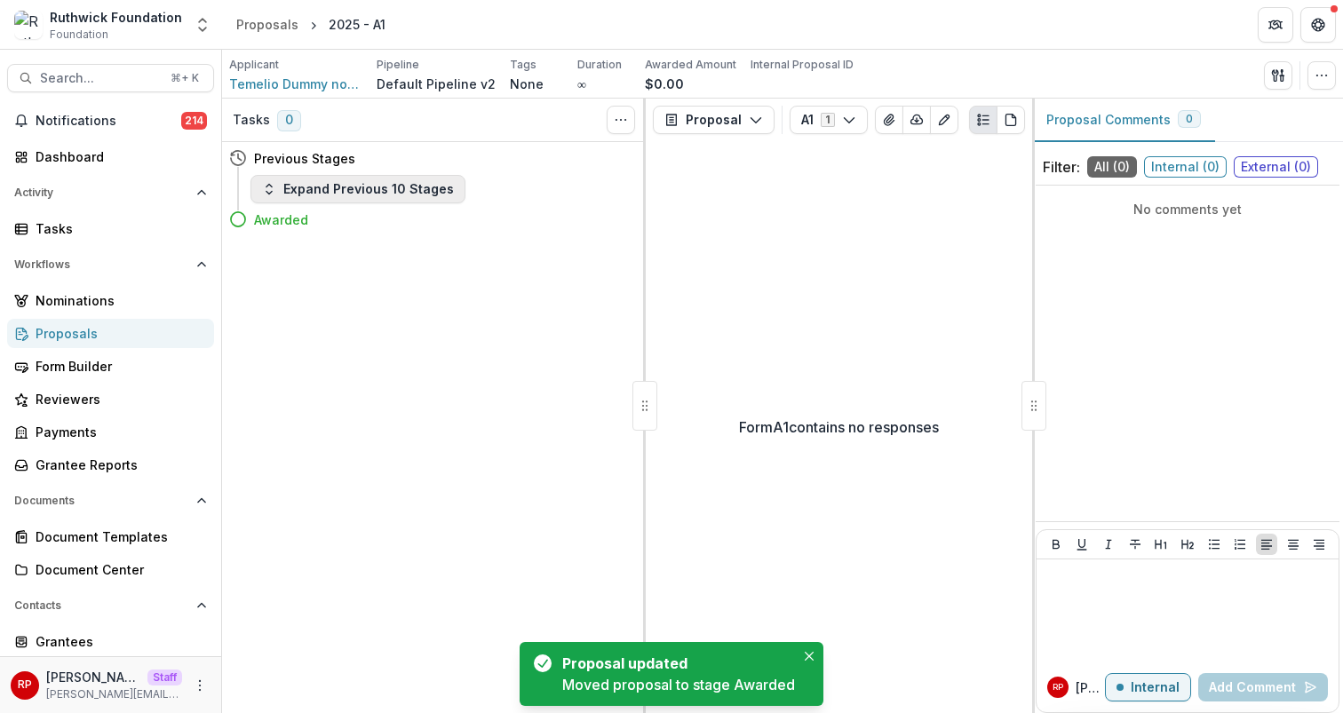
click at [369, 185] on button "Expand Previous 10 Stages" at bounding box center [358, 189] width 215 height 28
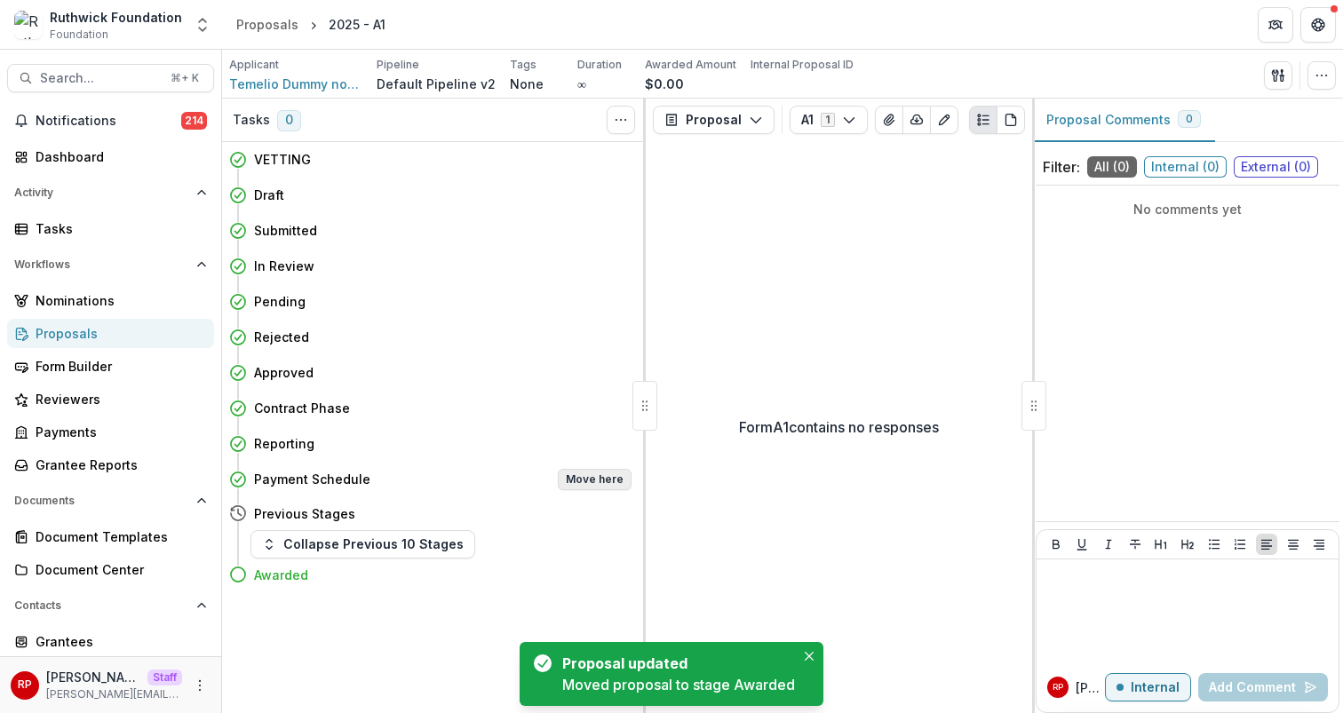
click at [607, 475] on button "Move here" at bounding box center [595, 479] width 74 height 21
select select "**********"
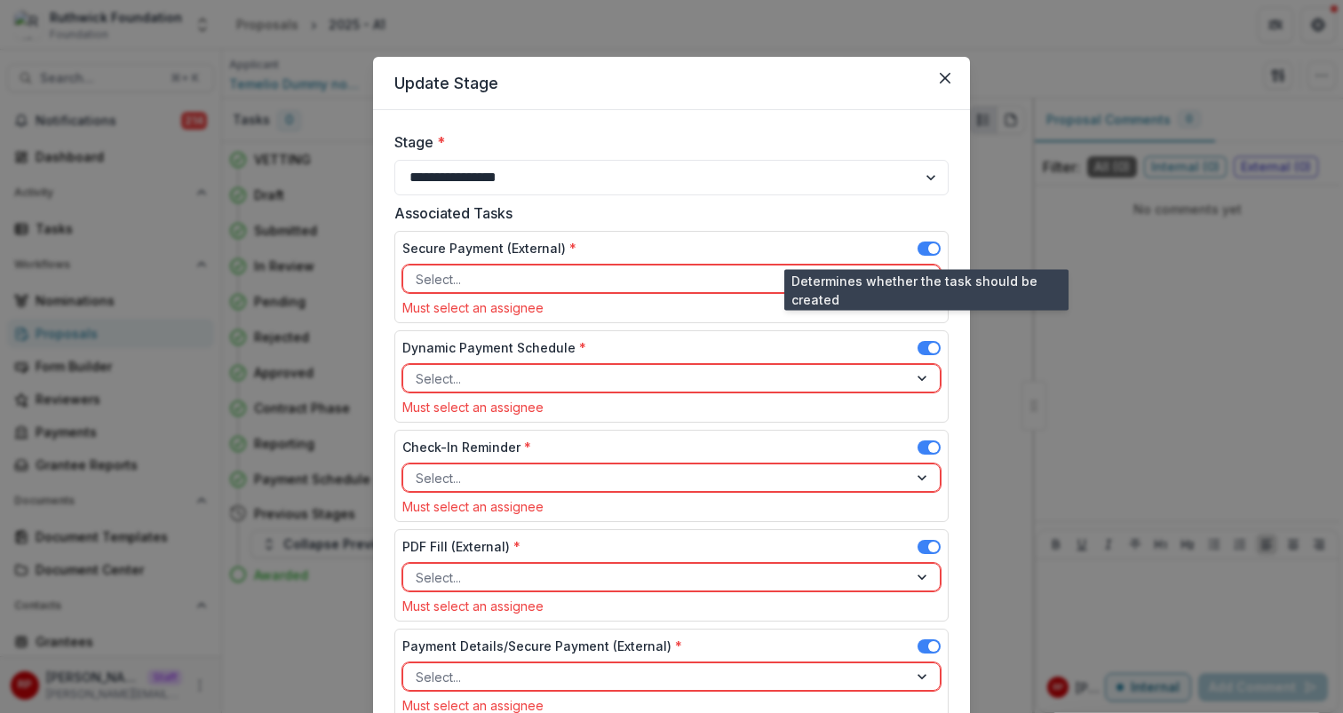
click at [923, 245] on span at bounding box center [929, 249] width 23 height 14
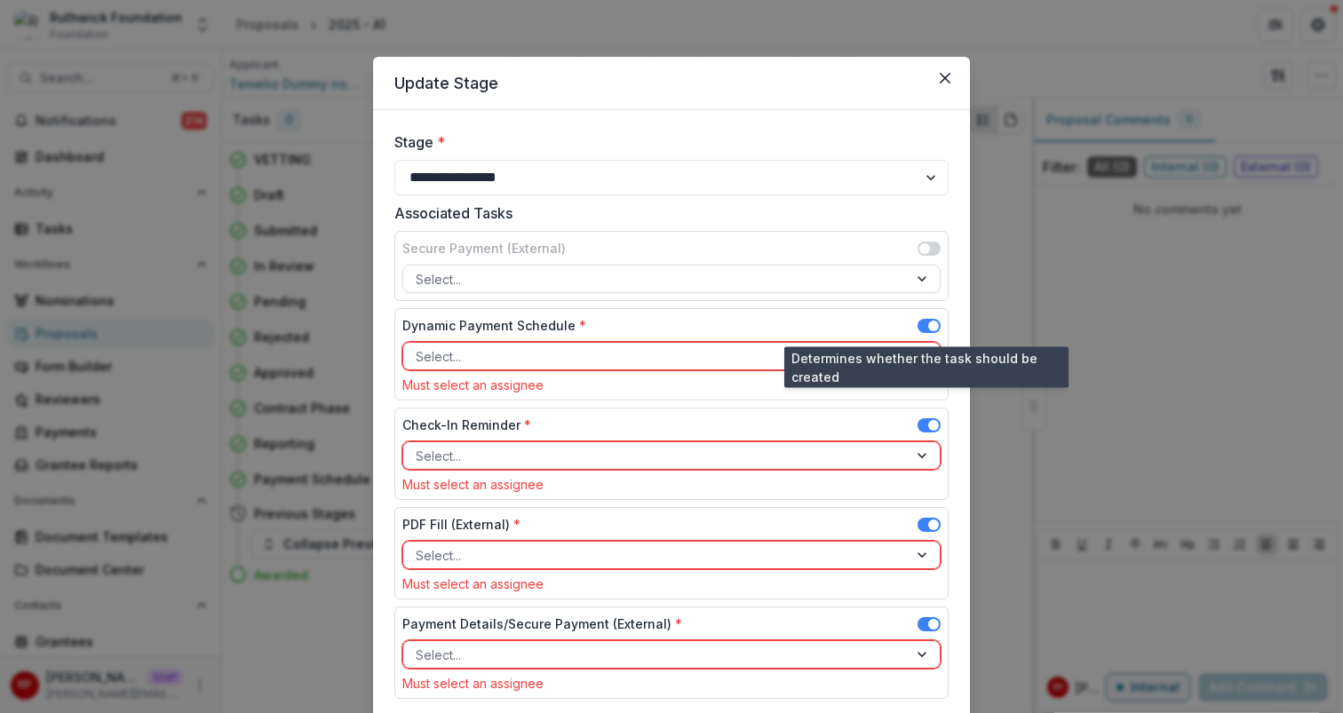
click at [929, 329] on span at bounding box center [933, 326] width 11 height 11
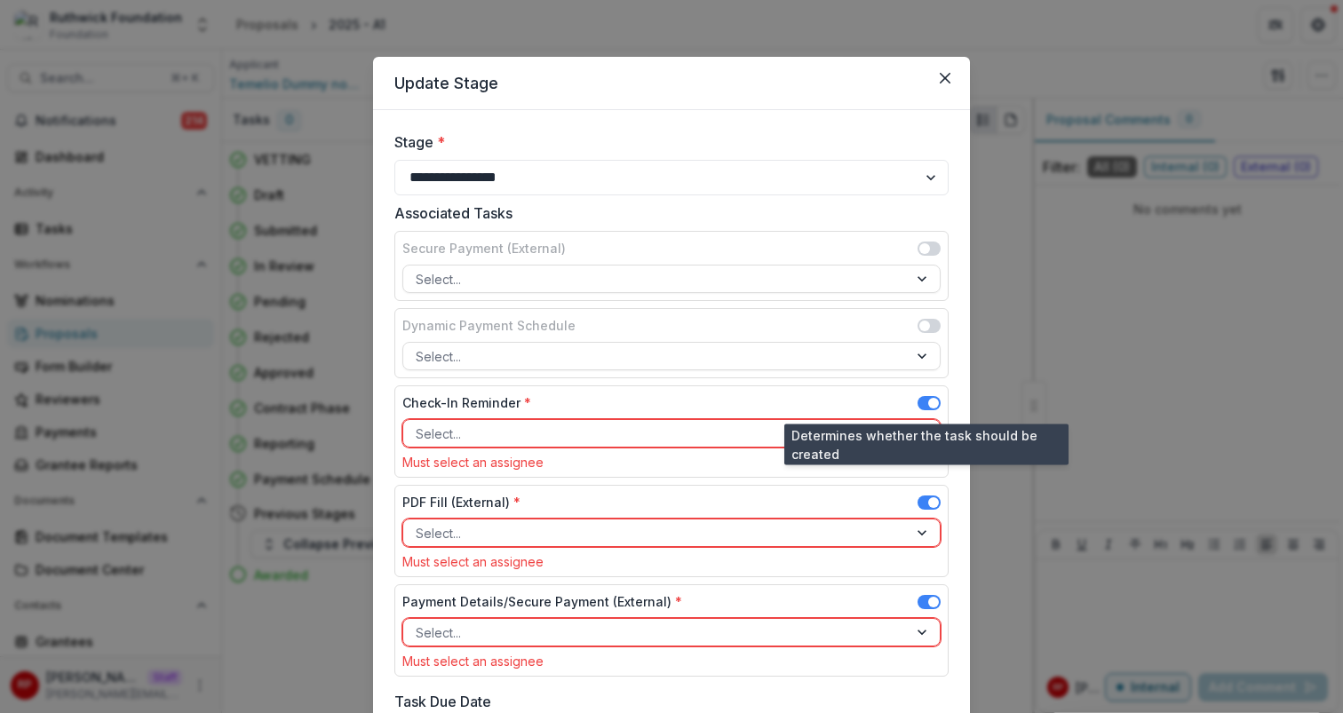
click at [933, 400] on span at bounding box center [933, 403] width 11 height 11
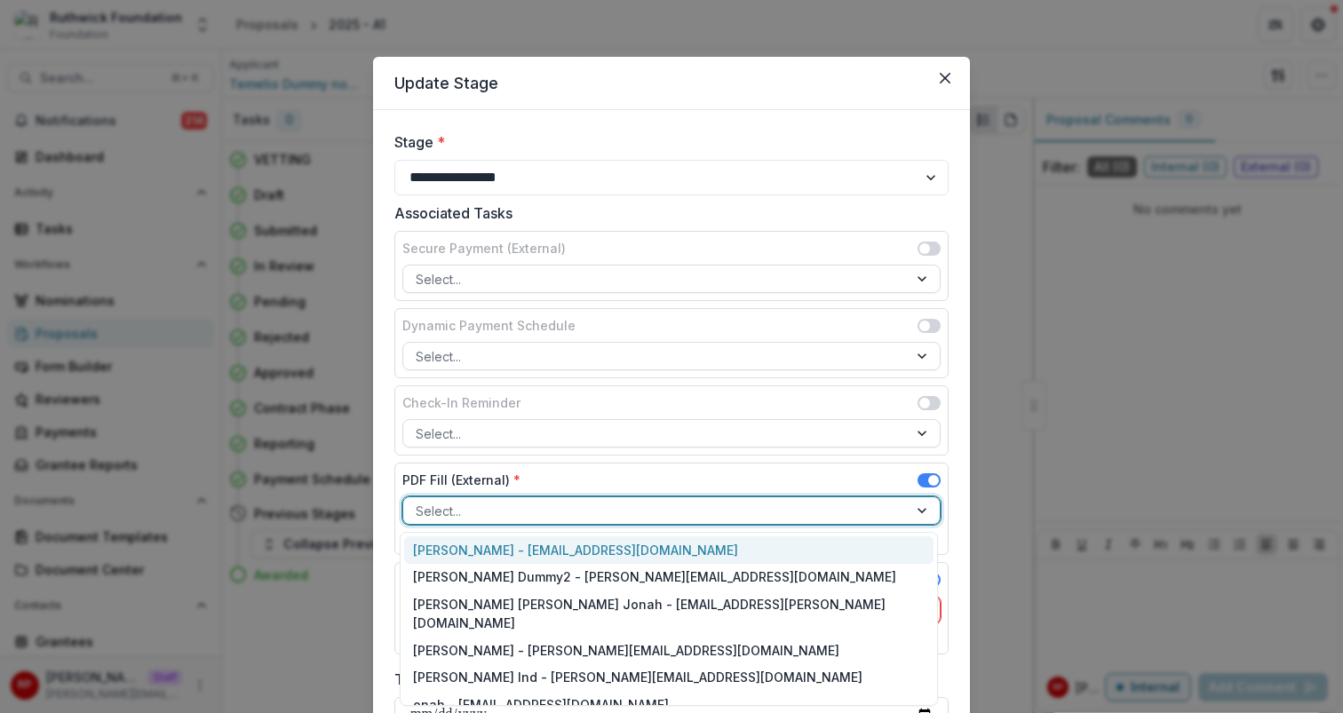
click at [840, 507] on div at bounding box center [656, 511] width 480 height 22
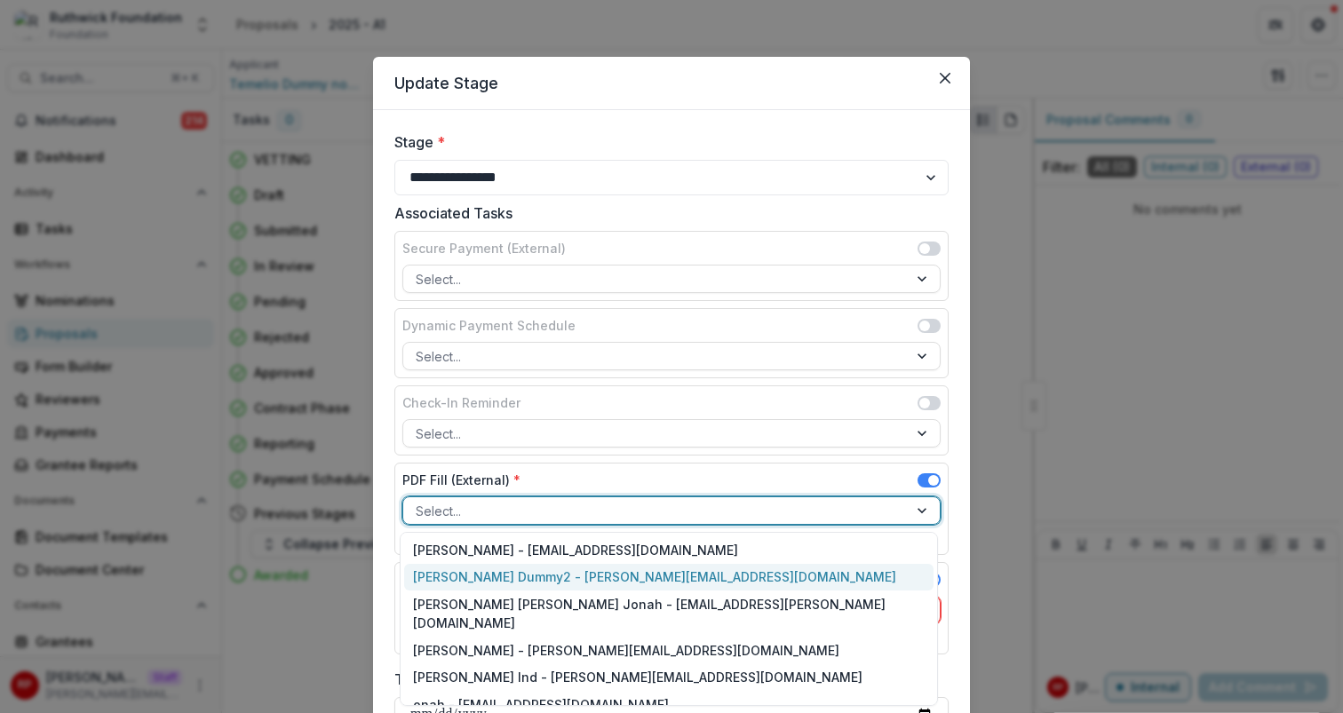
click at [831, 566] on div "Ruth Dummy2 - ruthwick+dummy2@trytemelio.com" at bounding box center [668, 578] width 529 height 28
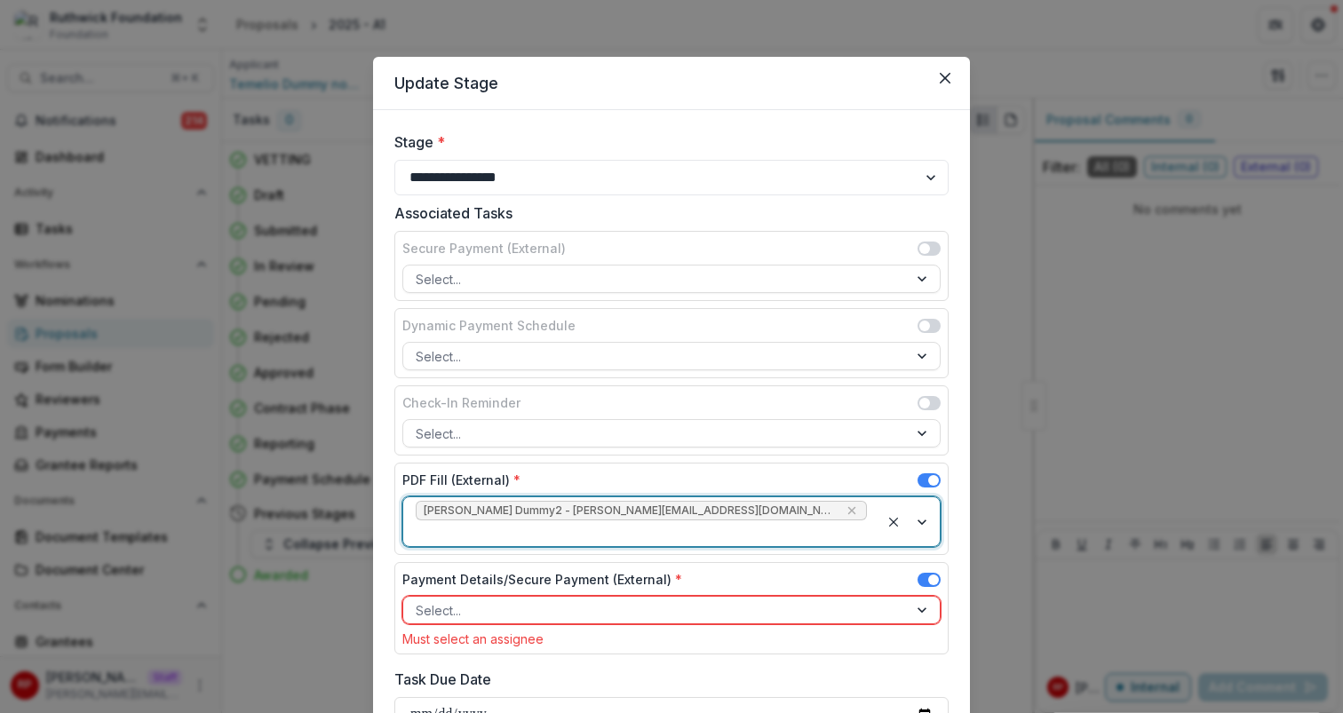
click at [926, 573] on span at bounding box center [929, 580] width 23 height 14
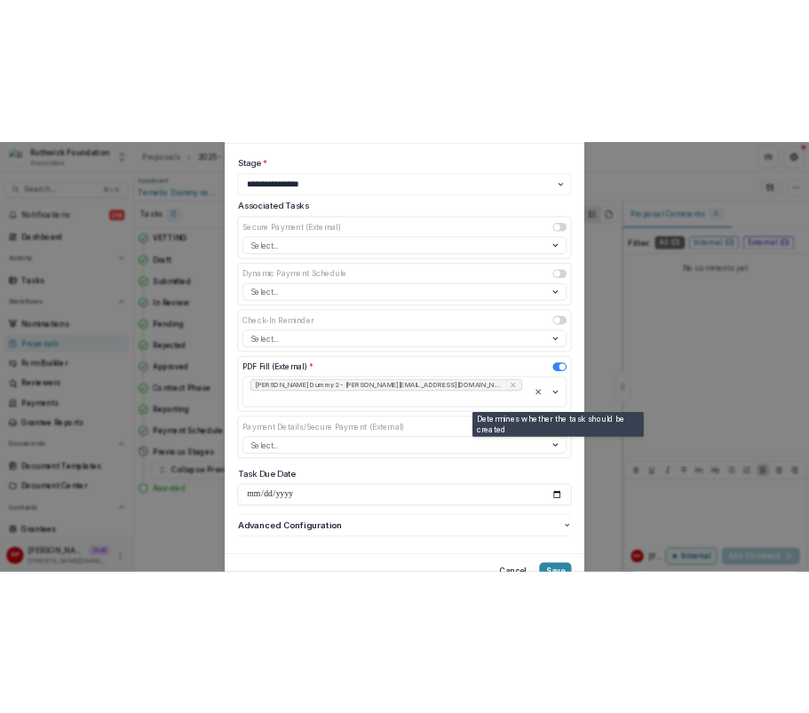
scroll to position [170, 0]
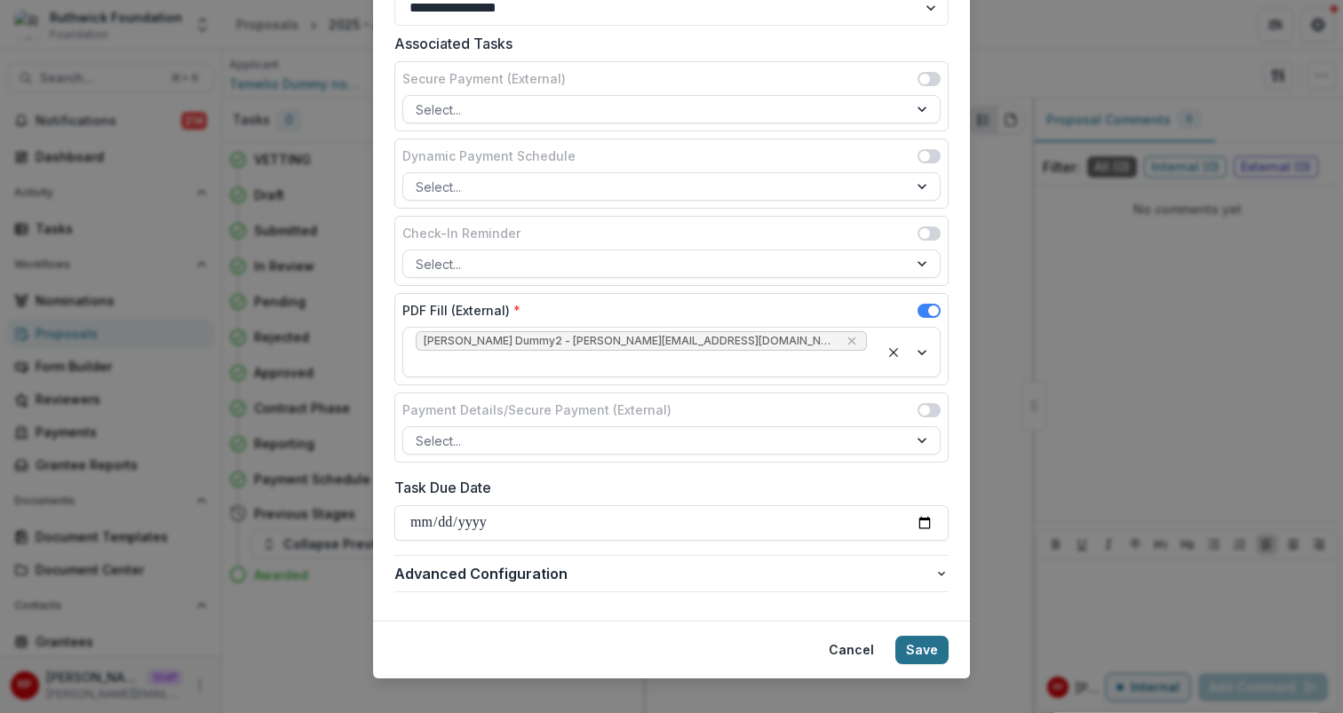
click at [922, 636] on button "Save" at bounding box center [921, 650] width 53 height 28
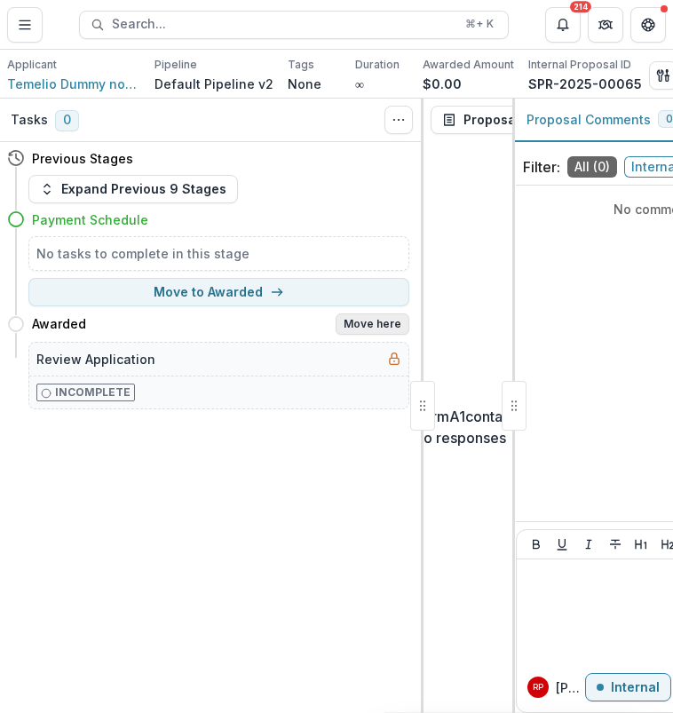
click at [378, 330] on button "Move here" at bounding box center [373, 324] width 74 height 21
select select "*******"
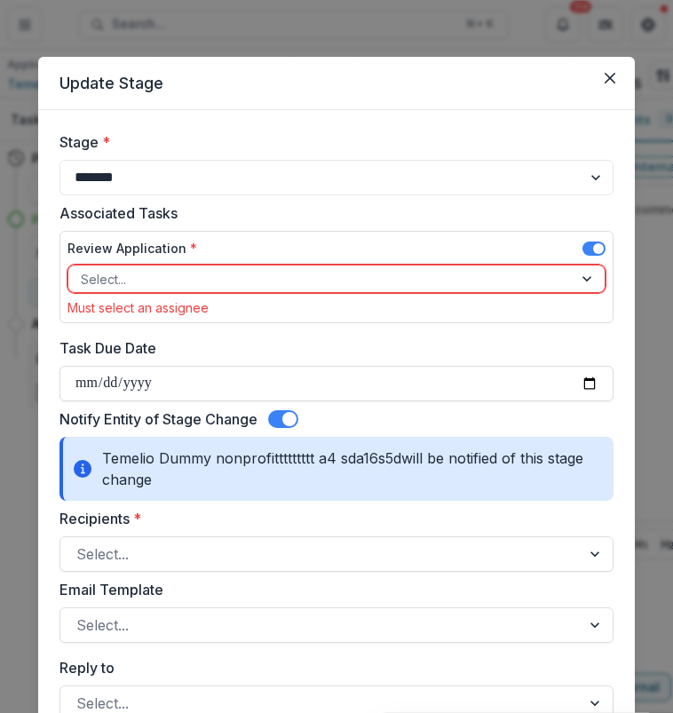
select select "*******"
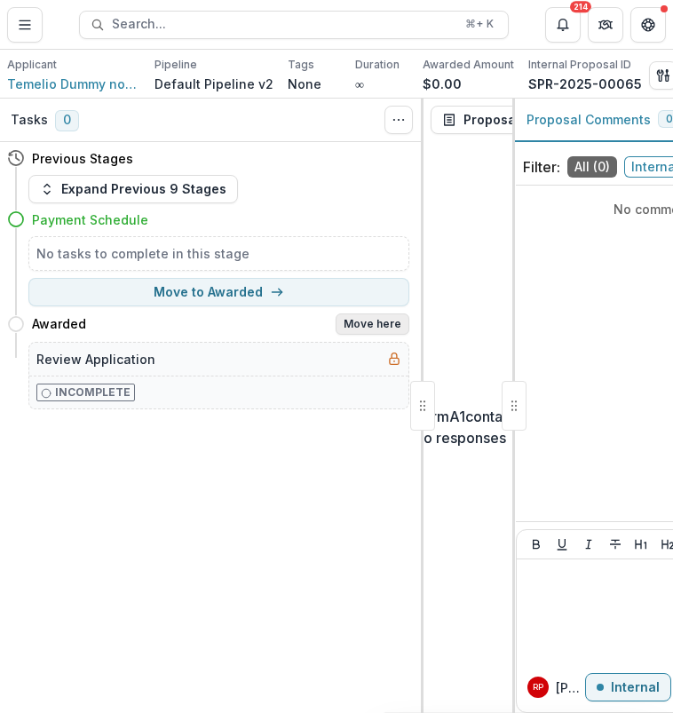
click at [375, 330] on button "Move here" at bounding box center [373, 324] width 74 height 21
select select "*******"
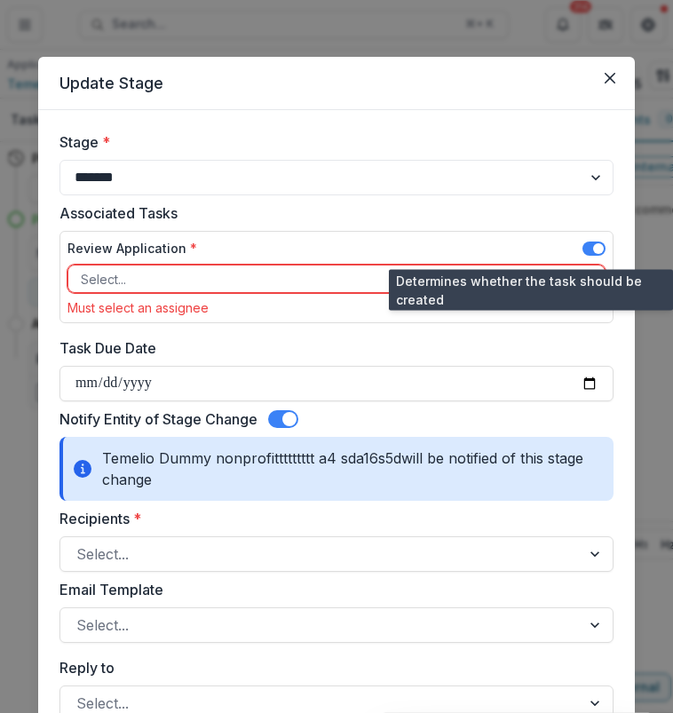
click at [593, 249] on span at bounding box center [598, 248] width 11 height 11
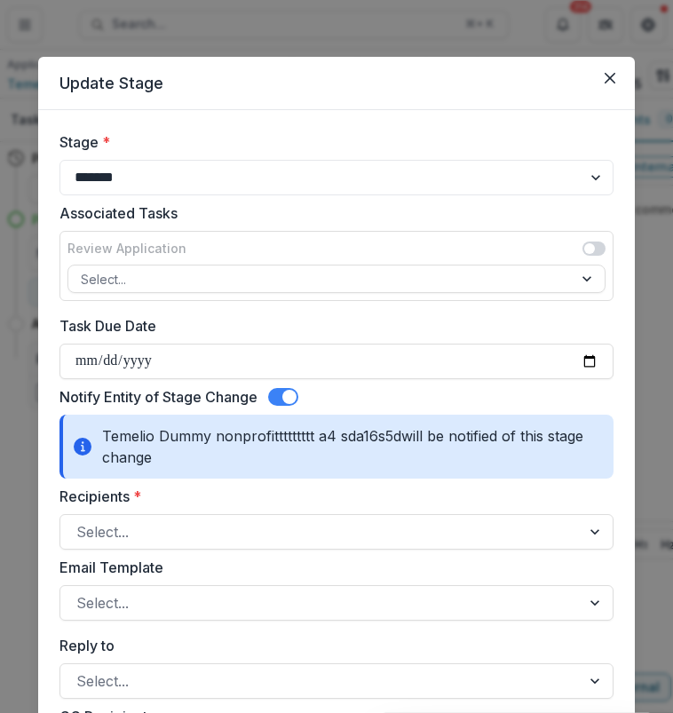
click at [286, 404] on span at bounding box center [283, 397] width 30 height 18
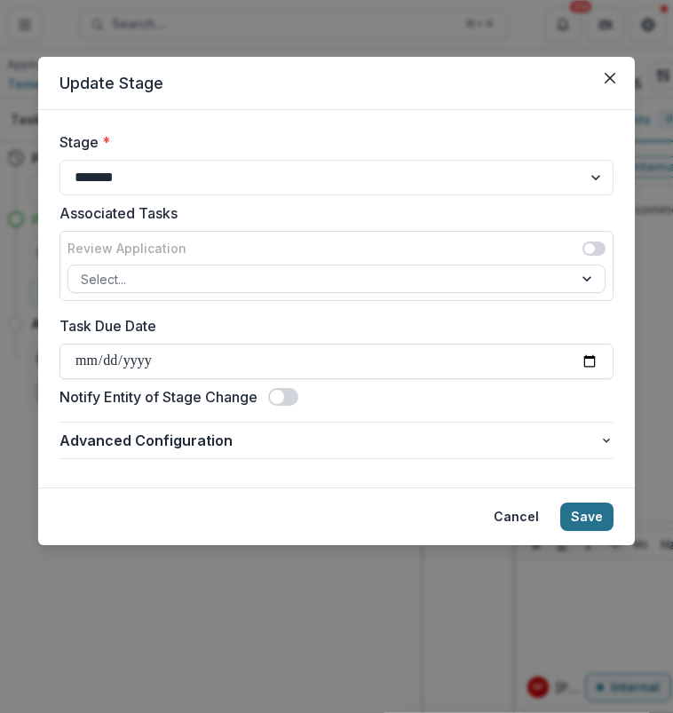
click at [584, 513] on button "Save" at bounding box center [587, 517] width 53 height 28
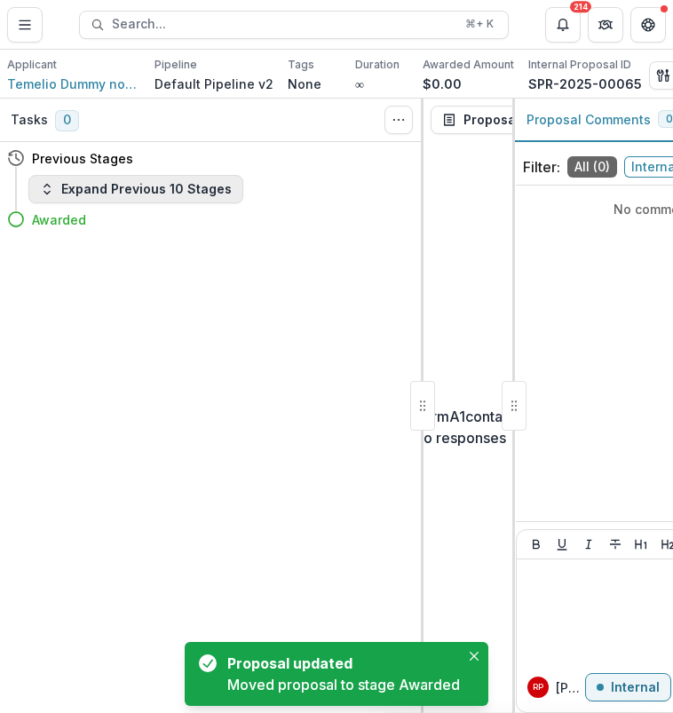
click at [147, 188] on button "Expand Previous 10 Stages" at bounding box center [135, 189] width 215 height 28
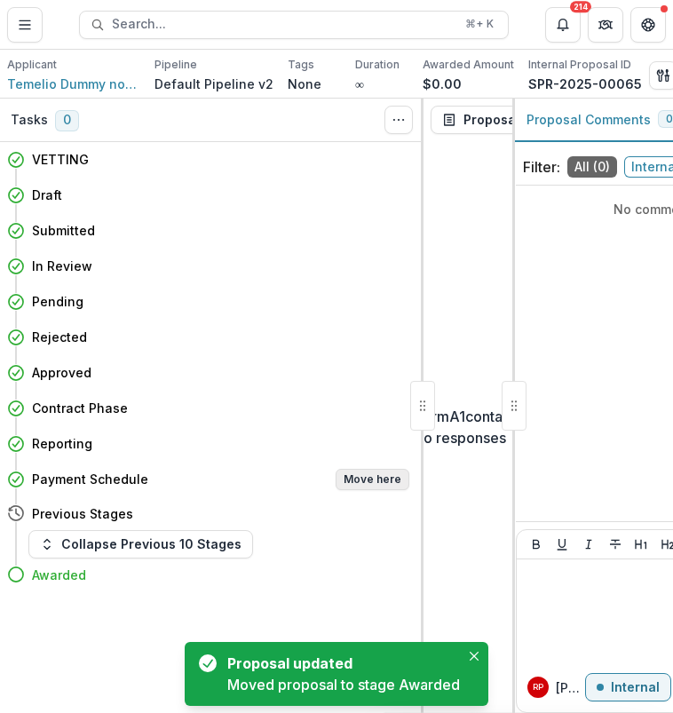
click at [386, 489] on button "Move here" at bounding box center [373, 479] width 74 height 21
select select "**********"
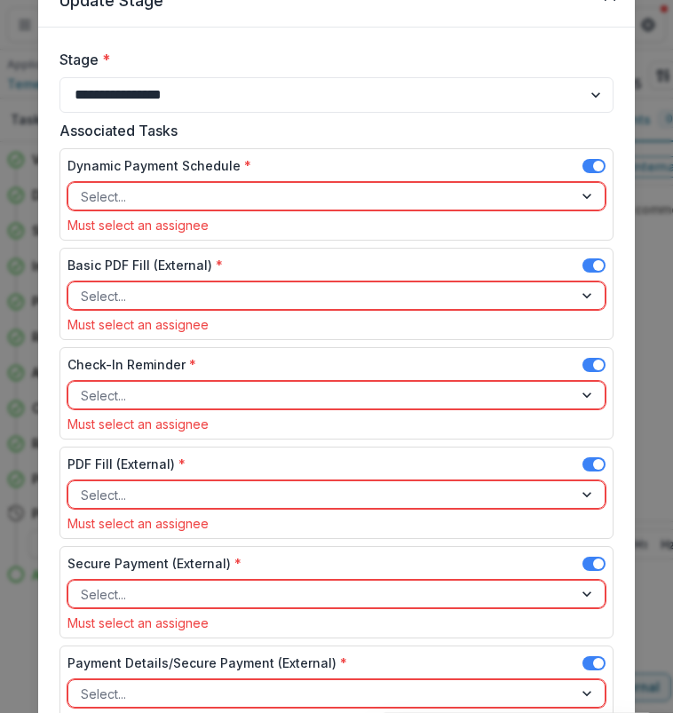
scroll to position [76, 0]
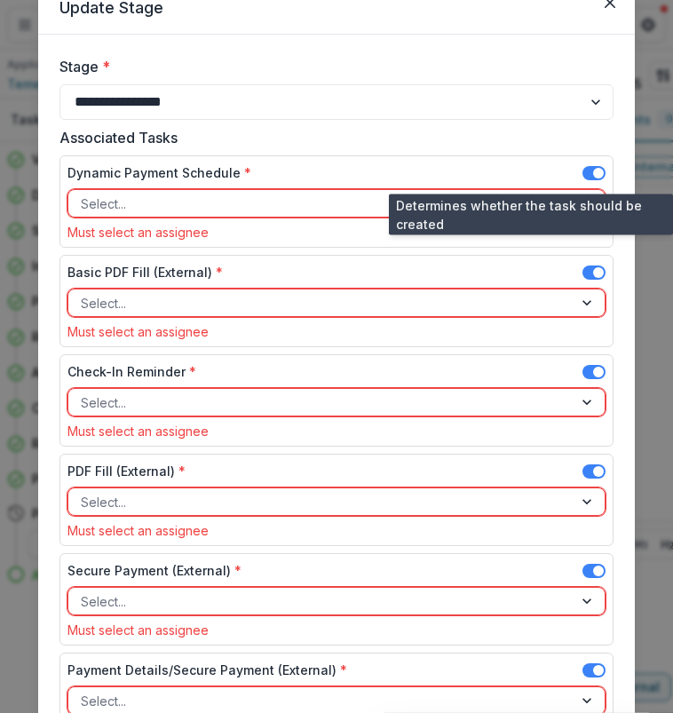
click at [593, 176] on span at bounding box center [598, 173] width 11 height 11
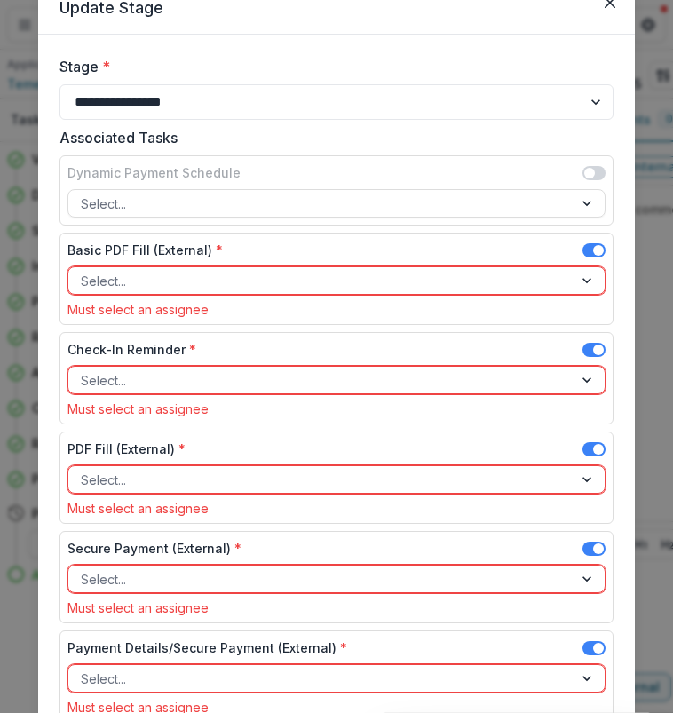
click at [590, 345] on span at bounding box center [594, 350] width 23 height 14
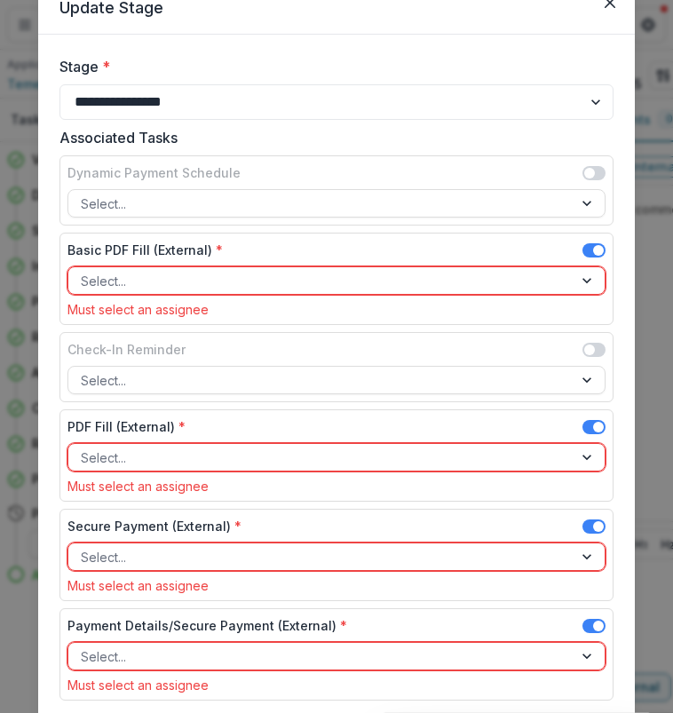
click at [595, 423] on span at bounding box center [598, 427] width 11 height 11
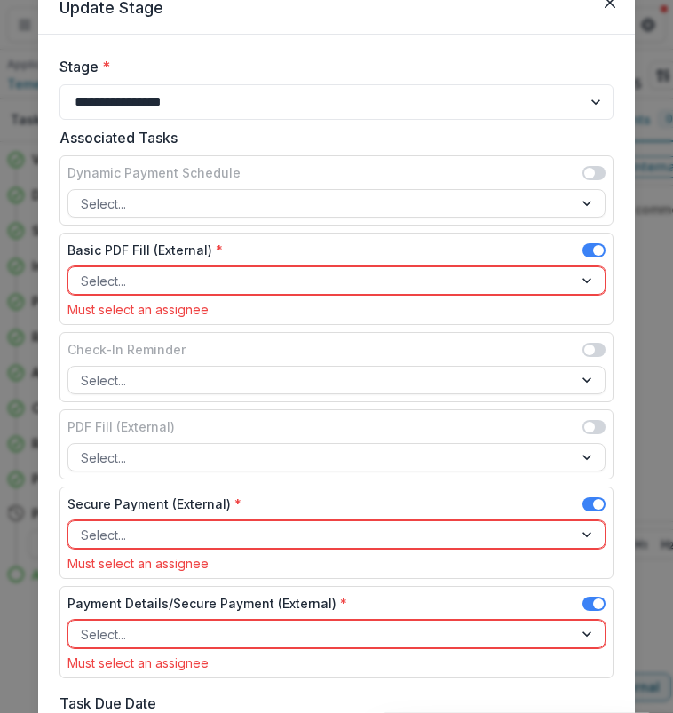
click at [593, 502] on span at bounding box center [598, 504] width 11 height 11
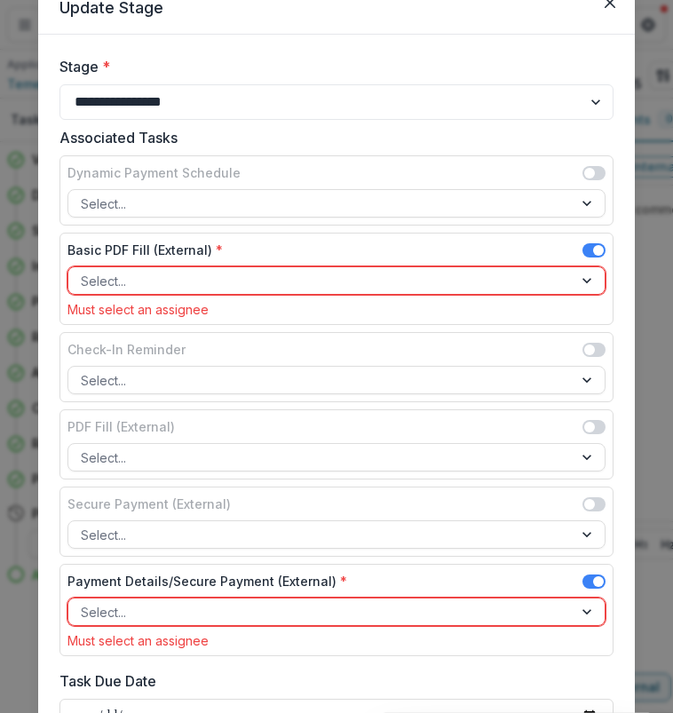
click at [593, 580] on span at bounding box center [598, 582] width 11 height 11
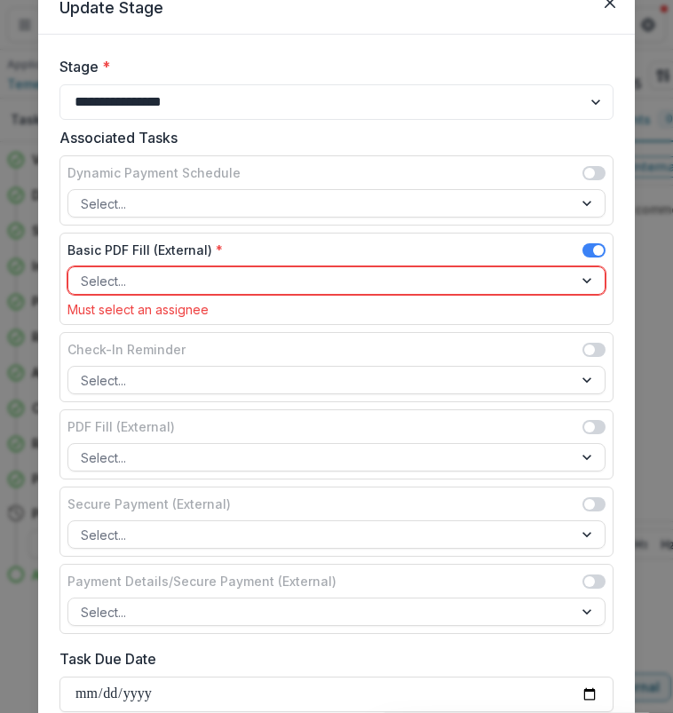
click at [240, 284] on div at bounding box center [321, 281] width 480 height 22
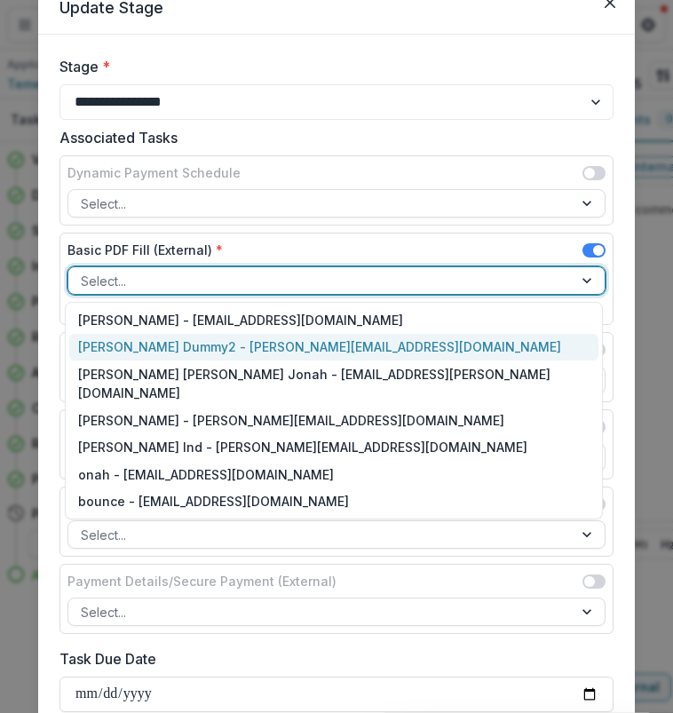
click at [263, 342] on div "Ruth Dummy2 - ruthwick+dummy2@trytemelio.com" at bounding box center [333, 348] width 529 height 28
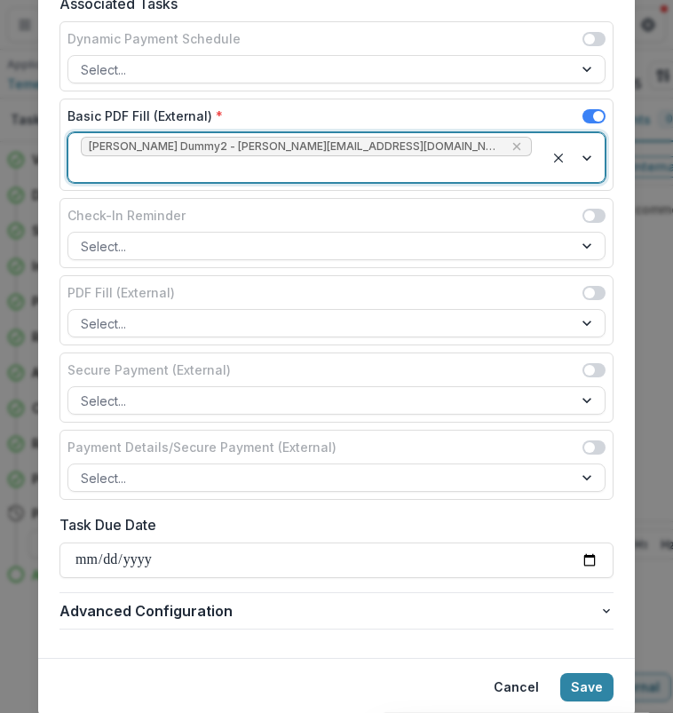
scroll to position [247, 0]
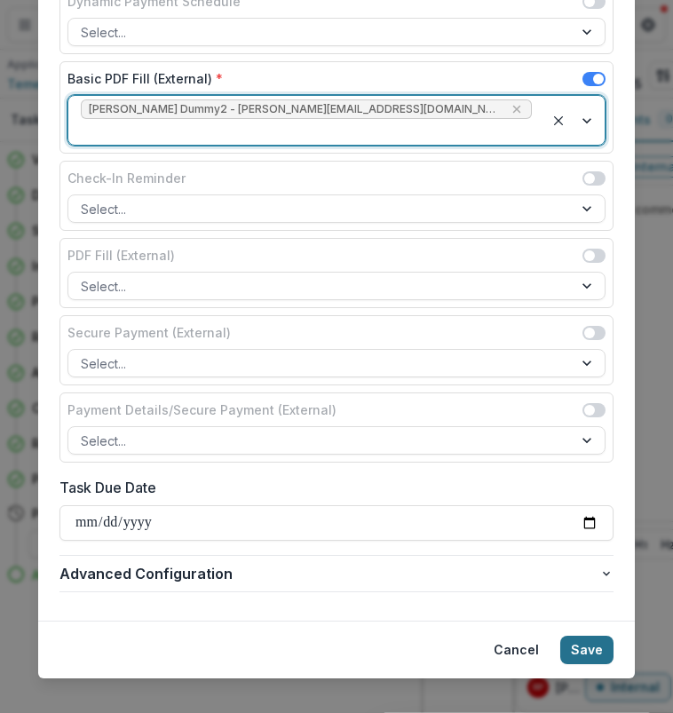
click at [586, 636] on button "Save" at bounding box center [587, 650] width 53 height 28
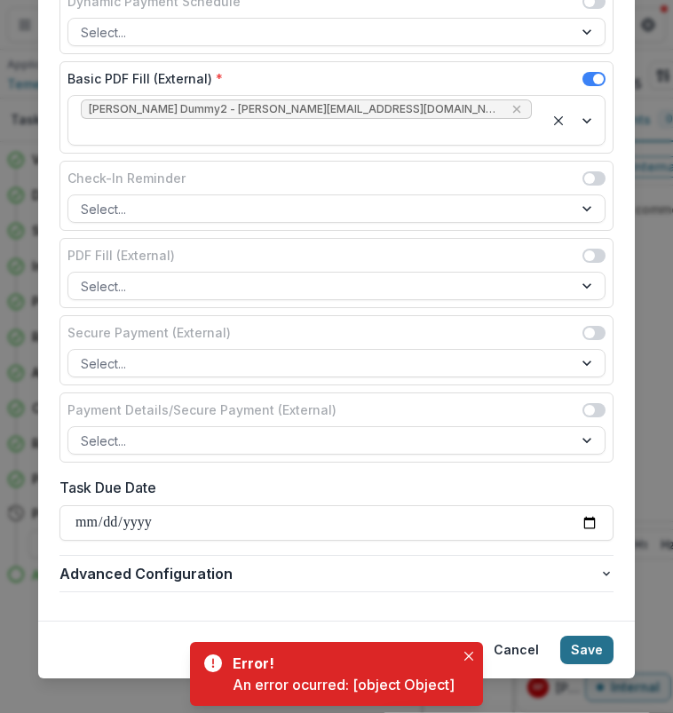
click at [586, 636] on button "Save" at bounding box center [587, 650] width 53 height 28
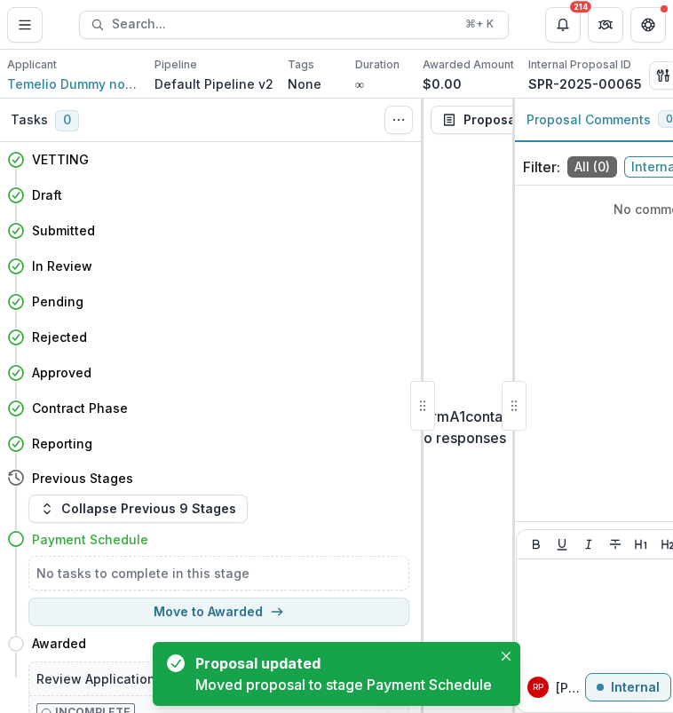
scroll to position [16, 0]
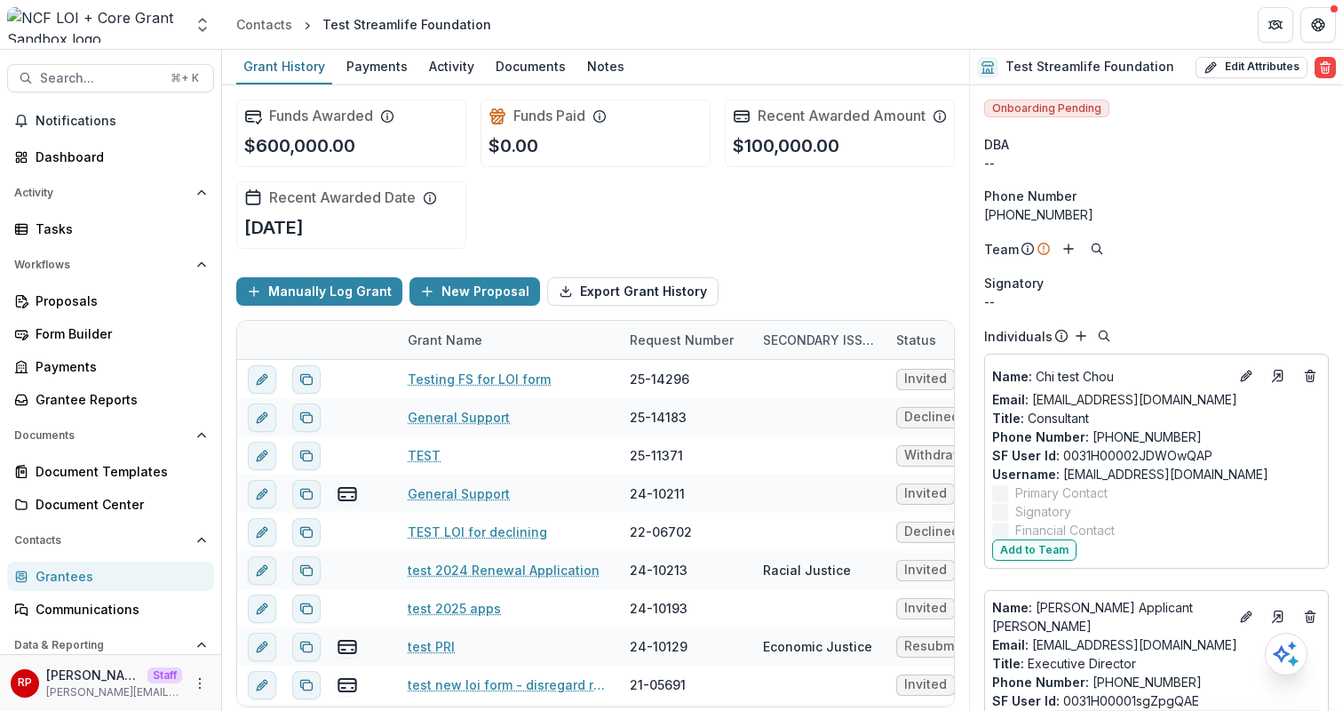
scroll to position [0, 4]
